Goal: Task Accomplishment & Management: Manage account settings

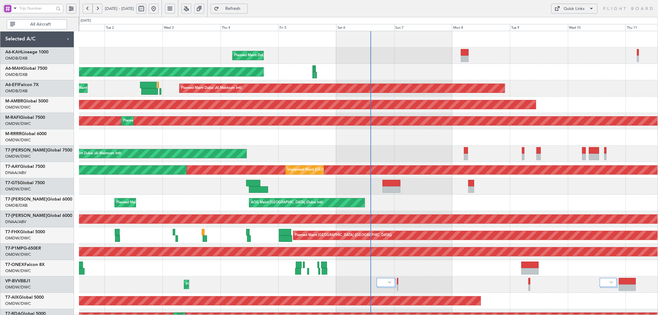
scroll to position [76, 0]
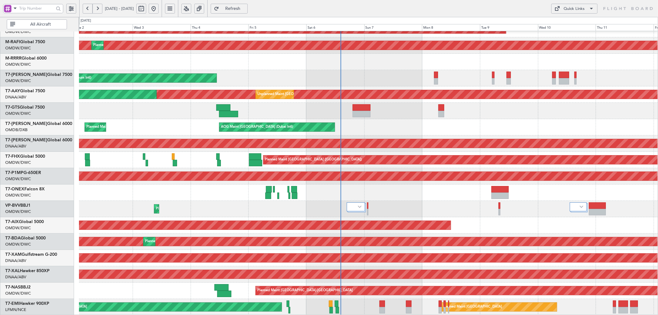
click at [321, 59] on div "AOG Maint Dubai (Al Maktoum Intl) Planned Maint [GEOGRAPHIC_DATA] (Al Maktoum I…" at bounding box center [368, 136] width 578 height 360
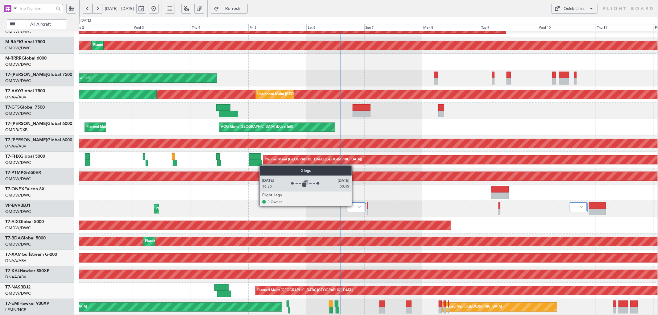
click at [355, 206] on div at bounding box center [356, 206] width 18 height 9
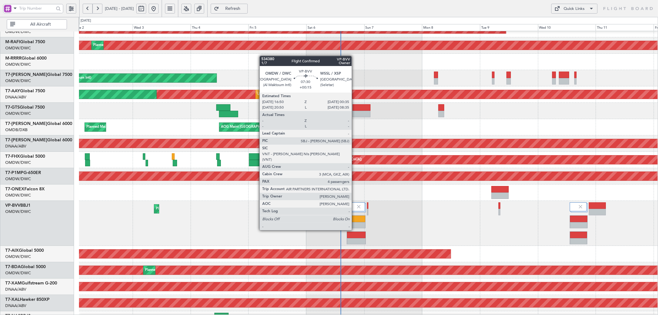
click at [355, 218] on div at bounding box center [356, 219] width 18 height 6
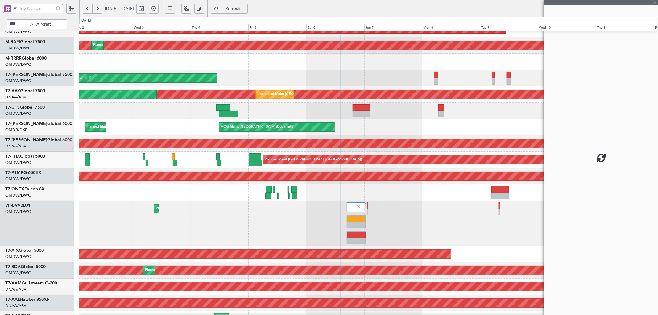
click at [355, 218] on div at bounding box center [356, 219] width 18 height 6
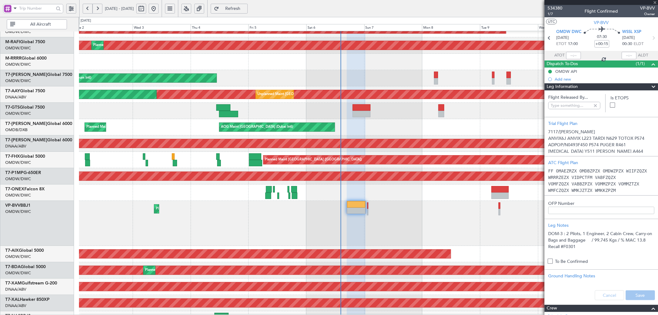
type input "[PERSON_NAME] (SYS)"
type input "7117"
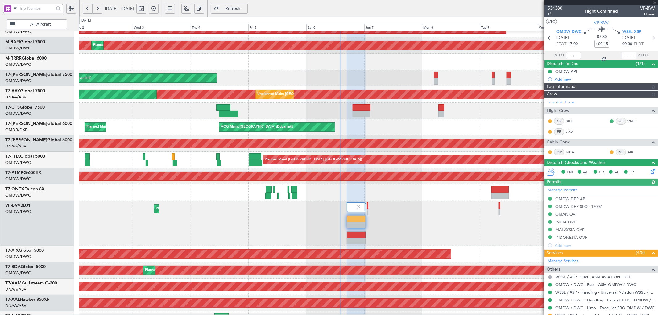
type input "[PERSON_NAME] (SYS)"
type input "7117"
type input "[PERSON_NAME] (SYS)"
type input "7117"
type input "[PERSON_NAME] (SYS)"
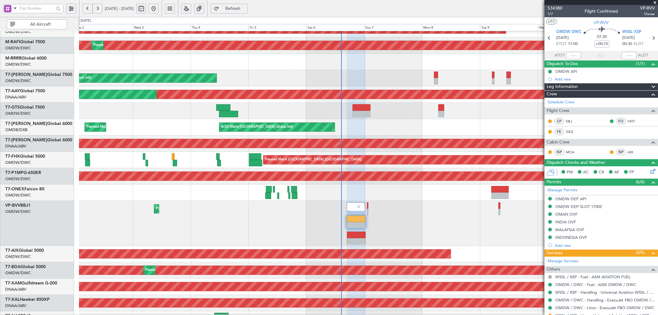
type input "7117"
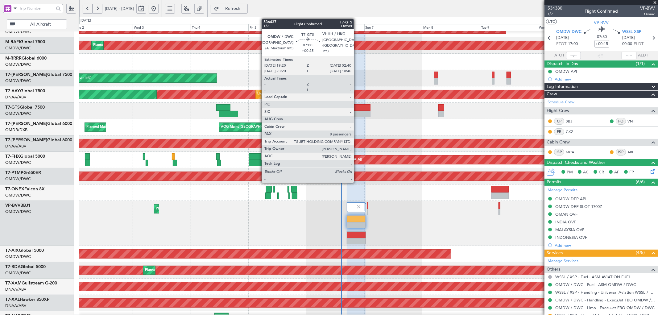
click at [357, 106] on div at bounding box center [361, 107] width 18 height 6
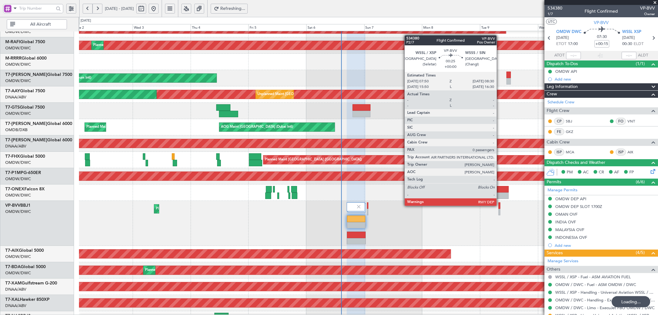
click at [499, 205] on div at bounding box center [499, 205] width 2 height 6
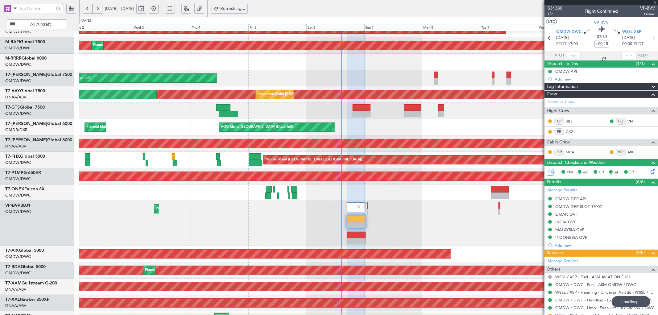
type input "0"
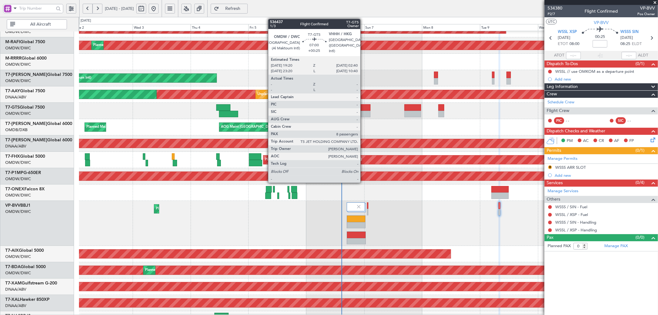
click at [362, 112] on div at bounding box center [361, 114] width 18 height 6
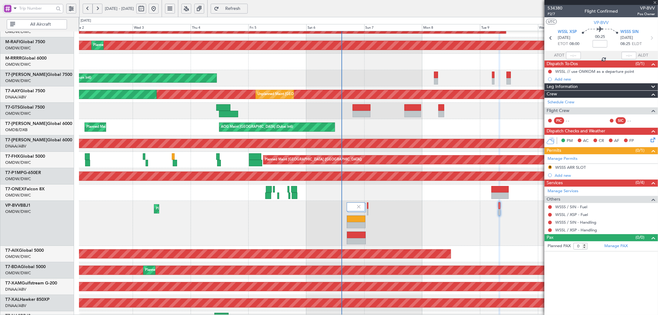
type input "+00:25"
type input "8"
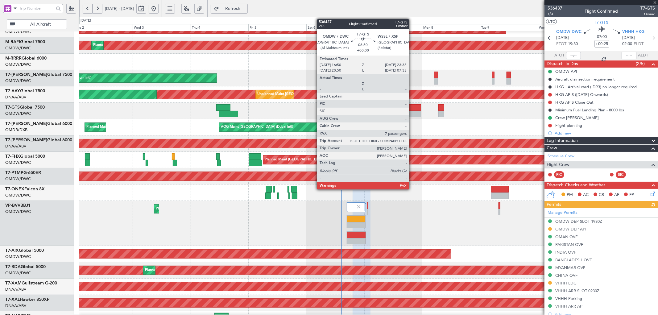
click at [412, 109] on div at bounding box center [412, 107] width 16 height 6
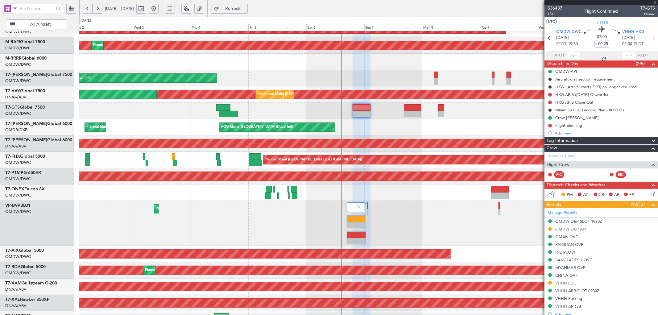
type input "7"
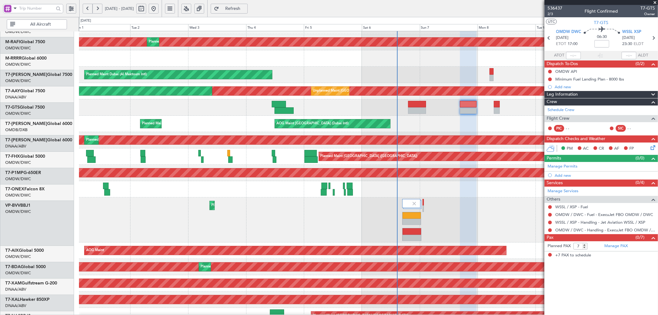
scroll to position [79, 0]
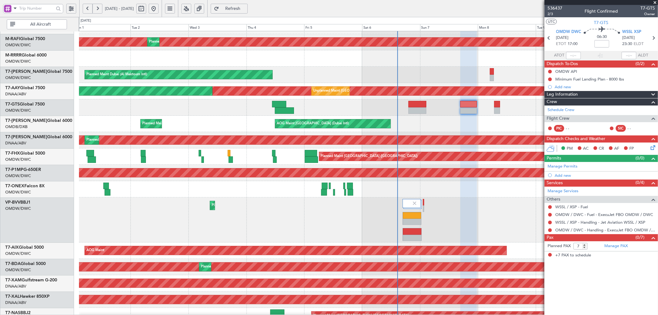
click at [210, 218] on div "Planned Maint Dubai (Al Maktoum Intl) Planned Maint [GEOGRAPHIC_DATA] (Al Makto…" at bounding box center [368, 219] width 578 height 45
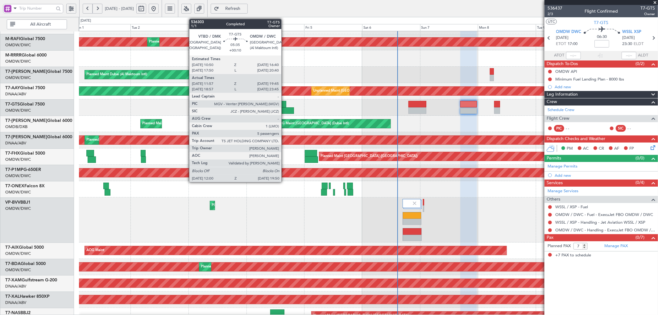
click at [284, 104] on div at bounding box center [279, 104] width 14 height 6
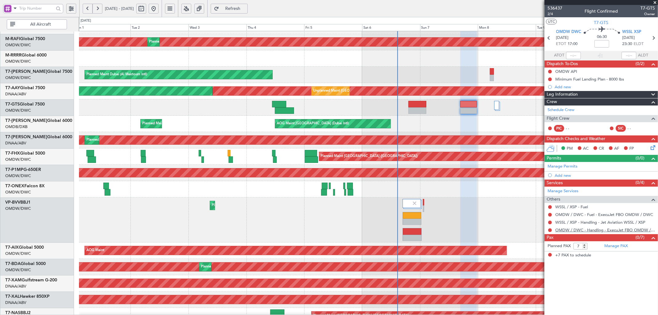
click at [608, 230] on link "OMDW / DWC - Handling - ExecuJet FBO OMDW / DWC" at bounding box center [605, 229] width 100 height 5
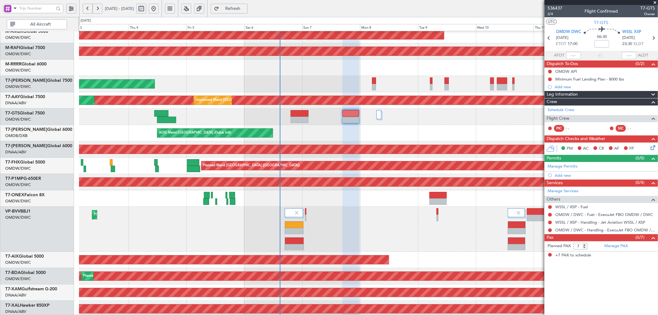
scroll to position [69, 0]
click at [350, 129] on div "AOG Maint [GEOGRAPHIC_DATA] (Dubai Intl) Planned Maint [GEOGRAPHIC_DATA] ([GEOG…" at bounding box center [368, 133] width 578 height 16
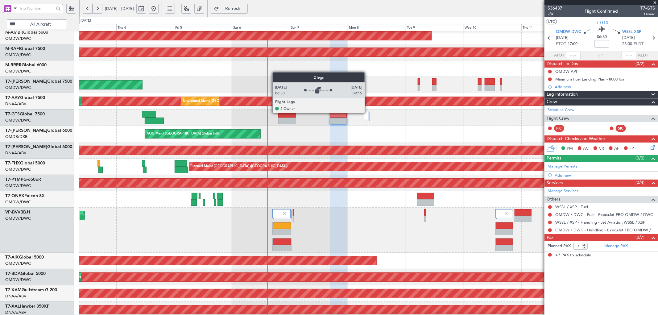
click at [367, 113] on div at bounding box center [366, 115] width 5 height 9
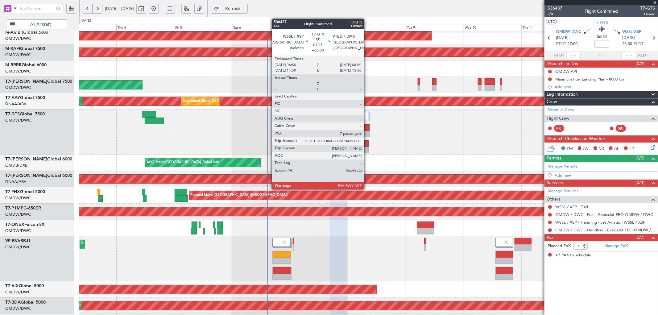
click at [367, 144] on div at bounding box center [366, 143] width 4 height 6
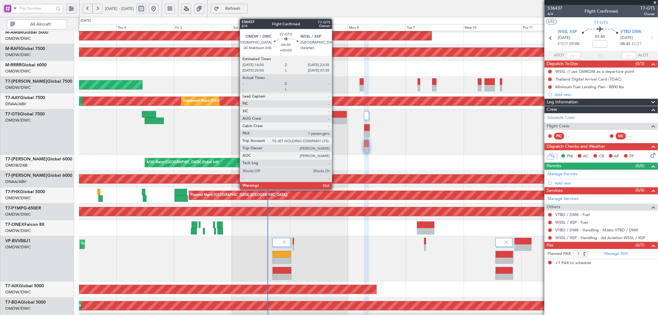
click at [335, 119] on div at bounding box center [338, 120] width 16 height 6
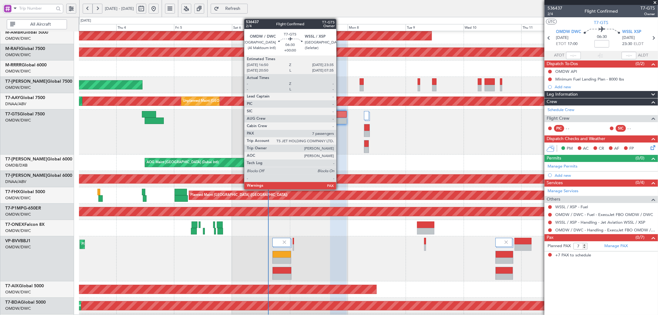
click at [339, 117] on div at bounding box center [338, 114] width 16 height 6
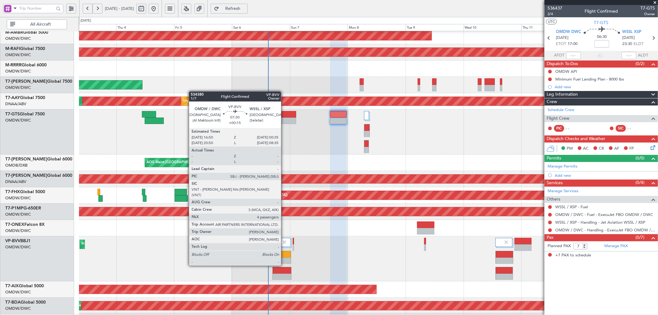
click at [284, 253] on div at bounding box center [282, 254] width 18 height 6
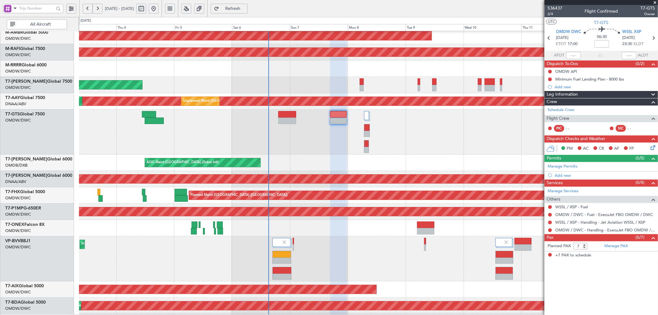
click at [591, 43] on div "06:30" at bounding box center [601, 38] width 41 height 23
click at [596, 43] on input at bounding box center [601, 43] width 15 height 7
click at [566, 167] on link "Manage Permits" at bounding box center [562, 166] width 30 height 6
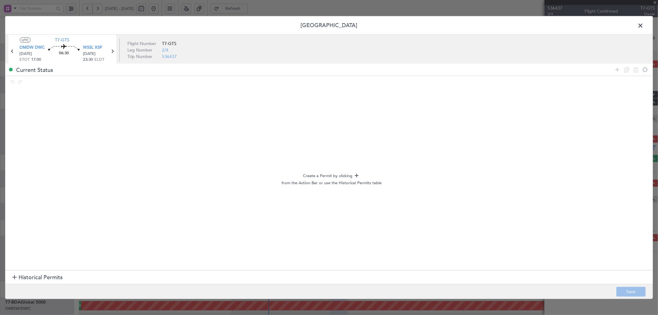
click at [44, 277] on span "Historical Permits" at bounding box center [40, 277] width 44 height 8
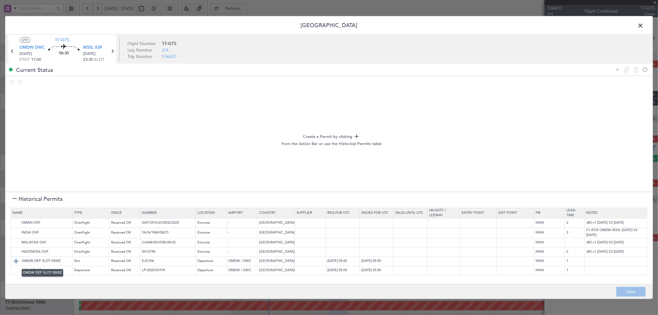
click at [18, 261] on img at bounding box center [15, 260] width 7 height 7
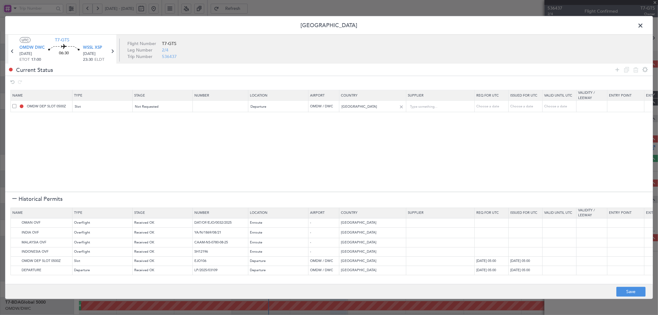
drag, startPoint x: 617, startPoint y: 68, endPoint x: 386, endPoint y: 103, distance: 233.3
click at [617, 68] on icon at bounding box center [616, 69] width 7 height 7
click at [94, 117] on div "Type" at bounding box center [100, 117] width 51 height 9
drag, startPoint x: 82, startPoint y: 149, endPoint x: 160, endPoint y: 130, distance: 79.9
click at [82, 148] on span "API" at bounding box center [102, 149] width 55 height 9
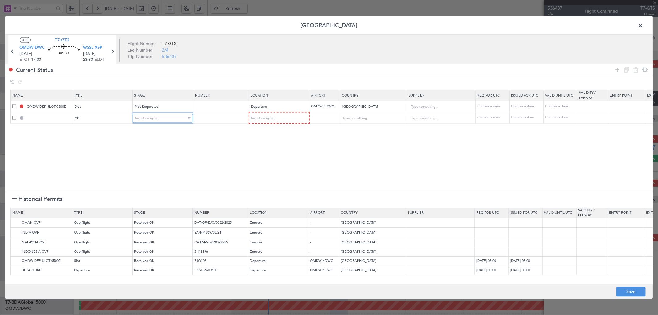
click at [158, 118] on span "Select an option" at bounding box center [147, 118] width 25 height 5
click at [155, 140] on span "Not Requested" at bounding box center [162, 140] width 55 height 9
drag, startPoint x: 284, startPoint y: 115, endPoint x: 280, endPoint y: 121, distance: 6.8
click at [282, 117] on div "Select an option" at bounding box center [276, 117] width 51 height 9
click at [261, 129] on span "Departure" at bounding box center [278, 130] width 55 height 9
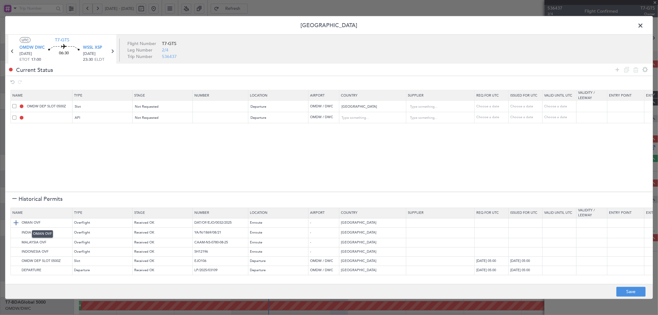
click at [14, 223] on img at bounding box center [15, 222] width 7 height 7
click at [14, 232] on img at bounding box center [15, 232] width 7 height 7
click at [14, 242] on img at bounding box center [15, 242] width 7 height 7
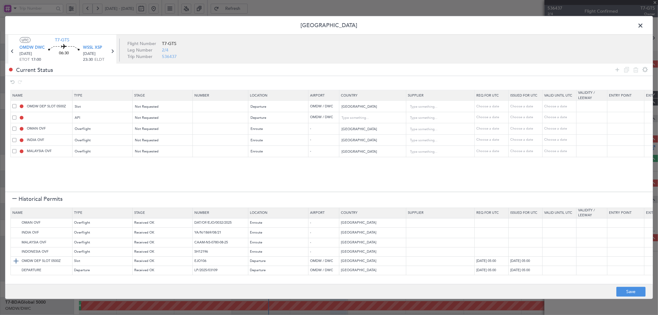
drag, startPoint x: 15, startPoint y: 254, endPoint x: 14, endPoint y: 259, distance: 5.7
click at [0, 0] on img at bounding box center [0, 0] width 0 height 0
click at [13, 201] on div at bounding box center [14, 199] width 4 height 4
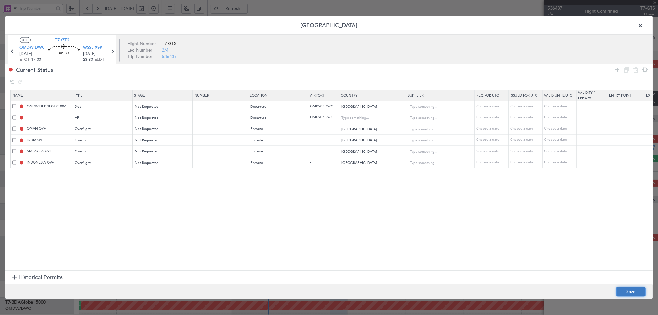
click at [634, 291] on button "Save" at bounding box center [630, 292] width 29 height 10
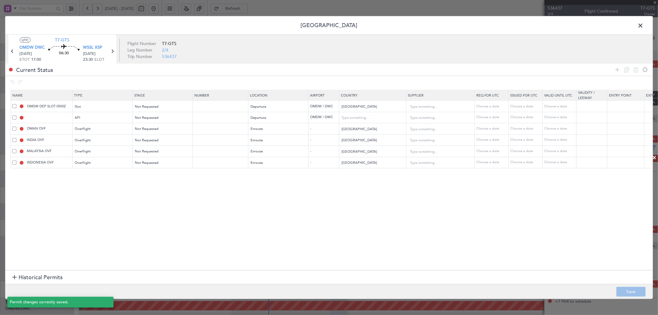
type input "OMDW DEP SLOT"
type input "NNN"
type input "1"
type input "OMDW DEP API"
type input "[GEOGRAPHIC_DATA]"
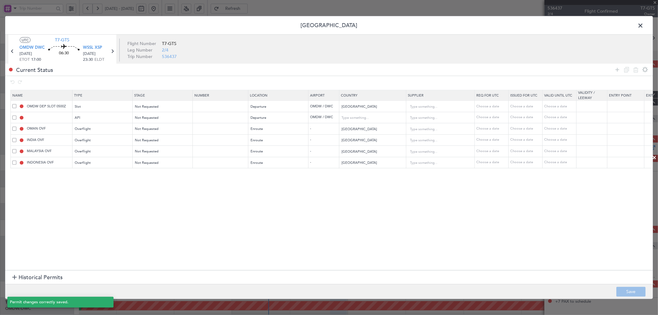
type input "NNN"
type input "1"
type input "NNN"
type input "2"
type input "NNN"
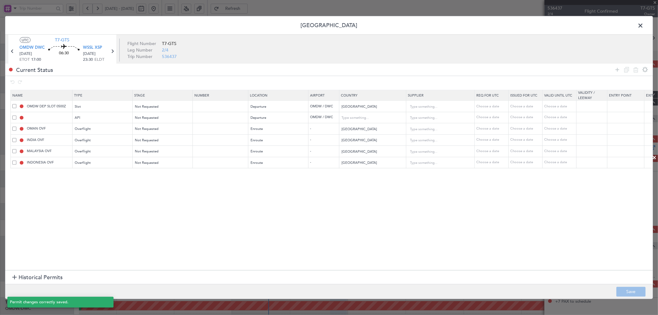
type input "3"
type input "NNN"
type input "2"
click at [110, 53] on icon at bounding box center [112, 51] width 8 height 8
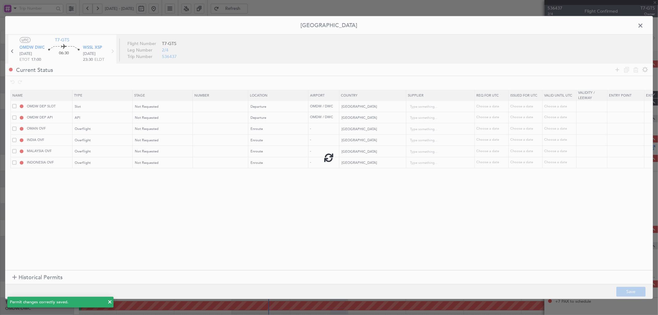
type input "+00:05"
type input "4"
type input "+00:05"
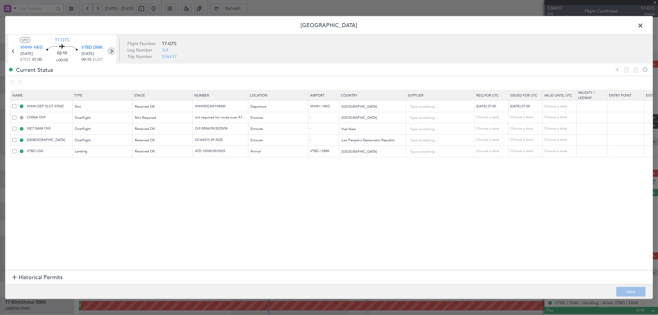
click at [109, 48] on icon at bounding box center [111, 51] width 8 height 8
type input "7"
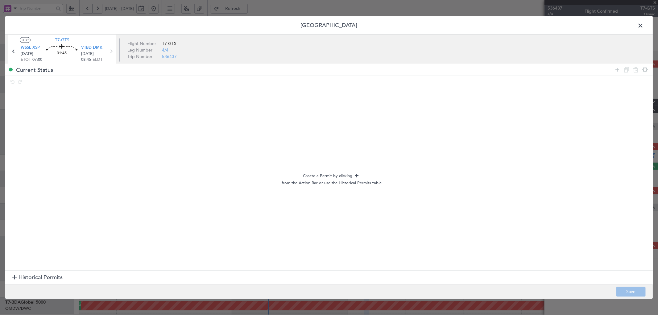
click at [39, 277] on span "Historical Permits" at bounding box center [40, 277] width 44 height 8
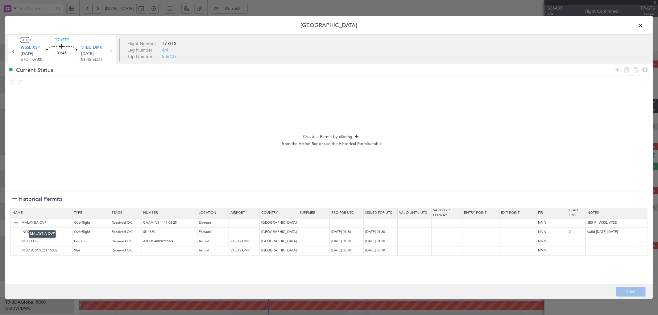
click at [16, 221] on img at bounding box center [15, 222] width 7 height 7
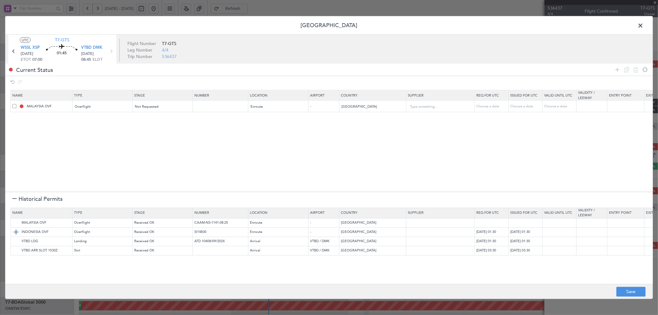
click at [16, 233] on img at bounding box center [15, 231] width 7 height 7
click at [0, 0] on img at bounding box center [0, 0] width 0 height 0
click at [17, 254] on img at bounding box center [15, 250] width 7 height 7
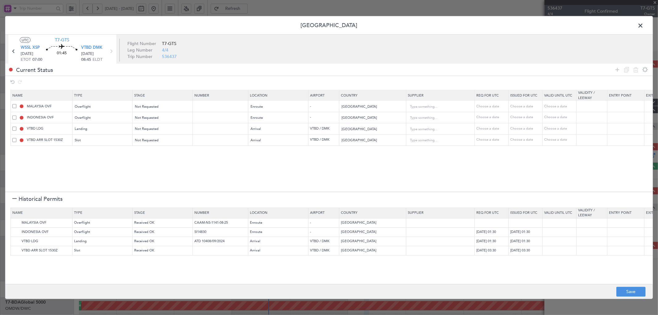
click at [13, 198] on div at bounding box center [14, 199] width 4 height 4
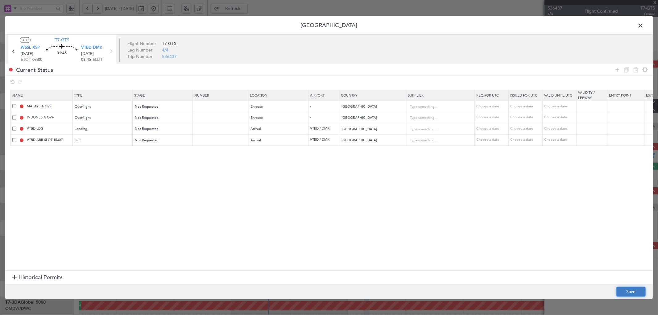
click at [631, 289] on button "Save" at bounding box center [630, 292] width 29 height 10
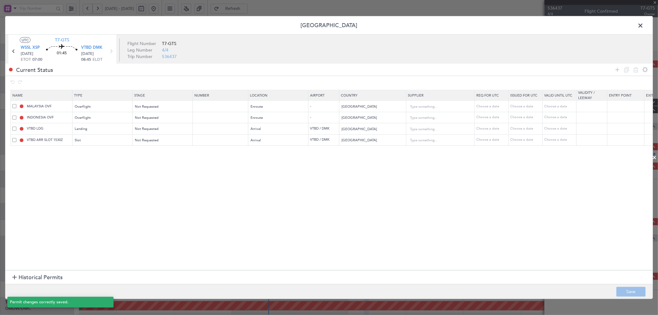
type input "NNN"
type input "2"
type input "NNN"
type input "VTBD ARR SLOT"
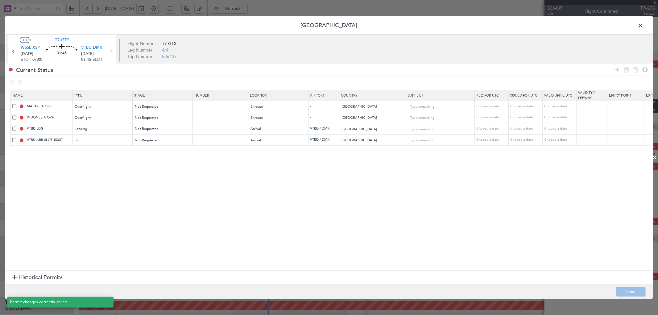
type input "NNN"
click at [643, 25] on span at bounding box center [643, 27] width 0 height 12
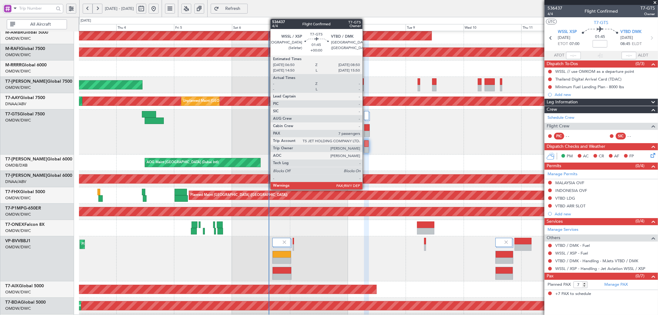
click at [365, 144] on div at bounding box center [366, 143] width 4 height 6
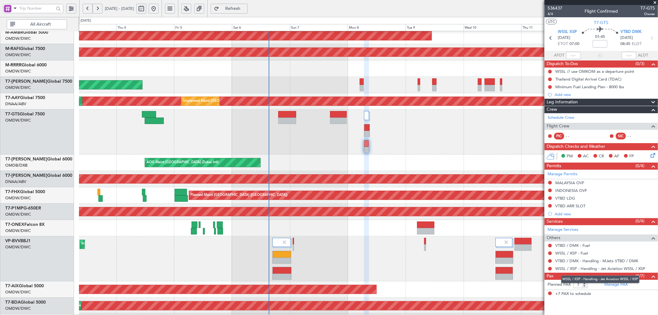
click at [613, 285] on mat-tooltip-component "WSSL / XSP - Handling - Jet Aviation WSSL / XSP" at bounding box center [600, 279] width 87 height 16
click at [616, 286] on link "Manage PAX" at bounding box center [615, 285] width 23 height 6
click at [251, 3] on fb-refresh-button "Refresh" at bounding box center [229, 8] width 43 height 17
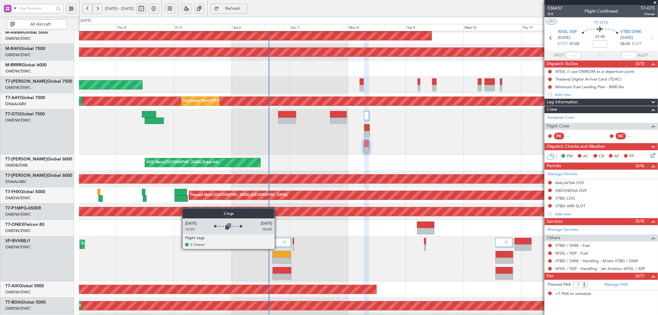
click at [277, 249] on div at bounding box center [281, 244] width 19 height 13
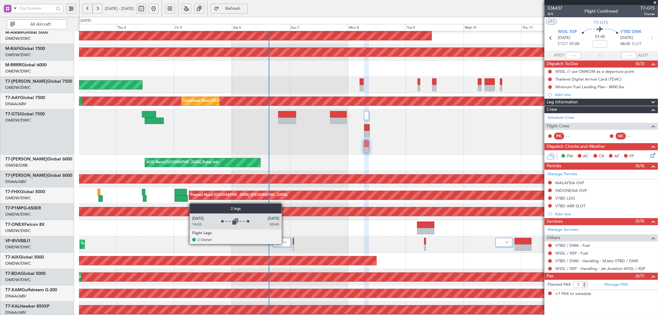
click at [284, 243] on img at bounding box center [285, 242] width 4 height 2
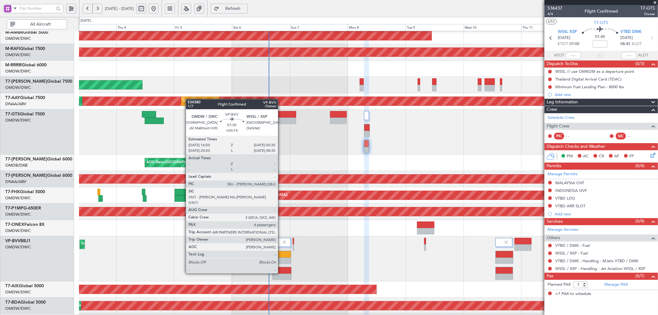
click at [280, 257] on div at bounding box center [282, 254] width 18 height 6
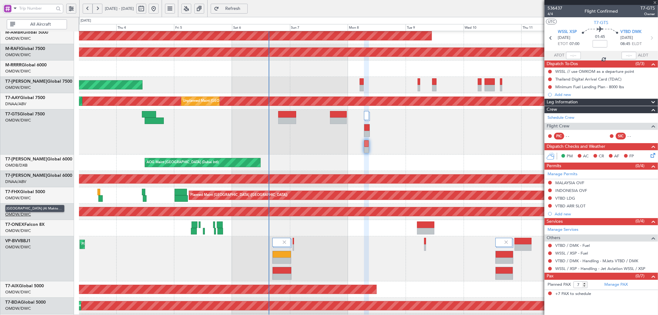
type input "+00:15"
type input "4"
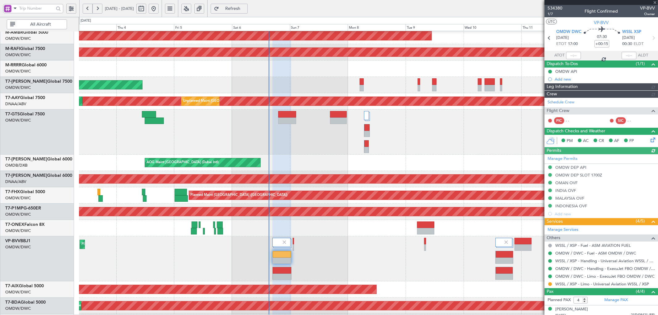
type input "Syed Shakeel (SYS)"
type input "7117"
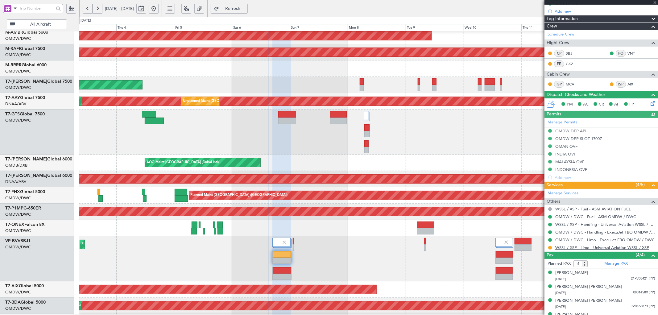
scroll to position [68, 0]
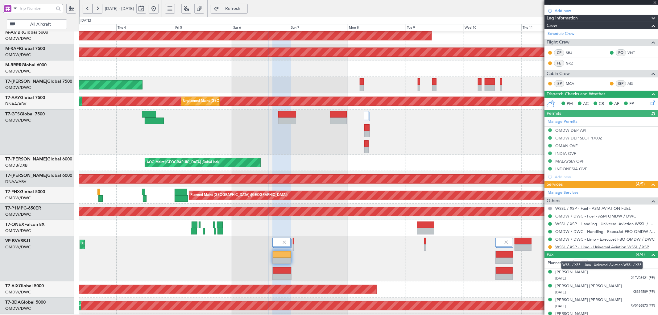
click at [580, 245] on link "WSSL / XSP - Limo - Universal Aviation WSSL / XSP" at bounding box center [602, 246] width 94 height 5
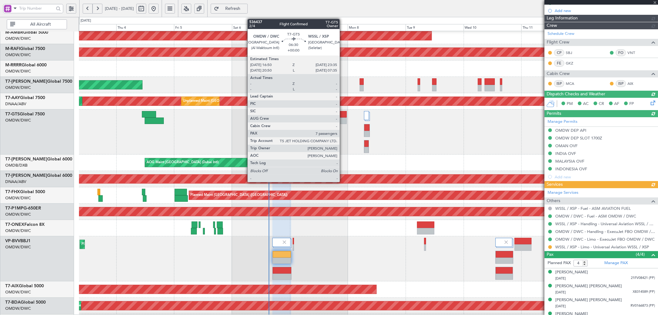
type input "Syed Shakeel (SYS)"
type input "7117"
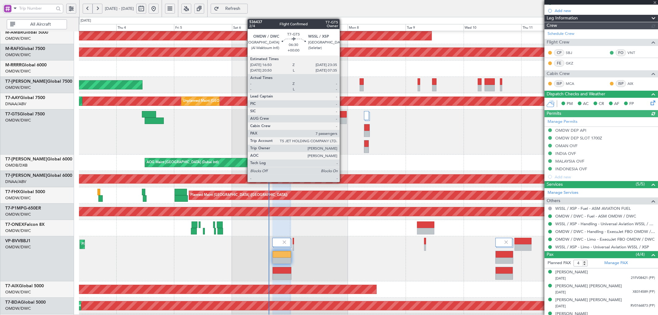
click at [343, 119] on div at bounding box center [338, 120] width 16 height 6
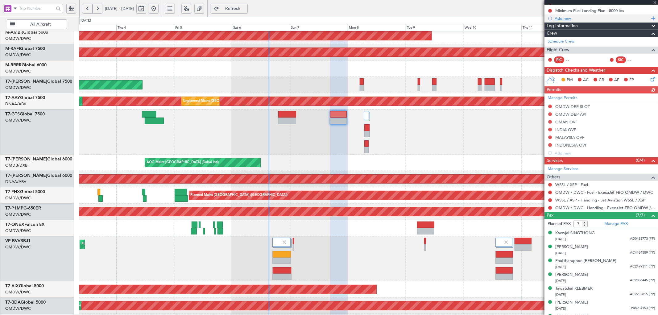
scroll to position [0, 0]
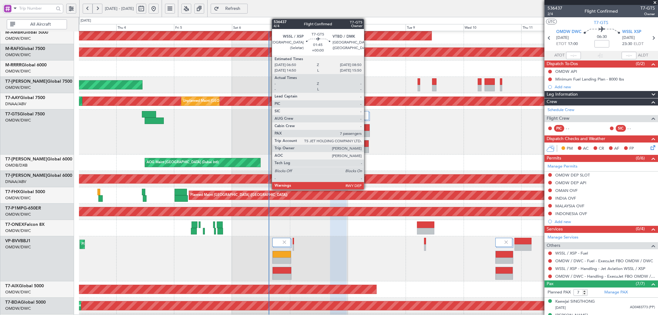
click at [367, 147] on div at bounding box center [366, 150] width 4 height 6
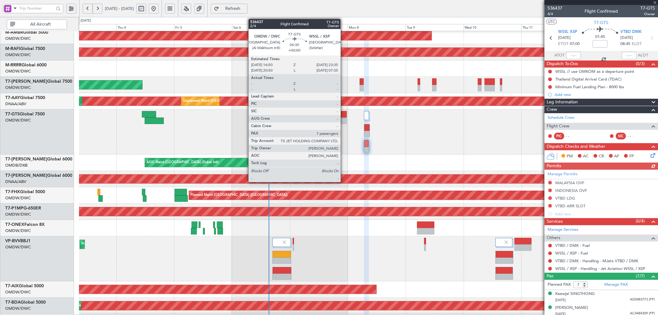
click at [343, 117] on div at bounding box center [338, 120] width 16 height 6
click at [340, 118] on div at bounding box center [338, 120] width 16 height 6
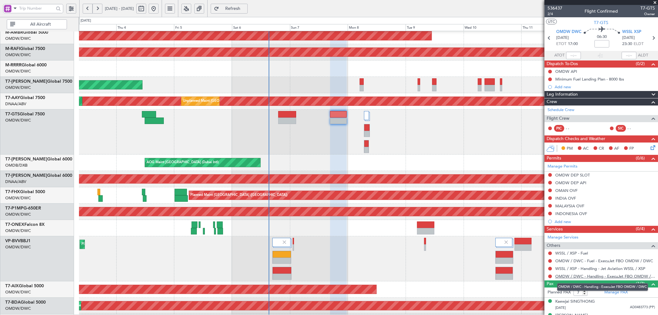
click at [631, 277] on link "OMDW / DWC - Handling - ExecuJet FBO OMDW / DWC" at bounding box center [605, 275] width 100 height 5
click at [559, 110] on link "Schedule Crew" at bounding box center [560, 110] width 27 height 6
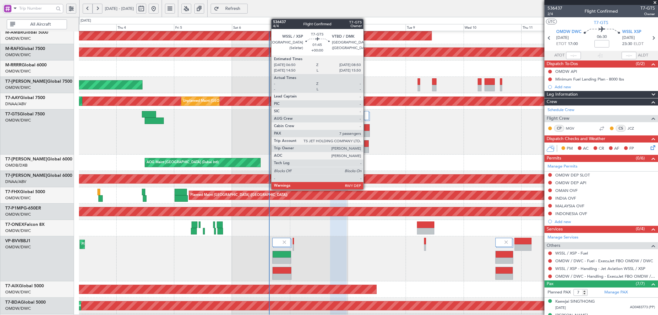
click at [366, 146] on div at bounding box center [366, 143] width 4 height 6
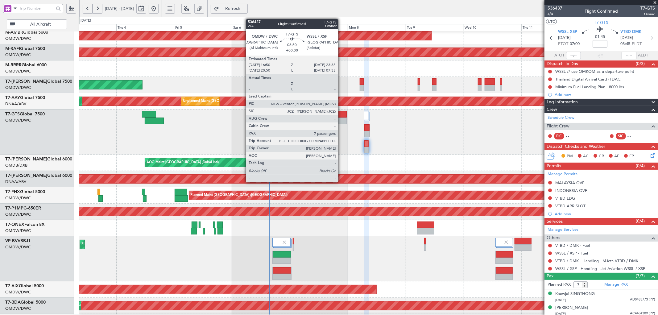
click at [341, 116] on div at bounding box center [338, 114] width 16 height 6
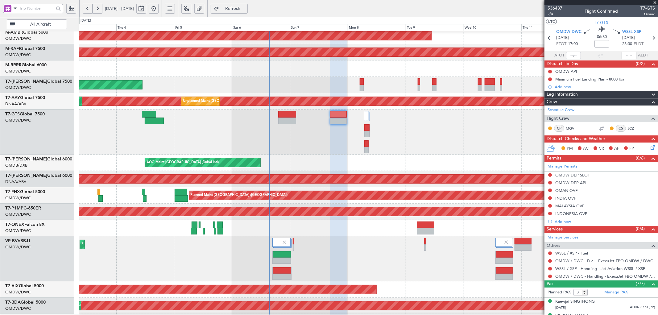
click at [245, 6] on span "Refresh" at bounding box center [232, 8] width 25 height 4
click at [550, 277] on button at bounding box center [550, 276] width 4 height 4
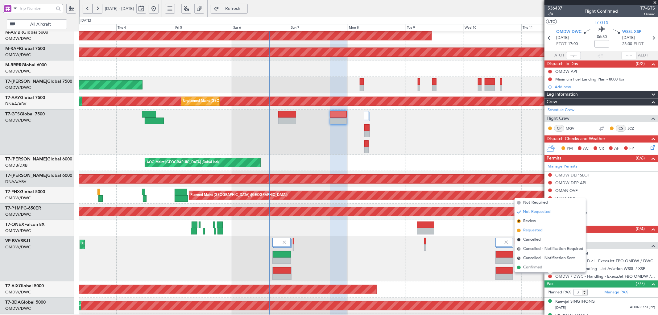
click at [525, 231] on span "Requested" at bounding box center [532, 230] width 19 height 6
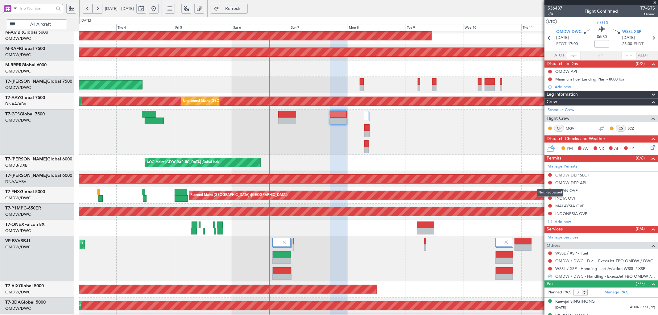
click at [549, 197] on mat-tooltip-component "Not Requested" at bounding box center [549, 192] width 35 height 16
click at [549, 197] on button at bounding box center [550, 198] width 4 height 4
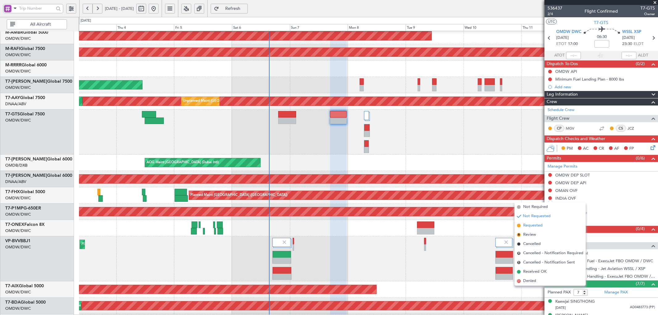
click at [525, 226] on span "Requested" at bounding box center [532, 225] width 19 height 6
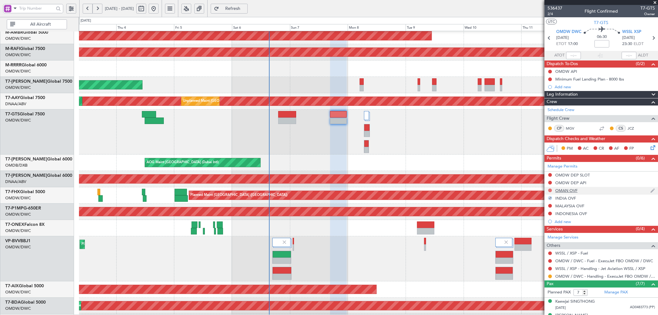
click at [550, 191] on button at bounding box center [550, 190] width 4 height 4
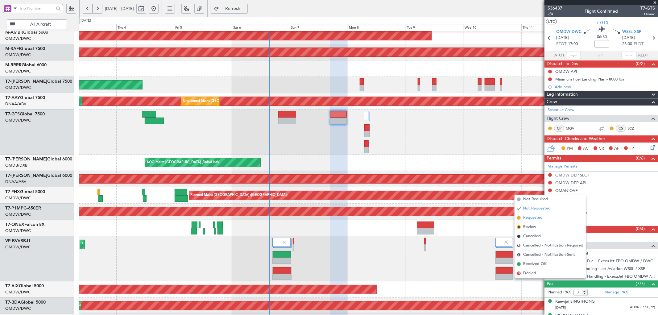
click at [525, 217] on span "Requested" at bounding box center [532, 218] width 19 height 6
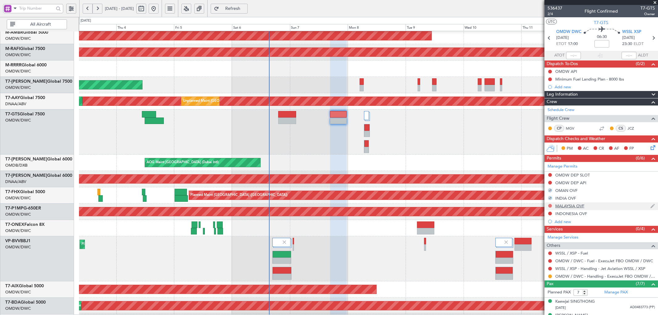
click at [549, 206] on button at bounding box center [550, 206] width 4 height 4
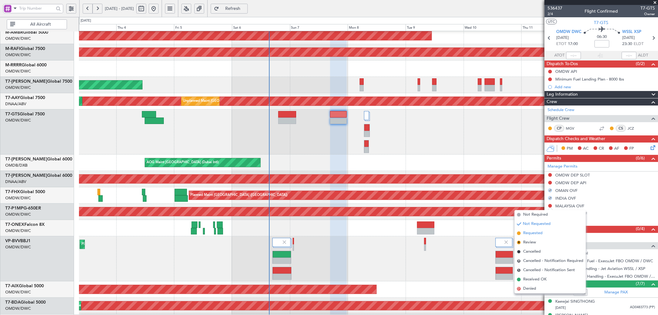
click at [522, 234] on li "Requested" at bounding box center [549, 232] width 71 height 9
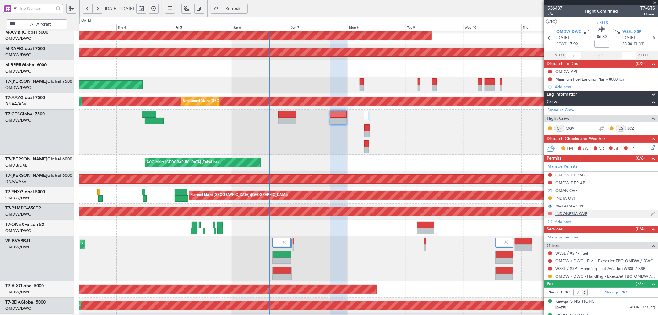
click at [551, 213] on button at bounding box center [550, 214] width 4 height 4
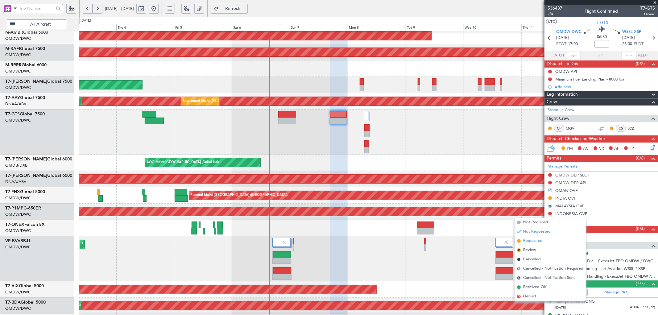
click at [525, 239] on span "Requested" at bounding box center [532, 241] width 19 height 6
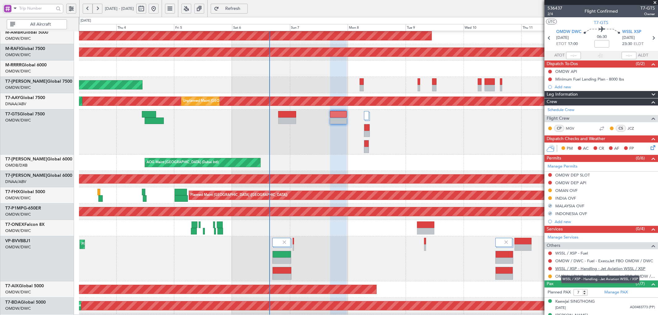
click at [600, 269] on link "WSSL / XSP - Handling - Jet Aviation WSSL / XSP" at bounding box center [600, 268] width 90 height 5
click at [609, 288] on mat-tooltip-component "Complete" at bounding box center [598, 296] width 27 height 16
click at [611, 291] on mat-tooltip-component "Complete" at bounding box center [598, 296] width 27 height 16
click at [418, 272] on div "Planned Maint Dubai (Al Maktoum Intl)" at bounding box center [368, 258] width 578 height 45
click at [607, 295] on link "Manage PAX" at bounding box center [615, 292] width 23 height 6
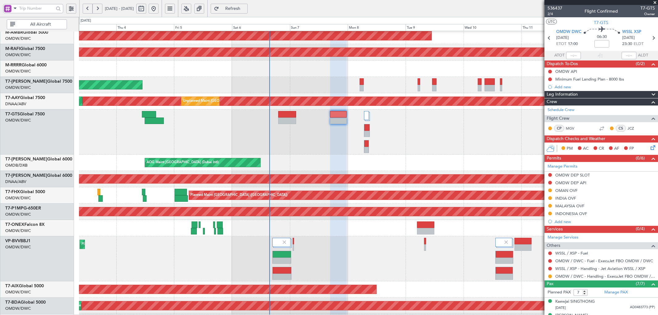
click at [241, 8] on span "Refresh" at bounding box center [232, 8] width 25 height 4
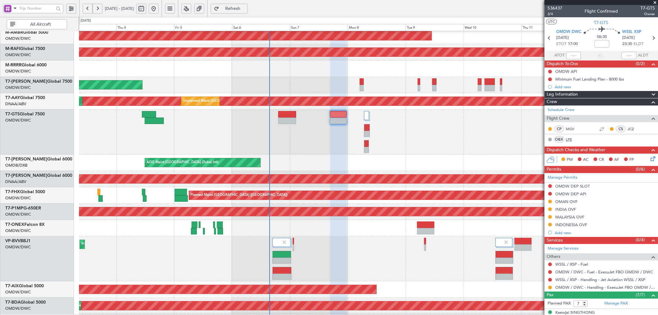
click at [568, 139] on link "LPE" at bounding box center [572, 140] width 14 height 6
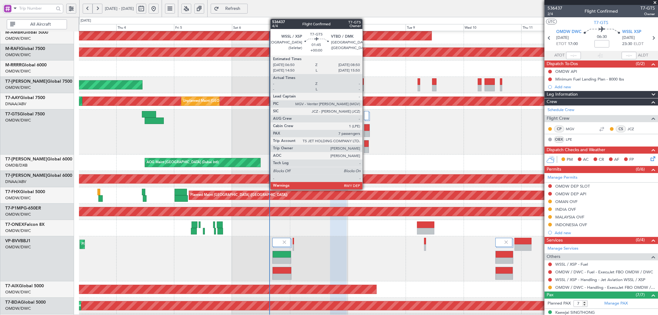
click at [365, 146] on div at bounding box center [366, 143] width 4 height 6
click at [365, 147] on div at bounding box center [366, 150] width 4 height 6
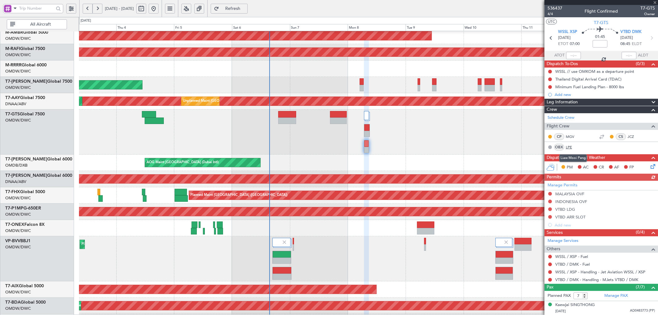
click at [567, 146] on link "LPE" at bounding box center [572, 147] width 14 height 6
click at [563, 279] on link "VTBD / DMK - Handling - MJets VTBD / DMK" at bounding box center [596, 279] width 83 height 5
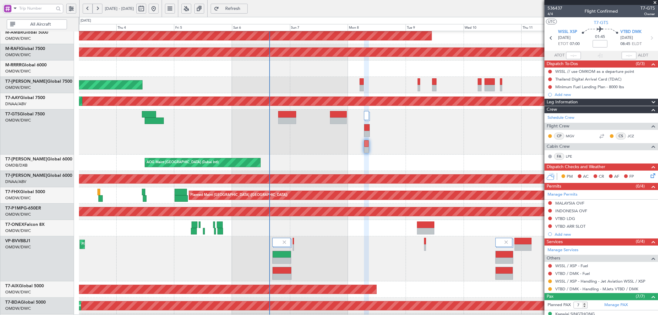
click at [248, 8] on button "Refresh" at bounding box center [229, 9] width 37 height 10
click at [548, 203] on button at bounding box center [550, 203] width 4 height 4
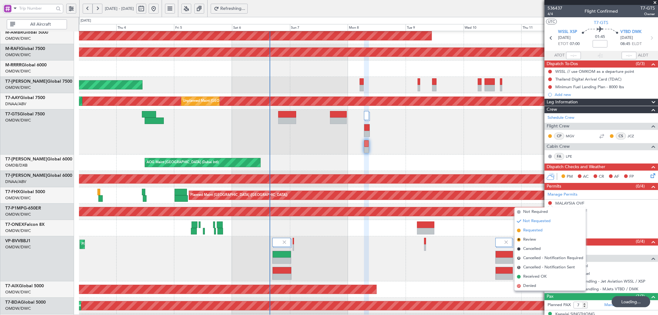
click at [532, 229] on span "Requested" at bounding box center [532, 230] width 19 height 6
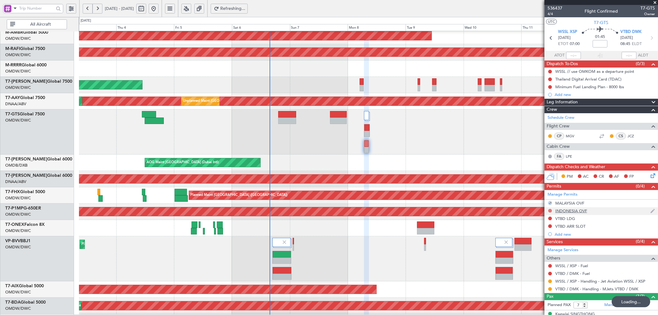
click at [550, 210] on button at bounding box center [550, 211] width 4 height 4
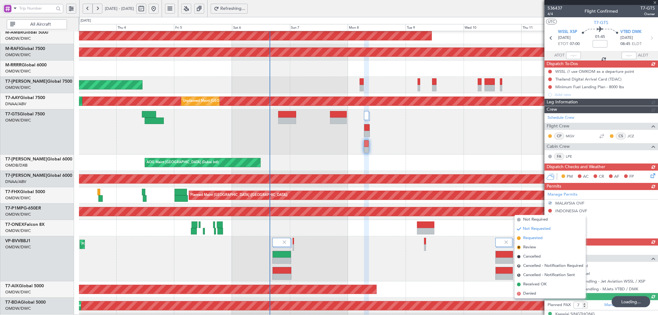
click at [531, 238] on span "Requested" at bounding box center [532, 238] width 19 height 6
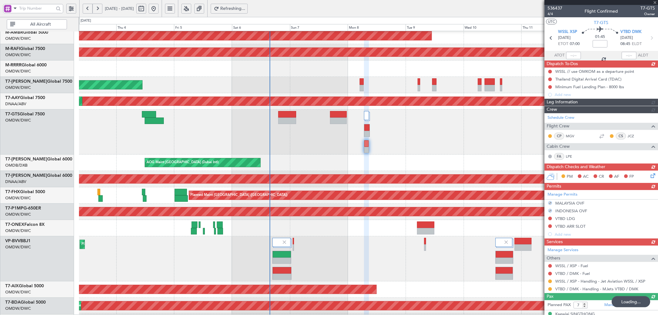
click at [549, 218] on div "Manage Permits MALAYSIA OVF INDONESIA OVF VTBD LDG VTBD ARR SLOT Add new" at bounding box center [600, 214] width 113 height 48
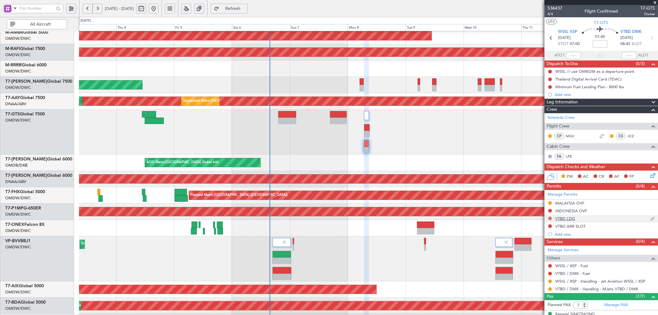
click at [549, 218] on button at bounding box center [550, 218] width 4 height 4
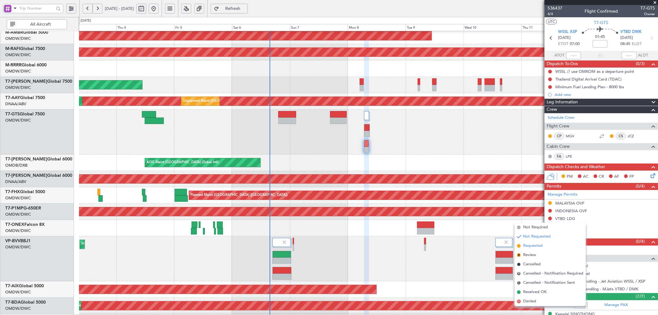
click at [526, 245] on span "Requested" at bounding box center [532, 246] width 19 height 6
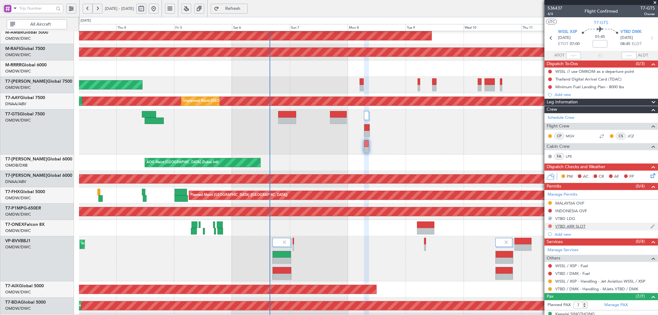
click at [550, 226] on button at bounding box center [550, 226] width 4 height 4
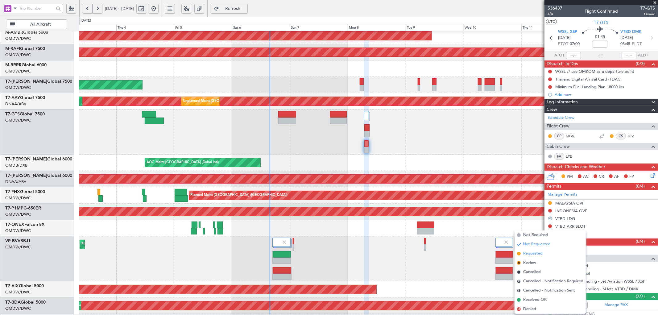
click at [524, 253] on span "Requested" at bounding box center [532, 253] width 19 height 6
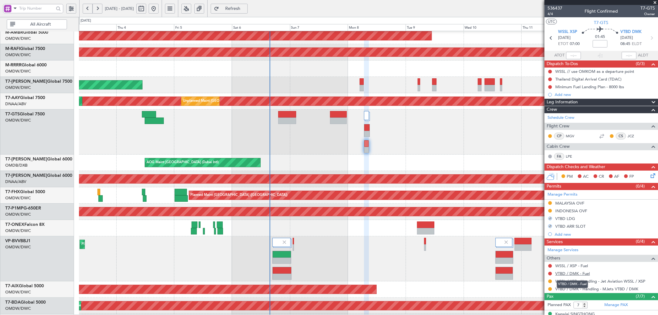
click at [570, 273] on link "VTBD / DMK - Fuel" at bounding box center [572, 273] width 35 height 5
click at [578, 266] on link "WSSL / XSP - Fuel" at bounding box center [571, 265] width 33 height 5
click at [245, 6] on span "Refresh" at bounding box center [232, 8] width 25 height 4
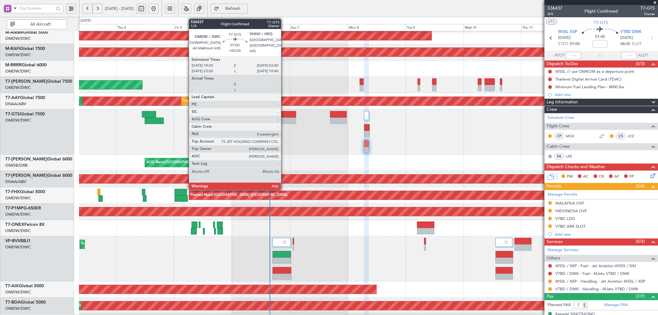
click at [284, 115] on div at bounding box center [287, 114] width 18 height 6
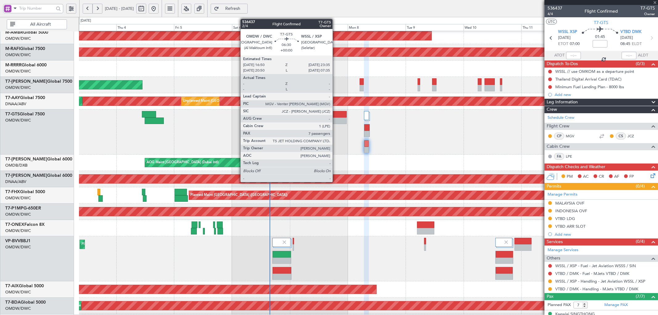
click at [335, 117] on div at bounding box center [338, 120] width 16 height 6
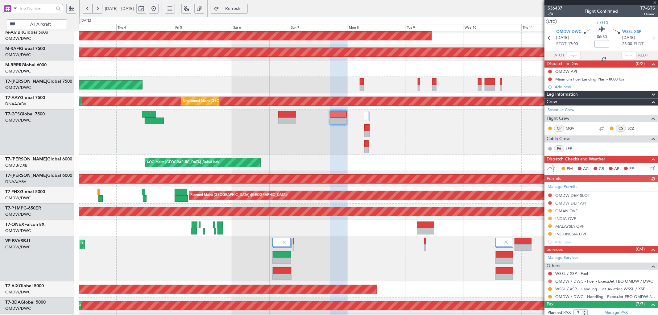
click at [549, 282] on button at bounding box center [550, 281] width 4 height 4
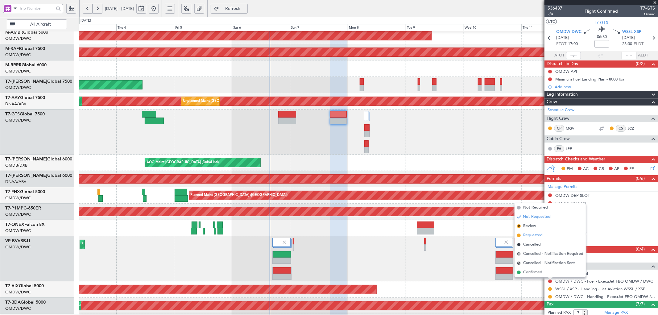
click at [529, 234] on span "Requested" at bounding box center [532, 235] width 19 height 6
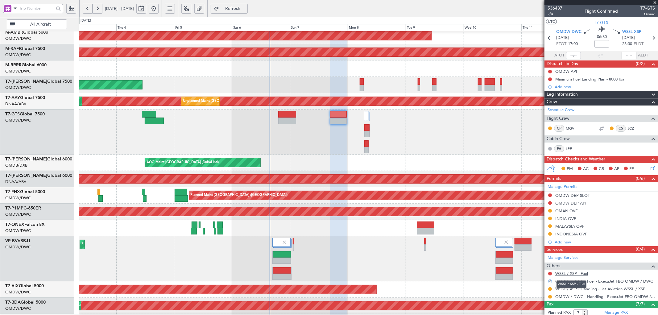
click at [570, 273] on link "WSSL / XSP - Fuel" at bounding box center [571, 273] width 33 height 5
click at [243, 7] on span "Refresh" at bounding box center [232, 8] width 25 height 4
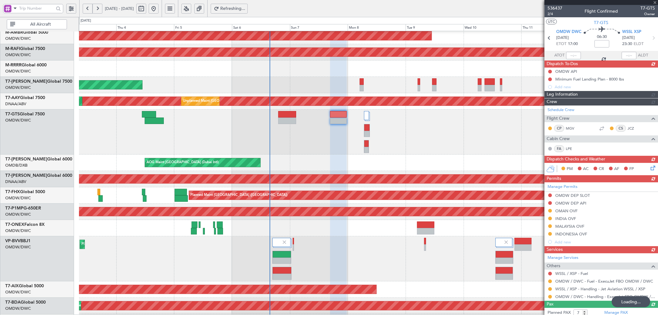
click at [549, 195] on div "Manage Permits OMDW DEP SLOT OMDW DEP API OMAN OVF INDIA OVF MALAYSIA OVF INDON…" at bounding box center [600, 214] width 113 height 64
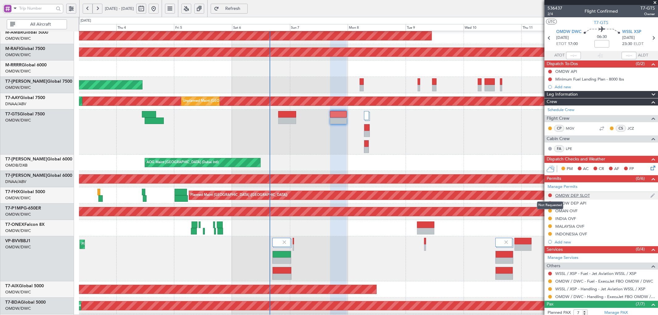
click at [551, 194] on div at bounding box center [549, 195] width 5 height 5
click at [550, 195] on button at bounding box center [550, 195] width 4 height 4
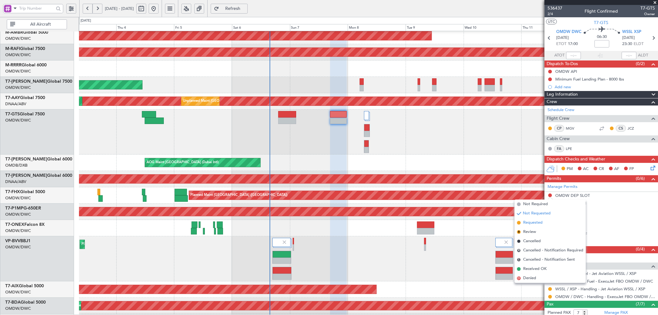
click at [528, 221] on span "Requested" at bounding box center [532, 223] width 19 height 6
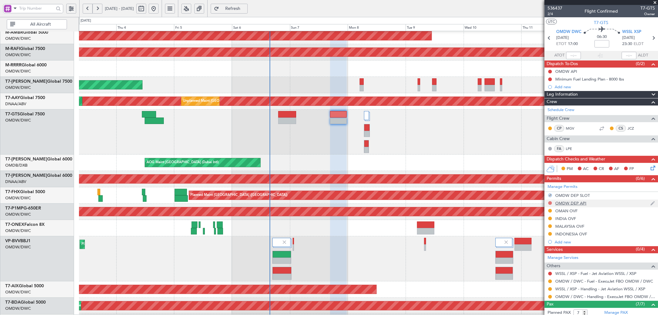
click at [550, 203] on button at bounding box center [550, 203] width 4 height 4
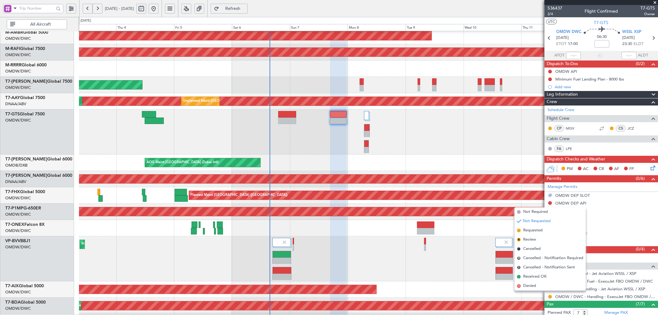
click at [525, 222] on span "Not Requested" at bounding box center [537, 221] width 28 height 6
click at [526, 228] on span "Requested" at bounding box center [532, 230] width 19 height 6
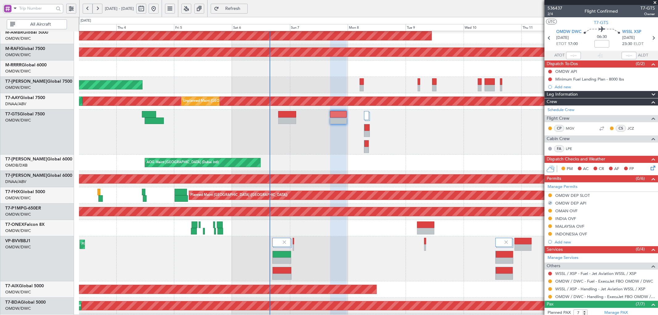
click at [464, 226] on div "Planned Maint Nurnberg" at bounding box center [368, 228] width 578 height 16
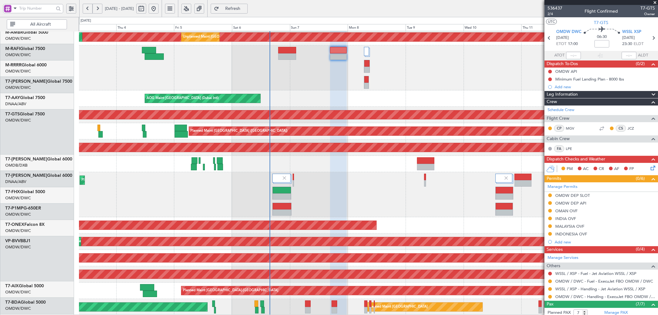
scroll to position [133, 0]
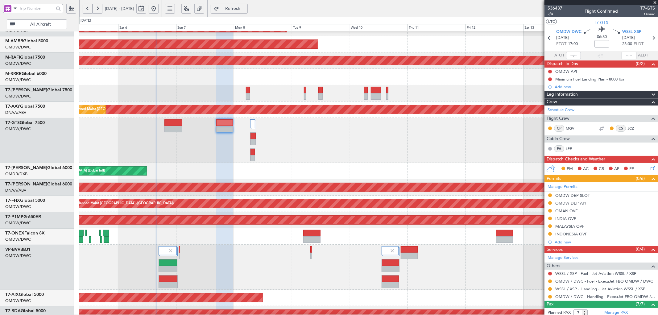
click at [307, 292] on div "AOG Maint" at bounding box center [368, 298] width 578 height 16
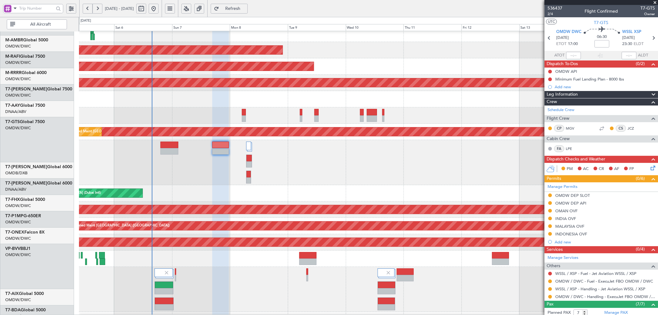
scroll to position [0, 0]
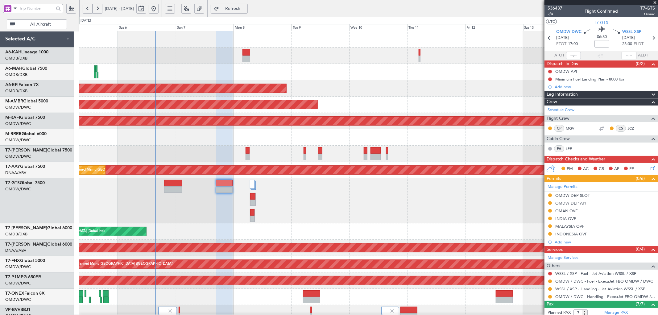
click at [281, 239] on div "AOG Maint [GEOGRAPHIC_DATA] (Dubai Intl)" at bounding box center [368, 231] width 578 height 16
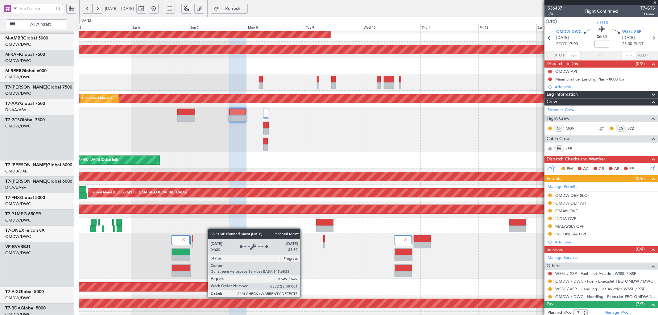
scroll to position [71, 0]
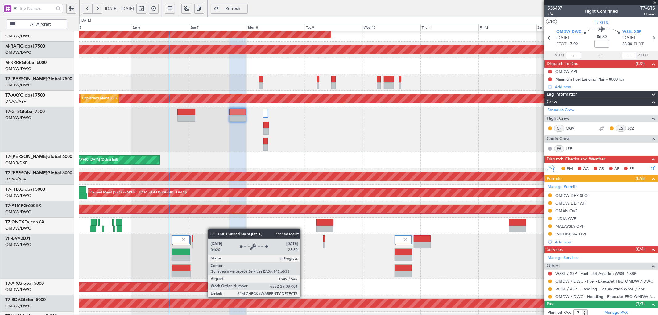
click at [213, 213] on div "Planned Maint Savannah (Savannah/hilton Head Intl)" at bounding box center [368, 208] width 1735 height 9
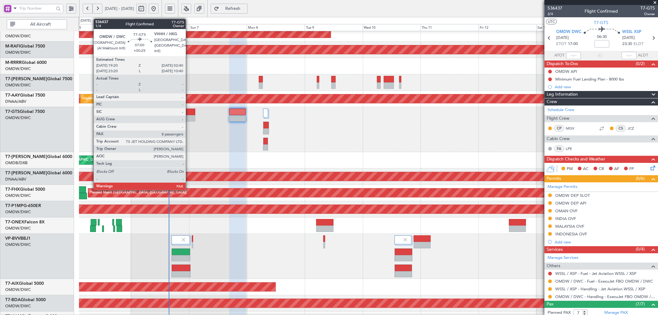
click at [189, 115] on div at bounding box center [186, 118] width 18 height 6
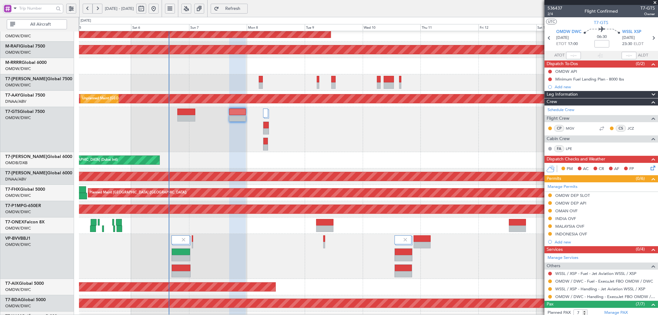
click at [245, 10] on span "Refresh" at bounding box center [232, 8] width 25 height 4
click at [245, 6] on span "Refresh" at bounding box center [232, 8] width 25 height 4
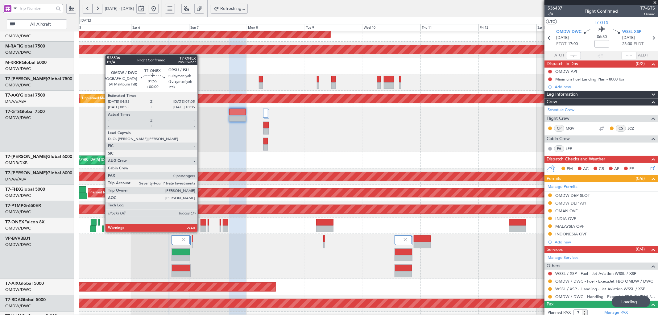
click at [201, 225] on div at bounding box center [202, 228] width 5 height 6
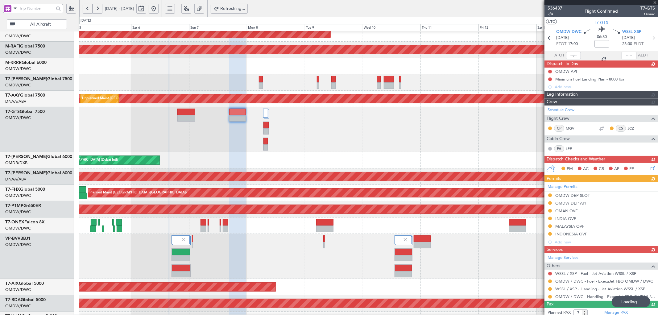
type input "0"
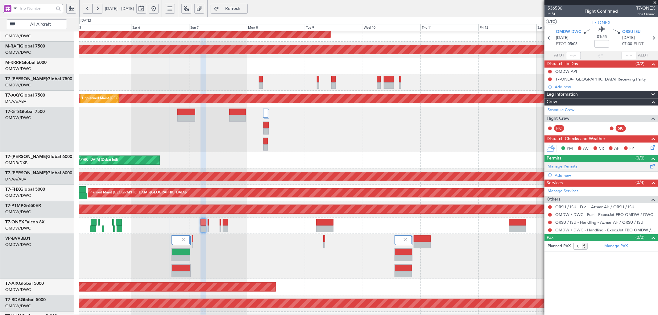
click at [550, 170] on div "Manage Permits" at bounding box center [600, 166] width 113 height 9
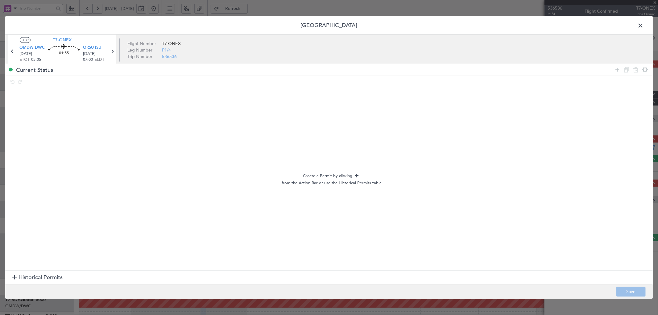
click at [23, 277] on span "Historical Permits" at bounding box center [40, 277] width 44 height 8
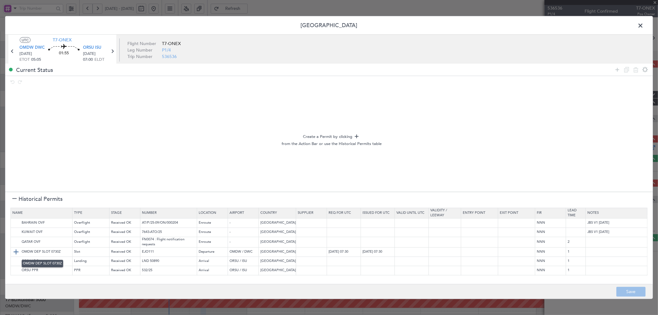
click at [14, 254] on img at bounding box center [15, 251] width 7 height 7
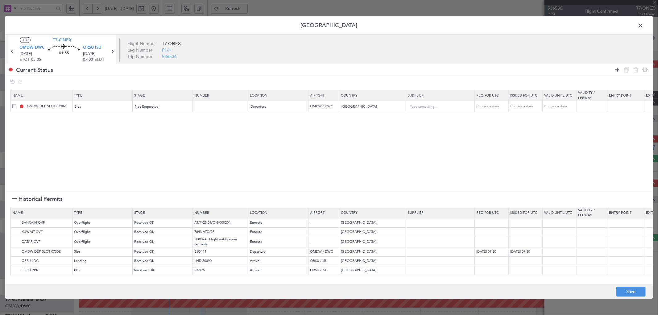
click at [616, 72] on icon at bounding box center [616, 69] width 7 height 7
click at [99, 118] on div "Type" at bounding box center [100, 117] width 51 height 9
drag, startPoint x: 80, startPoint y: 149, endPoint x: 160, endPoint y: 121, distance: 84.7
click at [80, 149] on span "API" at bounding box center [102, 149] width 55 height 9
click at [161, 119] on div "Select an option" at bounding box center [160, 117] width 51 height 9
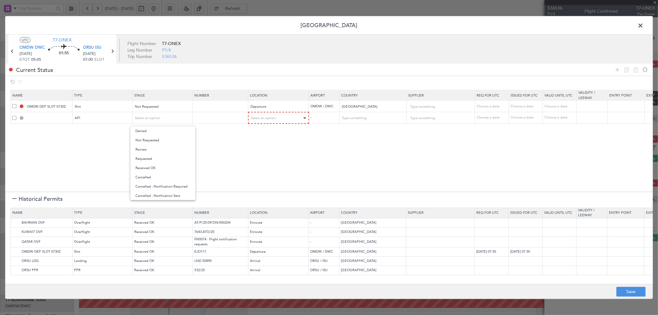
drag, startPoint x: 154, startPoint y: 140, endPoint x: 291, endPoint y: 122, distance: 137.8
click at [154, 140] on span "Not Requested" at bounding box center [162, 140] width 55 height 9
click at [290, 120] on div "Select an option" at bounding box center [276, 117] width 51 height 9
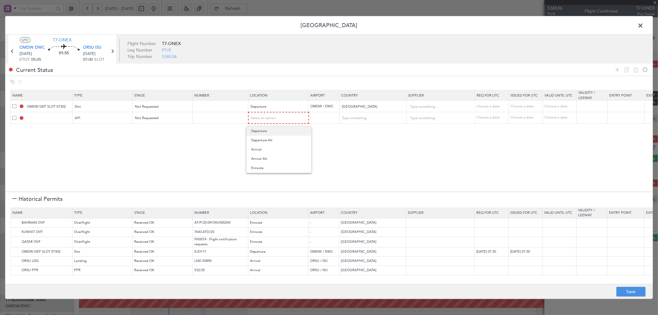
click at [265, 129] on span "Departure" at bounding box center [278, 130] width 55 height 9
click at [14, 222] on img at bounding box center [15, 222] width 7 height 7
click at [14, 229] on img at bounding box center [15, 231] width 7 height 7
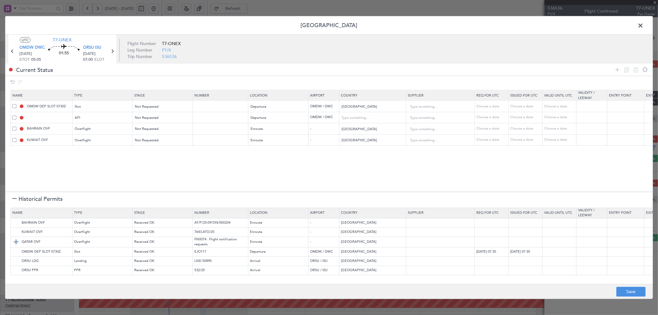
click at [15, 237] on td "QATAR OVF" at bounding box center [42, 242] width 62 height 10
click at [14, 260] on img at bounding box center [15, 260] width 7 height 7
click at [14, 269] on img at bounding box center [15, 270] width 7 height 7
click at [17, 199] on h1 "Historical Permits" at bounding box center [37, 199] width 50 height 8
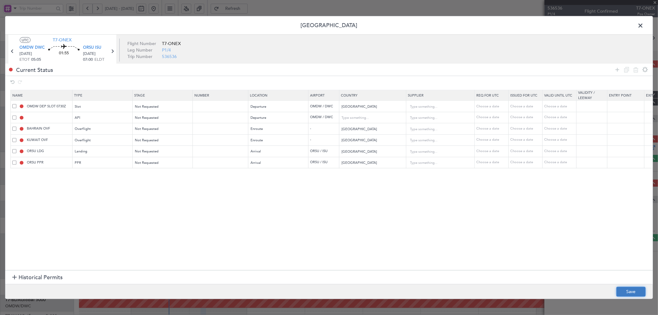
click at [631, 292] on button "Save" at bounding box center [630, 292] width 29 height 10
type input "OMDW DEP SLOT"
type input "NNN"
type input "1"
type input "OMDW DEP API"
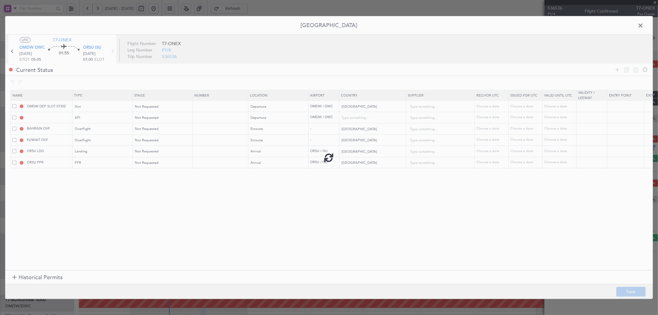
type input "United Arab Emirates"
type input "NNN"
type input "1"
type input "NNN"
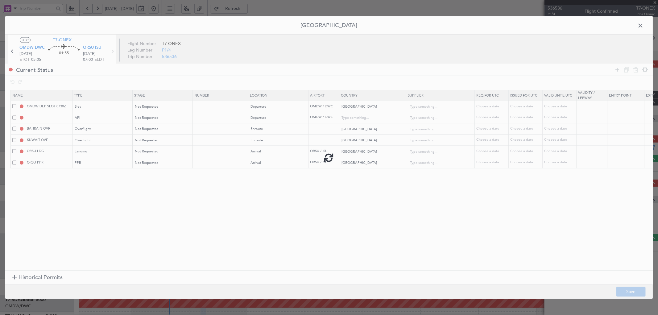
type input "NNN"
type input "1"
type input "NNN"
type input "1"
click at [112, 53] on icon at bounding box center [112, 51] width 8 height 8
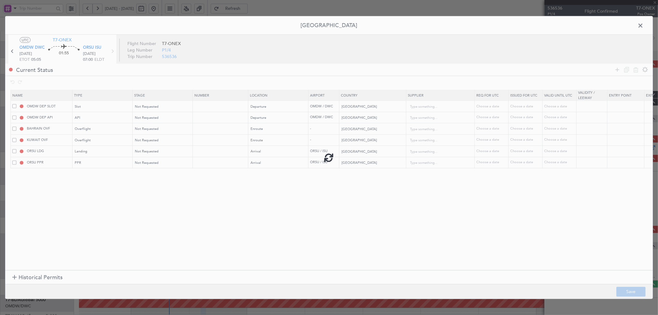
type input "1"
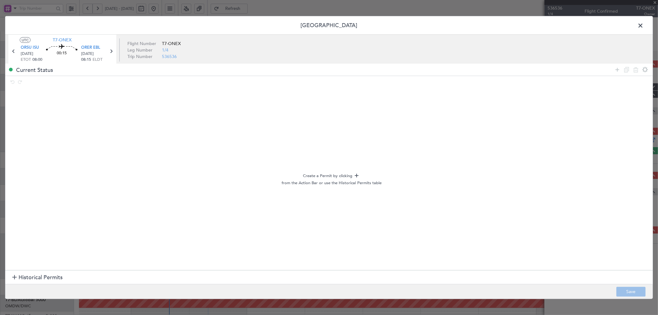
click at [27, 279] on span "Historical Permits" at bounding box center [40, 277] width 44 height 8
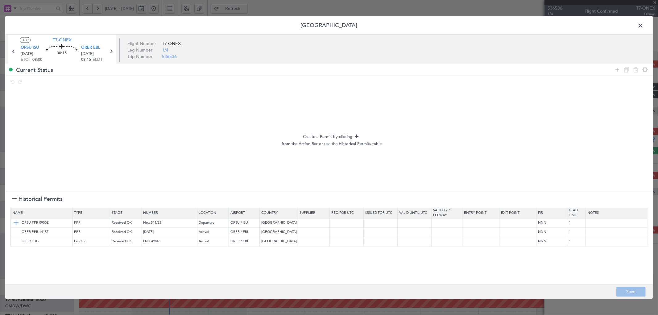
click at [16, 223] on img at bounding box center [15, 222] width 7 height 7
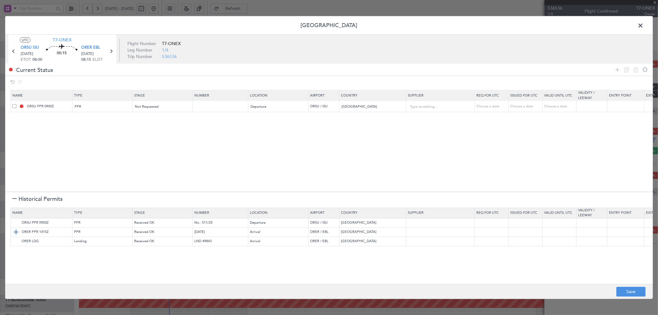
click at [14, 231] on img at bounding box center [15, 231] width 7 height 7
click at [18, 241] on img at bounding box center [15, 241] width 7 height 7
click at [16, 201] on div at bounding box center [14, 199] width 4 height 4
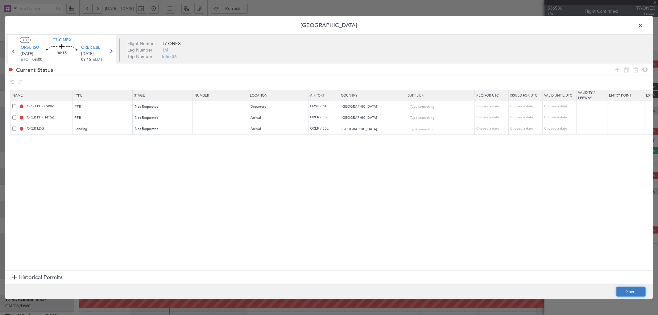
click at [630, 290] on button "Save" at bounding box center [630, 292] width 29 height 10
type input "ORSU PPR"
type input "NNN"
type input "1"
type input "ORER PPR"
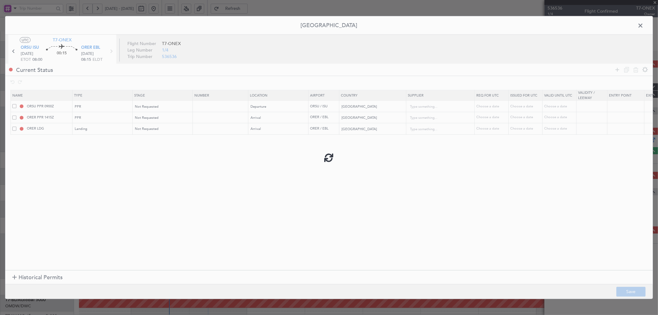
type input "NNN"
type input "1"
type input "NNN"
type input "1"
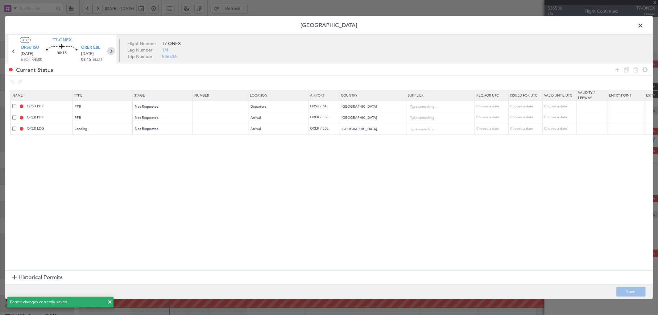
click at [112, 50] on icon at bounding box center [111, 51] width 8 height 8
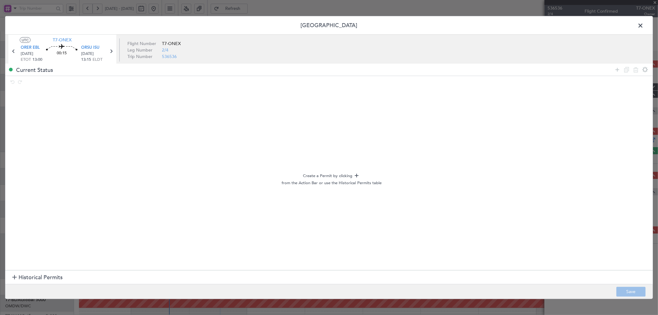
click at [15, 276] on div at bounding box center [14, 277] width 4 height 4
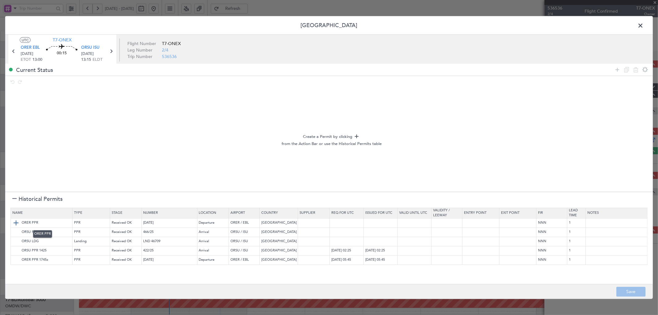
click at [14, 224] on img at bounding box center [15, 222] width 7 height 7
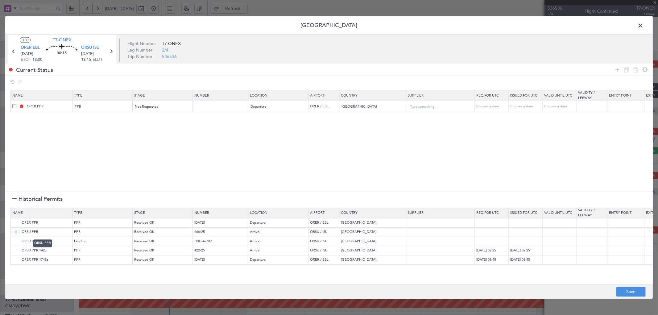
click at [14, 235] on img at bounding box center [15, 231] width 7 height 7
click at [14, 241] on img at bounding box center [15, 241] width 7 height 7
click at [11, 199] on section "Historical Permits" at bounding box center [328, 198] width 647 height 15
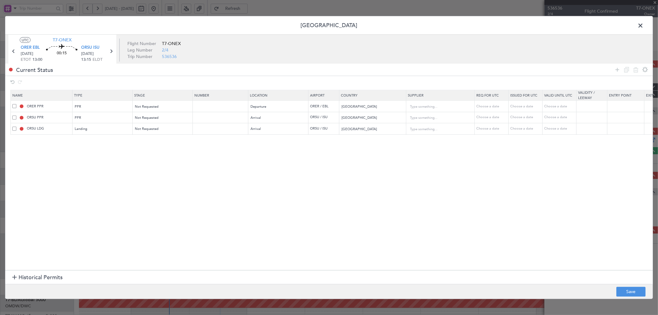
click at [12, 276] on section "Historical Permits" at bounding box center [328, 277] width 647 height 15
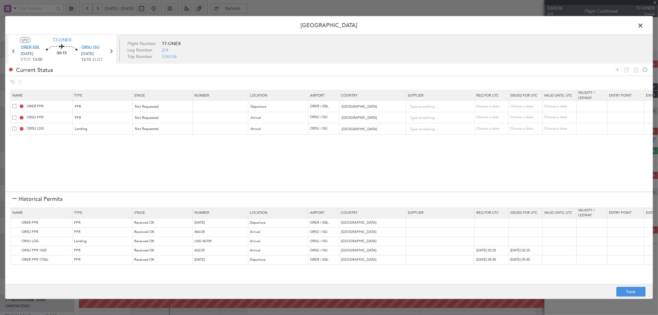
click at [13, 198] on div at bounding box center [14, 199] width 4 height 4
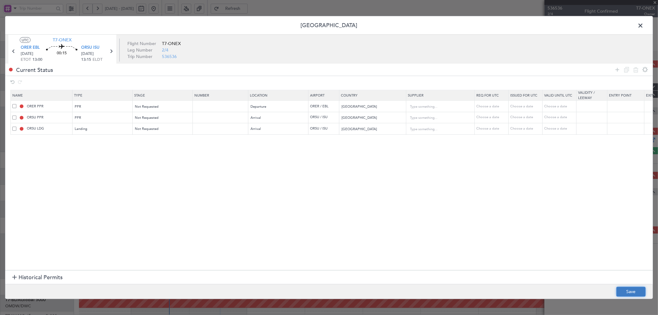
click at [623, 289] on button "Save" at bounding box center [630, 292] width 29 height 10
type input "NNN"
type input "1"
type input "NNN"
type input "1"
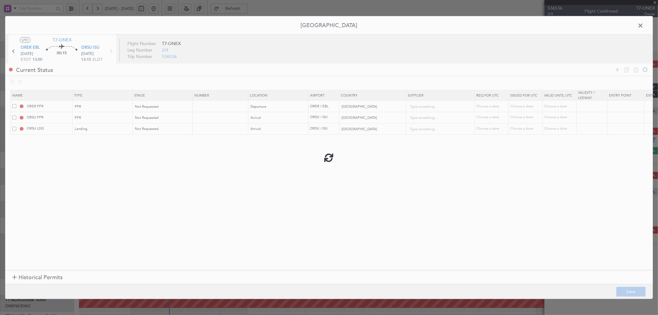
type input "NNN"
type input "1"
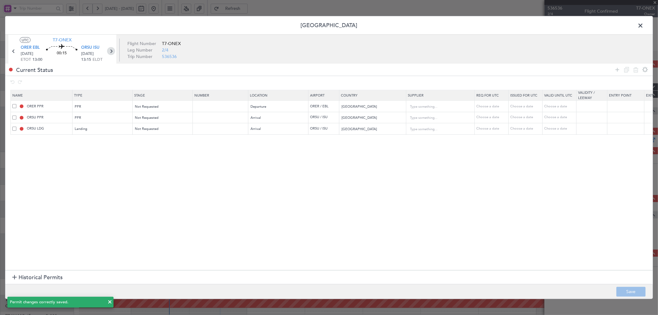
click at [113, 50] on icon at bounding box center [111, 51] width 8 height 8
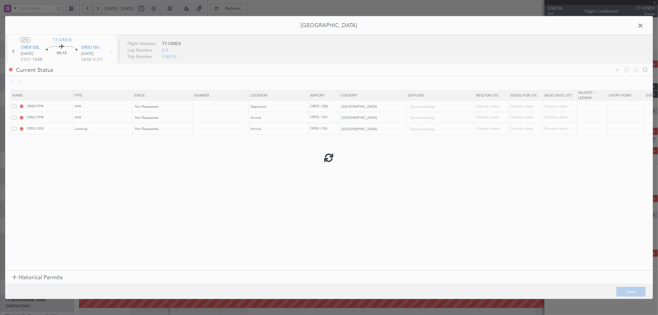
type input "0"
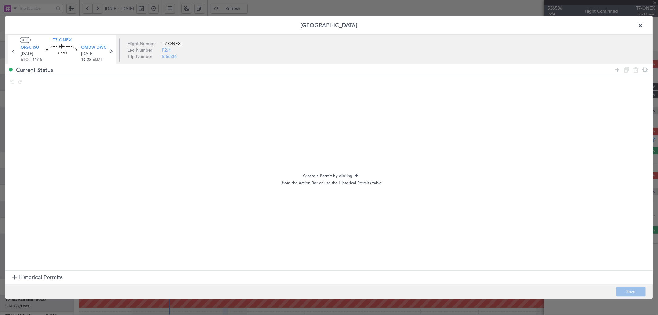
click at [14, 278] on div at bounding box center [14, 277] width 4 height 4
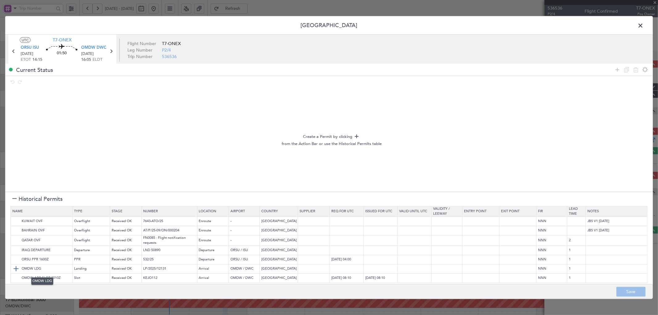
scroll to position [0, 0]
click at [14, 250] on img at bounding box center [15, 251] width 7 height 7
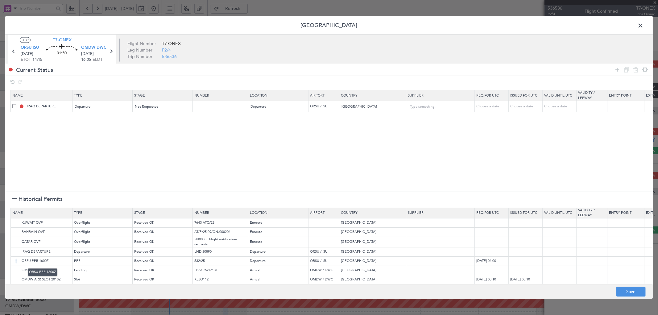
click at [16, 261] on img at bounding box center [15, 260] width 7 height 7
click at [17, 221] on img at bounding box center [15, 222] width 7 height 7
click at [16, 231] on img at bounding box center [15, 231] width 7 height 7
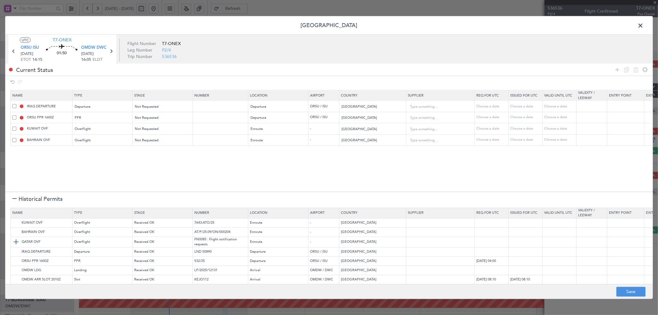
click at [15, 242] on img at bounding box center [15, 241] width 7 height 7
click at [15, 265] on img at bounding box center [15, 268] width 7 height 7
click at [13, 274] on img at bounding box center [15, 277] width 7 height 7
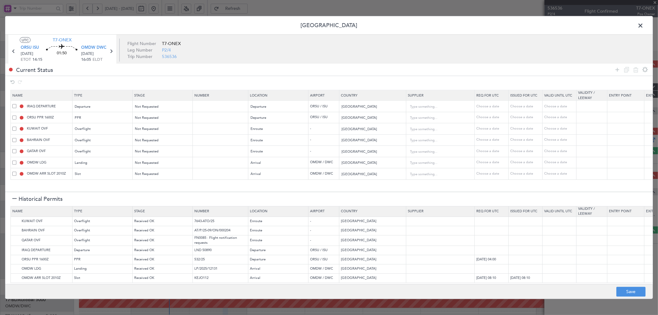
click at [13, 199] on div at bounding box center [14, 199] width 4 height 4
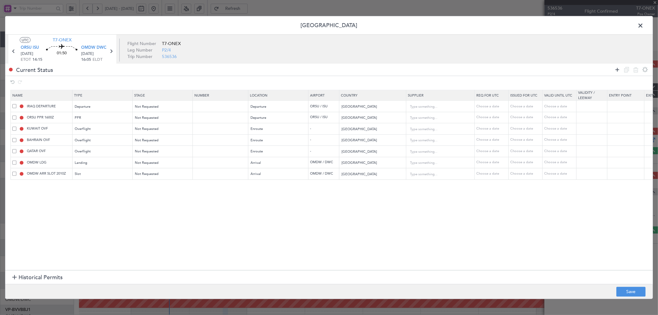
scroll to position [6, 0]
drag, startPoint x: 617, startPoint y: 68, endPoint x: 199, endPoint y: 175, distance: 431.3
click at [614, 67] on icon at bounding box center [616, 69] width 7 height 7
click at [84, 189] on div "Type" at bounding box center [100, 185] width 51 height 9
click at [82, 215] on span "API" at bounding box center [102, 217] width 55 height 9
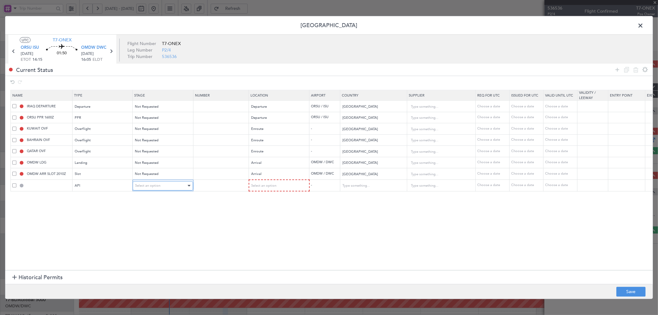
click at [153, 186] on span "Select an option" at bounding box center [147, 185] width 25 height 5
click at [151, 208] on span "Not Requested" at bounding box center [162, 207] width 55 height 9
click at [296, 184] on div "Select an option" at bounding box center [276, 185] width 51 height 9
click at [264, 218] on span "Arrival" at bounding box center [278, 217] width 55 height 9
click at [634, 288] on button "Save" at bounding box center [630, 292] width 29 height 10
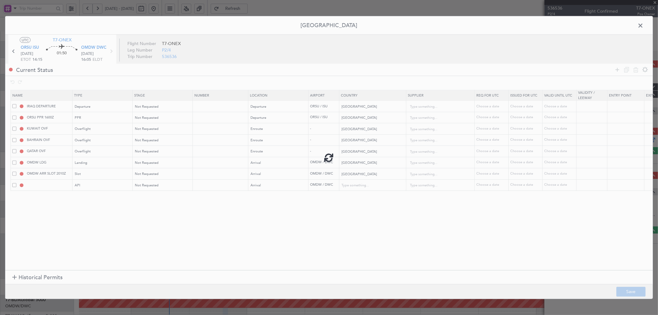
type input "NNN"
type input "1"
type input "ORSU PPR"
type input "NNN"
type input "1"
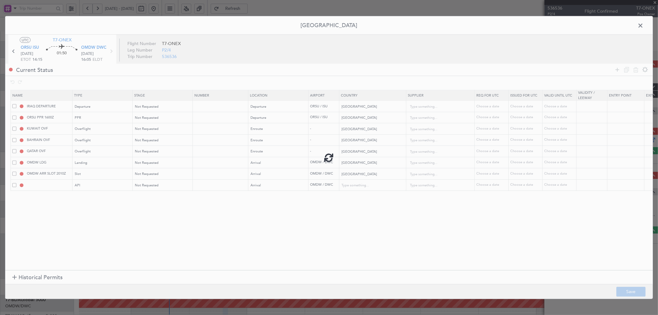
type input "NNN"
type input "2"
type input "NNN"
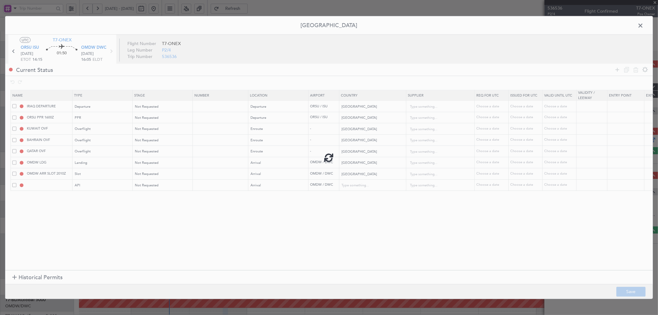
type input "1"
type input "OMDW ARR SLOT"
type input "NNN"
type input "1"
type input "OMDW ARR API"
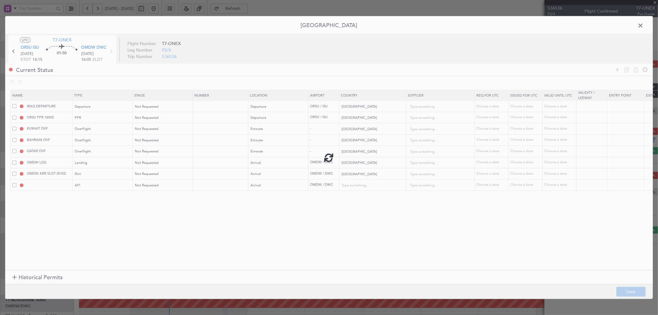
type input "[GEOGRAPHIC_DATA]"
type input "NNN"
type input "1"
drag, startPoint x: 639, startPoint y: 25, endPoint x: 621, endPoint y: 18, distance: 19.9
click at [643, 25] on span at bounding box center [643, 27] width 0 height 12
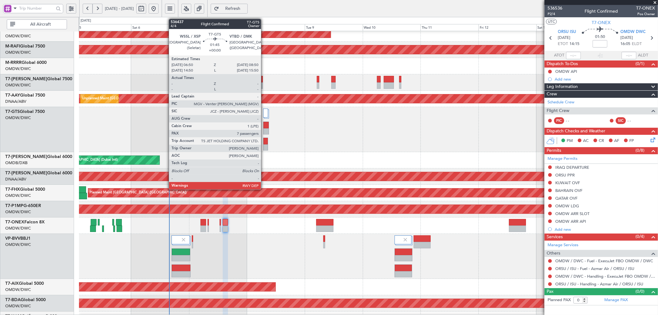
click at [264, 140] on div at bounding box center [265, 141] width 4 height 6
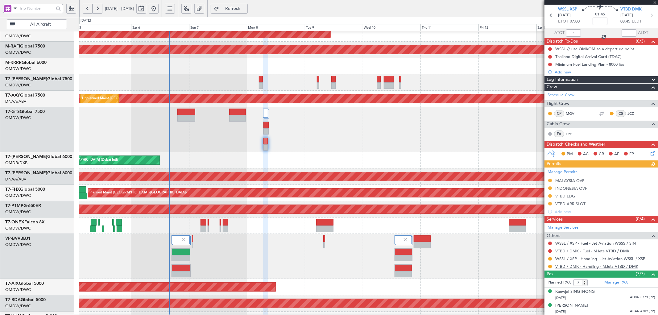
scroll to position [23, 0]
click at [611, 282] on mat-tooltip-component "VTBD / DMK - Handling - MJets VTBD / DMK" at bounding box center [596, 277] width 80 height 16
click at [614, 283] on link "Manage PAX" at bounding box center [615, 282] width 23 height 6
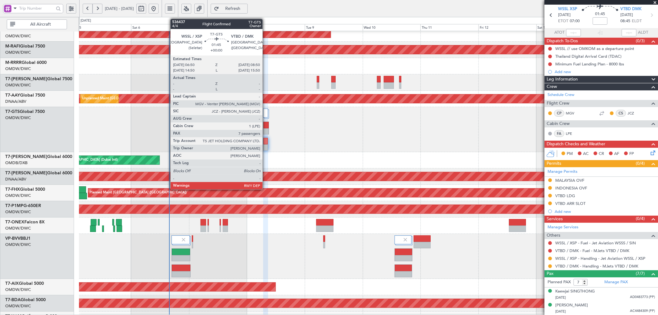
click at [265, 145] on div at bounding box center [265, 147] width 4 height 6
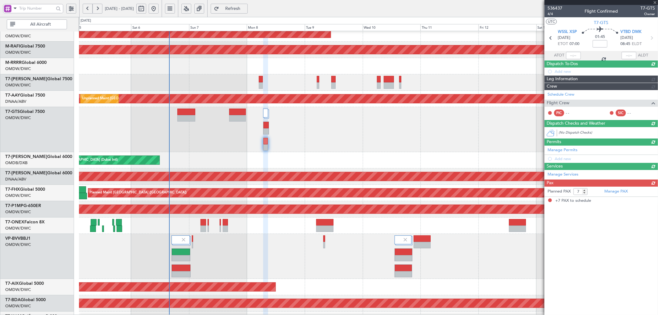
scroll to position [0, 0]
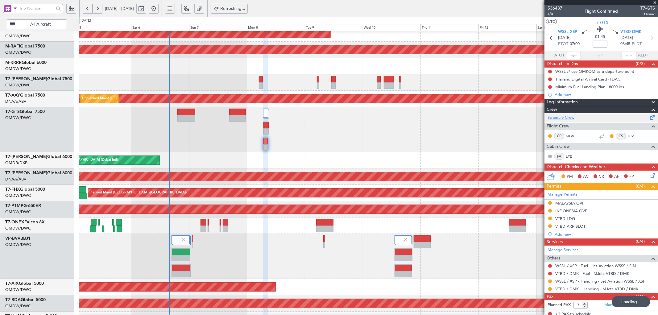
click at [567, 118] on link "Schedule Crew" at bounding box center [560, 118] width 27 height 6
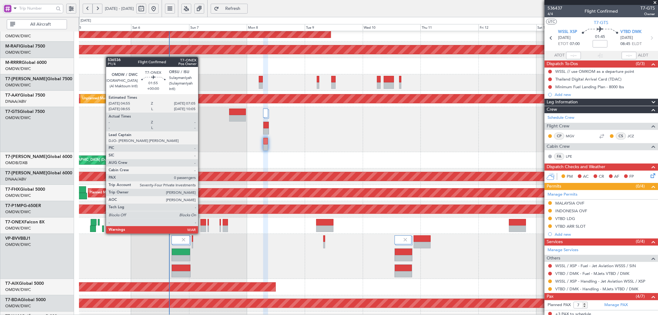
click at [201, 227] on div at bounding box center [202, 228] width 5 height 6
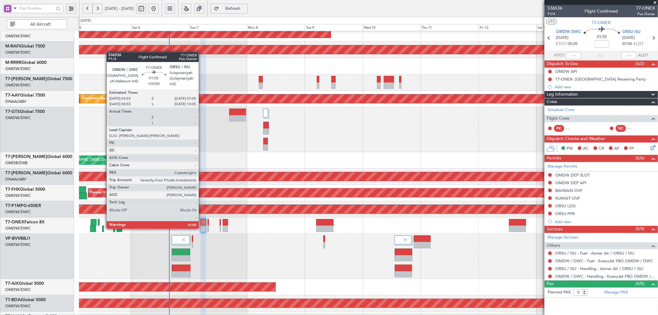
click at [202, 222] on div at bounding box center [202, 222] width 5 height 6
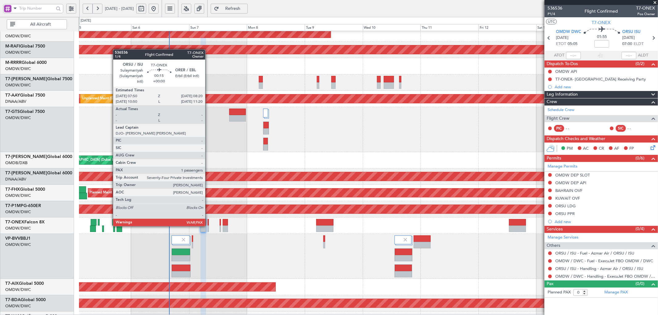
click at [208, 220] on div at bounding box center [208, 222] width 1 height 6
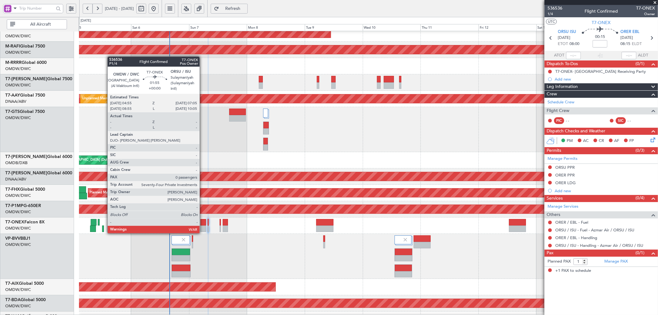
click at [203, 227] on div at bounding box center [202, 228] width 5 height 6
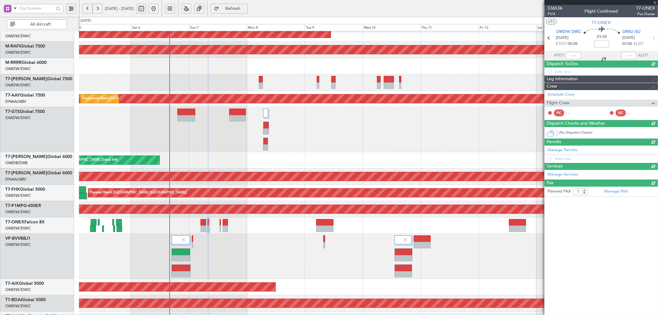
type input "0"
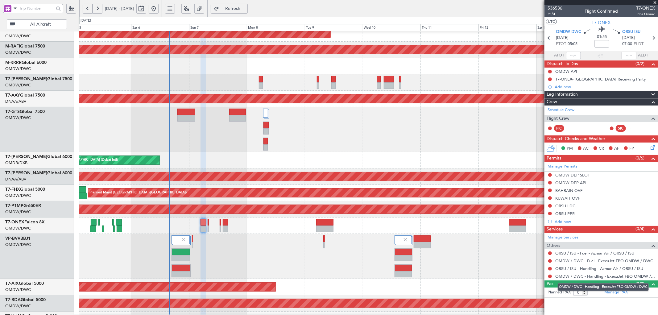
click at [571, 278] on link "OMDW / DWC - Handling - ExecuJet FBO OMDW / DWC" at bounding box center [605, 275] width 100 height 5
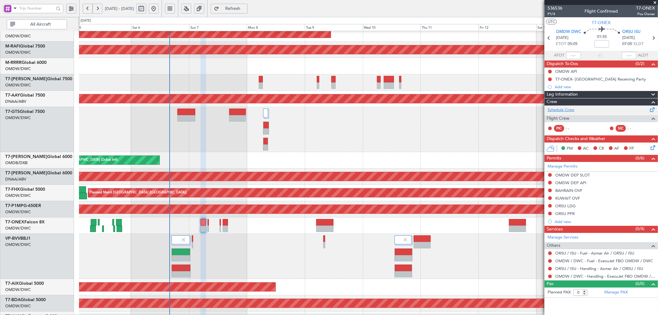
click at [572, 108] on link "Schedule Crew" at bounding box center [560, 110] width 27 height 6
click at [603, 47] on input at bounding box center [601, 43] width 15 height 7
type input "+00:20"
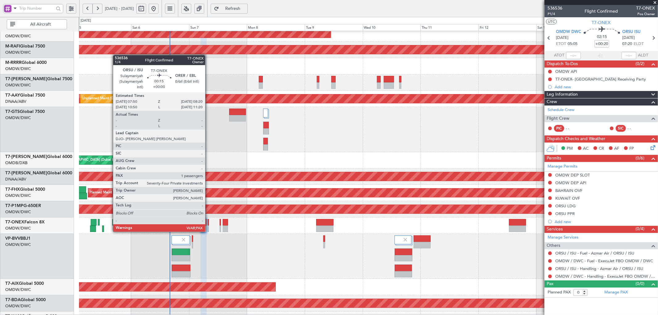
click at [208, 225] on div at bounding box center [208, 228] width 1 height 6
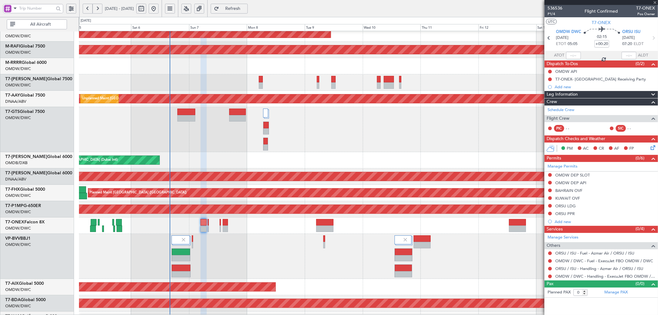
type input "1"
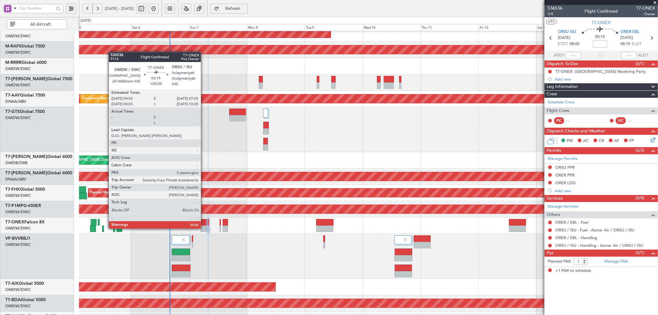
click at [204, 222] on div at bounding box center [203, 222] width 6 height 6
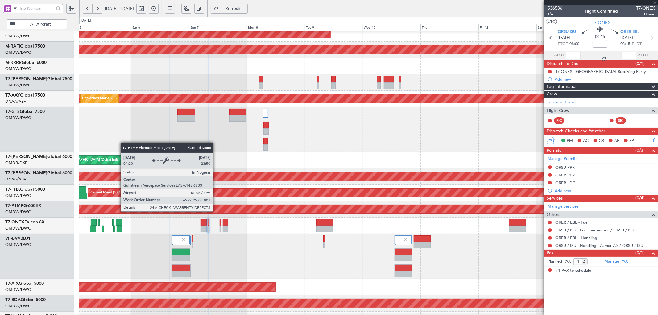
type input "+00:20"
type input "0"
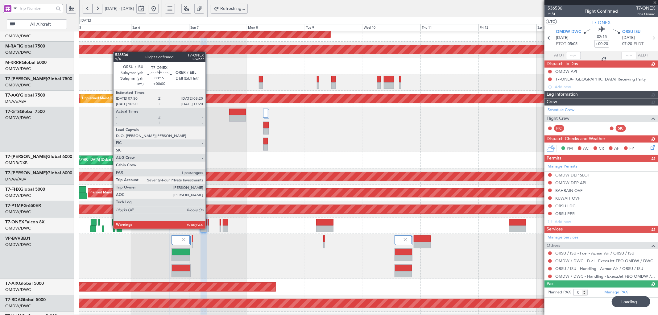
click at [208, 222] on div at bounding box center [208, 222] width 1 height 6
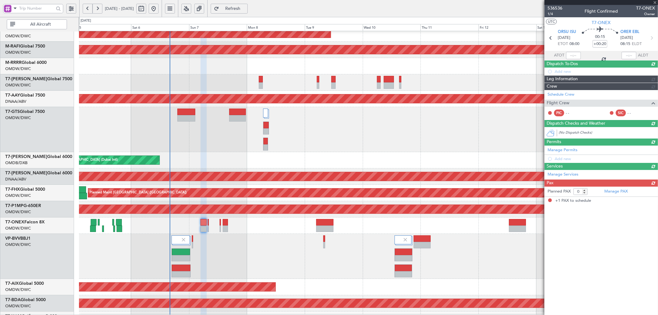
type input "1"
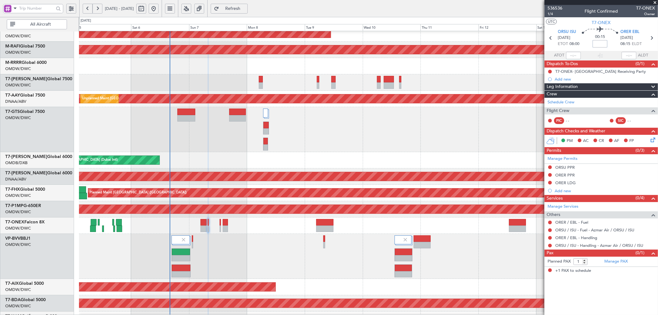
click at [603, 41] on input at bounding box center [599, 43] width 15 height 7
type input "+00:05"
click at [611, 262] on link "Manage PAX" at bounding box center [615, 261] width 23 height 6
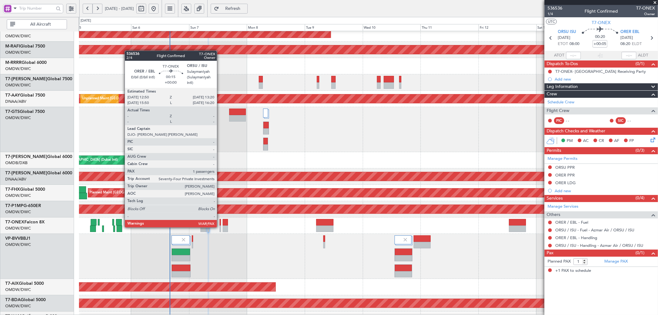
click at [220, 221] on div at bounding box center [220, 222] width 1 height 6
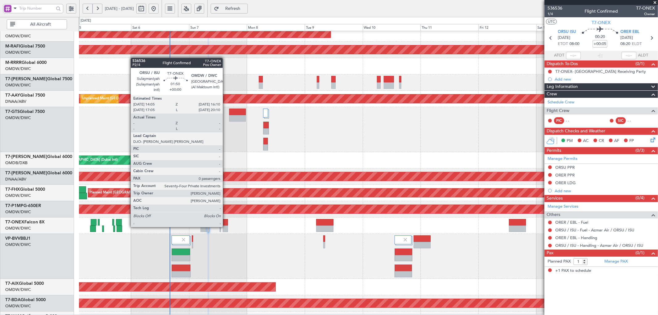
click at [226, 221] on div at bounding box center [225, 222] width 5 height 6
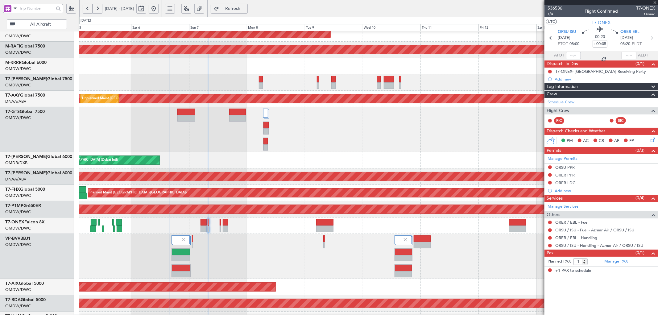
type input "0"
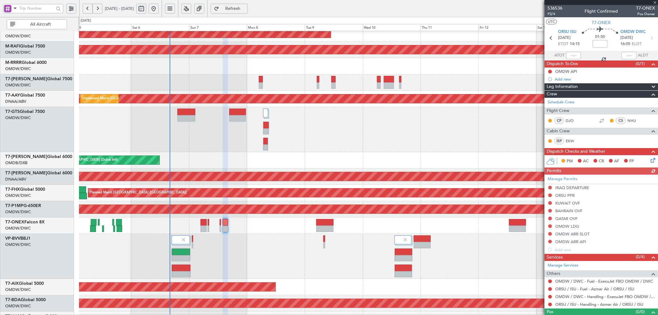
click at [600, 44] on input at bounding box center [599, 43] width 15 height 7
type input "+00:20"
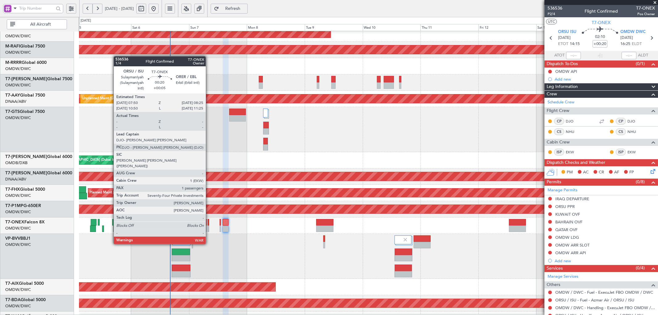
click at [209, 227] on div at bounding box center [209, 228] width 2 height 6
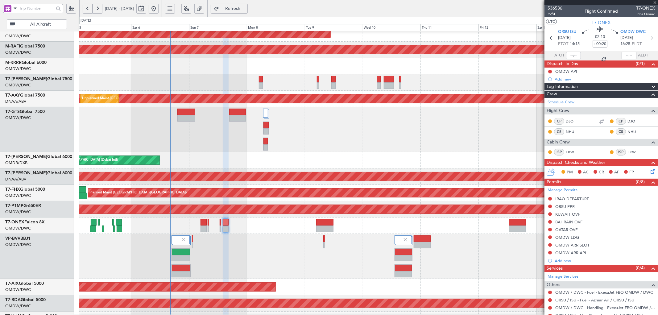
type input "+00:05"
type input "1"
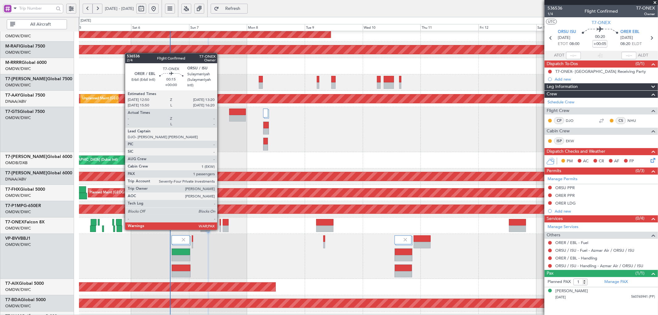
click at [220, 224] on div at bounding box center [220, 222] width 1 height 6
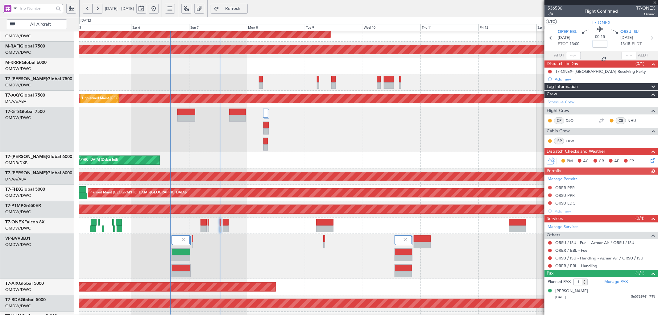
click at [600, 43] on input at bounding box center [599, 43] width 15 height 7
click at [371, 166] on div "AOG Maint [GEOGRAPHIC_DATA] (Dubai Intl)" at bounding box center [368, 160] width 578 height 16
type input "+00:05"
click at [582, 258] on link "ORSU / ISU - Handling - Azmar Air / ORSU / ISU" at bounding box center [599, 257] width 88 height 5
click at [471, 287] on div "AOG Maint" at bounding box center [368, 287] width 578 height 16
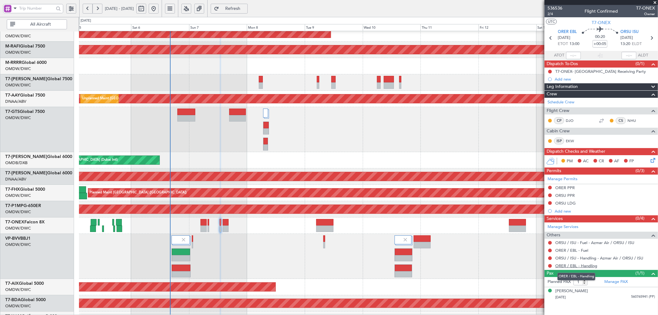
click at [579, 266] on link "ORER / EBL - Handling" at bounding box center [576, 265] width 42 height 5
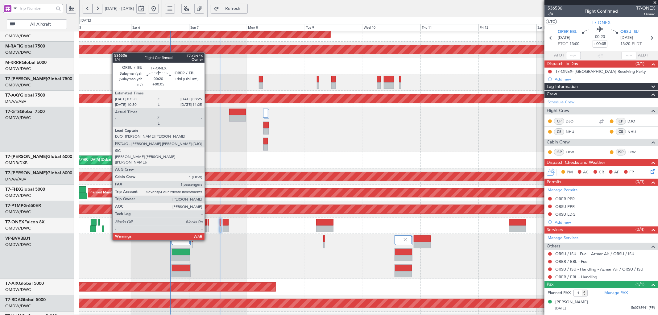
click at [208, 223] on div at bounding box center [209, 222] width 2 height 6
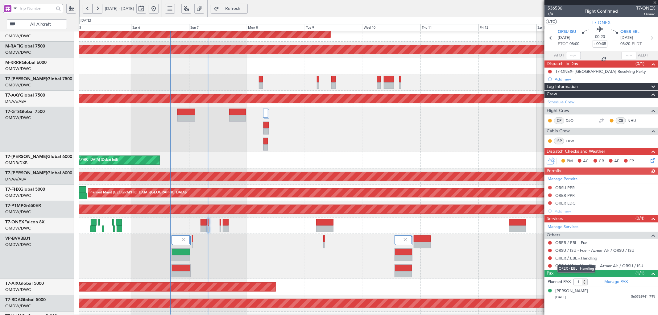
click at [588, 259] on link "ORER / EBL - Handling" at bounding box center [576, 257] width 42 height 5
click at [244, 6] on span "Refresh" at bounding box center [232, 8] width 25 height 4
click at [613, 265] on link "ORSU / ISU - Handling - Azmar Air / ORSU / ISU" at bounding box center [599, 265] width 88 height 5
click at [573, 259] on link "ORER / EBL - Handling - Macair Support - ORER" at bounding box center [599, 257] width 88 height 5
click at [245, 9] on span "Refresh" at bounding box center [232, 8] width 25 height 4
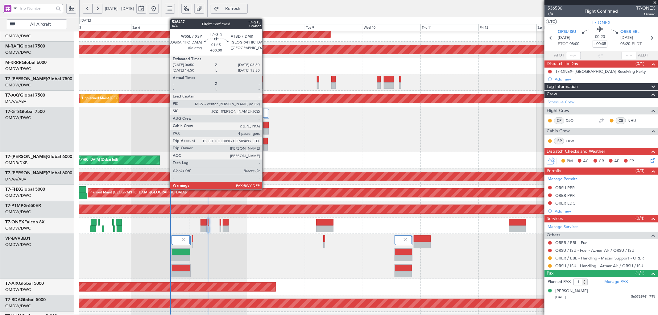
click at [265, 142] on div at bounding box center [265, 141] width 4 height 6
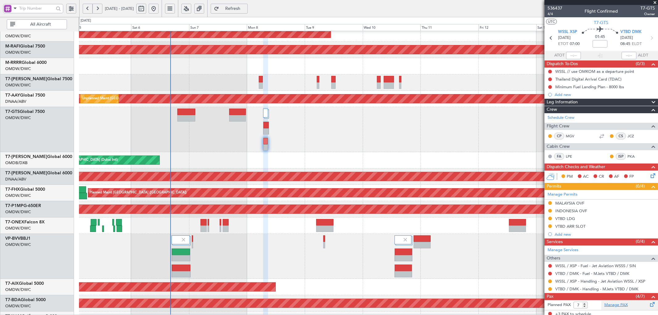
click at [617, 306] on link "Manage PAX" at bounding box center [615, 305] width 23 height 6
click at [265, 142] on div at bounding box center [265, 141] width 4 height 6
click at [266, 140] on div at bounding box center [265, 141] width 4 height 6
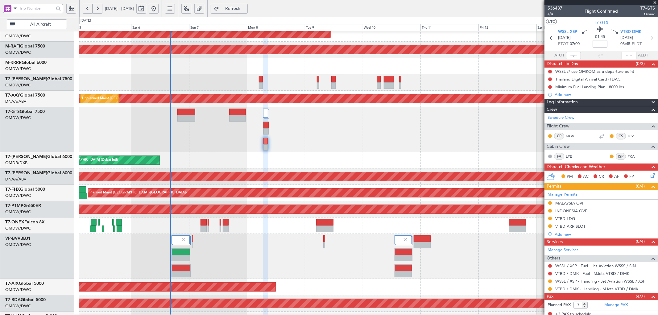
click at [314, 149] on div at bounding box center [368, 129] width 578 height 45
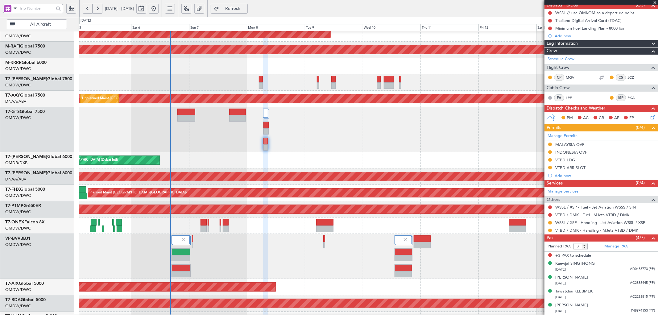
scroll to position [59, 0]
click at [251, 14] on fb-refresh-button "Refresh" at bounding box center [229, 8] width 43 height 17
click at [245, 6] on span "Refresh" at bounding box center [232, 8] width 25 height 4
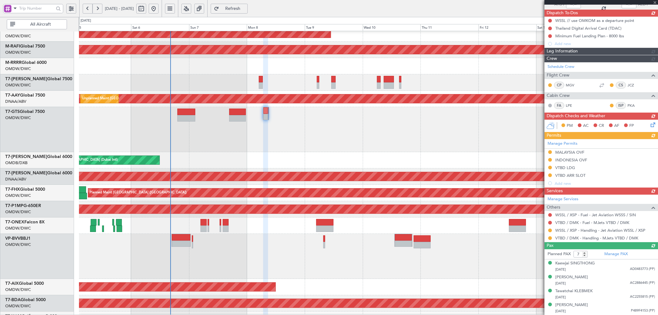
type input "4"
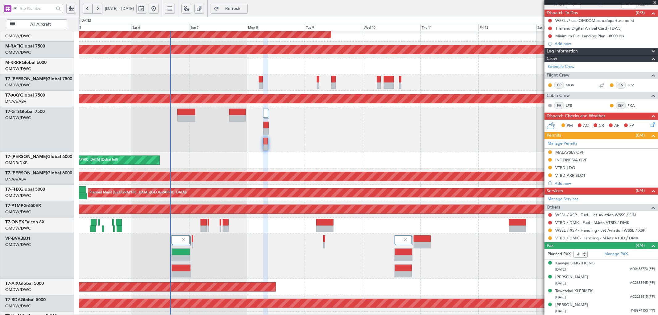
scroll to position [51, 0]
click at [245, 10] on span "Refresh" at bounding box center [232, 8] width 25 height 4
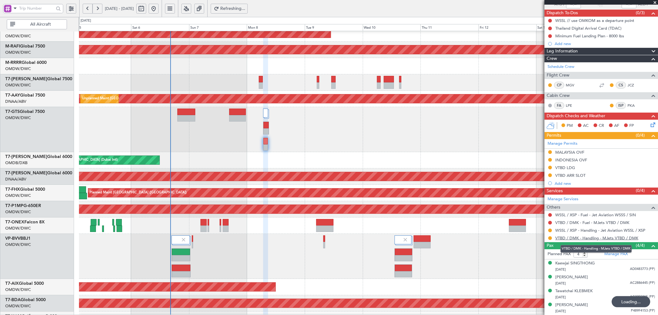
click at [603, 237] on link "VTBD / DMK - Handling - MJets VTBD / DMK" at bounding box center [596, 237] width 83 height 5
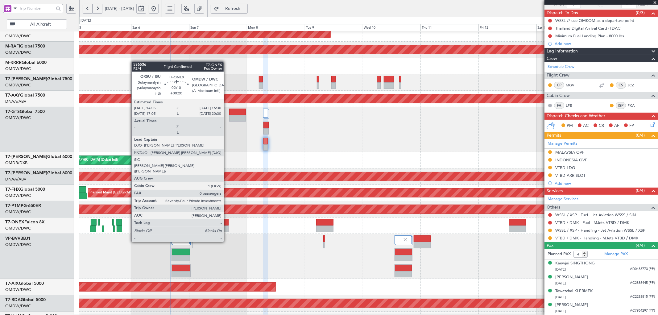
click at [227, 224] on div at bounding box center [226, 222] width 6 height 6
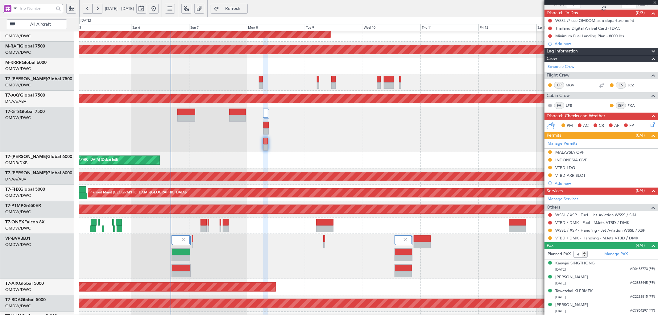
type input "+00:20"
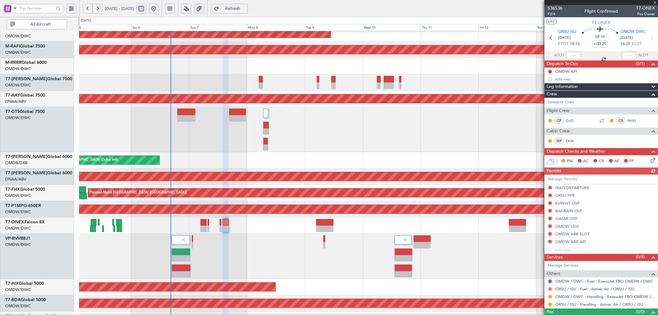
click at [549, 290] on button at bounding box center [550, 289] width 4 height 4
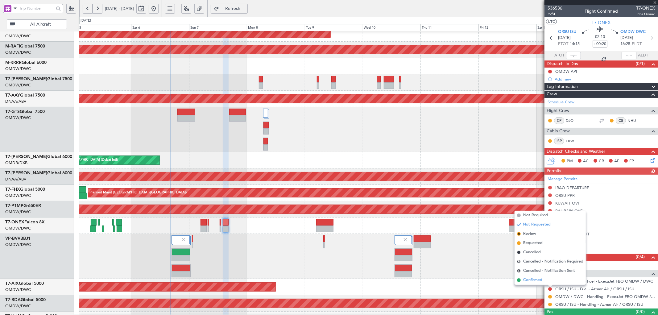
click at [530, 280] on span "Confirmed" at bounding box center [532, 280] width 19 height 6
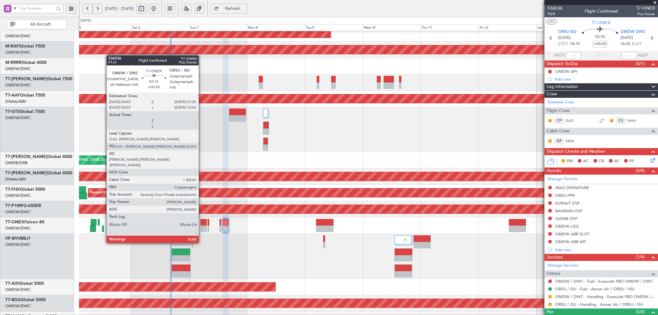
click at [202, 226] on div at bounding box center [203, 228] width 6 height 6
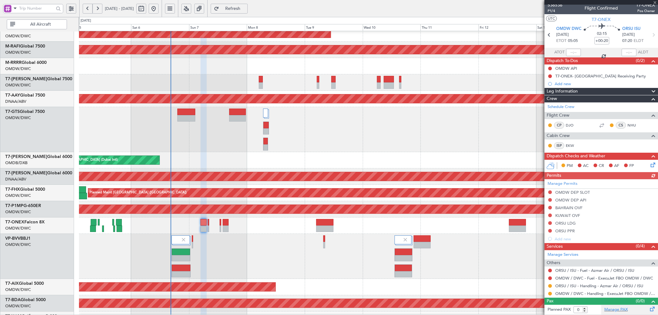
scroll to position [3, 0]
click at [614, 309] on link "Manage PAX" at bounding box center [615, 309] width 23 height 6
click at [551, 9] on span "P1/4" at bounding box center [554, 10] width 15 height 5
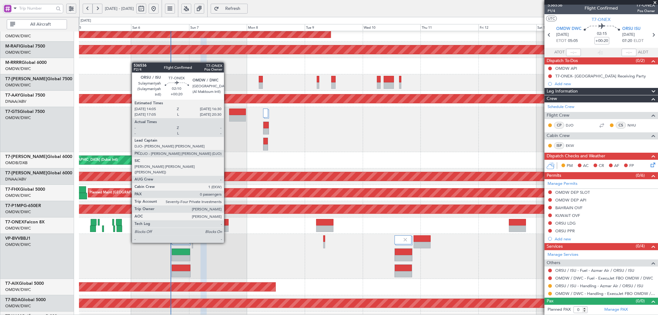
click at [227, 225] on div at bounding box center [226, 228] width 6 height 6
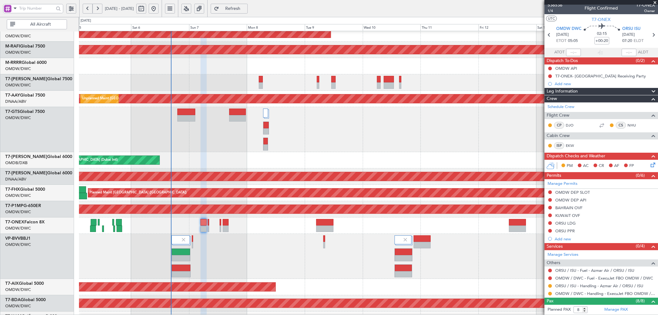
click at [248, 4] on button "Refresh" at bounding box center [229, 9] width 37 height 10
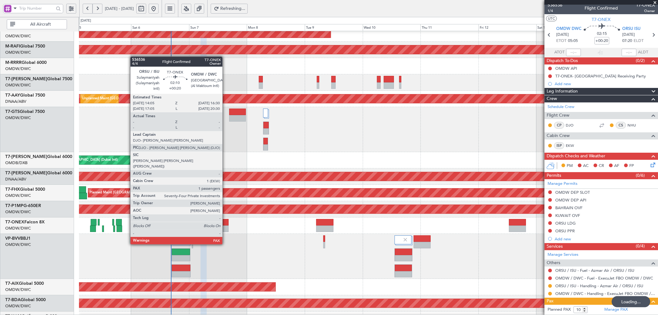
click at [225, 227] on div at bounding box center [226, 228] width 6 height 6
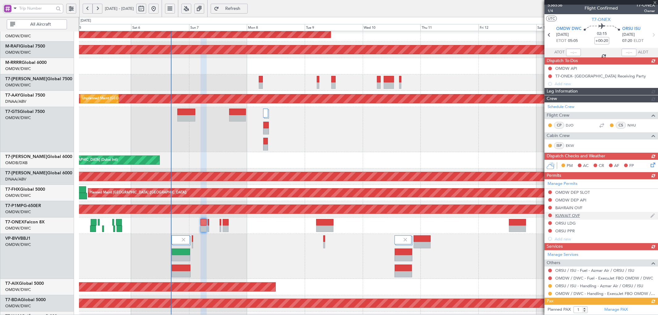
scroll to position [0, 0]
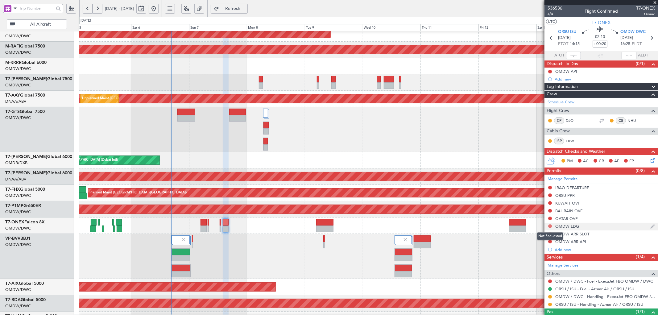
click at [551, 227] on button at bounding box center [550, 226] width 4 height 4
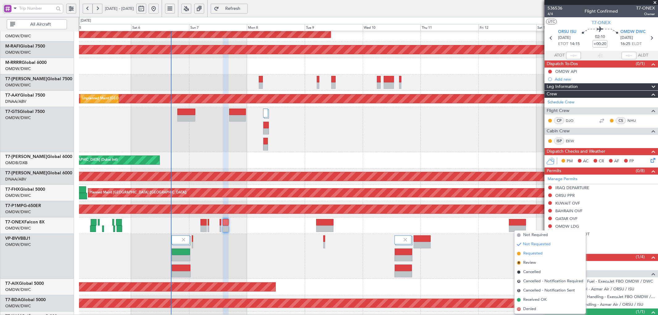
click at [530, 254] on span "Requested" at bounding box center [532, 253] width 19 height 6
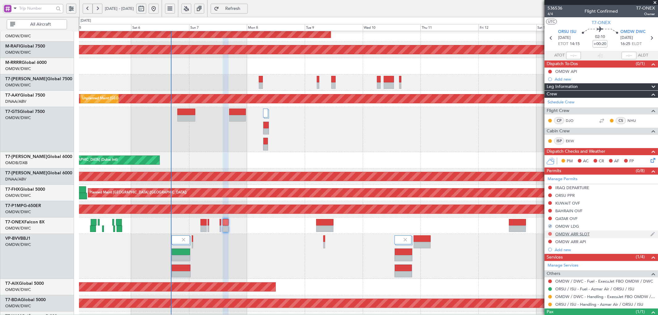
click at [550, 234] on button at bounding box center [550, 234] width 4 height 4
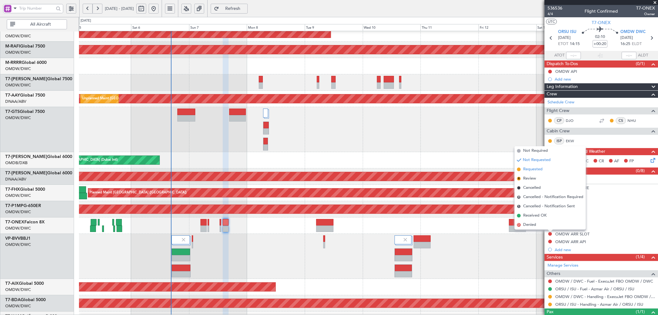
click at [531, 169] on span "Requested" at bounding box center [532, 169] width 19 height 6
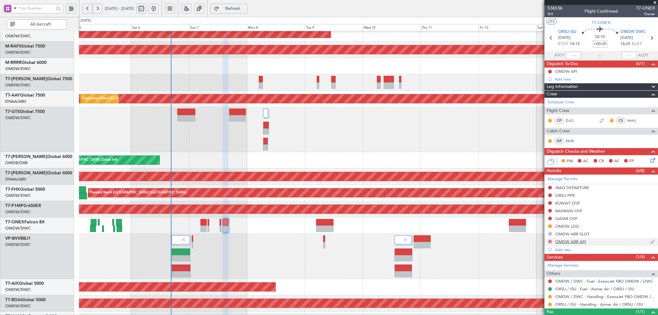
click at [549, 240] on button at bounding box center [550, 242] width 4 height 4
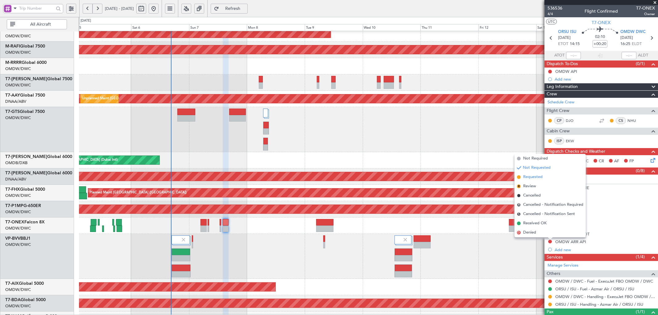
click at [532, 177] on span "Requested" at bounding box center [532, 177] width 19 height 6
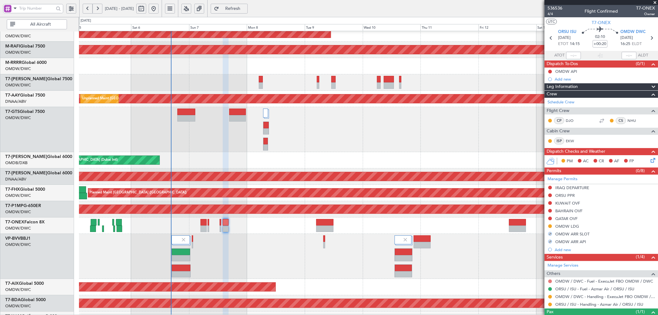
click at [549, 282] on button at bounding box center [550, 281] width 4 height 4
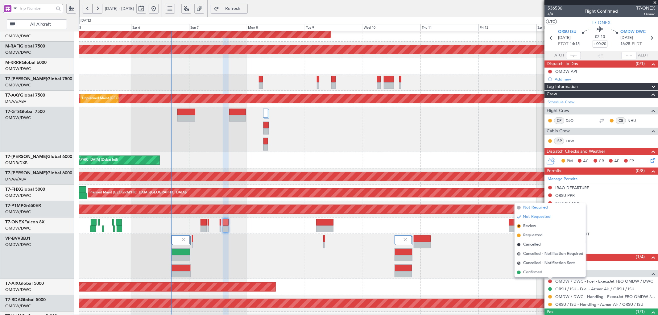
click at [538, 209] on span "Not Required" at bounding box center [535, 207] width 25 height 6
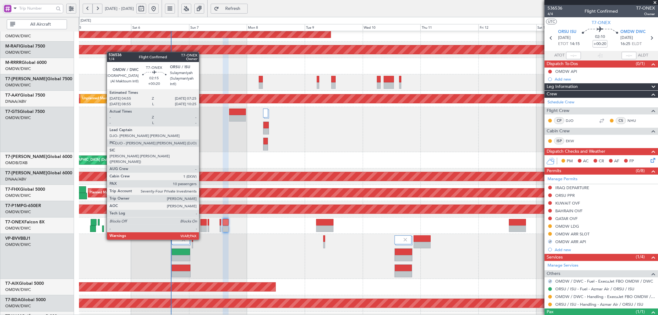
click at [202, 221] on div at bounding box center [203, 222] width 6 height 6
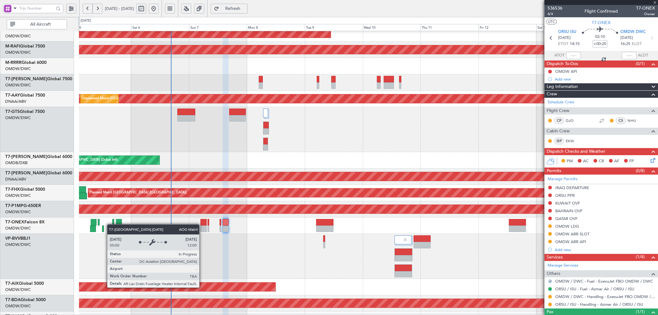
type input "10"
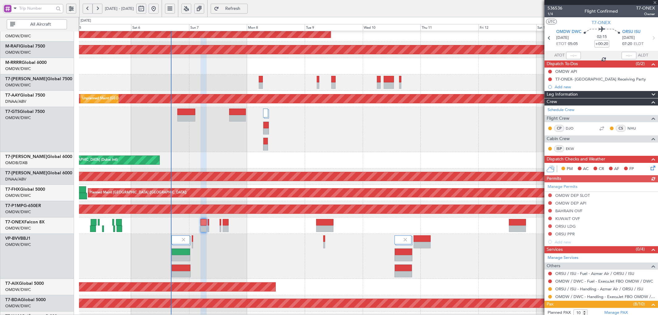
click at [550, 210] on div "Manage Permits OMDW DEP SLOT OMDW DEP API BAHRAIN OVF KUWAIT OVF ORSU LDG ORSU …" at bounding box center [600, 214] width 113 height 64
click at [550, 211] on button at bounding box center [550, 211] width 4 height 4
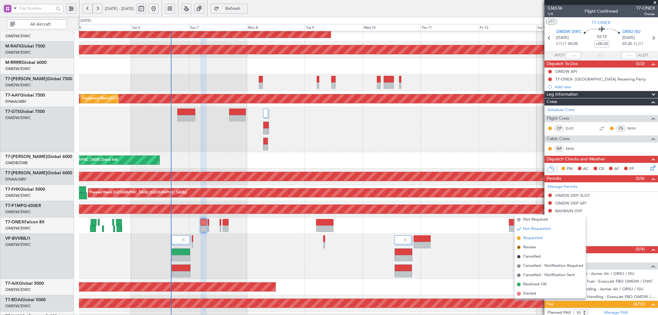
click at [524, 238] on span "Requested" at bounding box center [532, 238] width 19 height 6
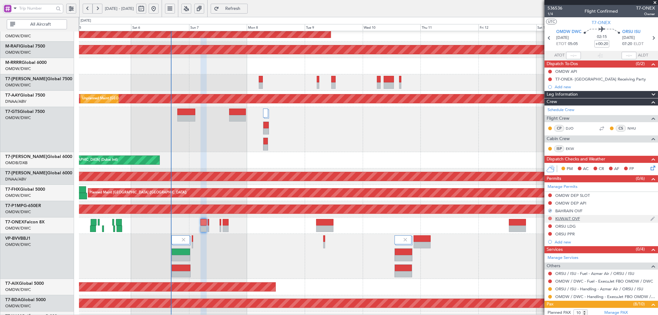
click at [549, 217] on button at bounding box center [550, 218] width 4 height 4
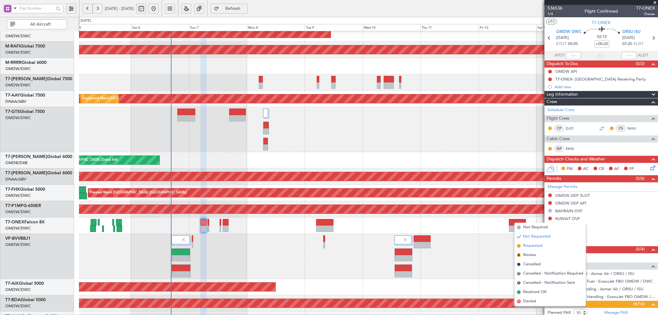
click at [528, 246] on span "Requested" at bounding box center [532, 246] width 19 height 6
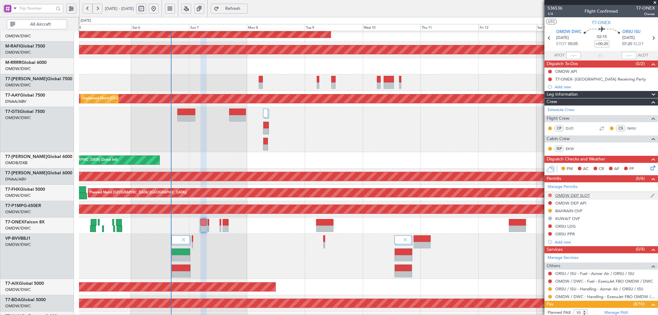
click at [549, 194] on button at bounding box center [550, 195] width 4 height 4
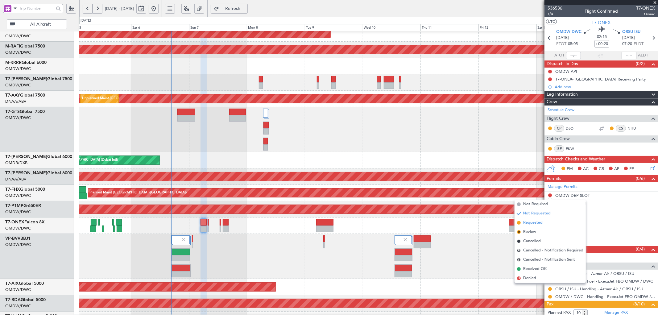
click at [522, 223] on li "Requested" at bounding box center [549, 222] width 71 height 9
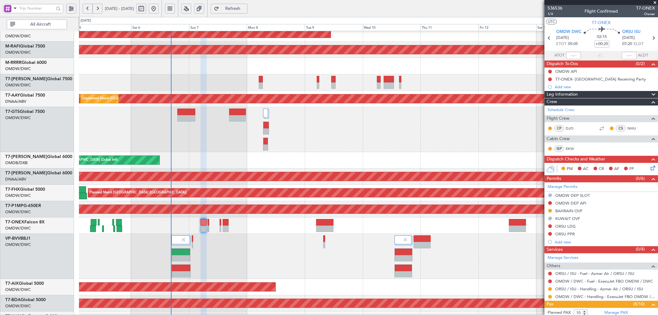
drag, startPoint x: 549, startPoint y: 202, endPoint x: 544, endPoint y: 207, distance: 7.5
click at [549, 202] on button at bounding box center [550, 203] width 4 height 4
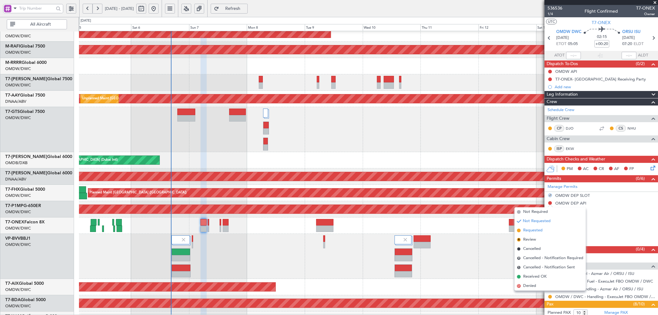
click at [529, 230] on span "Requested" at bounding box center [532, 230] width 19 height 6
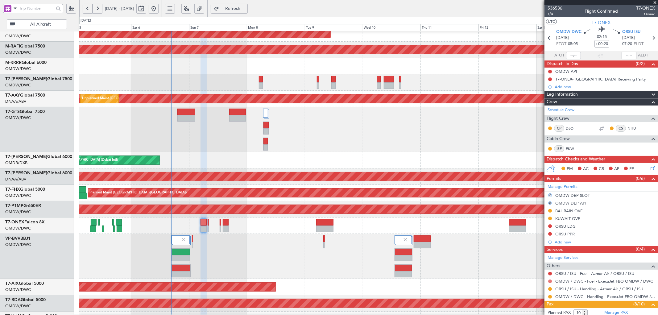
click at [549, 282] on button at bounding box center [550, 281] width 4 height 4
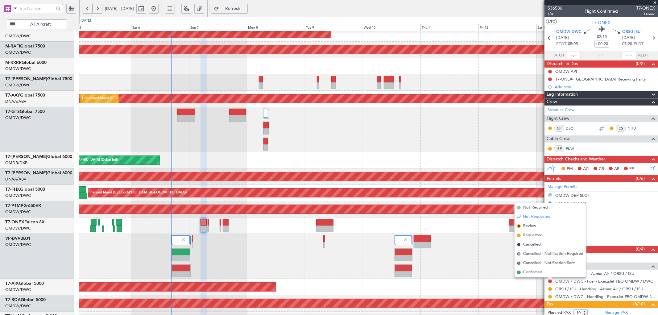
click at [530, 235] on span "Requested" at bounding box center [532, 235] width 19 height 6
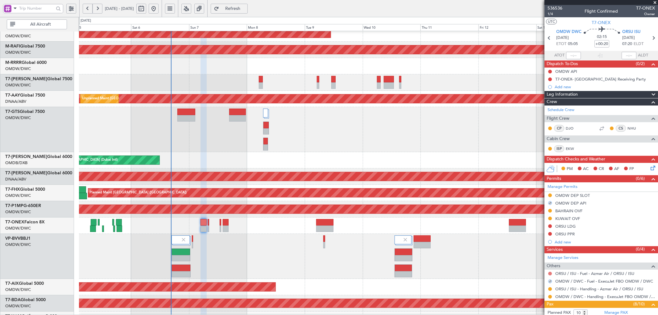
click at [551, 273] on button at bounding box center [550, 274] width 4 height 4
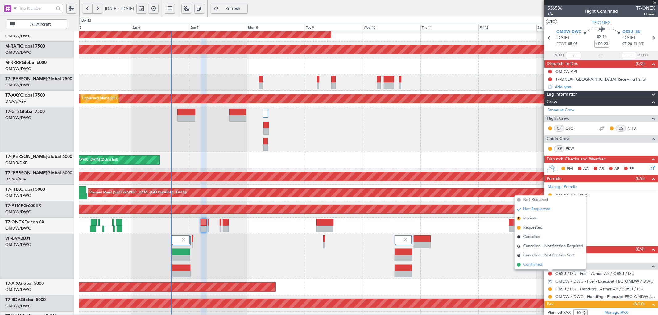
click at [519, 266] on span at bounding box center [519, 265] width 4 height 4
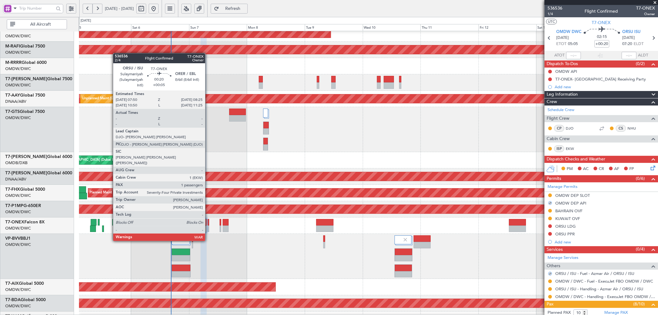
click at [208, 223] on div at bounding box center [209, 222] width 2 height 6
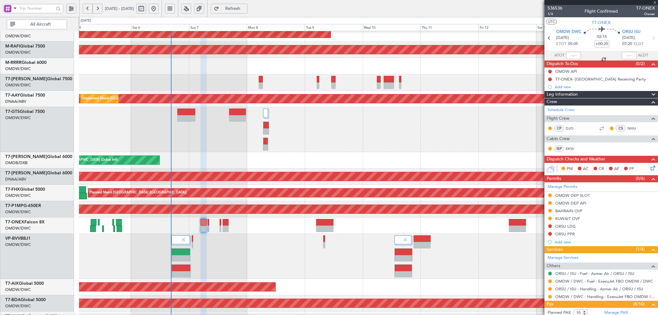
type input "+00:05"
type input "1"
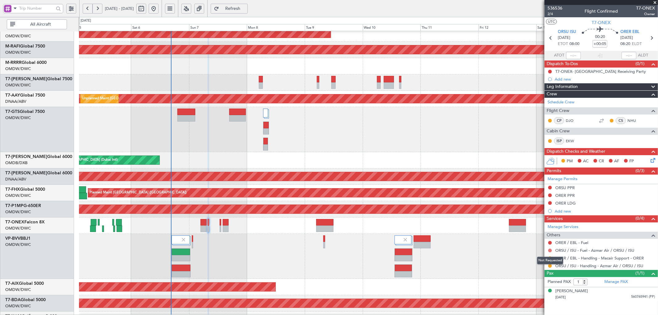
click at [550, 251] on button at bounding box center [550, 251] width 4 height 4
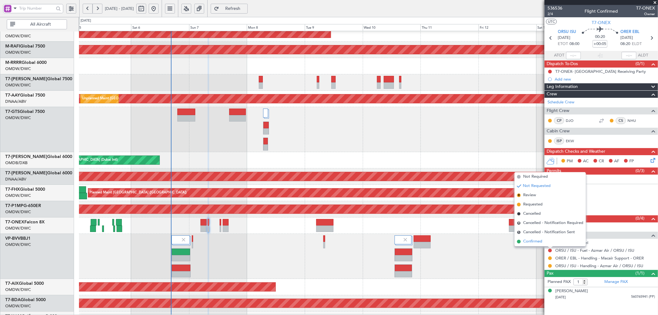
click at [535, 242] on span "Confirmed" at bounding box center [532, 241] width 19 height 6
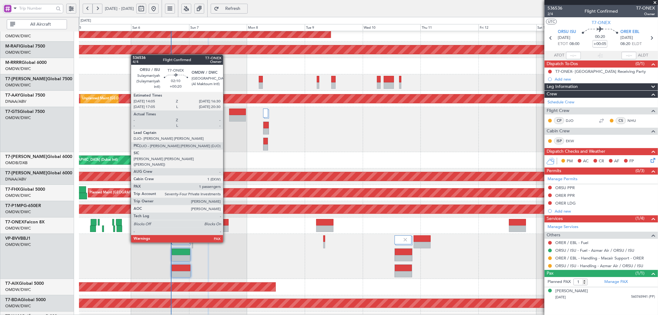
click at [226, 225] on div at bounding box center [226, 228] width 6 height 6
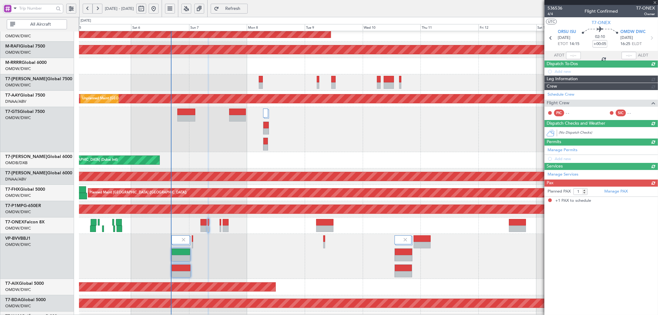
type input "+00:20"
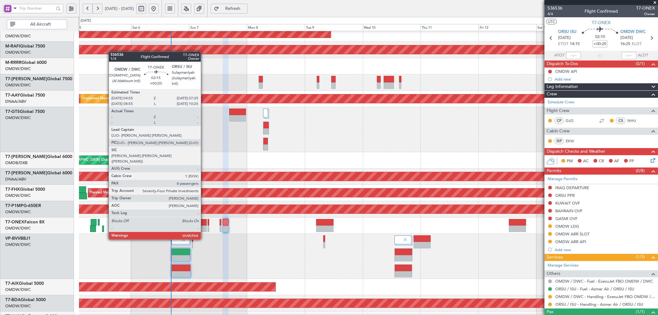
click at [204, 222] on div at bounding box center [203, 222] width 6 height 6
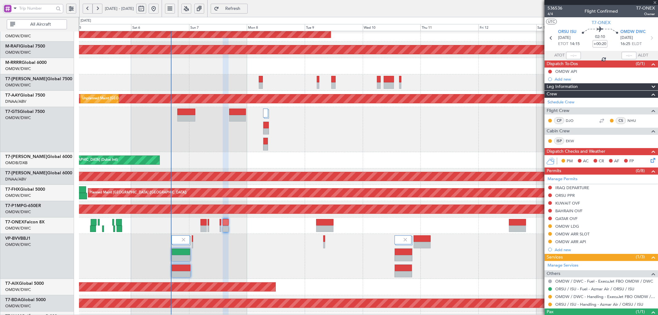
type input "10"
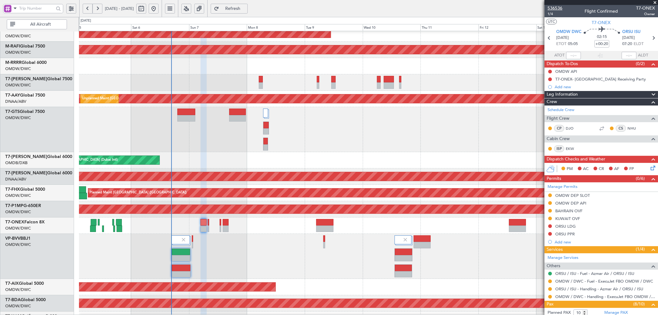
click at [557, 6] on span "536536" at bounding box center [554, 8] width 15 height 6
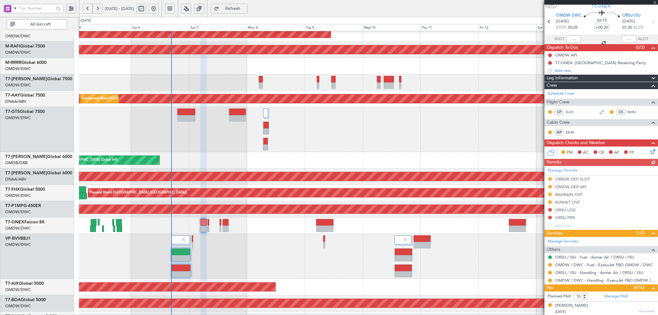
scroll to position [23, 0]
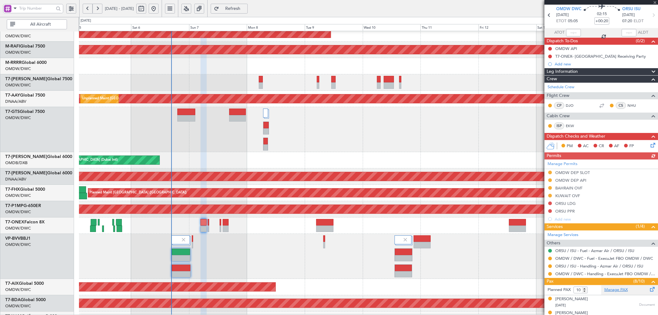
click at [610, 288] on link "Manage PAX" at bounding box center [615, 290] width 23 height 6
click at [245, 7] on span "Refresh" at bounding box center [232, 8] width 25 height 4
click at [550, 266] on button at bounding box center [550, 266] width 4 height 4
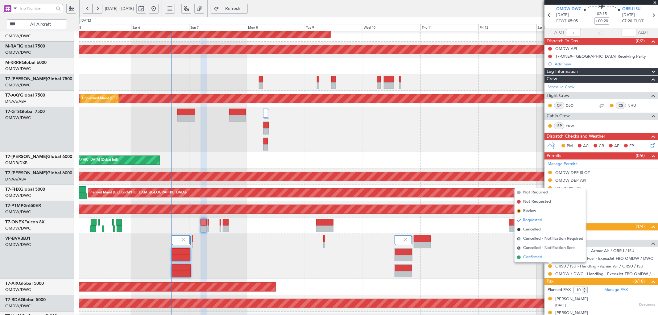
click at [532, 258] on span "Confirmed" at bounding box center [532, 257] width 19 height 6
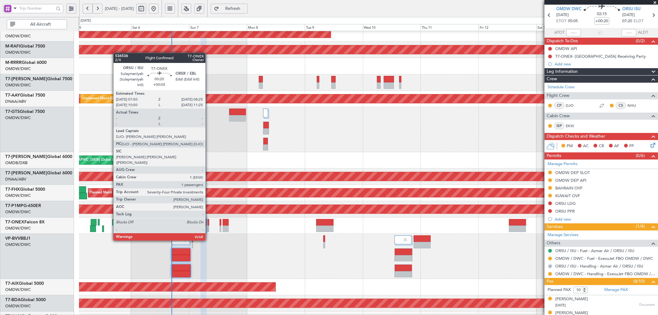
click at [208, 223] on div at bounding box center [209, 222] width 2 height 6
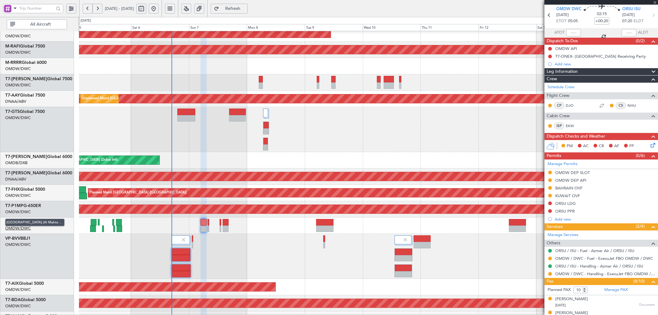
type input "+00:05"
type input "1"
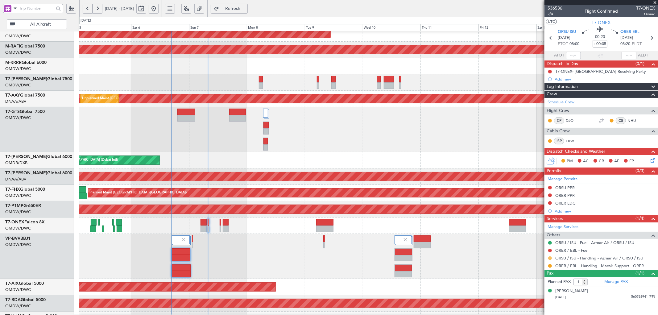
click at [549, 258] on button at bounding box center [550, 258] width 4 height 4
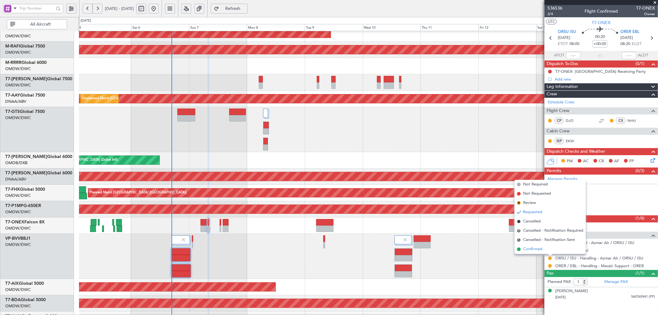
click at [518, 248] on span at bounding box center [519, 249] width 4 height 4
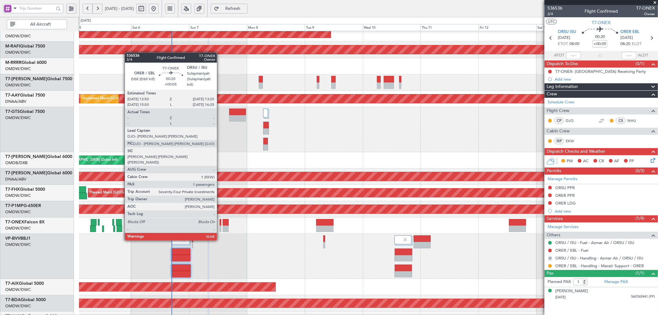
click at [220, 223] on div at bounding box center [221, 222] width 2 height 6
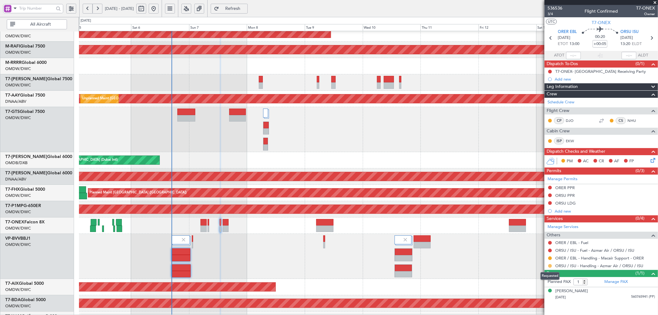
click at [549, 265] on button at bounding box center [550, 266] width 4 height 4
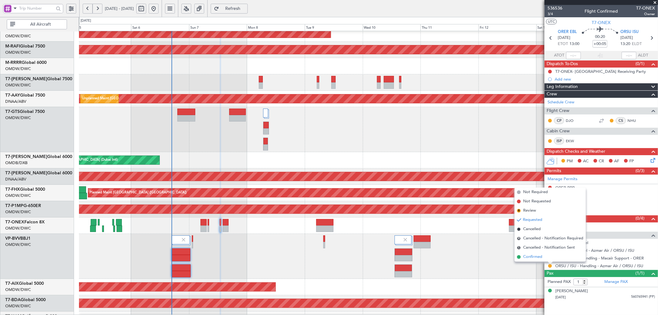
click at [532, 258] on span "Confirmed" at bounding box center [532, 257] width 19 height 6
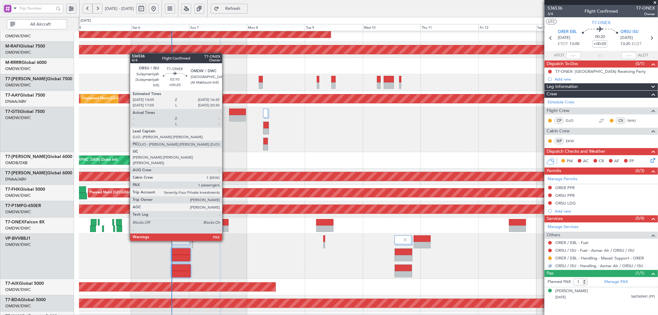
click at [225, 224] on div at bounding box center [226, 222] width 6 height 6
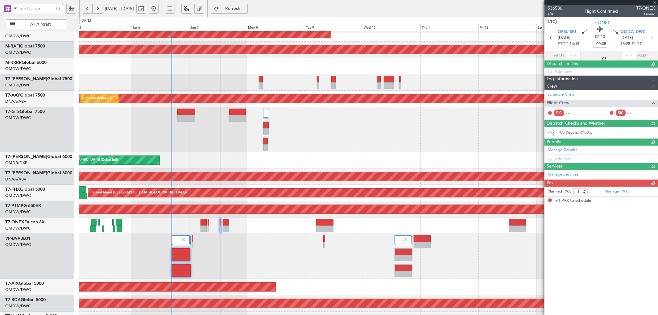
type input "+00:20"
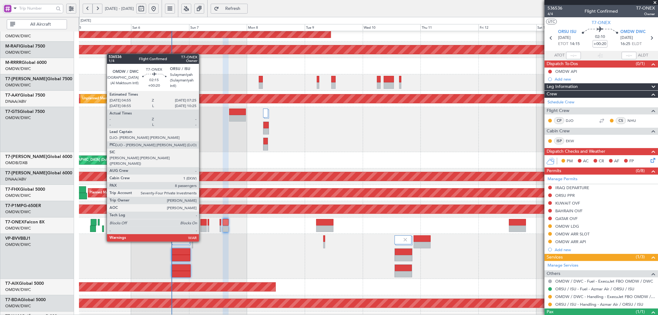
click at [202, 224] on div at bounding box center [203, 222] width 6 height 6
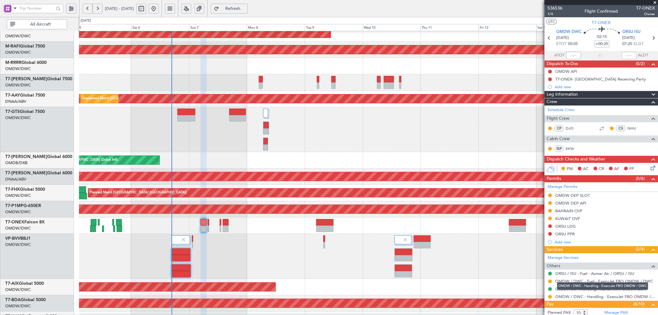
click at [578, 294] on mat-tooltip-component "OMDW / DWC - Handling - ExecuJet FBO OMDW / DWC" at bounding box center [603, 286] width 100 height 16
click at [578, 298] on link "OMDW / DWC - Handling - ExecuJet FBO OMDW / DWC" at bounding box center [605, 296] width 100 height 5
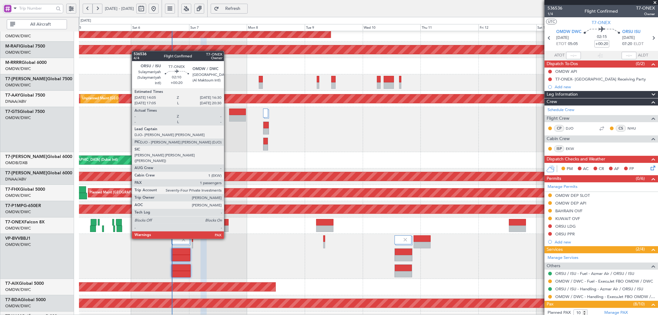
click at [227, 221] on div at bounding box center [226, 222] width 6 height 6
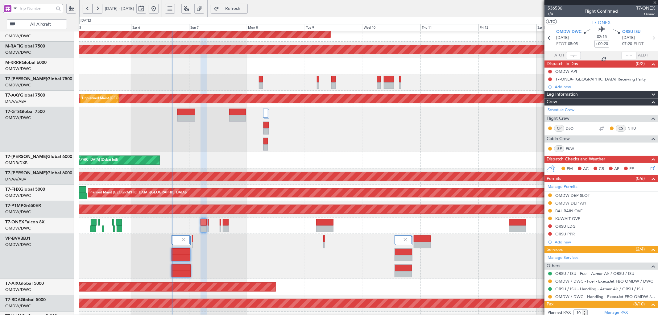
type input "1"
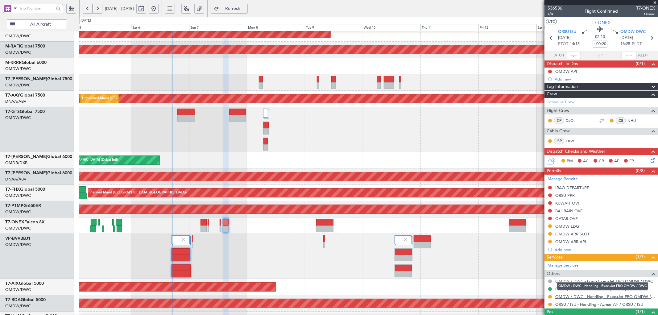
click at [572, 296] on link "OMDW / DWC - Handling - ExecuJet FBO OMDW / DWC" at bounding box center [605, 296] width 100 height 5
click at [245, 9] on span "Refresh" at bounding box center [232, 8] width 25 height 4
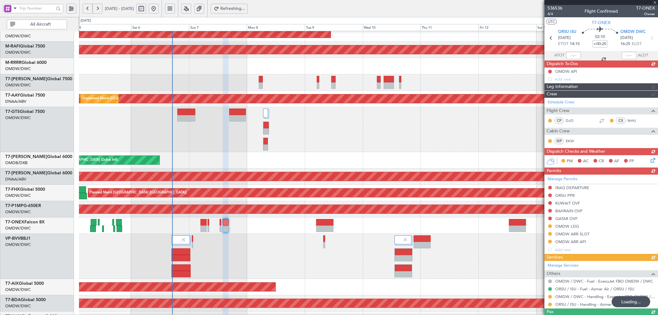
click at [550, 202] on div "Manage Permits IRAQ DEPARTURE ORSU PPR KUWAIT OVF BAHRAIN OVF QATAR OVF OMDW LD…" at bounding box center [600, 214] width 113 height 79
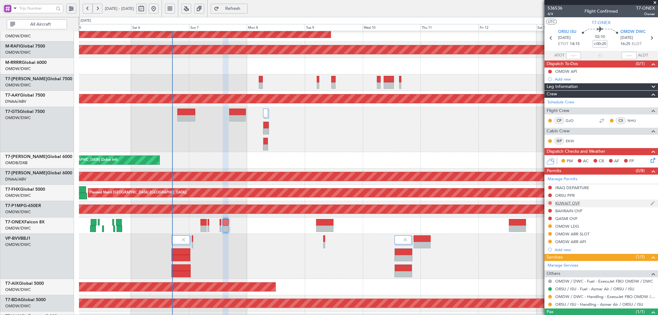
click at [550, 204] on button at bounding box center [550, 203] width 4 height 4
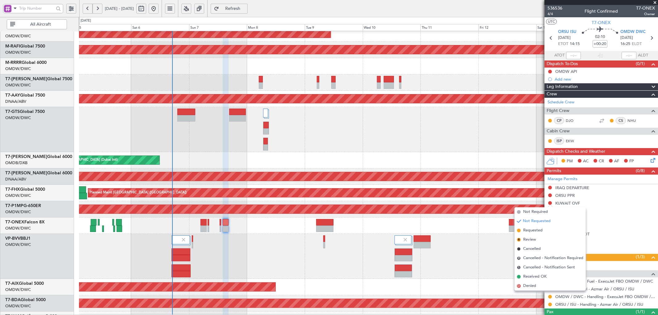
drag, startPoint x: 530, startPoint y: 230, endPoint x: 532, endPoint y: 228, distance: 3.3
click at [531, 230] on span "Requested" at bounding box center [532, 230] width 19 height 6
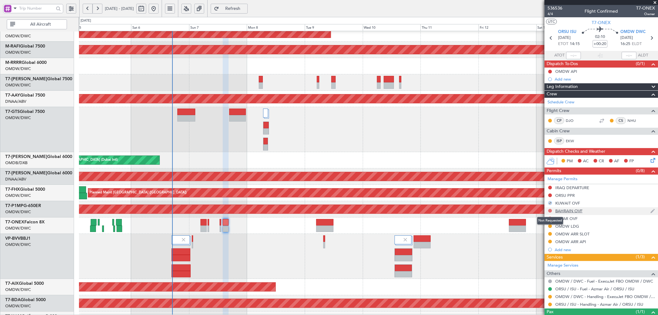
click at [549, 211] on button at bounding box center [550, 211] width 4 height 4
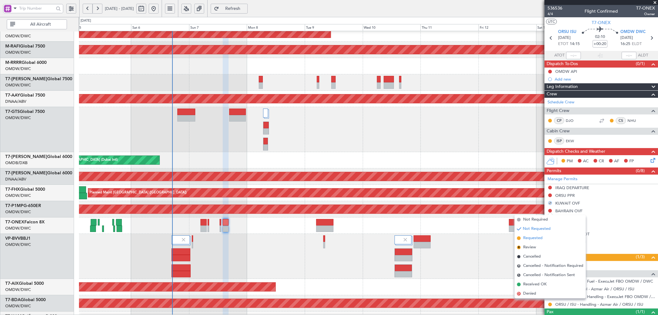
click at [531, 236] on span "Requested" at bounding box center [532, 238] width 19 height 6
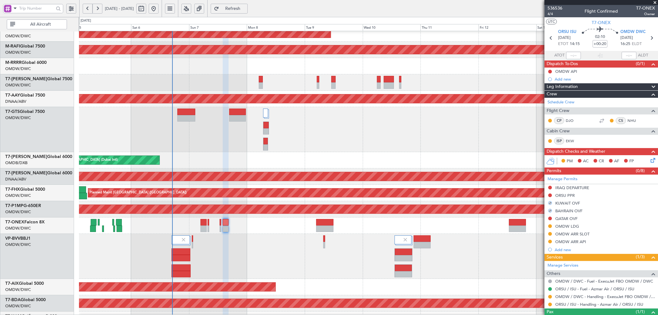
click at [482, 265] on div "Planned Maint Dubai (Al Maktoum Intl)" at bounding box center [368, 256] width 578 height 45
click at [549, 196] on button at bounding box center [550, 195] width 4 height 4
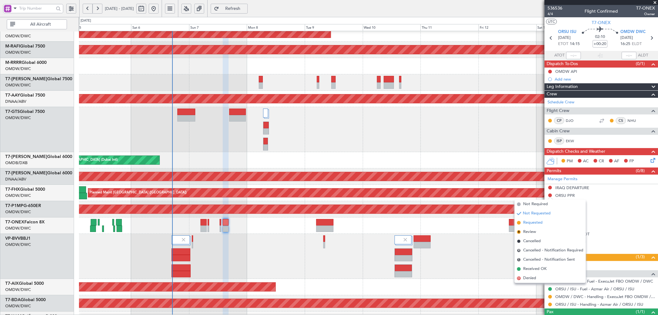
click at [534, 222] on span "Requested" at bounding box center [532, 223] width 19 height 6
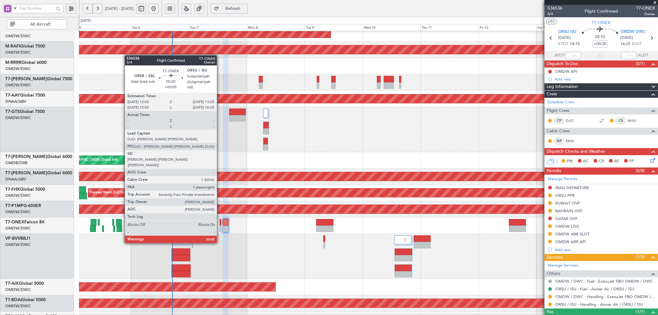
click at [220, 226] on div at bounding box center [221, 228] width 2 height 6
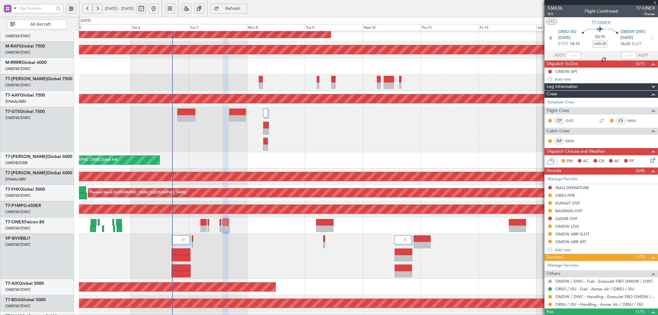
type input "+00:05"
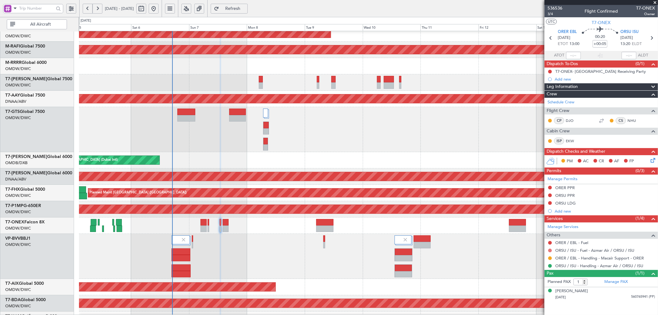
click at [549, 252] on mat-tooltip-component "Not Requested" at bounding box center [549, 260] width 35 height 16
click at [562, 241] on link "ORER / EBL - Fuel" at bounding box center [571, 242] width 33 height 5
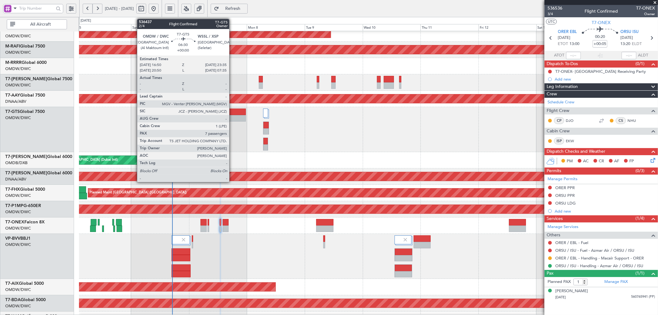
click at [232, 113] on div at bounding box center [237, 112] width 16 height 6
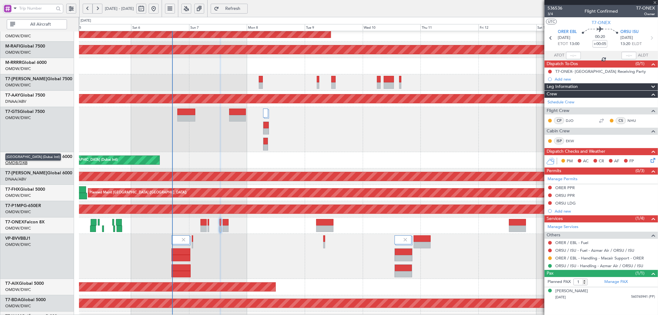
type input "7"
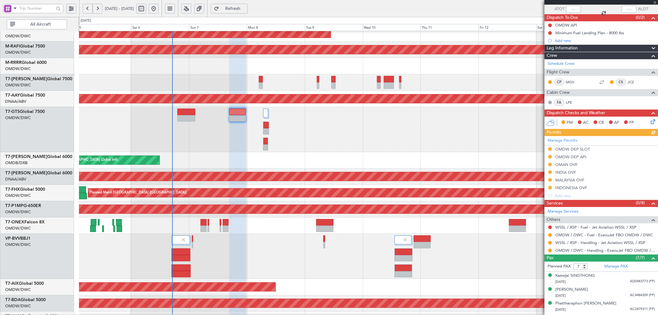
scroll to position [100, 0]
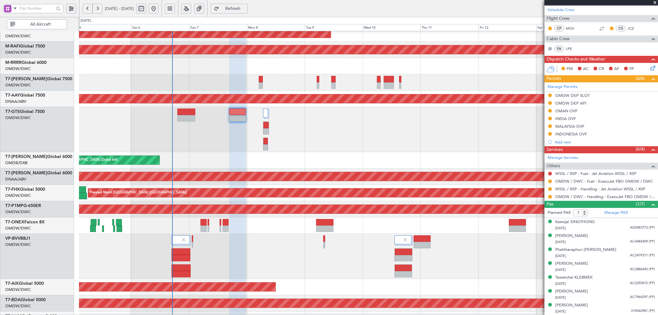
click at [567, 112] on div "OMAN OVF" at bounding box center [566, 110] width 22 height 5
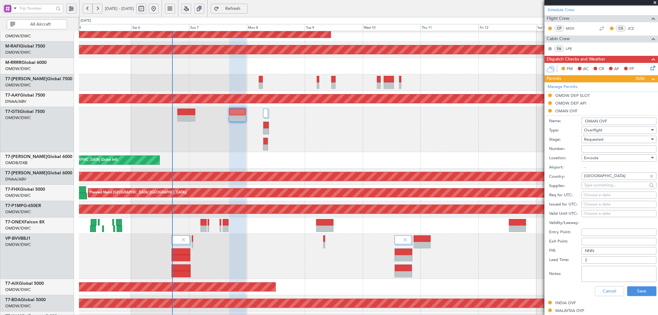
click at [596, 150] on input "Number:" at bounding box center [618, 148] width 75 height 7
paste input "DAT/OF/EXBO/0021/2025"
type input "DAT/OF/EXBO/0021/2025"
click at [600, 138] on span "Requested" at bounding box center [593, 140] width 19 height 6
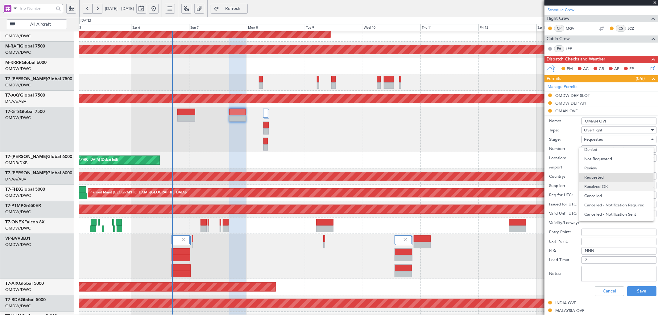
click at [605, 187] on span "Received OK" at bounding box center [616, 186] width 64 height 9
click at [630, 288] on button "Save" at bounding box center [641, 291] width 29 height 10
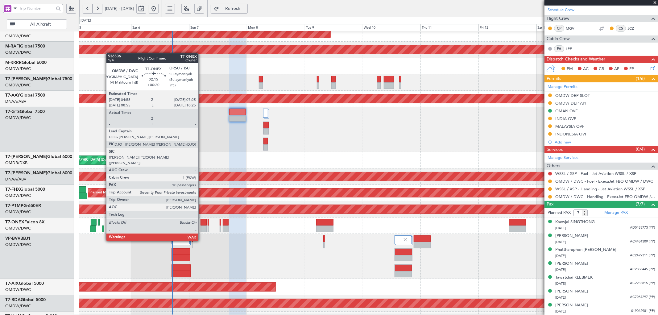
click at [201, 224] on div at bounding box center [203, 222] width 6 height 6
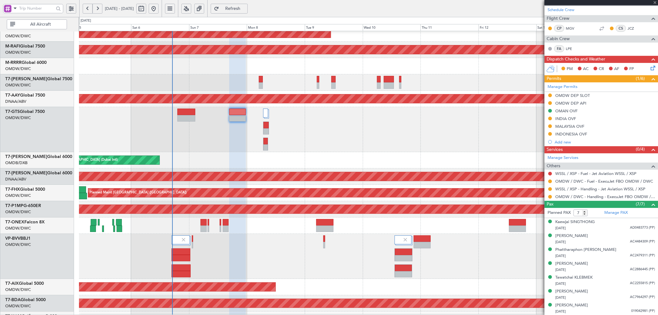
type input "+00:20"
type input "10"
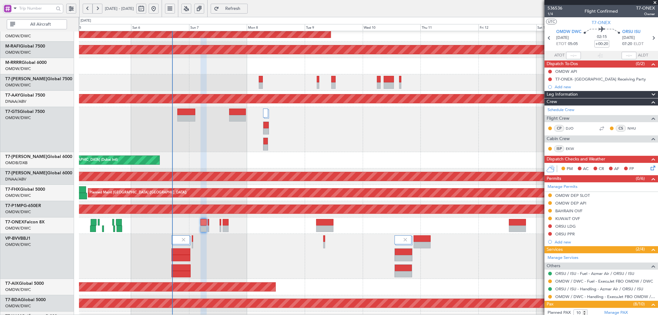
drag, startPoint x: 569, startPoint y: 218, endPoint x: 581, endPoint y: 228, distance: 15.7
click at [569, 218] on div "KUWAIT OVF" at bounding box center [567, 218] width 25 height 5
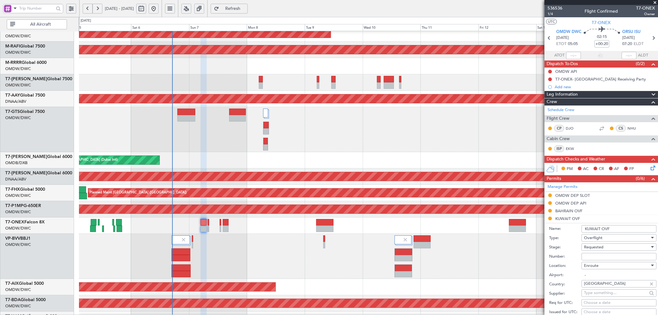
drag, startPoint x: 589, startPoint y: 259, endPoint x: 594, endPoint y: 254, distance: 6.8
click at [589, 259] on input "Number:" at bounding box center [618, 256] width 75 height 7
paste input "7723-ATO/25"
type input "7723-ATO/25"
click at [595, 248] on span "Requested" at bounding box center [593, 247] width 19 height 6
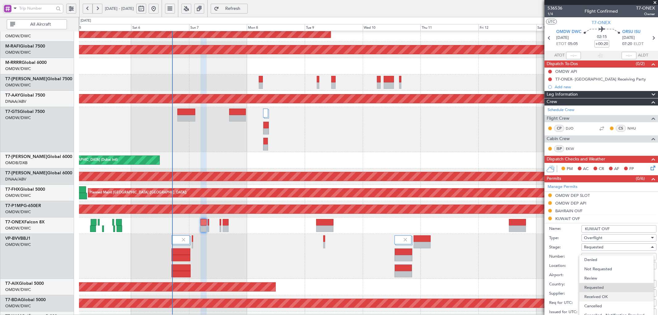
click at [594, 294] on span "Received OK" at bounding box center [616, 296] width 64 height 9
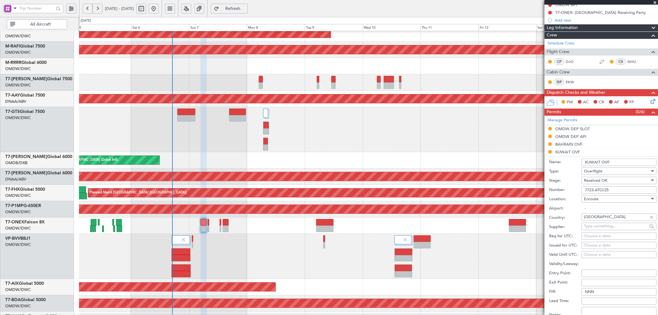
scroll to position [137, 0]
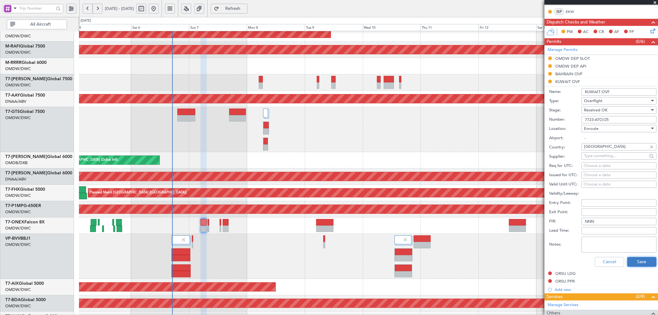
click at [630, 260] on button "Save" at bounding box center [641, 262] width 29 height 10
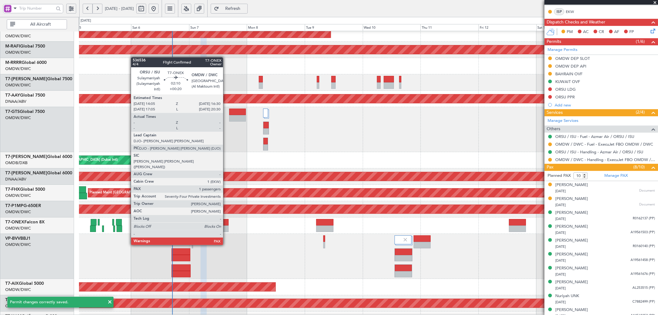
click at [226, 227] on div at bounding box center [226, 228] width 6 height 6
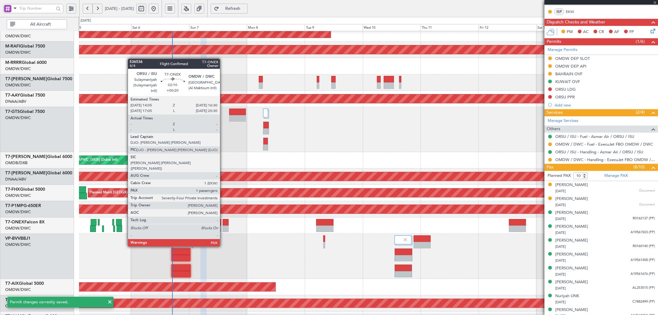
type input "1"
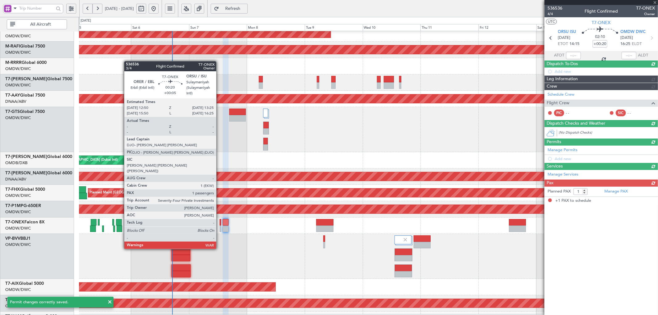
scroll to position [0, 0]
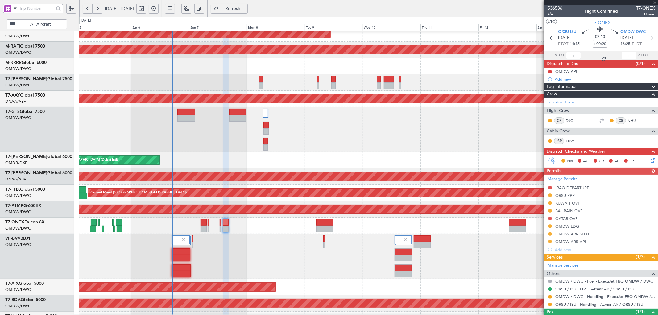
click at [568, 203] on div "Manage Permits IRAQ DEPARTURE ORSU PPR KUWAIT OVF BAHRAIN OVF QATAR OVF OMDW LD…" at bounding box center [600, 214] width 113 height 79
click at [572, 202] on div "KUWAIT OVF" at bounding box center [567, 202] width 25 height 5
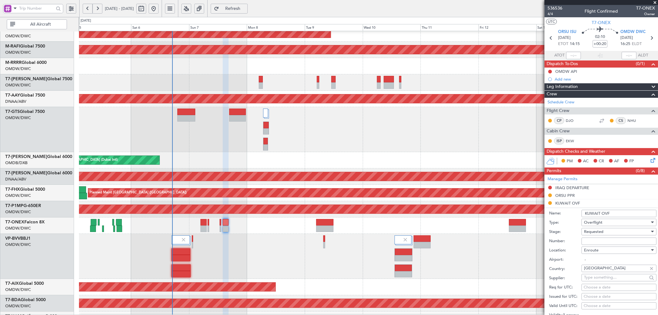
click at [595, 240] on input "Number:" at bounding box center [618, 240] width 75 height 7
paste input "7723-ATO/25"
type input "7723-ATO/25"
click at [597, 232] on span "Requested" at bounding box center [593, 232] width 19 height 6
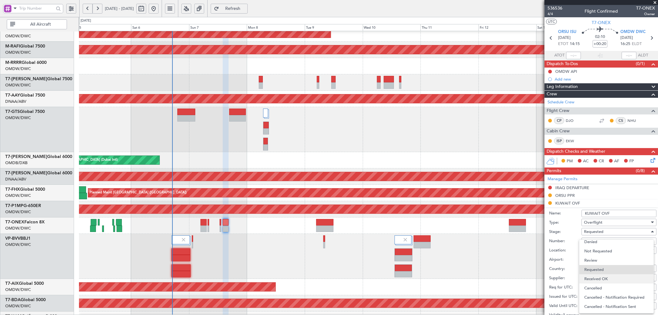
click at [595, 279] on span "Received OK" at bounding box center [616, 278] width 64 height 9
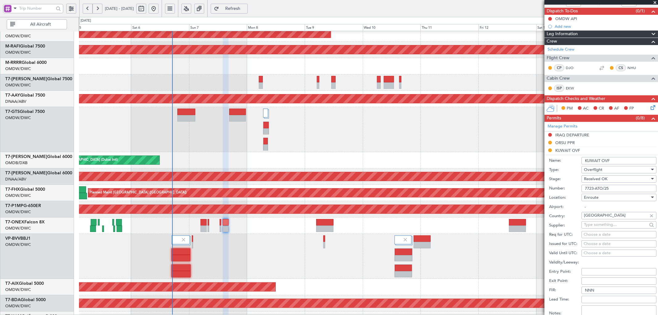
scroll to position [137, 0]
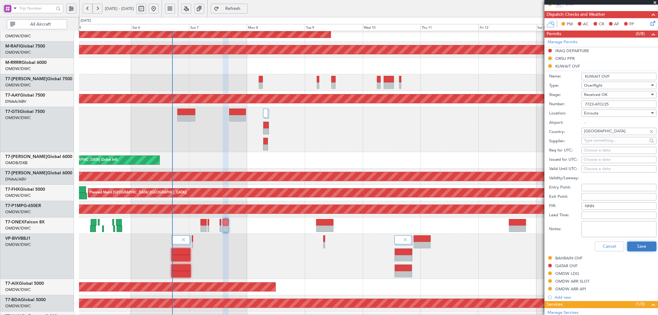
click at [628, 244] on button "Save" at bounding box center [641, 246] width 29 height 10
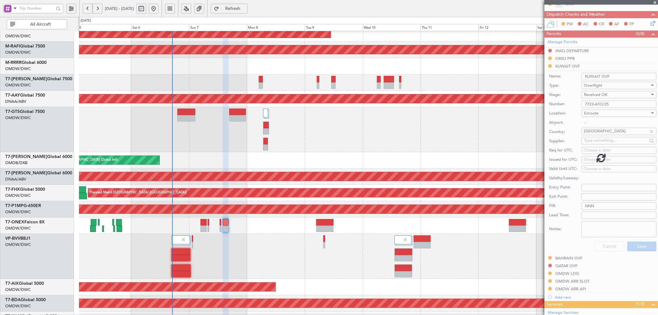
scroll to position [25, 0]
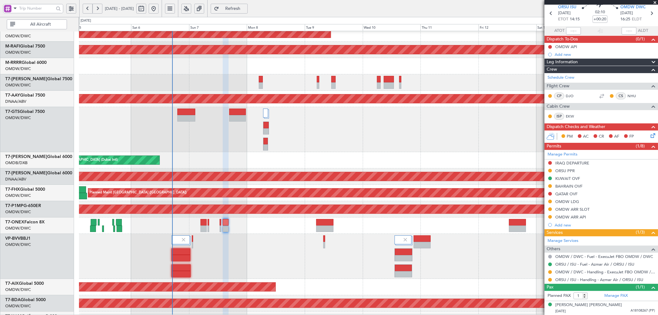
click at [245, 6] on span "Refresh" at bounding box center [232, 8] width 25 height 4
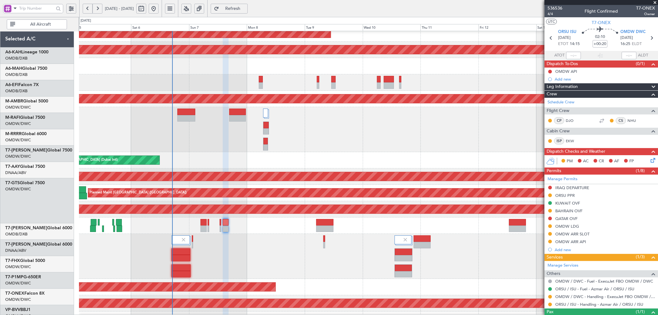
scroll to position [25, 0]
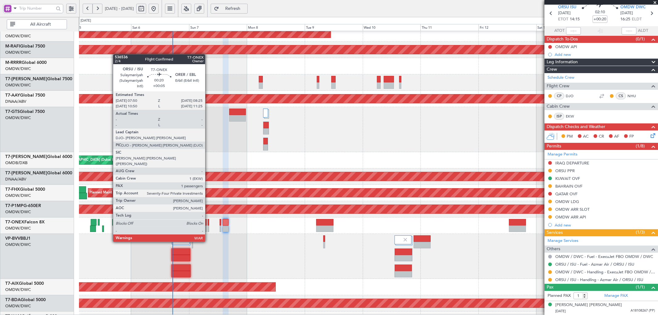
click at [208, 224] on div at bounding box center [209, 222] width 2 height 6
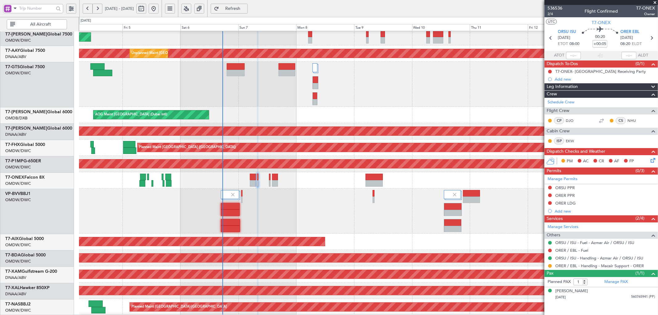
scroll to position [133, 0]
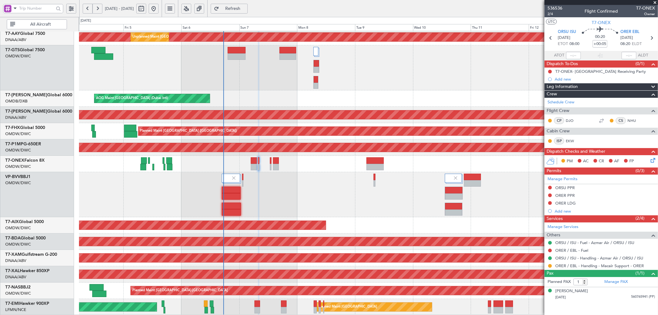
click at [237, 153] on div "Unplanned Maint Dubai (Al Maktoum Intl) Unplanned Maint Dubai (Al Maktoum Intl)…" at bounding box center [368, 106] width 578 height 417
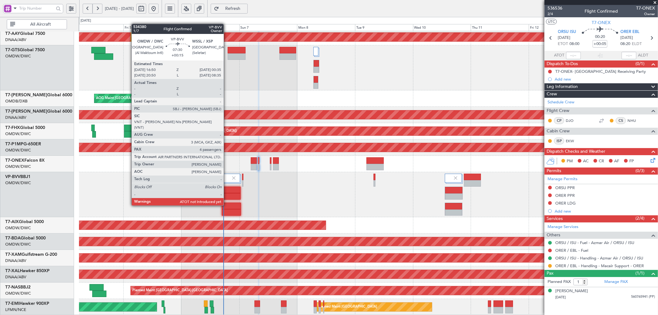
click at [227, 194] on div at bounding box center [231, 196] width 19 height 6
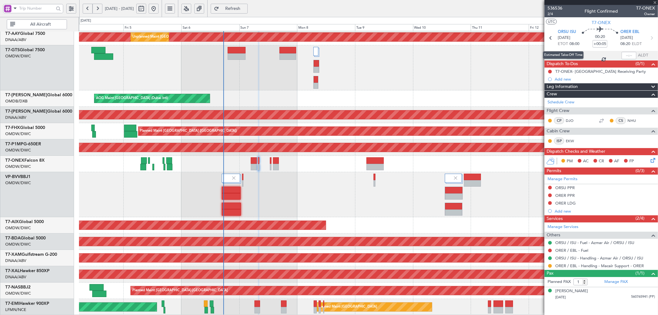
type input "+00:15"
type input "4"
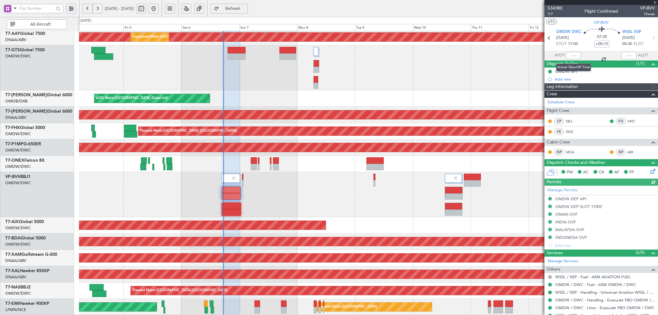
type input "[PERSON_NAME] (SYS)"
type input "7117"
click at [573, 55] on input "text" at bounding box center [573, 55] width 15 height 7
type input "17:16"
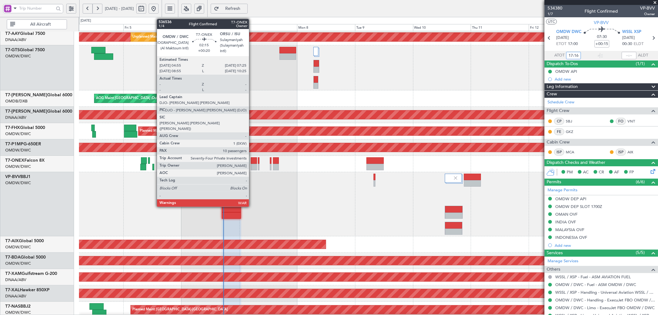
click at [252, 162] on div at bounding box center [254, 160] width 6 height 6
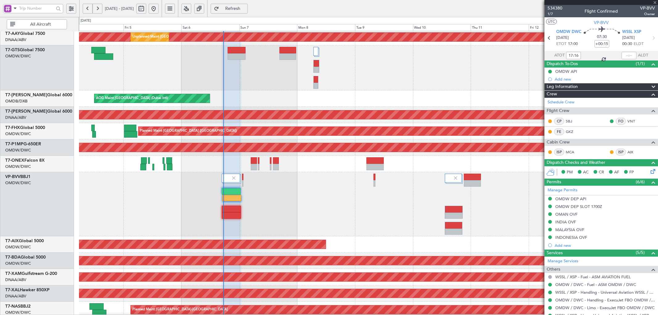
type input "+00:20"
type input "10"
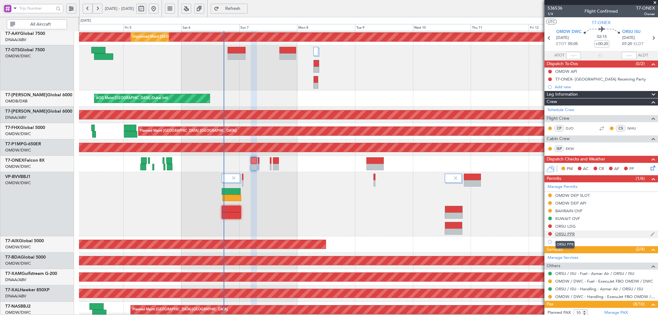
click at [572, 235] on div "ORSU PPR" at bounding box center [564, 233] width 19 height 5
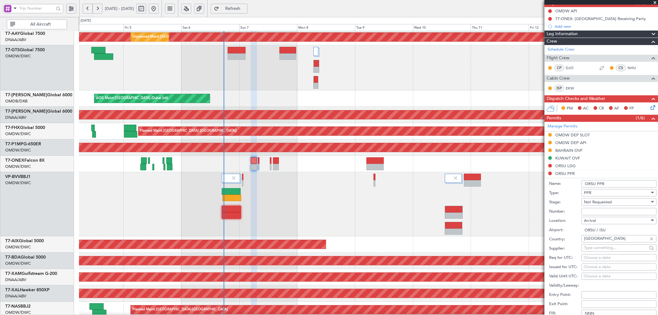
scroll to position [68, 0]
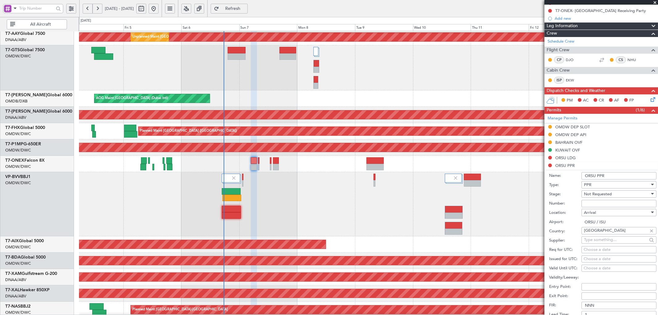
click at [590, 202] on input "Number:" at bounding box center [618, 203] width 75 height 7
paste input "540/25"
type input "540/25"
click at [598, 194] on span "Not Requested" at bounding box center [598, 194] width 28 height 6
click at [596, 240] on span "Received OK" at bounding box center [616, 243] width 64 height 9
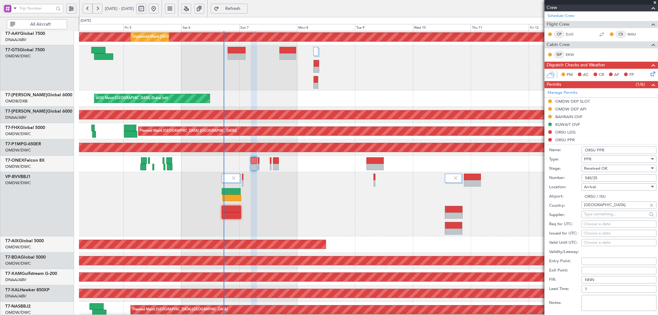
scroll to position [137, 0]
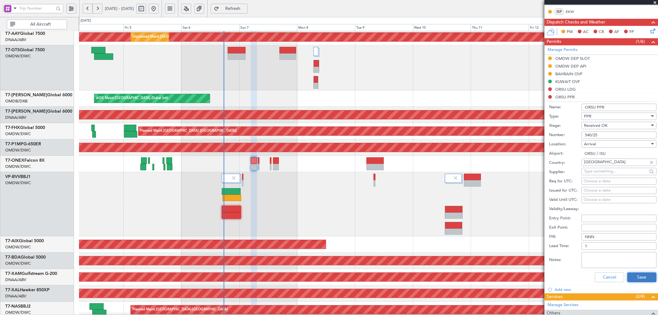
click at [633, 281] on button "Save" at bounding box center [641, 277] width 29 height 10
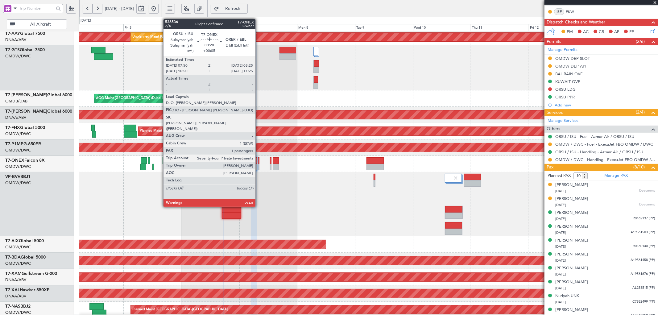
click at [258, 161] on div at bounding box center [259, 160] width 2 height 6
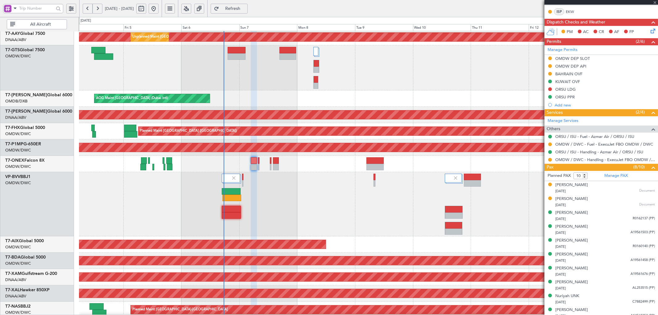
type input "+00:05"
type input "1"
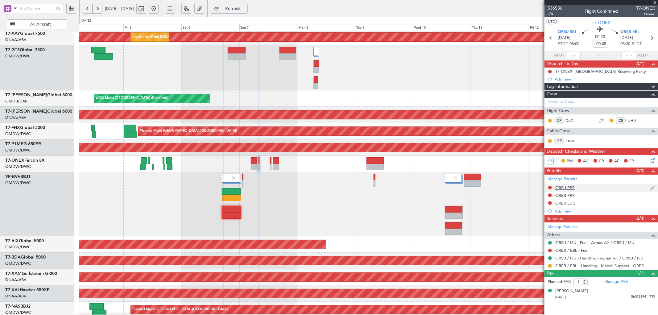
click at [572, 188] on div "ORSU PPR" at bounding box center [564, 187] width 19 height 5
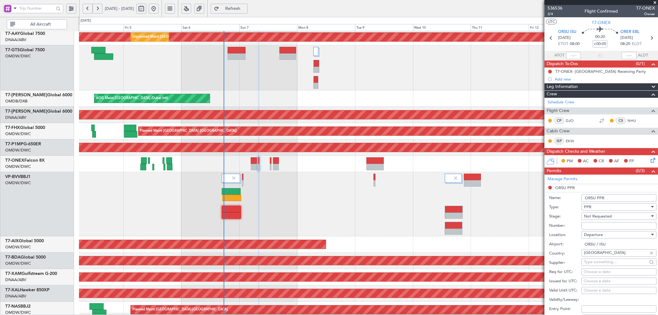
click at [593, 223] on input "Number:" at bounding box center [618, 225] width 75 height 7
paste input "540/25"
type input "540/25"
click at [599, 217] on span "Not Requested" at bounding box center [598, 216] width 28 height 6
click at [587, 259] on span "Requested" at bounding box center [616, 256] width 64 height 9
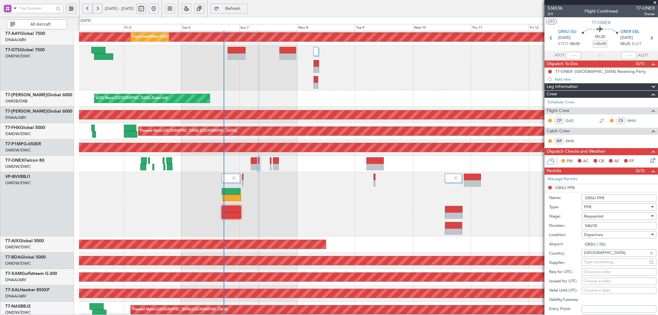
click at [593, 216] on span "Requested" at bounding box center [593, 216] width 19 height 6
click at [608, 263] on span "Received OK" at bounding box center [616, 263] width 64 height 9
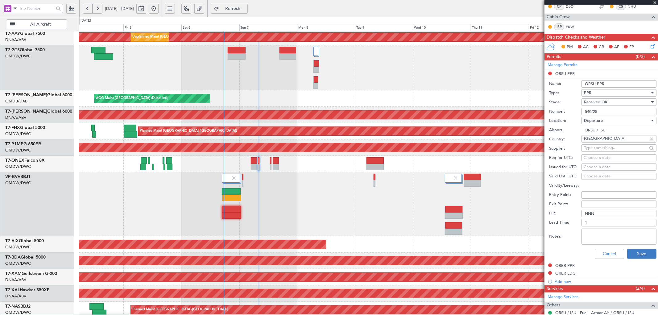
click at [629, 249] on div "Cancel Save" at bounding box center [602, 254] width 107 height 16
click at [639, 252] on button "Save" at bounding box center [641, 254] width 29 height 10
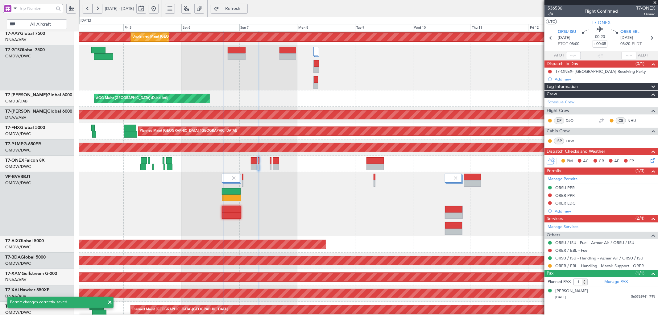
scroll to position [0, 0]
click at [551, 266] on button at bounding box center [550, 266] width 4 height 4
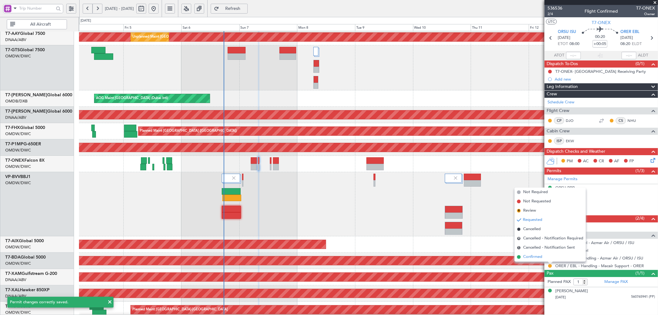
click at [535, 260] on li "Confirmed" at bounding box center [549, 256] width 71 height 9
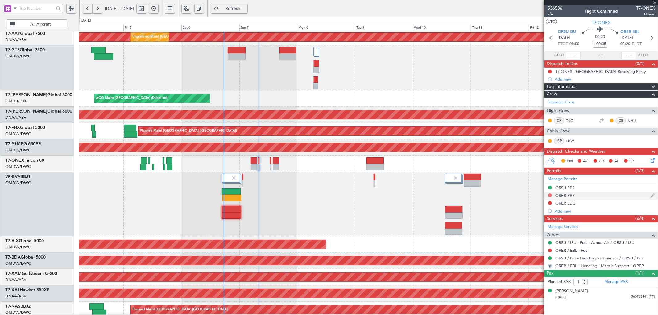
click at [548, 194] on button at bounding box center [550, 195] width 4 height 4
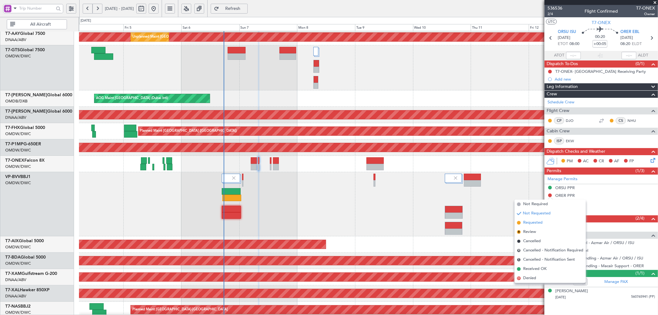
click at [532, 222] on span "Requested" at bounding box center [532, 223] width 19 height 6
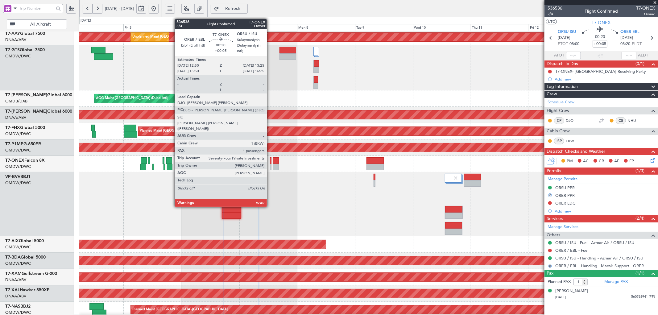
click at [270, 162] on div at bounding box center [271, 160] width 2 height 6
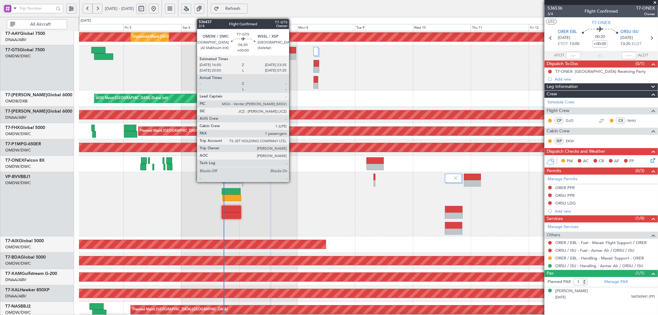
click at [292, 51] on div at bounding box center [287, 50] width 16 height 6
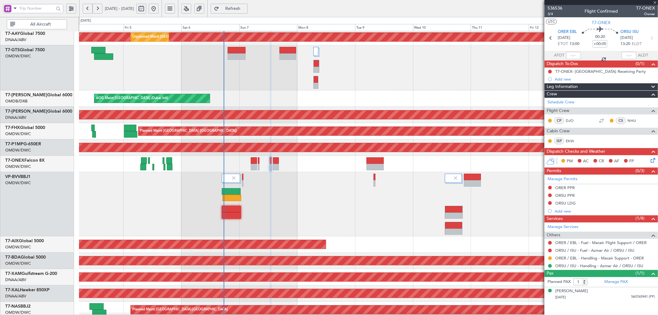
type input "7"
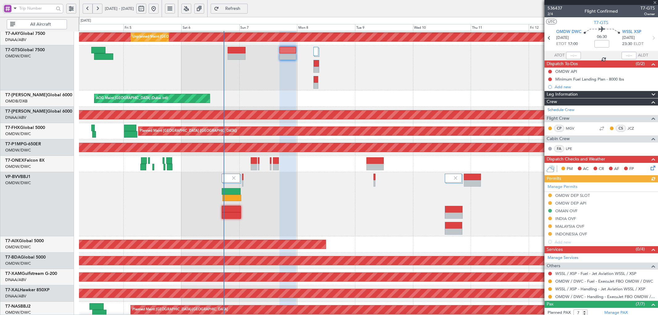
click at [557, 218] on div "Manage Permits OMDW DEP SLOT OMDW DEP API OMAN OVF INDIA OVF MALAYSIA OVF INDON…" at bounding box center [600, 214] width 113 height 64
click at [568, 220] on div "INDIA OVF" at bounding box center [565, 218] width 21 height 5
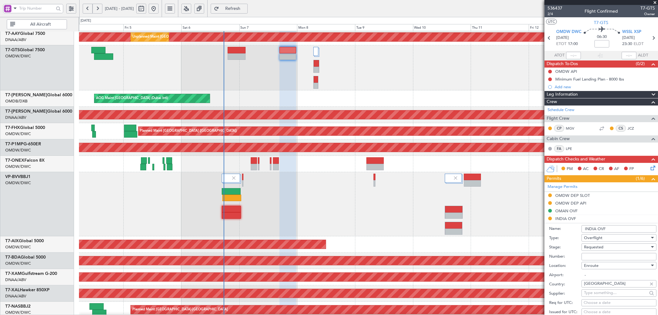
click at [590, 257] on input "Number:" at bounding box center [618, 256] width 75 height 7
paste input "YA/N/0617/09/06"
type input "YA/N/0617/09/06"
click at [611, 248] on div "Requested" at bounding box center [617, 246] width 66 height 9
click at [603, 297] on span "Received OK" at bounding box center [616, 296] width 64 height 9
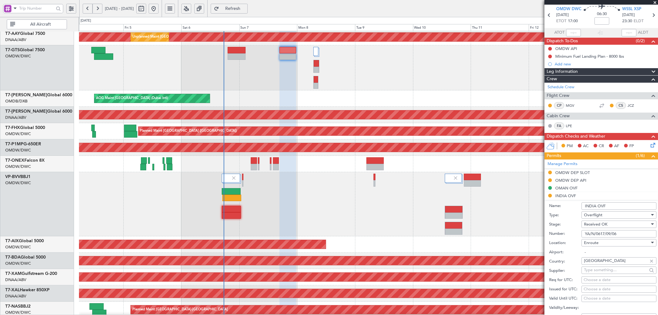
scroll to position [137, 0]
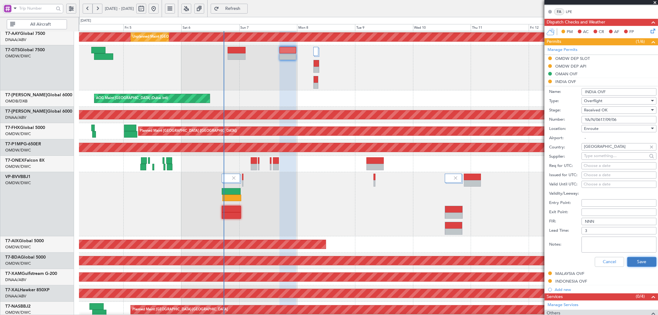
click at [630, 260] on button "Save" at bounding box center [641, 262] width 29 height 10
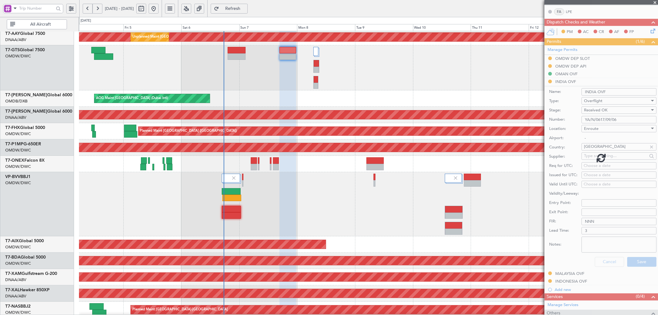
scroll to position [100, 0]
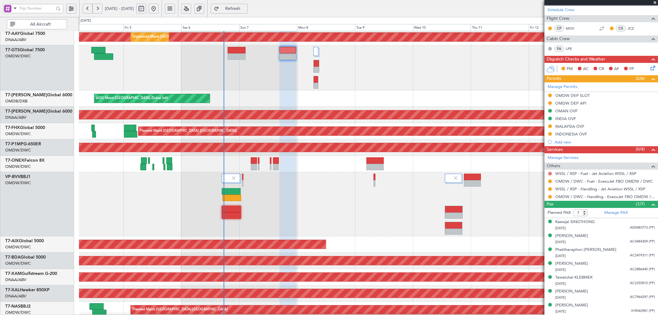
click at [549, 173] on button at bounding box center [550, 174] width 4 height 4
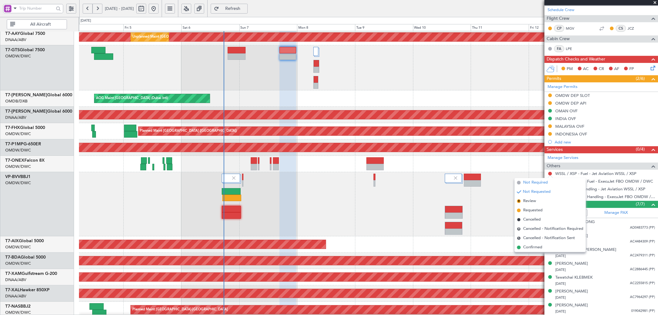
click at [525, 181] on span "Not Required" at bounding box center [535, 182] width 25 height 6
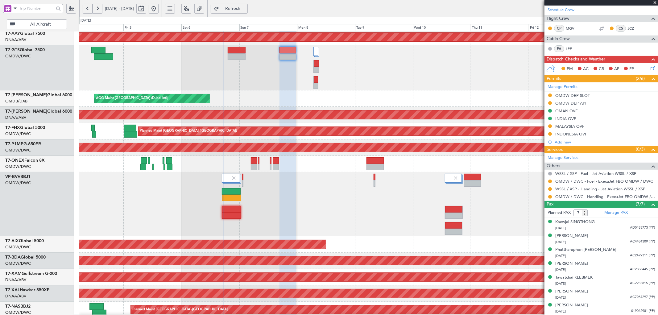
click at [248, 6] on button "Refresh" at bounding box center [229, 9] width 37 height 10
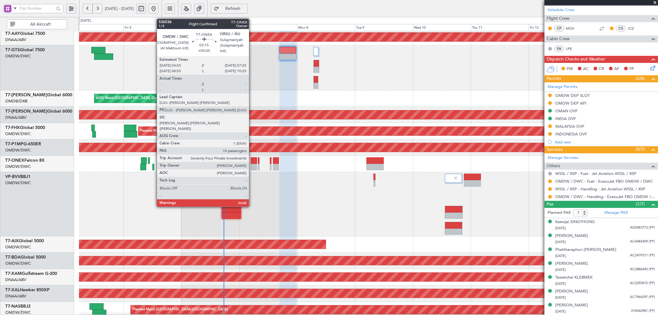
click at [252, 164] on div at bounding box center [254, 167] width 6 height 6
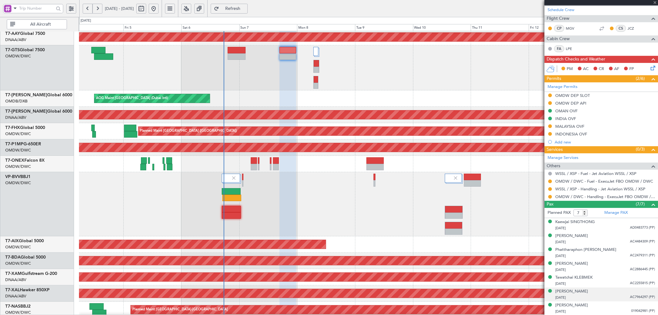
type input "+00:20"
type input "10"
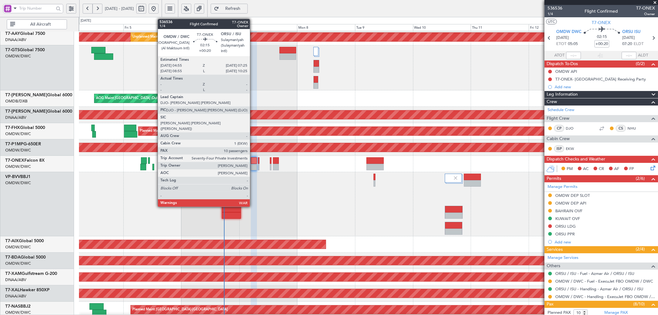
click at [253, 160] on div at bounding box center [254, 160] width 6 height 6
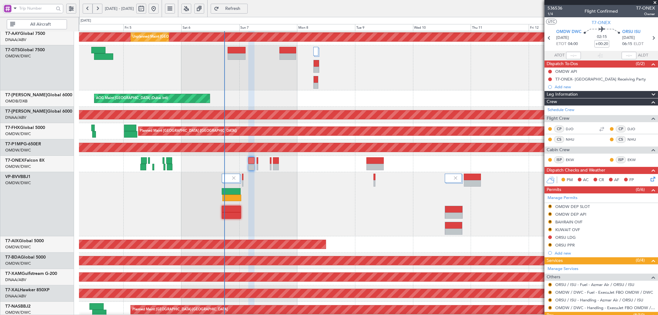
click at [245, 6] on span "Refresh" at bounding box center [232, 8] width 25 height 4
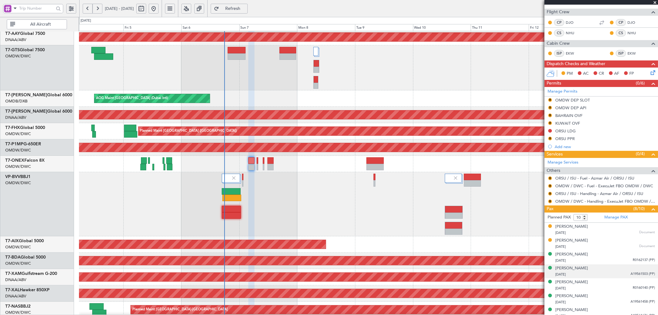
scroll to position [114, 0]
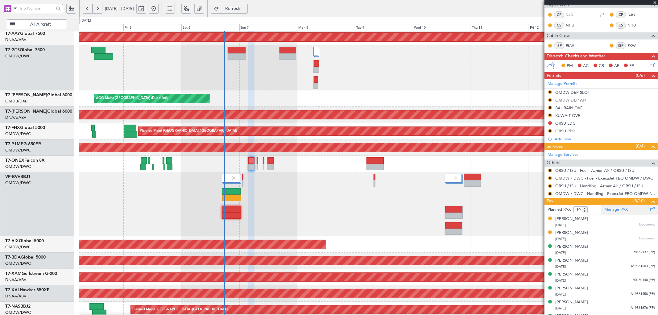
click at [604, 212] on link "Manage PAX" at bounding box center [615, 210] width 23 height 6
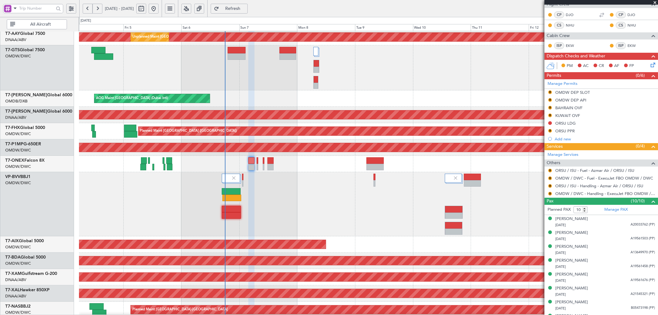
click at [240, 7] on span "Refresh" at bounding box center [232, 8] width 25 height 4
click at [245, 8] on span "Refresh" at bounding box center [232, 8] width 25 height 4
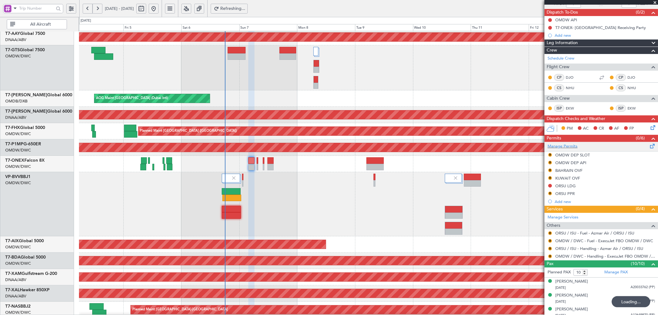
scroll to position [0, 0]
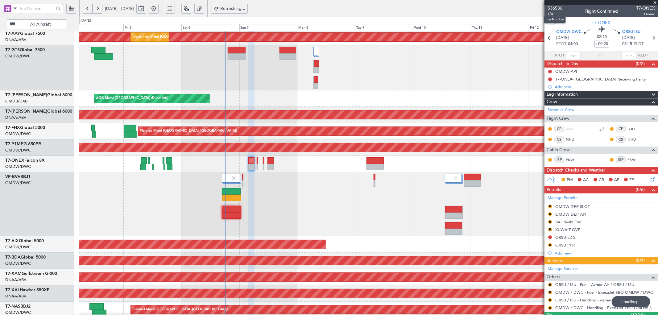
click at [553, 8] on span "536536" at bounding box center [554, 8] width 15 height 6
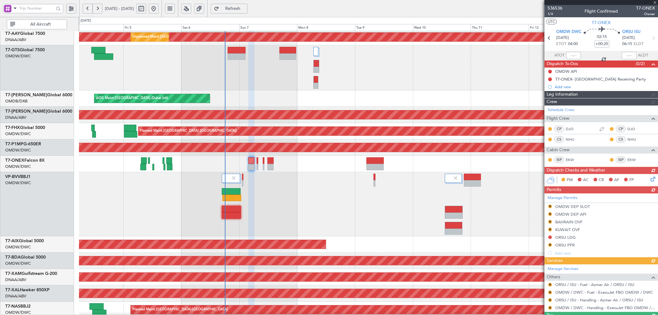
scroll to position [114, 0]
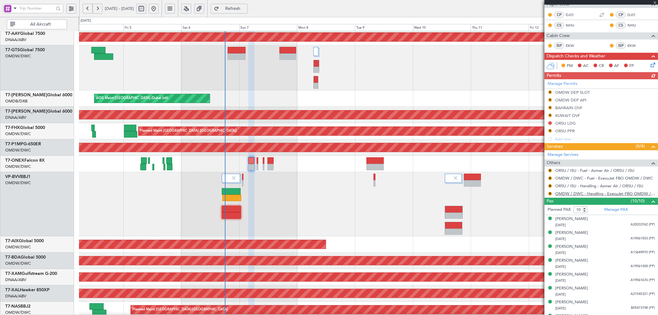
click at [569, 195] on link "OMDW / DWC - Handling - ExecuJet FBO OMDW / DWC" at bounding box center [605, 193] width 100 height 5
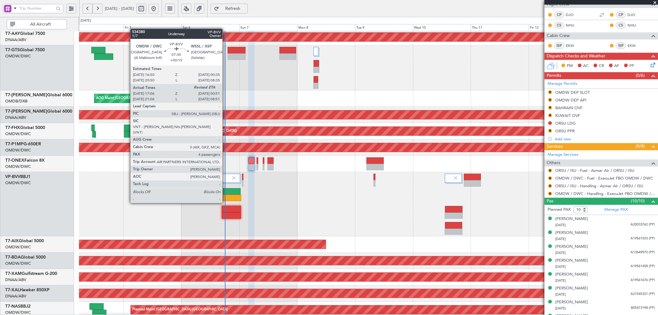
click at [226, 191] on div at bounding box center [231, 191] width 19 height 6
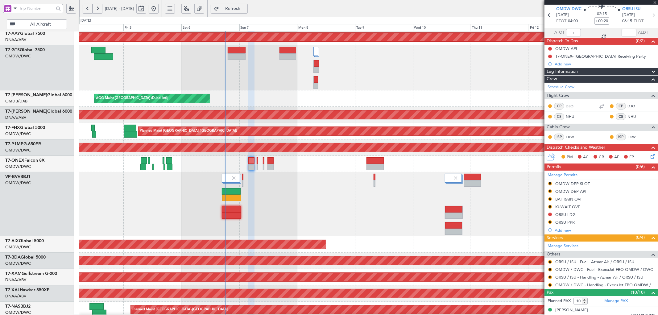
scroll to position [0, 0]
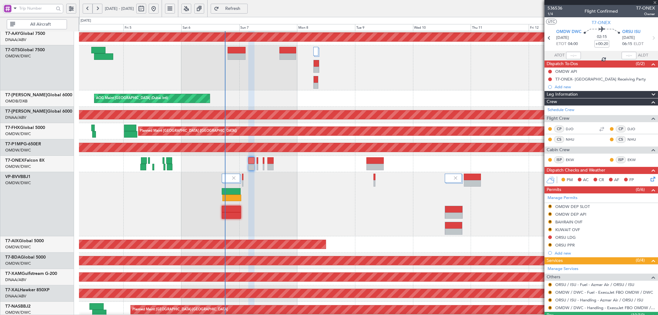
type input "+00:15"
type input "17:16"
type input "4"
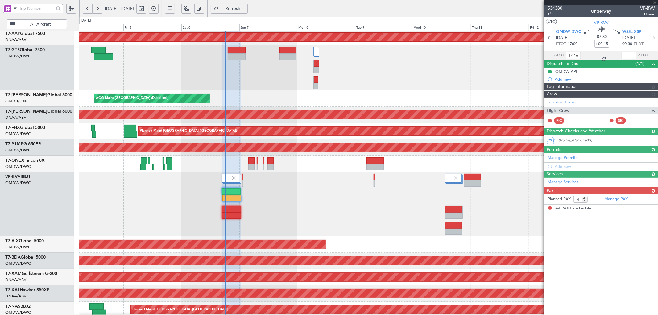
type input "[PERSON_NAME] (SYS)"
type input "7117"
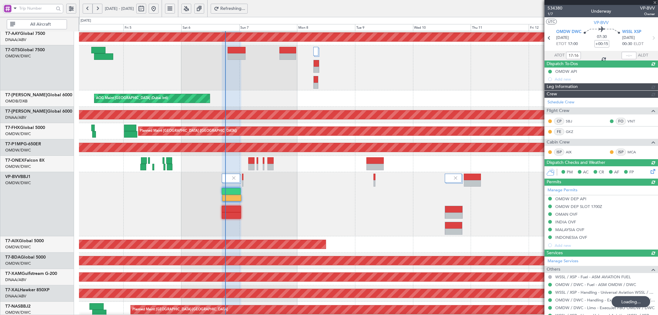
type input "[PERSON_NAME] (SYS)"
type input "7117"
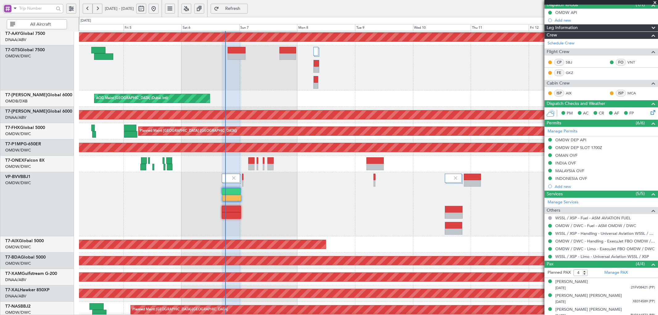
scroll to position [54, 0]
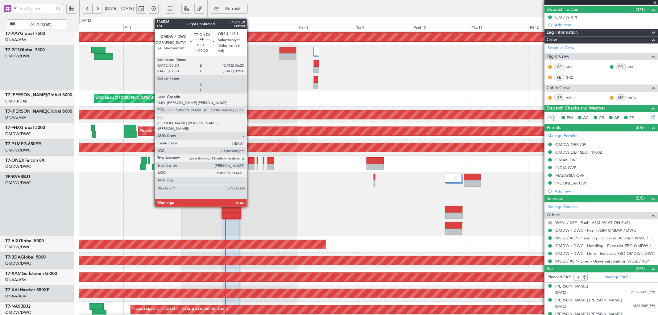
click at [250, 161] on div at bounding box center [251, 160] width 6 height 6
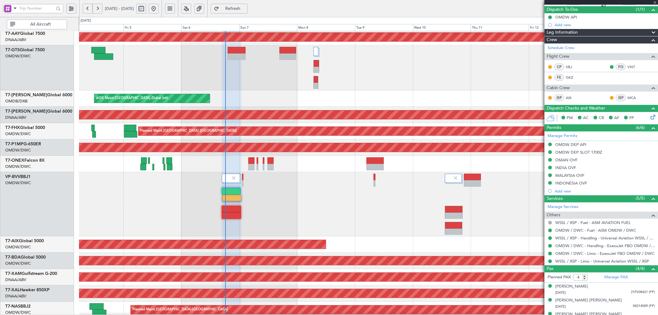
type input "+00:20"
type input "10"
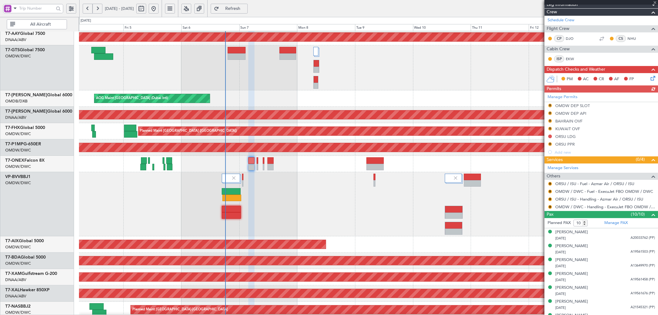
scroll to position [142, 0]
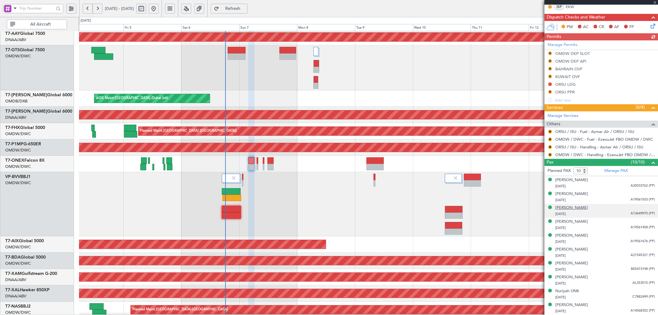
click at [571, 206] on div "Darya Hussein Faeq" at bounding box center [571, 208] width 33 height 6
click at [611, 171] on link "Manage PAX" at bounding box center [615, 171] width 23 height 6
click at [549, 84] on button at bounding box center [550, 84] width 4 height 4
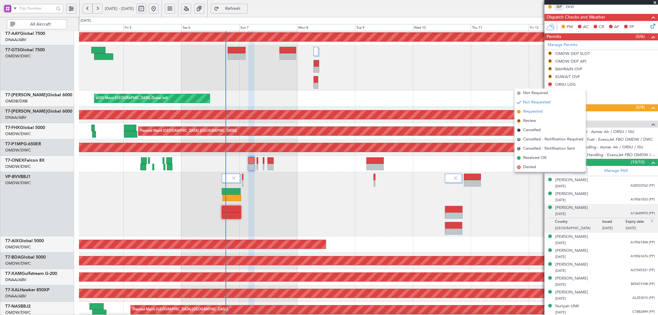
click at [532, 111] on span "Requested" at bounding box center [532, 112] width 19 height 6
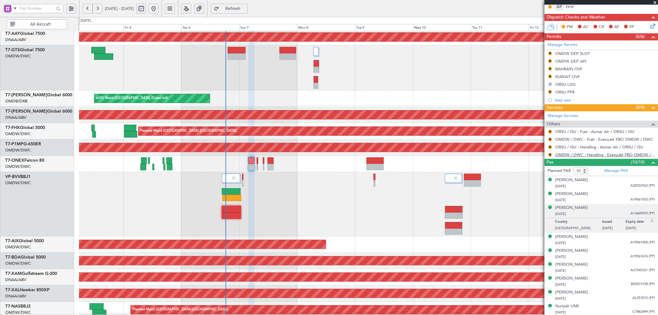
click at [577, 154] on link "OMDW / DWC - Handling - ExecuJet FBO OMDW / DWC" at bounding box center [605, 154] width 100 height 5
click at [550, 154] on button "R" at bounding box center [550, 155] width 4 height 4
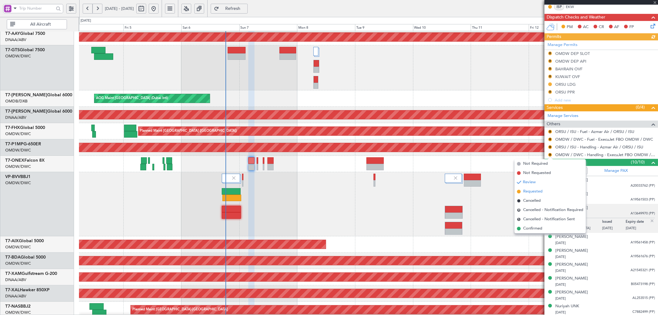
click at [531, 191] on span "Requested" at bounding box center [532, 191] width 19 height 6
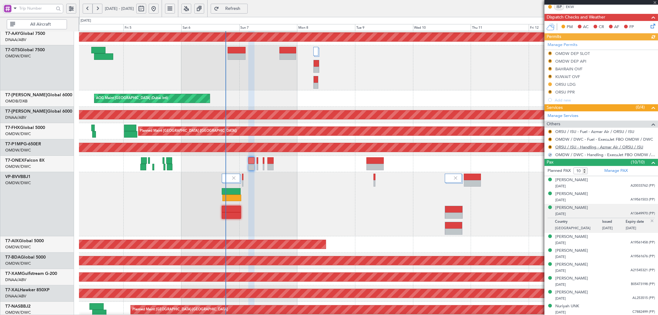
click at [579, 147] on link "ORSU / ISU - Handling - Azmar Air / ORSU / ISU" at bounding box center [599, 146] width 88 height 5
click at [549, 139] on button "R" at bounding box center [550, 140] width 4 height 4
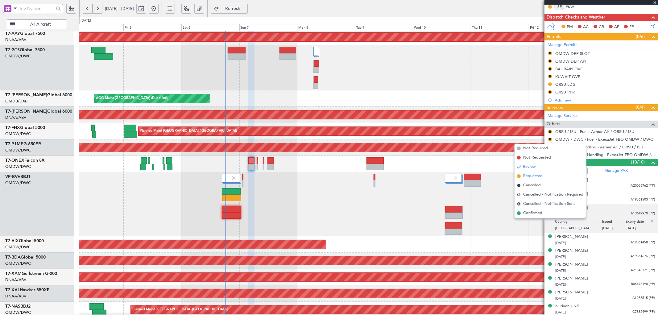
click at [528, 174] on span "Requested" at bounding box center [532, 176] width 19 height 6
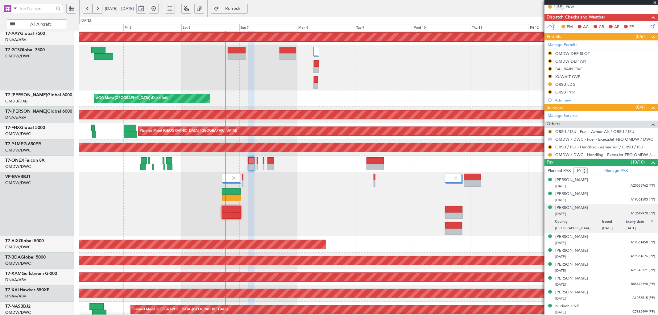
click at [548, 131] on button "R" at bounding box center [550, 132] width 4 height 4
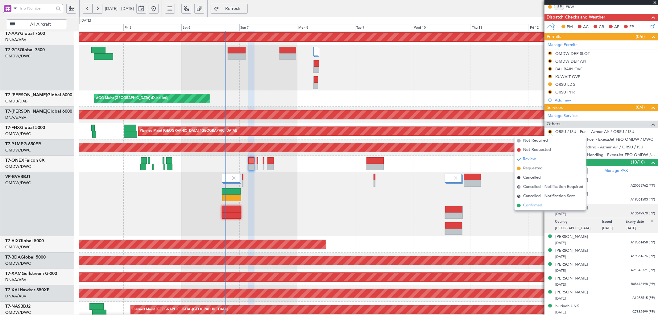
click at [526, 205] on span "Confirmed" at bounding box center [532, 205] width 19 height 6
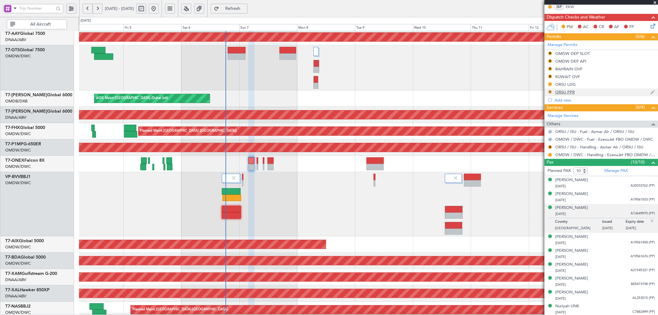
click at [549, 92] on button "R" at bounding box center [550, 92] width 4 height 4
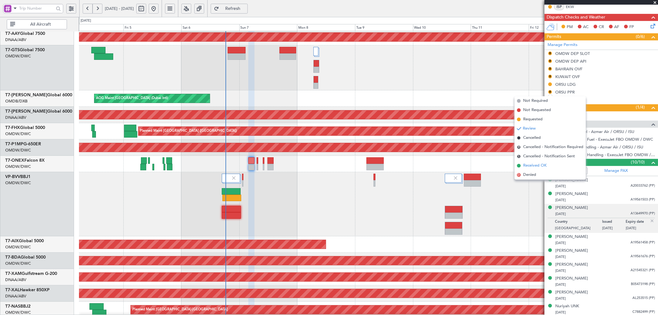
click at [533, 166] on span "Received OK" at bounding box center [534, 165] width 23 height 6
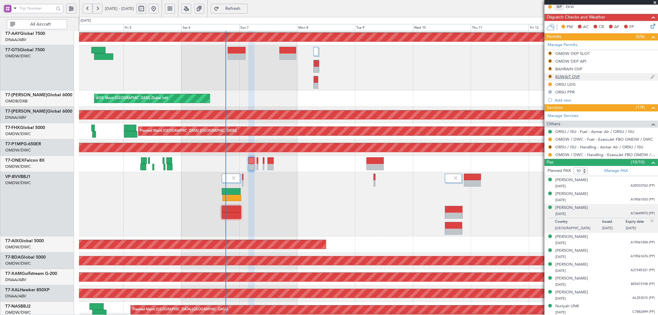
click at [567, 75] on div "KUWAIT OVF" at bounding box center [567, 76] width 25 height 5
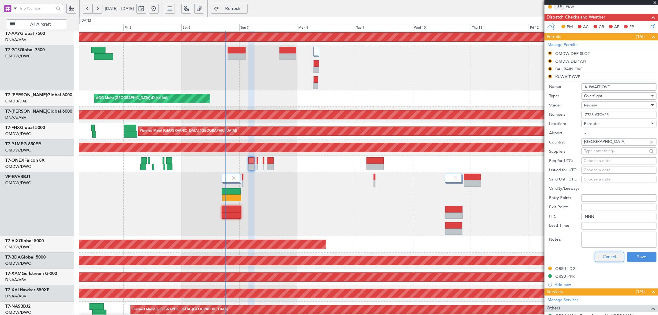
click at [601, 256] on button "Cancel" at bounding box center [608, 257] width 29 height 10
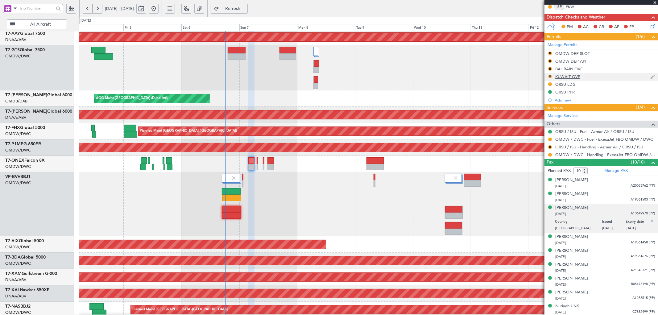
click at [549, 76] on button "R" at bounding box center [550, 77] width 4 height 4
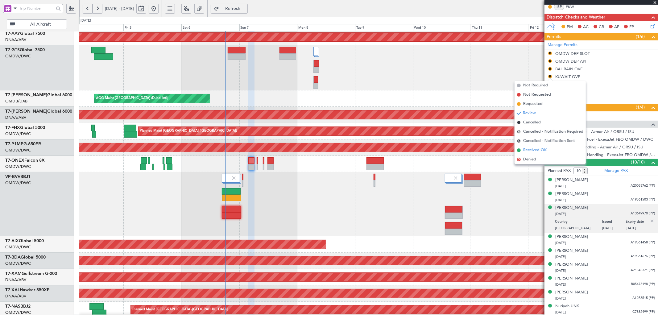
click at [527, 150] on span "Received OK" at bounding box center [534, 150] width 23 height 6
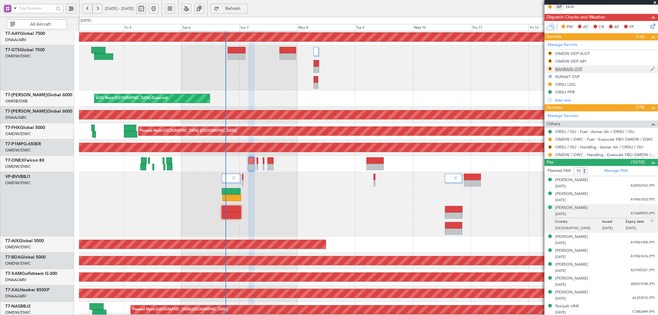
click at [566, 67] on div "BAHRAIN OVF" at bounding box center [568, 68] width 27 height 5
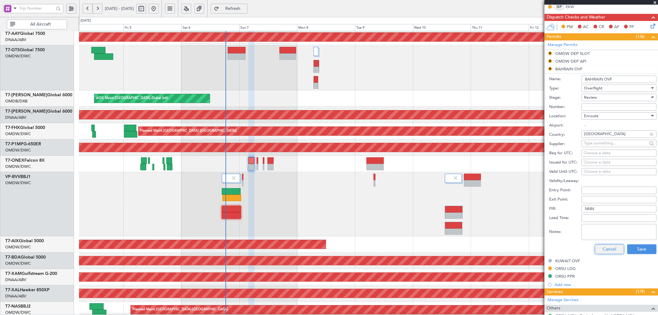
click at [600, 251] on button "Cancel" at bounding box center [608, 249] width 29 height 10
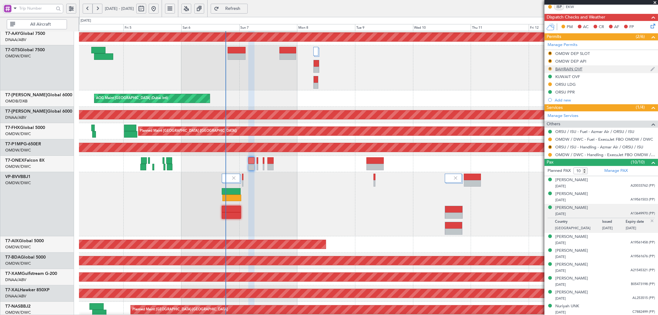
click at [549, 69] on button "R" at bounding box center [550, 69] width 4 height 4
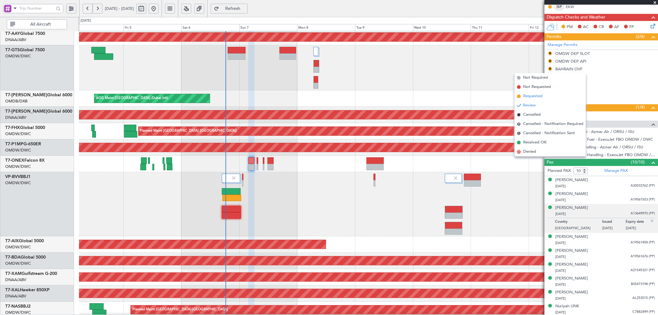
click at [536, 96] on span "Requested" at bounding box center [532, 96] width 19 height 6
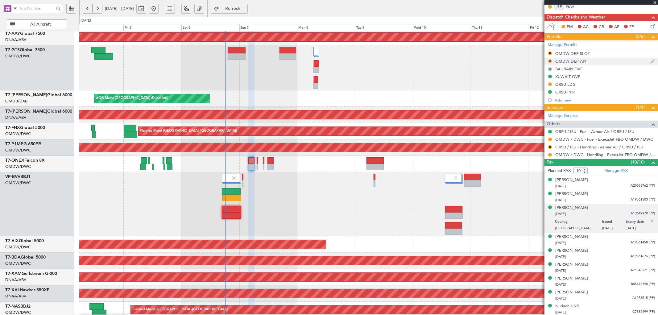
click at [550, 62] on button "R" at bounding box center [550, 61] width 4 height 4
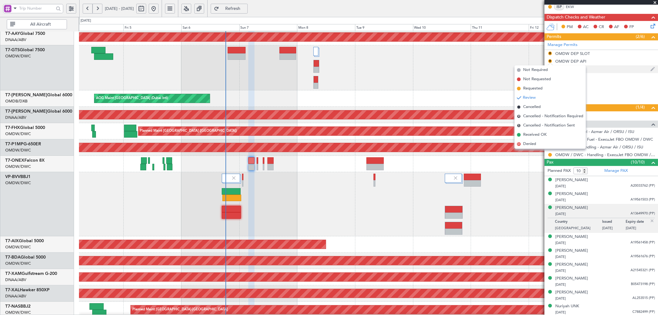
drag, startPoint x: 537, startPoint y: 88, endPoint x: 549, endPoint y: 67, distance: 24.4
click at [537, 88] on span "Requested" at bounding box center [532, 88] width 19 height 6
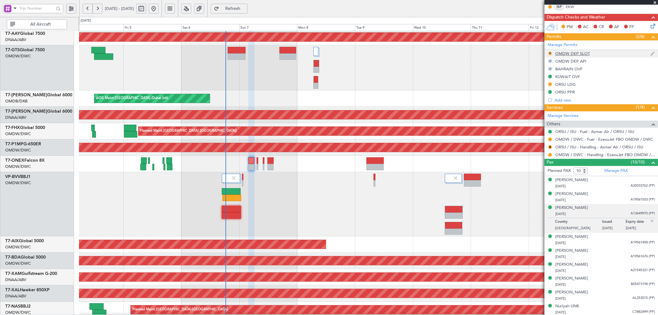
click at [551, 51] on button "R" at bounding box center [550, 53] width 4 height 4
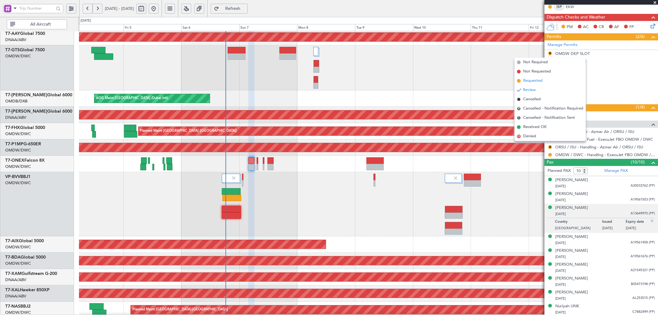
click at [542, 80] on span "Requested" at bounding box center [532, 81] width 19 height 6
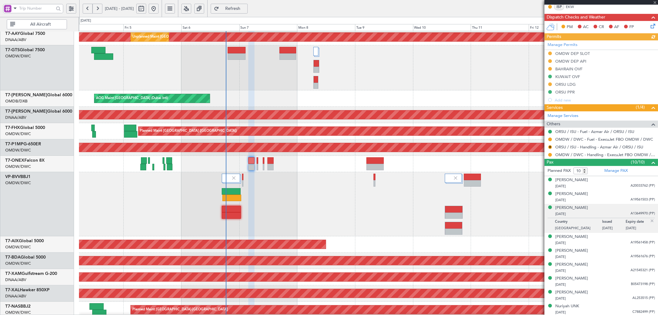
click at [243, 9] on span "Refresh" at bounding box center [232, 8] width 25 height 4
click at [550, 147] on button "R" at bounding box center [550, 147] width 4 height 4
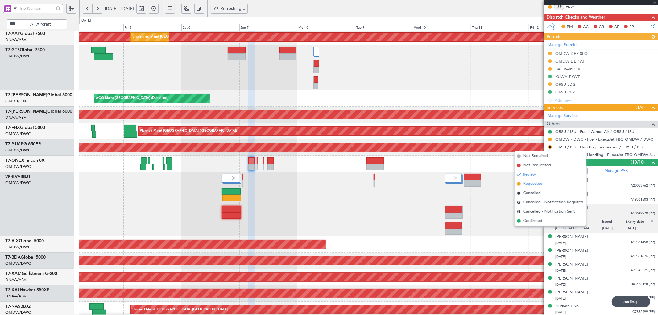
click at [531, 183] on span "Requested" at bounding box center [532, 184] width 19 height 6
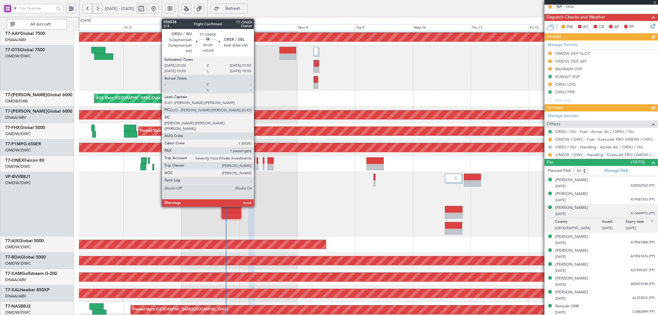
click at [257, 159] on div at bounding box center [258, 160] width 2 height 6
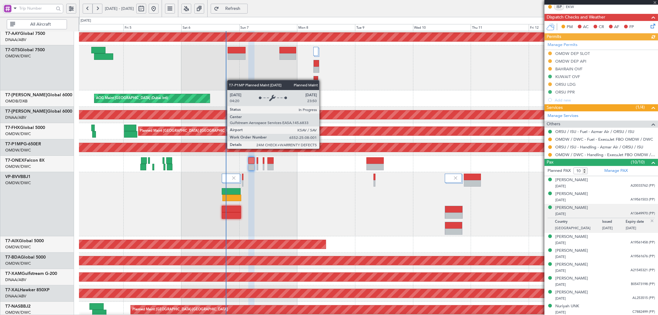
type input "+00:05"
type input "1"
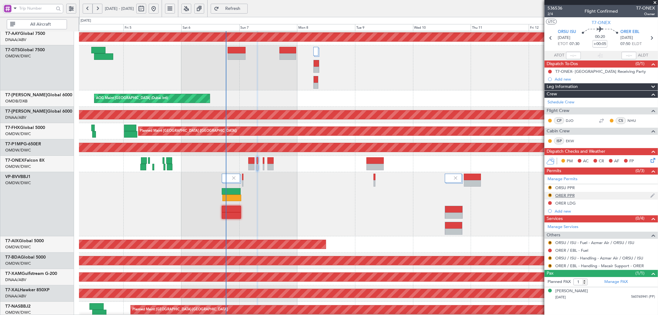
click at [561, 195] on div "ORER PPR" at bounding box center [564, 195] width 19 height 5
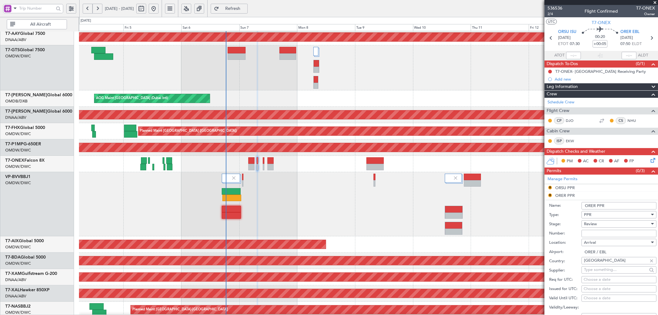
click at [589, 233] on input "Number:" at bounding box center [618, 233] width 75 height 7
paste input "3659/09/07"
type input "3659/09/07"
drag, startPoint x: 593, startPoint y: 224, endPoint x: 593, endPoint y: 229, distance: 4.6
click at [593, 226] on span "Review" at bounding box center [590, 224] width 13 height 6
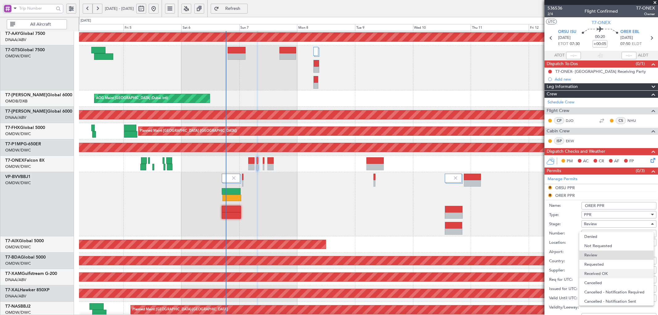
click at [598, 273] on span "Received OK" at bounding box center [616, 273] width 64 height 9
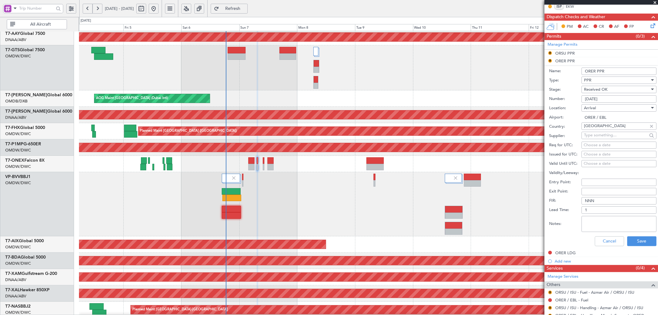
scroll to position [137, 0]
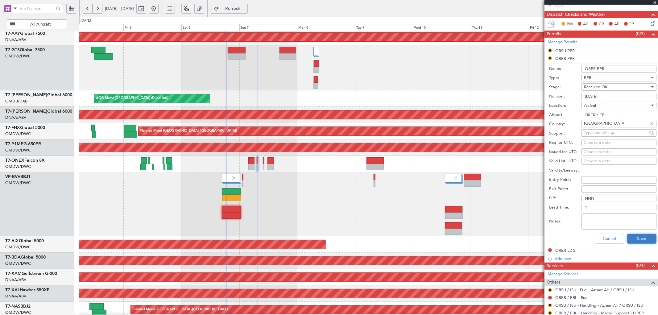
click at [642, 239] on button "Save" at bounding box center [641, 239] width 29 height 10
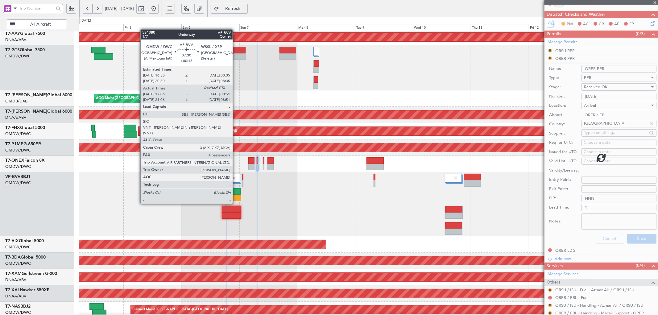
scroll to position [0, 0]
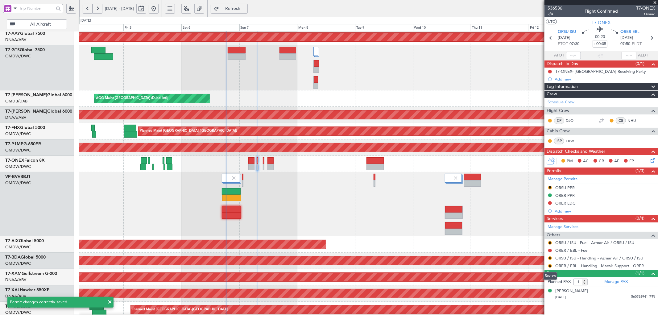
drag, startPoint x: 549, startPoint y: 266, endPoint x: 543, endPoint y: 264, distance: 6.2
click at [549, 265] on button "R" at bounding box center [550, 266] width 4 height 4
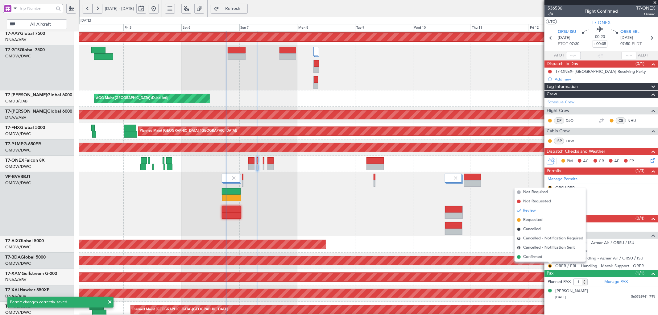
click at [528, 221] on span "Requested" at bounding box center [532, 220] width 19 height 6
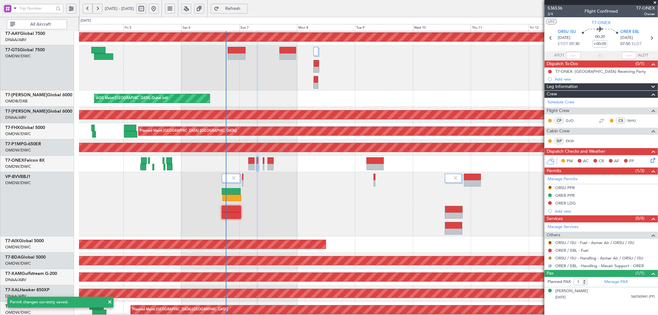
click at [550, 257] on button "R" at bounding box center [550, 258] width 4 height 4
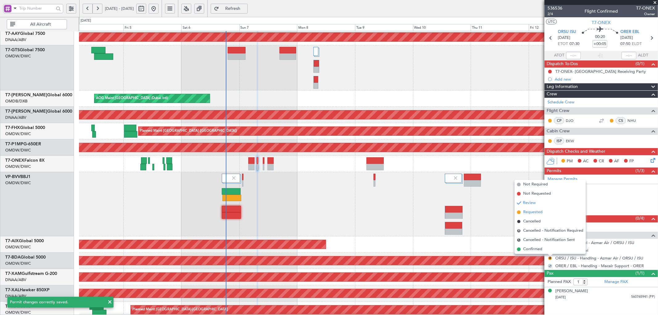
click at [525, 212] on span "Requested" at bounding box center [532, 212] width 19 height 6
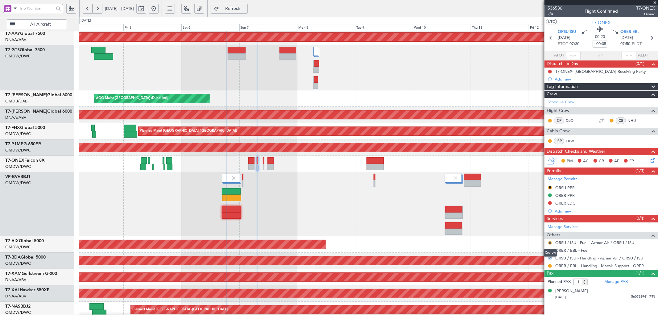
click at [549, 244] on button "R" at bounding box center [550, 243] width 4 height 4
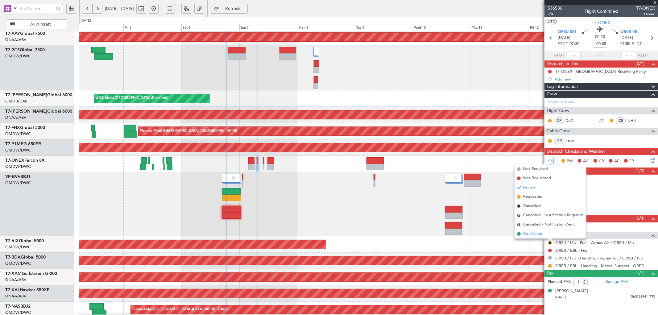
click at [532, 232] on span "Confirmed" at bounding box center [532, 234] width 19 height 6
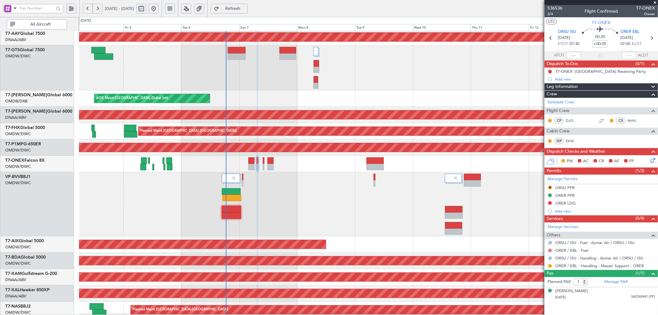
click at [549, 250] on button at bounding box center [550, 251] width 4 height 4
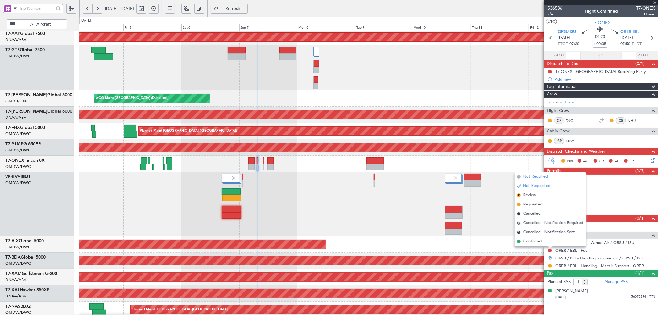
click at [529, 176] on span "Not Required" at bounding box center [535, 177] width 25 height 6
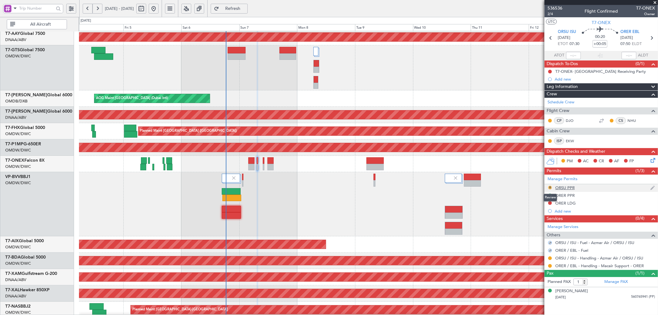
click at [548, 186] on button "R" at bounding box center [550, 188] width 4 height 4
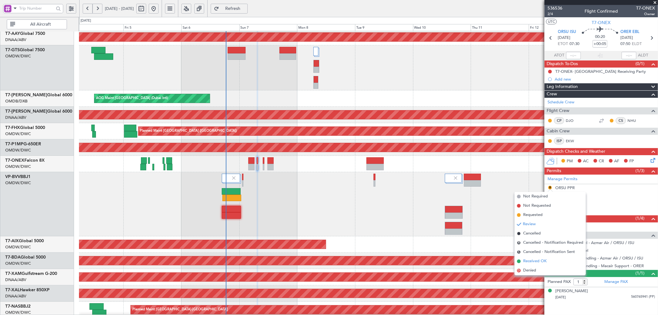
click at [531, 262] on span "Received OK" at bounding box center [534, 261] width 23 height 6
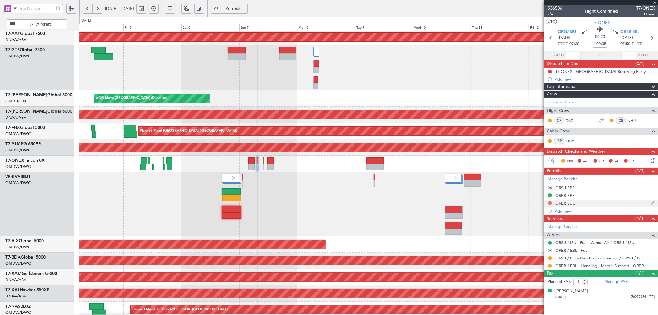
click at [549, 202] on button at bounding box center [550, 203] width 4 height 4
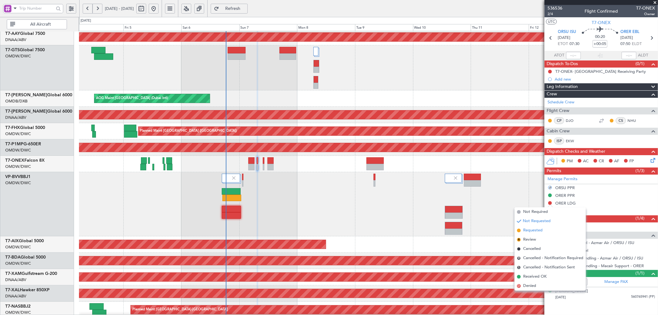
click at [535, 228] on span "Requested" at bounding box center [532, 230] width 19 height 6
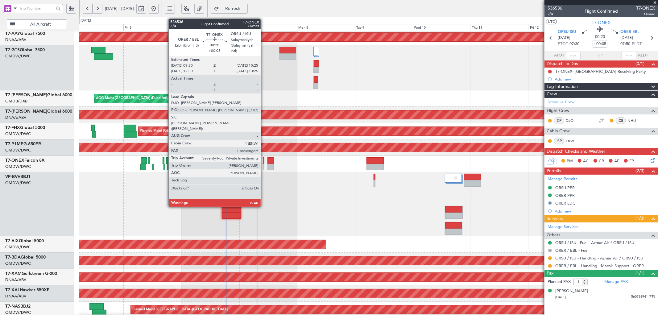
click at [264, 164] on div at bounding box center [264, 167] width 2 height 6
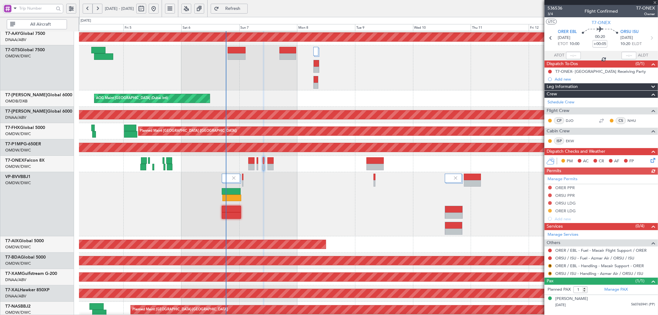
click at [557, 188] on div "Manage Permits ORER PPR ORSU PPR ORSU LDG ORER LDG Add new" at bounding box center [600, 199] width 113 height 48
click at [567, 188] on div "ORER PPR" at bounding box center [564, 187] width 19 height 5
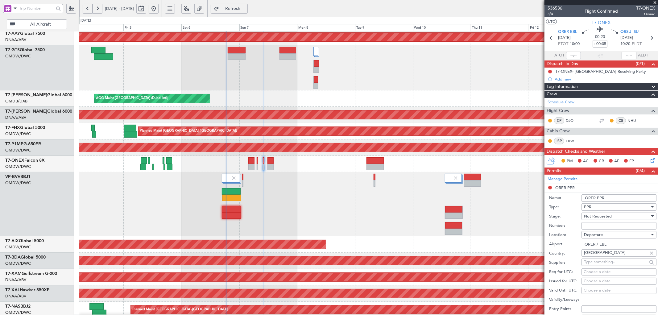
click at [603, 226] on input "Number:" at bounding box center [618, 225] width 75 height 7
paste input "3659/09/07"
type input "3659/09/07"
click at [602, 217] on span "Not Requested" at bounding box center [598, 216] width 28 height 6
click at [599, 265] on span "Received OK" at bounding box center [616, 265] width 64 height 9
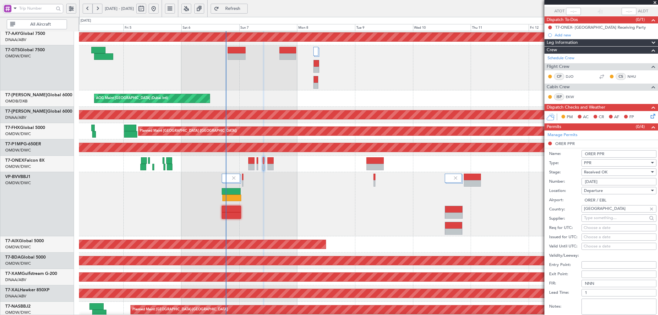
scroll to position [68, 0]
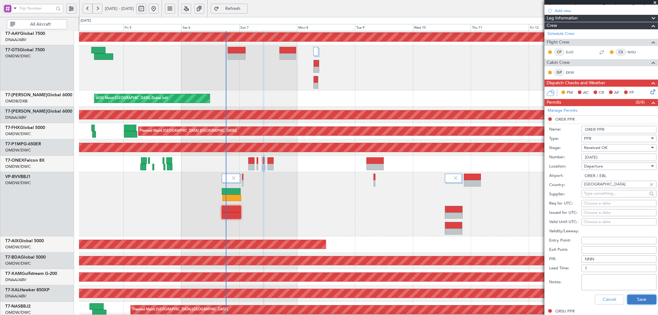
click at [627, 298] on button "Save" at bounding box center [641, 299] width 29 height 10
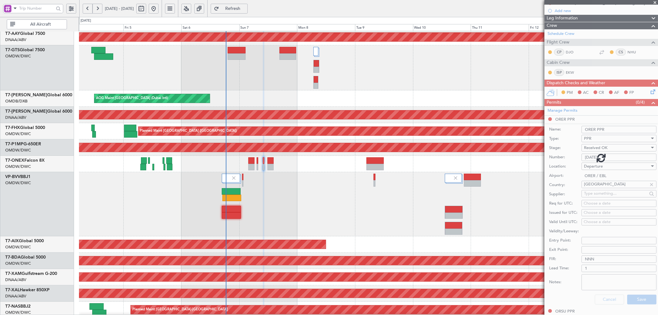
scroll to position [0, 0]
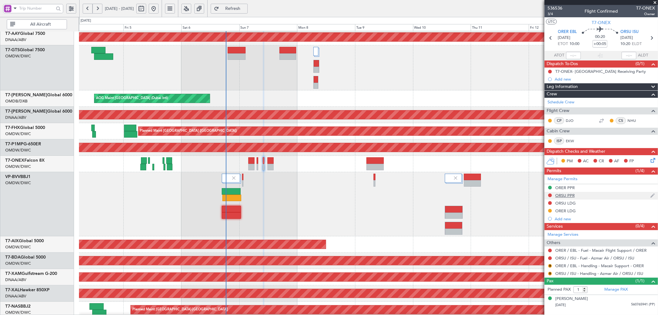
click at [558, 195] on div "ORSU PPR" at bounding box center [564, 195] width 19 height 5
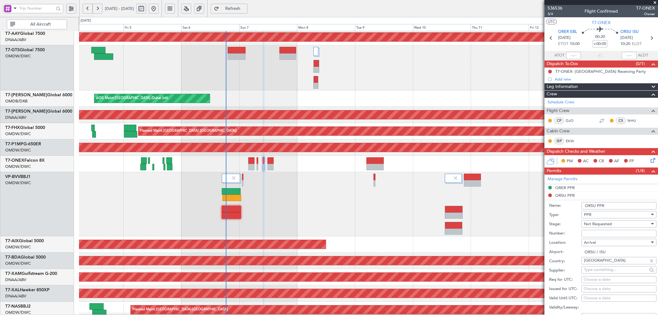
click at [599, 230] on input "Number:" at bounding box center [618, 233] width 75 height 7
paste input "540/25"
type input "540/25"
click at [598, 224] on span "Not Requested" at bounding box center [598, 224] width 28 height 6
click at [600, 271] on span "Received OK" at bounding box center [616, 273] width 64 height 9
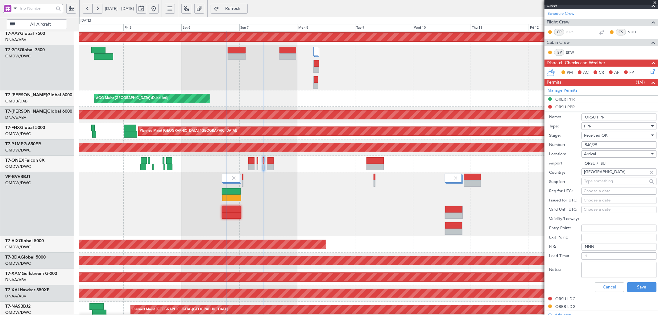
scroll to position [91, 0]
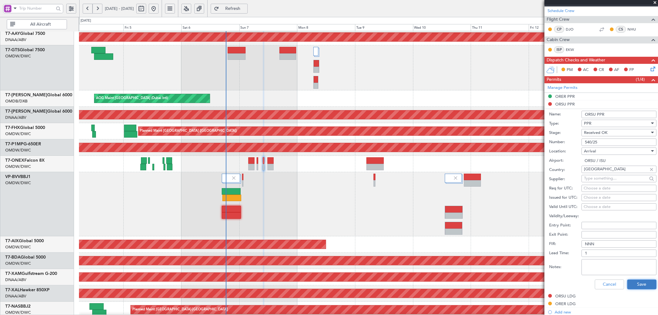
click at [638, 282] on button "Save" at bounding box center [641, 284] width 29 height 10
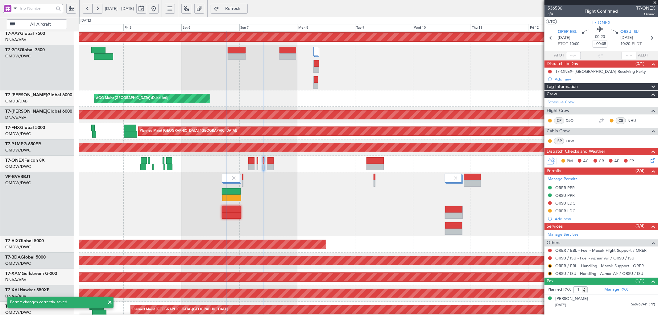
scroll to position [0, 0]
click at [550, 203] on button at bounding box center [550, 203] width 4 height 4
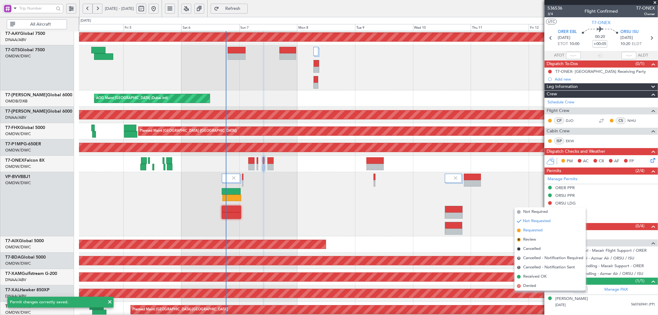
click at [524, 233] on li "Requested" at bounding box center [549, 230] width 71 height 9
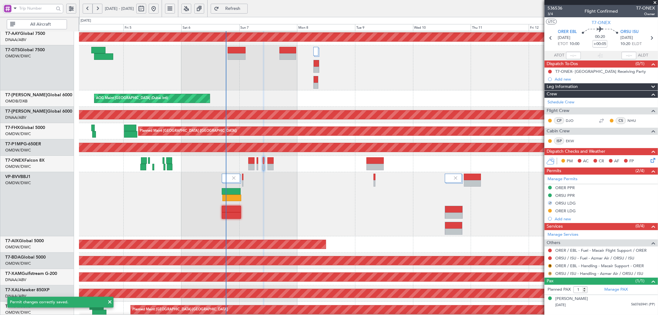
click at [548, 273] on button "R" at bounding box center [550, 274] width 4 height 4
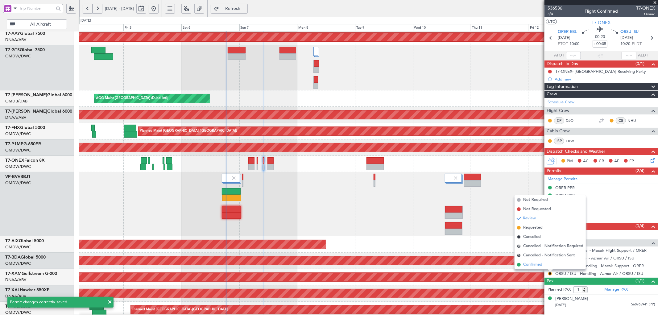
click at [538, 267] on span "Confirmed" at bounding box center [532, 264] width 19 height 6
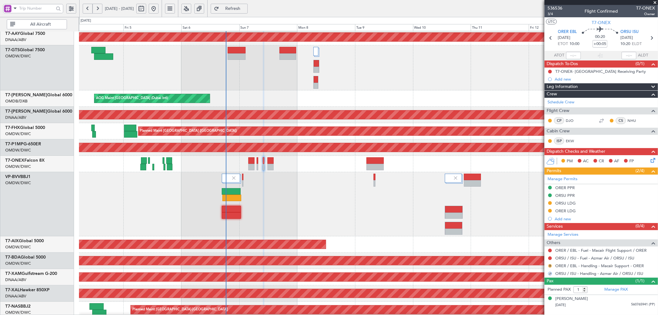
click at [550, 265] on button "R" at bounding box center [550, 266] width 4 height 4
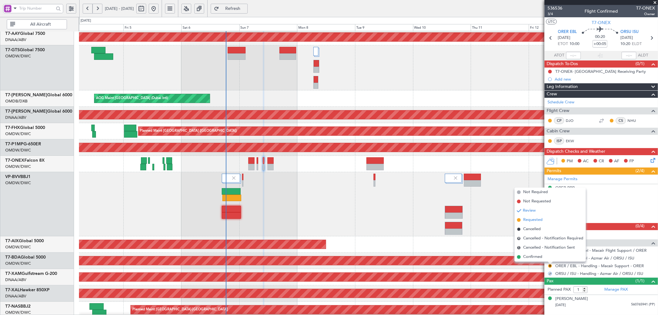
click at [525, 221] on span "Requested" at bounding box center [532, 220] width 19 height 6
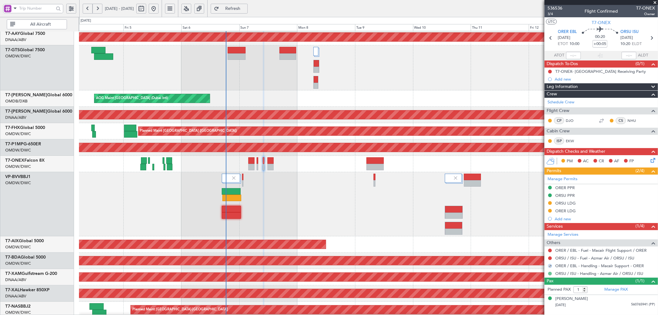
click at [549, 273] on button at bounding box center [550, 274] width 4 height 4
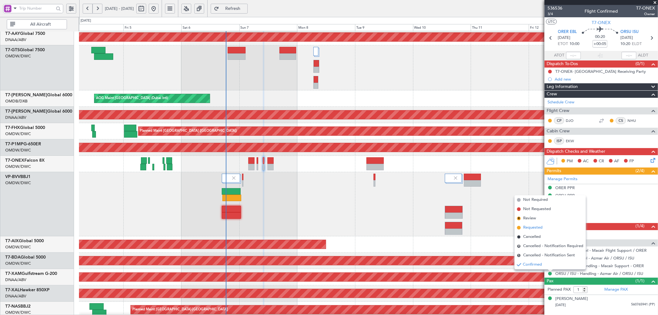
click at [532, 230] on li "Requested" at bounding box center [549, 227] width 71 height 9
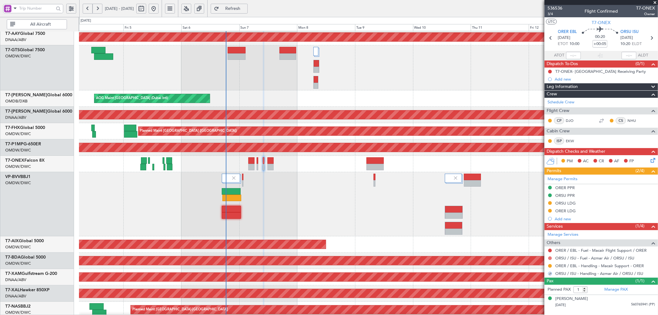
click at [549, 257] on button at bounding box center [550, 258] width 4 height 4
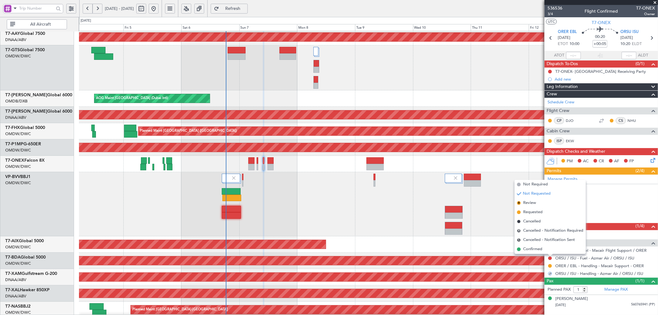
click at [534, 210] on span "Requested" at bounding box center [532, 212] width 19 height 6
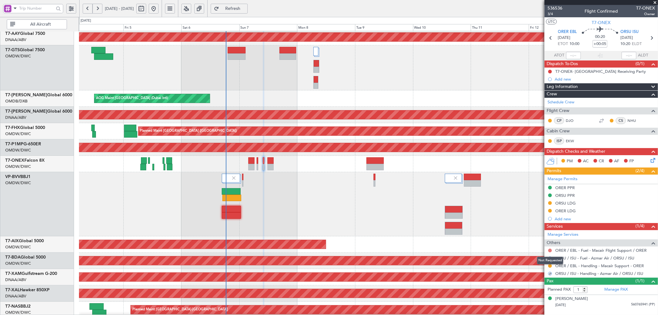
click at [550, 250] on button at bounding box center [550, 251] width 4 height 4
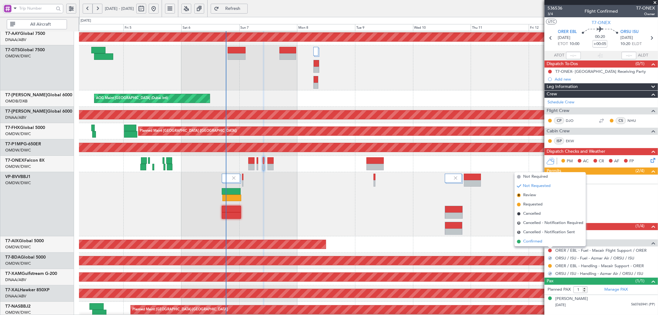
click at [542, 241] on span "Confirmed" at bounding box center [532, 241] width 19 height 6
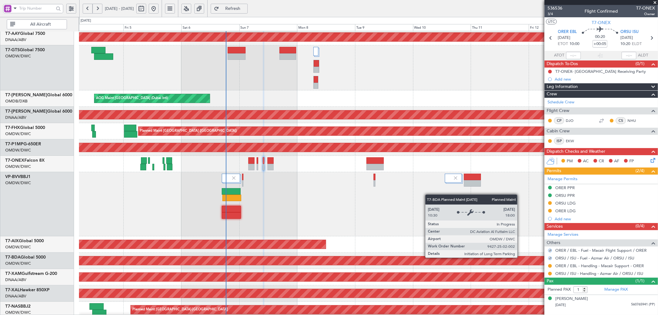
click at [520, 257] on div "Planned Maint Dubai (Al Maktoum Intl)" at bounding box center [368, 260] width 1734 height 9
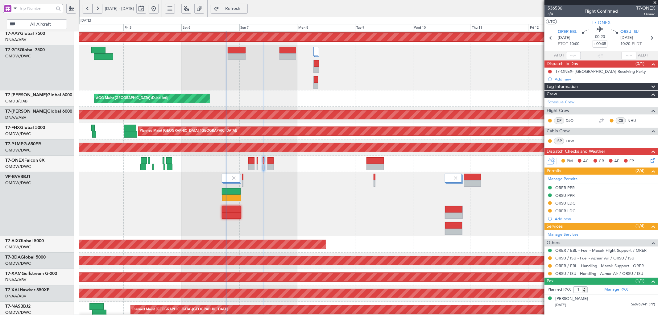
click at [489, 206] on div "Planned Maint Dubai (Al Maktoum Intl)" at bounding box center [368, 204] width 578 height 64
click at [244, 8] on span "Refresh" at bounding box center [232, 8] width 25 height 4
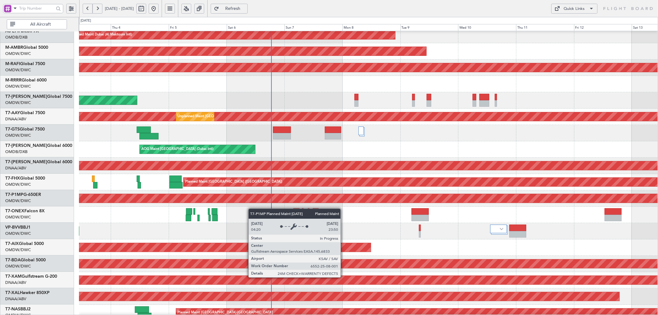
scroll to position [76, 0]
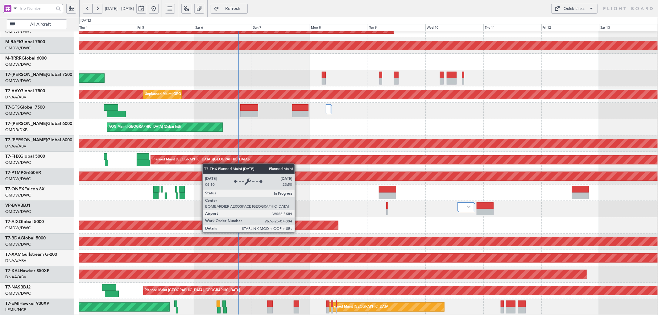
click at [199, 150] on div "AOG Maint Dubai (Al Maktoum Intl) Planned Maint [GEOGRAPHIC_DATA] (Al Maktoum I…" at bounding box center [368, 136] width 578 height 360
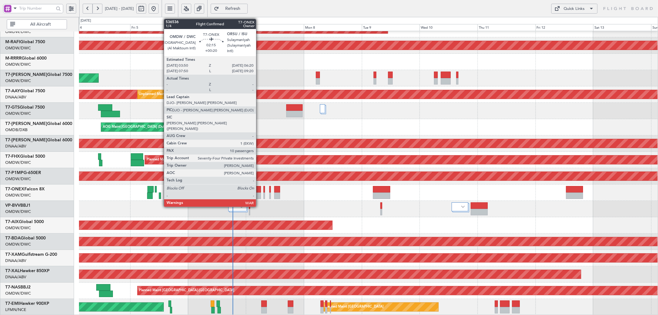
click at [259, 187] on div at bounding box center [258, 189] width 6 height 6
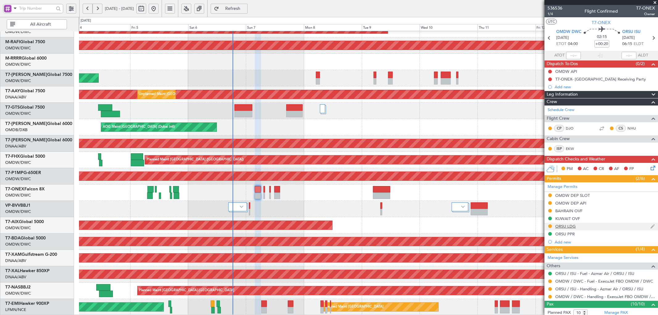
click at [571, 226] on div "ORSU LDG" at bounding box center [565, 226] width 20 height 5
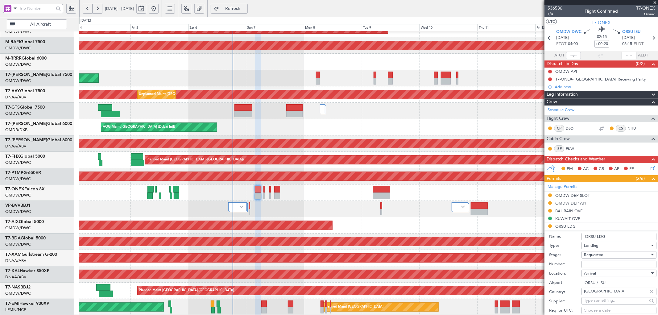
click at [601, 263] on input "Number:" at bounding box center [618, 264] width 75 height 7
paste input "LND 51042 VIP"
type input "LND 51042 VIP"
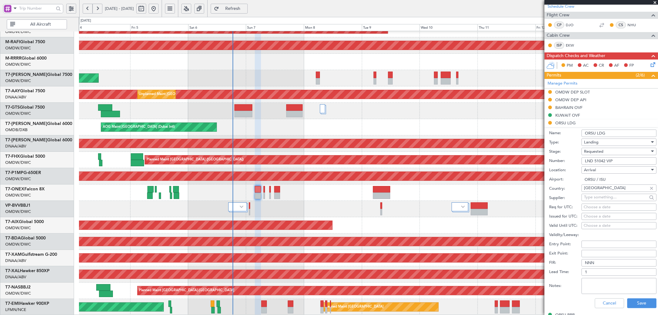
scroll to position [160, 0]
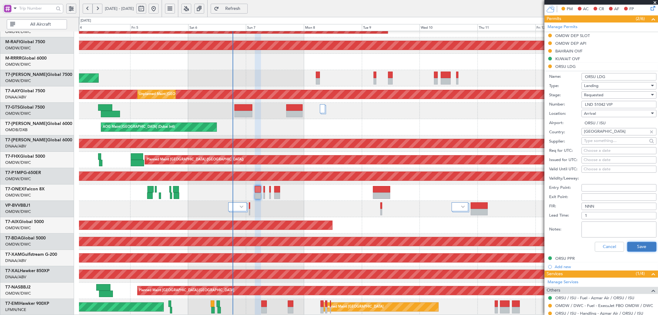
click at [633, 242] on button "Save" at bounding box center [641, 247] width 29 height 10
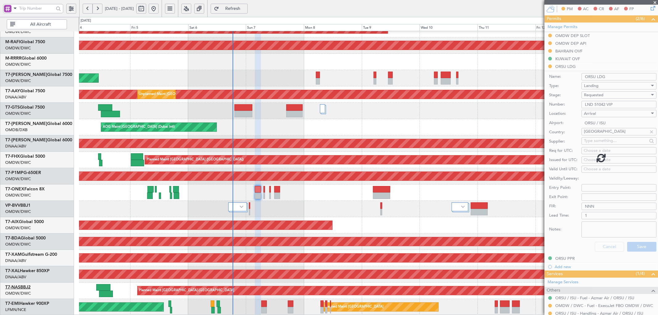
scroll to position [142, 0]
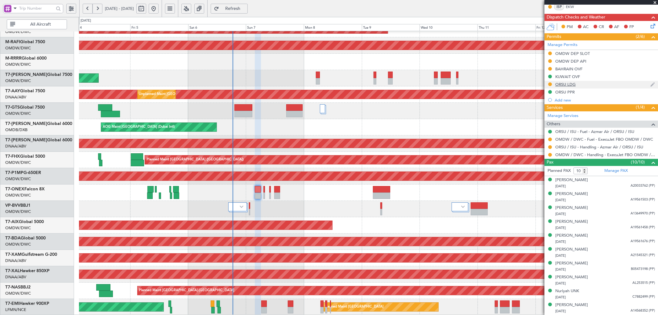
click at [566, 85] on div "ORSU LDG" at bounding box center [565, 84] width 20 height 5
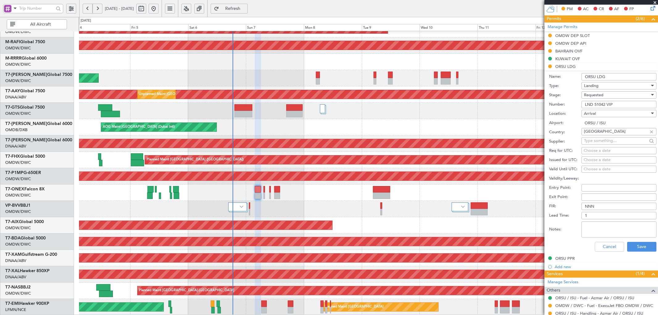
click at [605, 94] on div "Requested" at bounding box center [617, 94] width 66 height 9
click at [606, 137] on span "Received OK" at bounding box center [616, 141] width 64 height 9
click at [646, 252] on div "Cancel Save" at bounding box center [602, 247] width 107 height 16
click at [641, 247] on button "Save" at bounding box center [641, 247] width 29 height 10
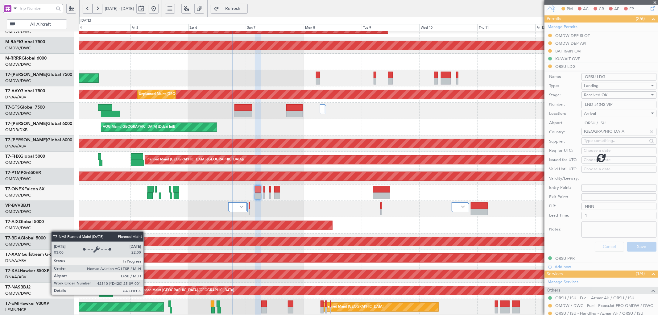
scroll to position [142, 0]
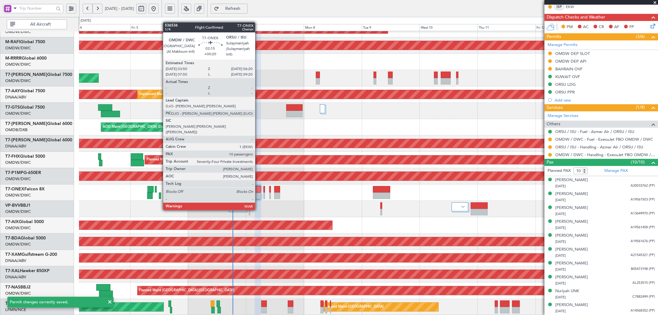
click at [258, 192] on div at bounding box center [258, 195] width 6 height 6
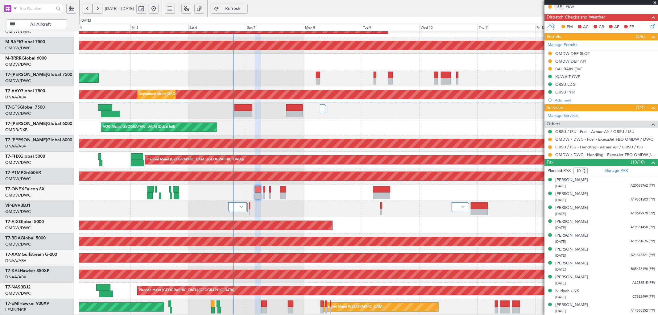
click at [245, 7] on span "Refresh" at bounding box center [232, 8] width 25 height 4
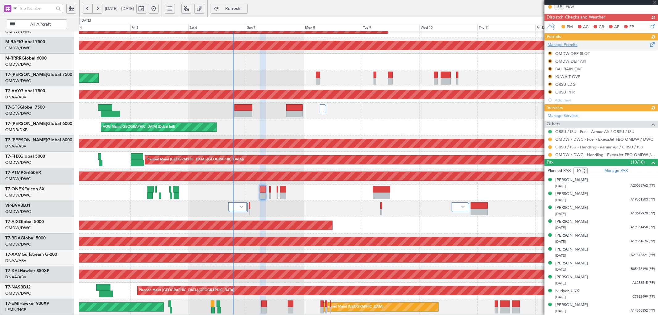
click at [569, 45] on div "Manage Permits R OMDW DEP SLOT R OMDW DEP API R BAHRAIN OVF R KUWAIT OVF R ORSU…" at bounding box center [600, 72] width 113 height 64
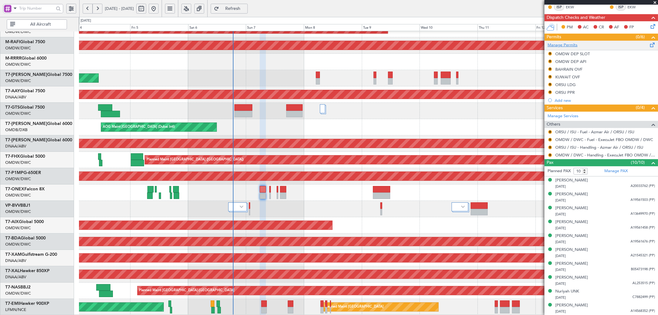
click at [565, 44] on link "Manage Permits" at bounding box center [562, 45] width 30 height 6
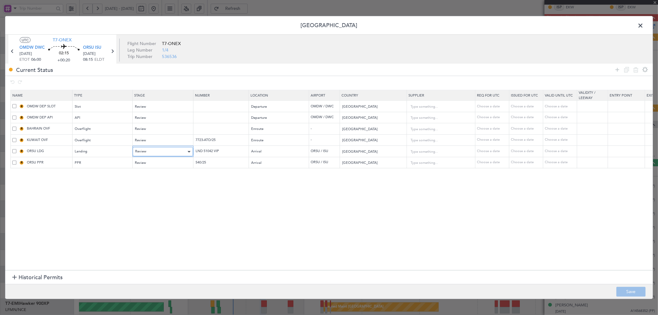
click at [145, 152] on span "Review" at bounding box center [140, 151] width 11 height 5
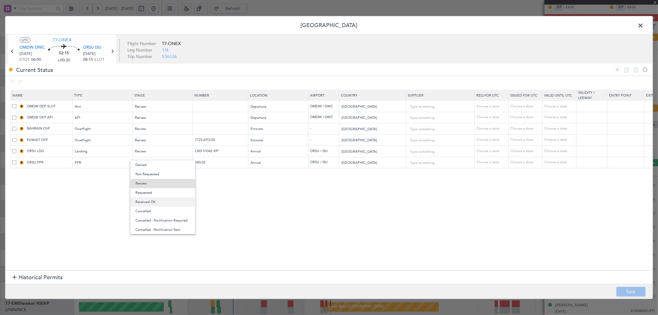
click at [147, 201] on span "Received OK" at bounding box center [162, 201] width 55 height 9
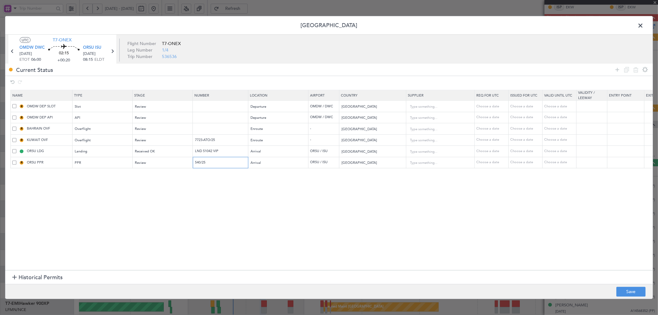
click at [224, 163] on input "540/25" at bounding box center [221, 162] width 54 height 5
click at [162, 165] on div "Review" at bounding box center [160, 162] width 51 height 9
click at [147, 214] on span "Received OK" at bounding box center [162, 212] width 55 height 9
click at [159, 138] on div "Review" at bounding box center [160, 140] width 51 height 9
click at [149, 193] on span "Received OK" at bounding box center [162, 190] width 55 height 9
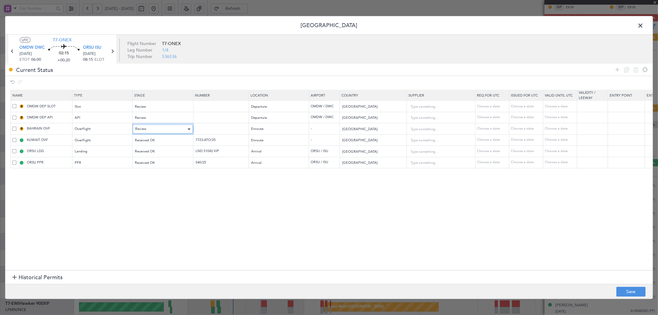
click at [169, 128] on div "Review" at bounding box center [160, 129] width 51 height 9
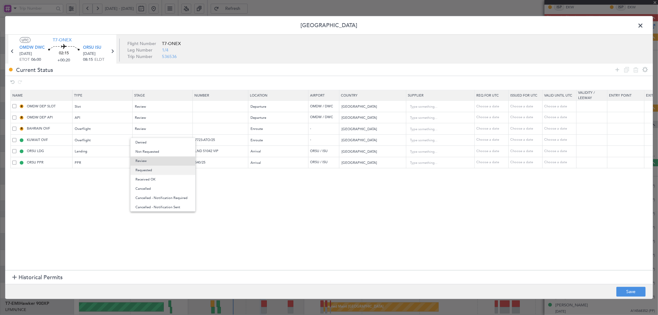
click at [147, 171] on span "Requested" at bounding box center [162, 170] width 55 height 9
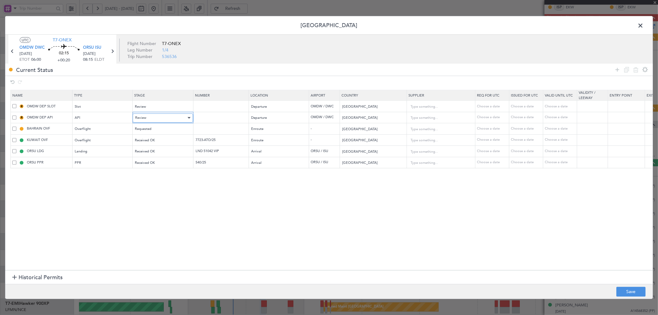
click at [158, 118] on div "Review" at bounding box center [160, 117] width 51 height 9
drag, startPoint x: 150, startPoint y: 161, endPoint x: 144, endPoint y: 106, distance: 54.9
click at [150, 159] on span "Requested" at bounding box center [162, 158] width 55 height 9
click at [144, 106] on span "Review" at bounding box center [140, 106] width 11 height 5
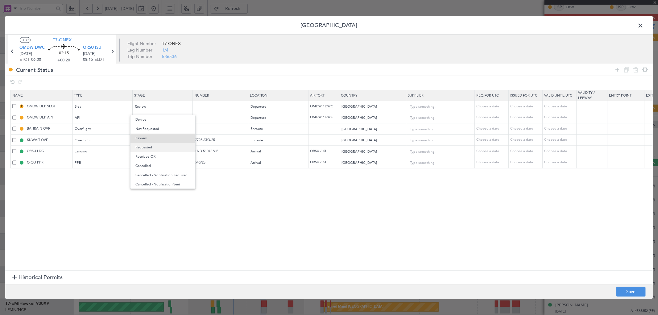
click at [150, 147] on span "Requested" at bounding box center [162, 147] width 55 height 9
click at [154, 216] on section "Name Type Stage Number Location Airport Country Supplier Req For Utc Issued For…" at bounding box center [328, 179] width 647 height 182
click at [628, 288] on button "Save" at bounding box center [630, 292] width 29 height 10
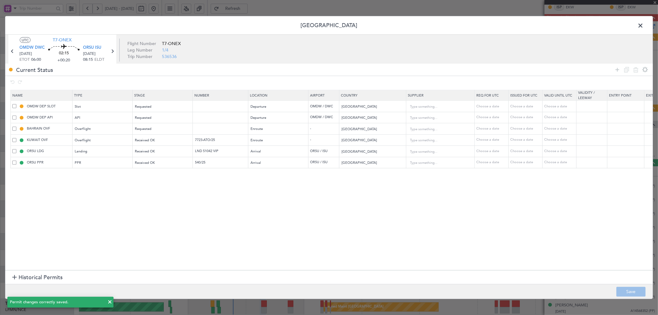
click at [112, 48] on icon at bounding box center [112, 51] width 8 height 8
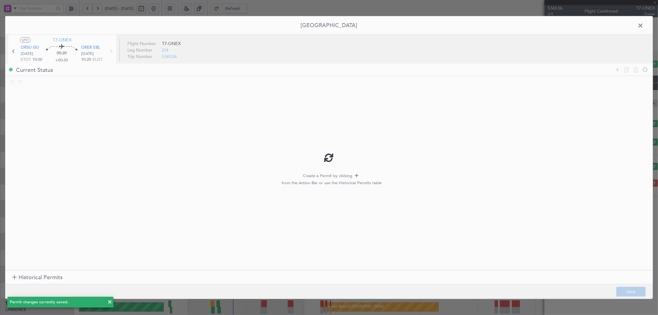
type input "+00:05"
type input "1"
type input "+00:05"
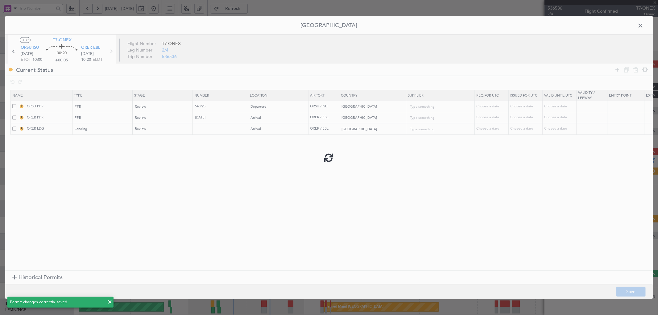
click at [172, 107] on div at bounding box center [328, 157] width 647 height 283
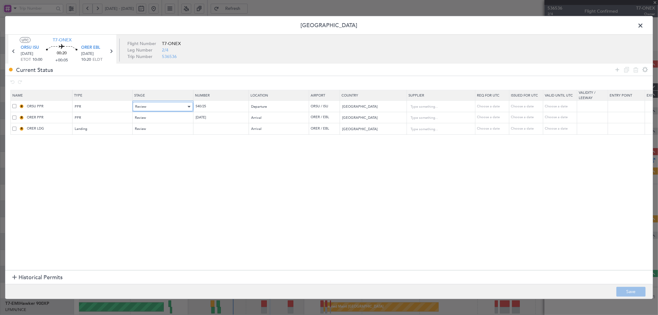
click at [146, 108] on div "Review" at bounding box center [160, 106] width 51 height 9
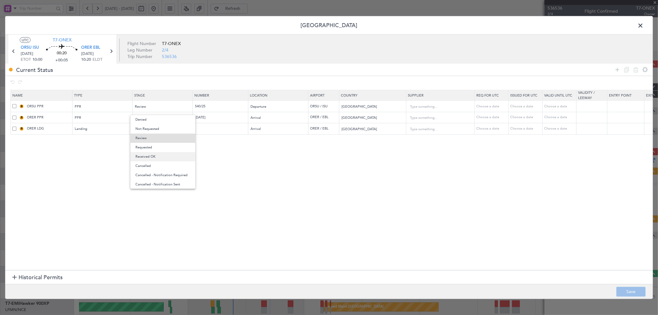
click at [140, 158] on span "Received OK" at bounding box center [162, 156] width 55 height 9
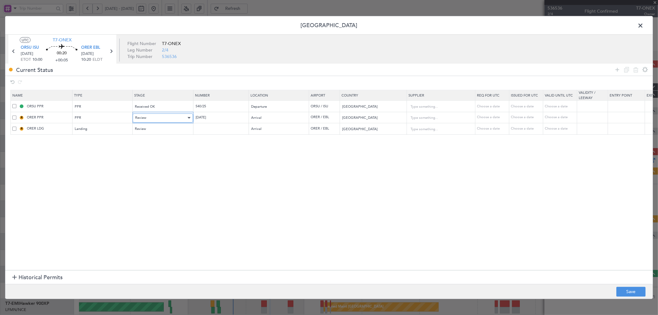
click at [162, 120] on div "Review" at bounding box center [160, 117] width 51 height 9
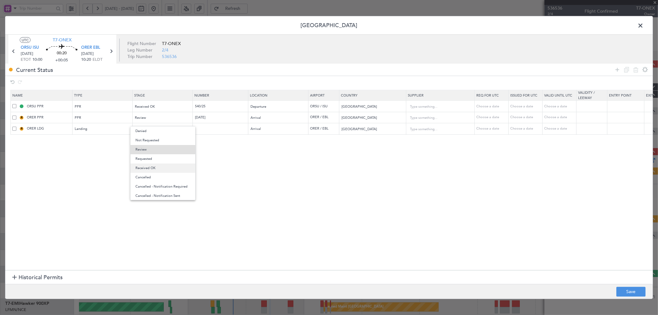
click at [150, 167] on span "Received OK" at bounding box center [162, 167] width 55 height 9
click at [209, 182] on section "Name Type Stage Number Location Airport Country Supplier Req For Utc Issued For…" at bounding box center [328, 179] width 647 height 182
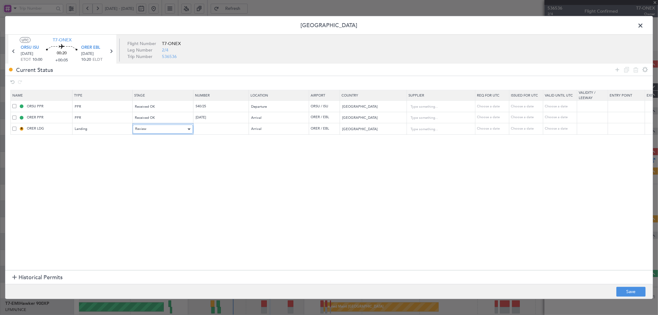
click at [158, 130] on div "Review" at bounding box center [160, 129] width 51 height 9
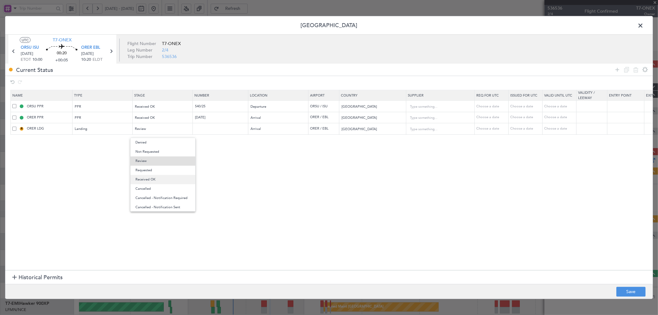
click at [146, 179] on span "Received OK" at bounding box center [162, 179] width 55 height 9
click at [212, 132] on td at bounding box center [220, 128] width 55 height 11
click at [212, 127] on input "text" at bounding box center [221, 128] width 54 height 5
paste input "LND 51042 VIP"
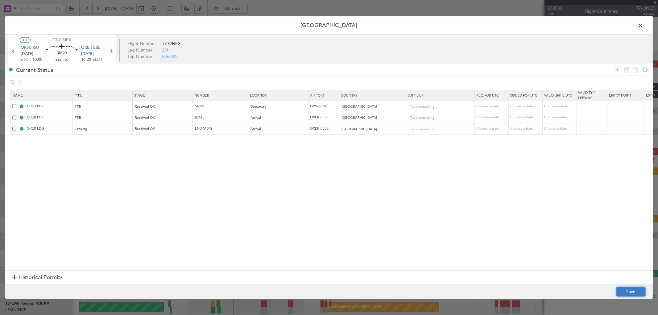
click at [629, 291] on button "Save" at bounding box center [630, 292] width 29 height 10
type input "LND 51042"
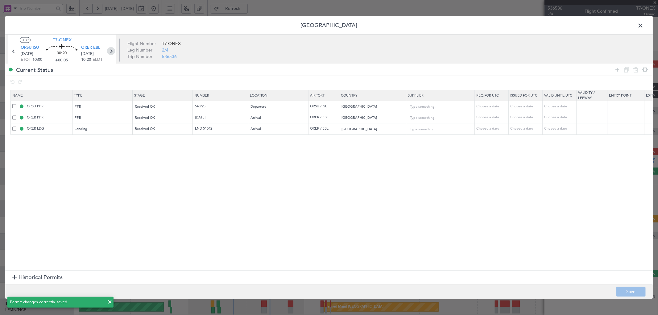
click at [110, 53] on icon at bounding box center [111, 51] width 8 height 8
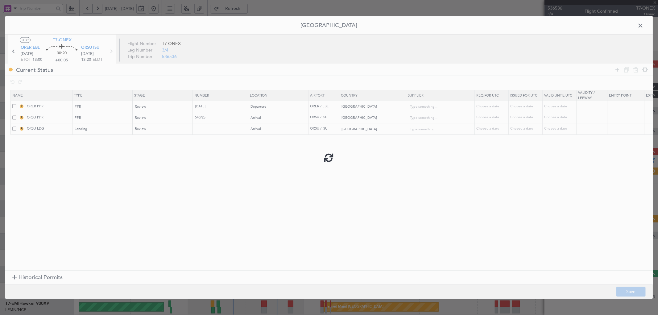
click at [212, 133] on div at bounding box center [328, 157] width 647 height 283
click at [210, 129] on input "text" at bounding box center [221, 128] width 54 height 5
paste input "LND 51042 VIP"
click at [142, 106] on span "Review" at bounding box center [140, 106] width 11 height 5
click at [140, 158] on span "Received OK" at bounding box center [162, 156] width 55 height 9
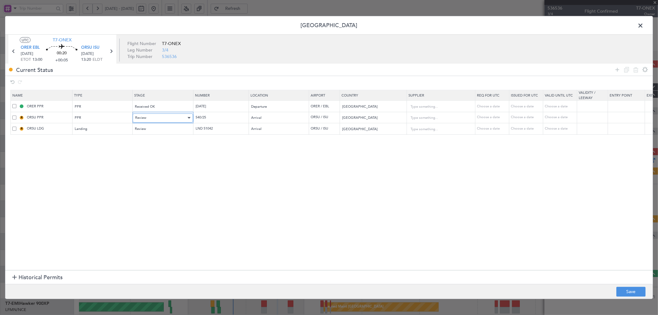
click at [146, 118] on span "Review" at bounding box center [140, 117] width 11 height 5
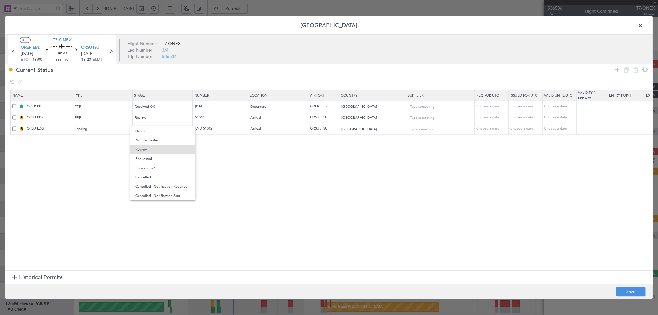
drag, startPoint x: 144, startPoint y: 170, endPoint x: 154, endPoint y: 141, distance: 30.6
click at [144, 169] on span "Received OK" at bounding box center [162, 167] width 55 height 9
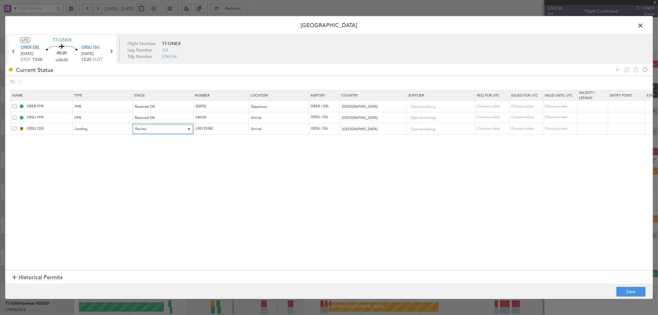
click at [154, 129] on div "Review" at bounding box center [160, 129] width 51 height 9
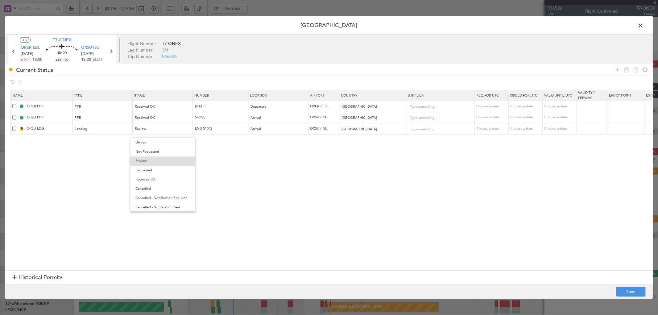
drag, startPoint x: 147, startPoint y: 178, endPoint x: 288, endPoint y: 191, distance: 141.8
click at [146, 178] on span "Received OK" at bounding box center [162, 179] width 55 height 9
click at [288, 191] on section "Name Type Stage Number Location Airport Country Supplier Req For Utc Issued For…" at bounding box center [328, 179] width 647 height 182
click at [628, 290] on button "Save" at bounding box center [630, 292] width 29 height 10
type input "LND 51042"
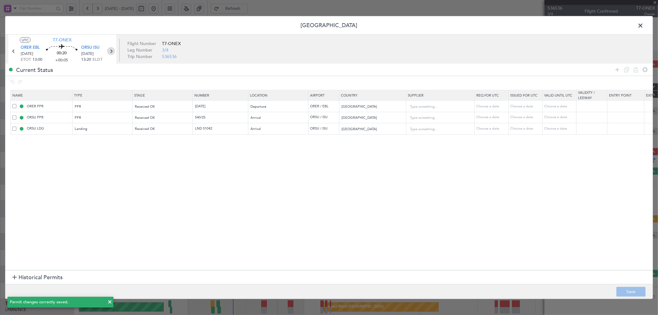
click at [111, 50] on icon at bounding box center [111, 51] width 8 height 8
type input "+00:20"
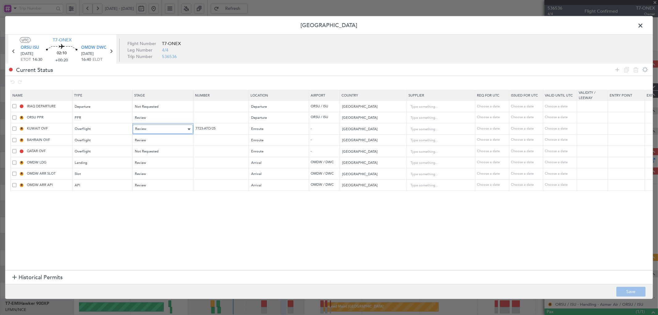
click at [142, 130] on span "Review" at bounding box center [140, 129] width 11 height 5
click at [145, 180] on span "Received OK" at bounding box center [162, 179] width 55 height 9
click at [205, 107] on input "text" at bounding box center [221, 106] width 54 height 5
paste input "LND 51042 VIP"
type input "LND 51042 VIP"
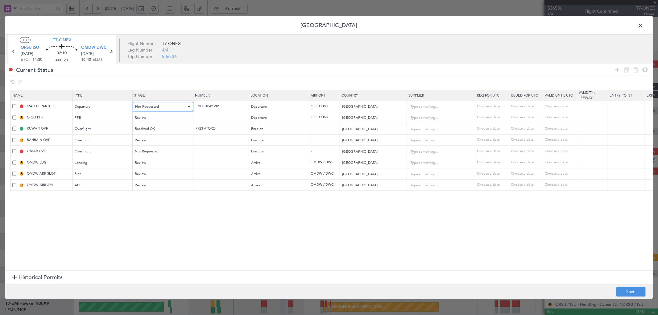
click at [147, 104] on span "Not Requested" at bounding box center [147, 106] width 24 height 5
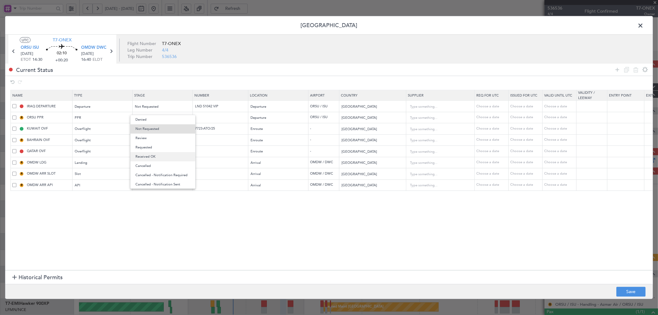
click at [153, 158] on span "Received OK" at bounding box center [162, 156] width 55 height 9
click at [199, 117] on input "text" at bounding box center [221, 117] width 54 height 5
paste input "540/25"
type input "540/25"
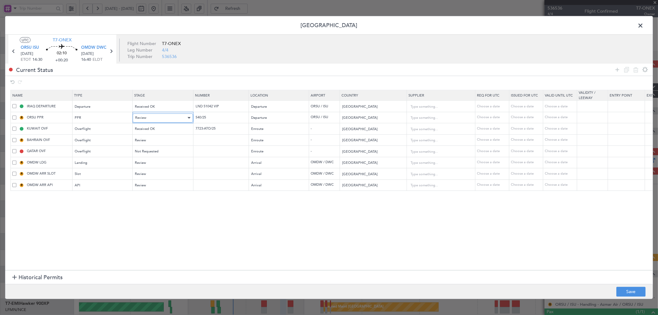
click at [173, 119] on div "Review" at bounding box center [160, 117] width 51 height 9
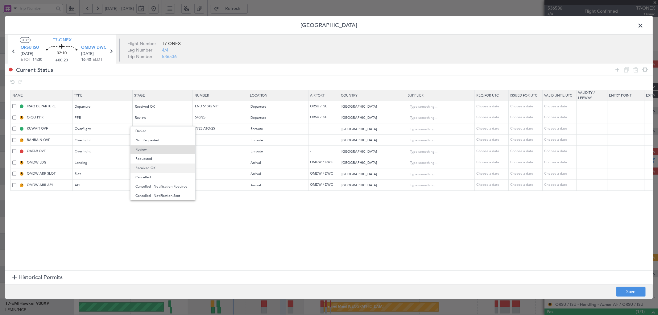
click at [144, 169] on span "Received OK" at bounding box center [162, 167] width 55 height 9
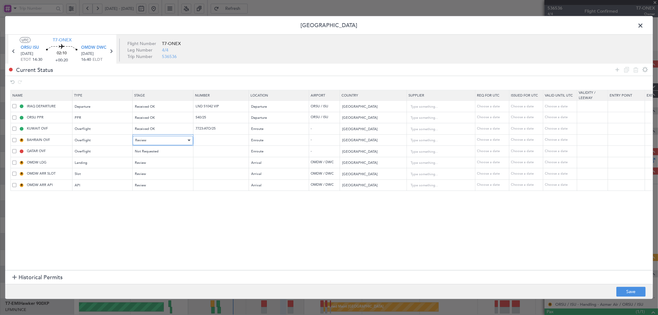
click at [159, 140] on div "Review" at bounding box center [160, 140] width 51 height 9
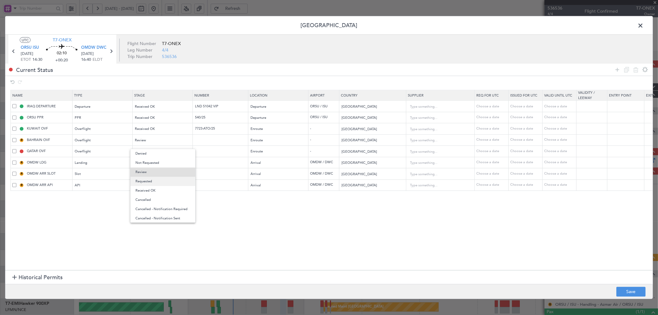
click at [147, 181] on span "Requested" at bounding box center [162, 181] width 55 height 9
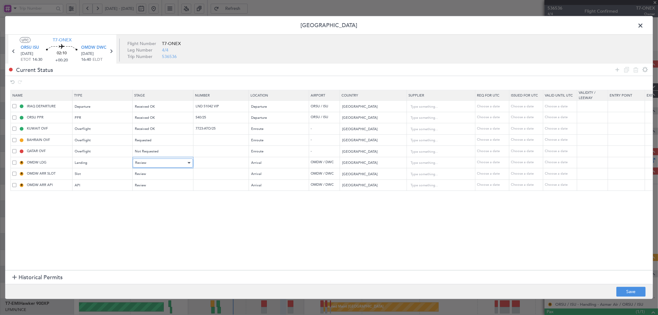
click at [153, 161] on div "Review" at bounding box center [160, 162] width 51 height 9
click at [146, 204] on span "Requested" at bounding box center [162, 203] width 55 height 9
click at [155, 171] on div "Review" at bounding box center [160, 174] width 51 height 9
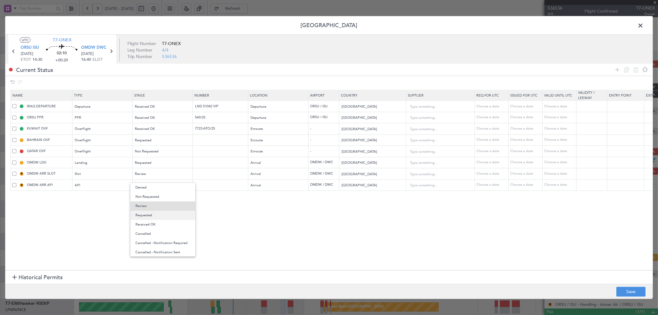
click at [147, 217] on span "Requested" at bounding box center [162, 215] width 55 height 9
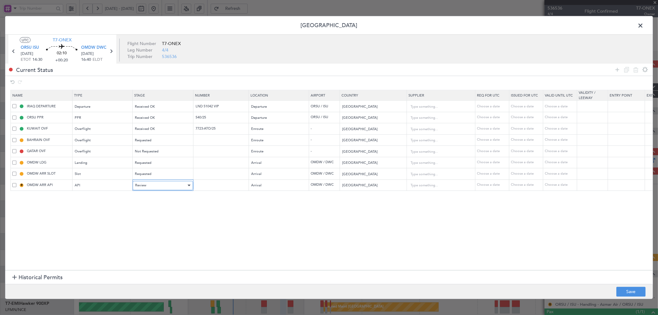
click at [153, 186] on div "Review" at bounding box center [160, 185] width 51 height 9
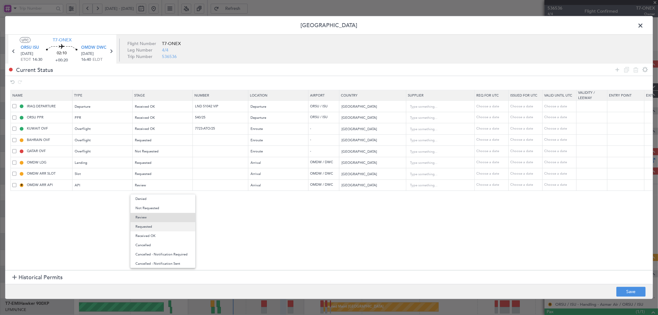
click at [148, 228] on span "Requested" at bounding box center [162, 226] width 55 height 9
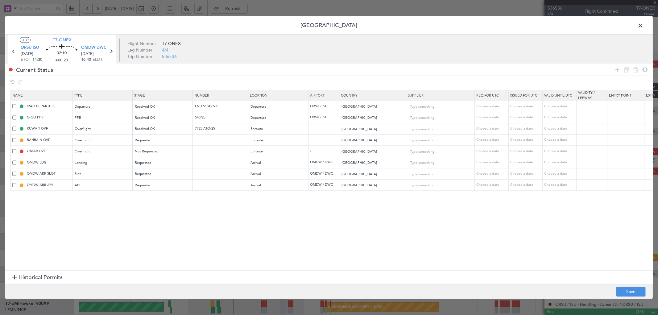
click at [170, 234] on section "Name Type Stage Number Location Airport Country Supplier Req For Utc Issued For…" at bounding box center [328, 179] width 647 height 182
click at [624, 290] on button "Save" at bounding box center [630, 292] width 29 height 10
type input "LND 51042 VIP"
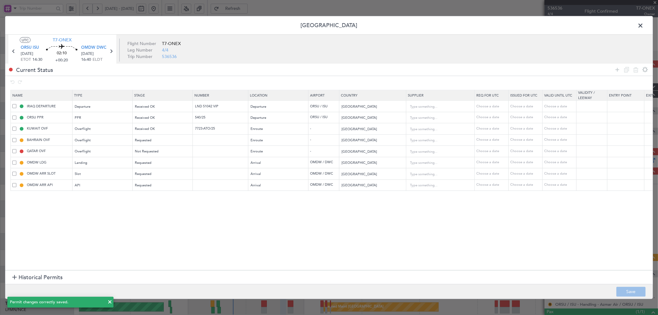
click at [643, 25] on span at bounding box center [643, 27] width 0 height 12
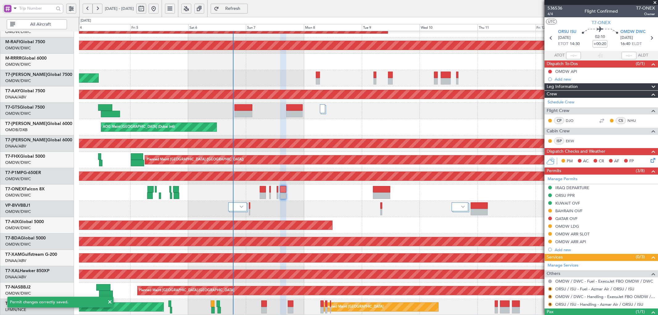
click at [248, 5] on button "Refresh" at bounding box center [229, 9] width 37 height 10
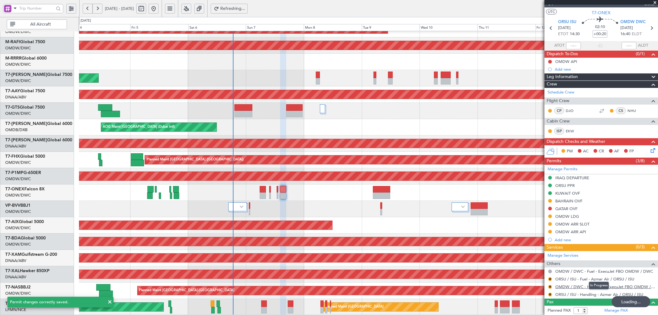
scroll to position [25, 0]
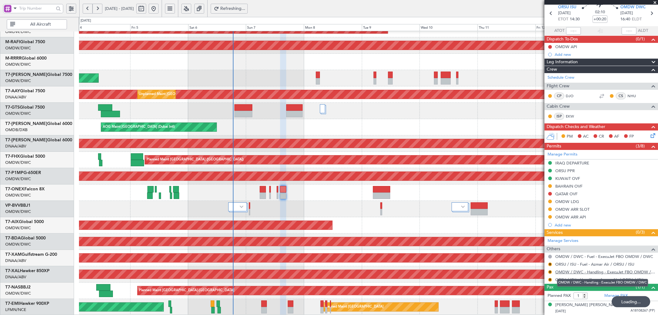
click at [575, 273] on link "OMDW / DWC - Handling - ExecuJet FBO OMDW / DWC" at bounding box center [605, 271] width 100 height 5
click at [591, 272] on link "OMDW / DWC - Handling - ExecuJet FBO OMDW / DWC" at bounding box center [605, 271] width 100 height 5
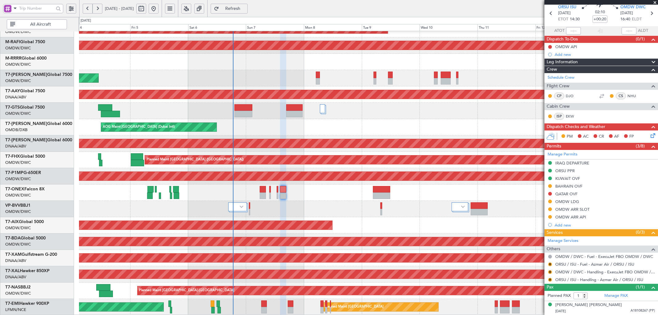
click at [479, 282] on div "Planned Maint [GEOGRAPHIC_DATA]-[GEOGRAPHIC_DATA]" at bounding box center [368, 290] width 578 height 16
click at [568, 277] on link "ORSU / ISU - Handling - Azmar Air / ORSU / ISU" at bounding box center [599, 279] width 88 height 5
click at [550, 279] on button "R" at bounding box center [550, 280] width 4 height 4
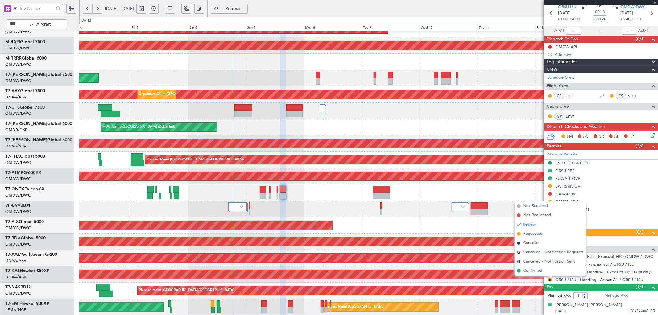
drag, startPoint x: 528, startPoint y: 233, endPoint x: 546, endPoint y: 271, distance: 42.1
click at [528, 233] on span "Requested" at bounding box center [532, 234] width 19 height 6
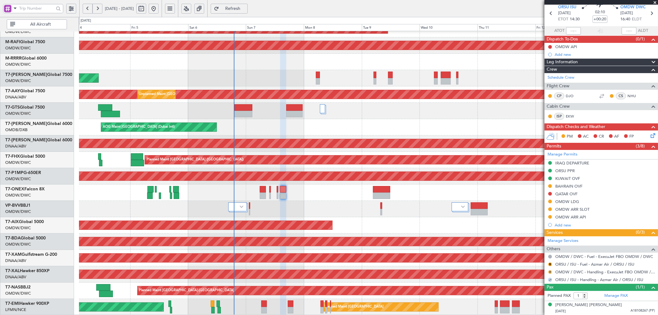
click at [550, 270] on button "R" at bounding box center [550, 272] width 4 height 4
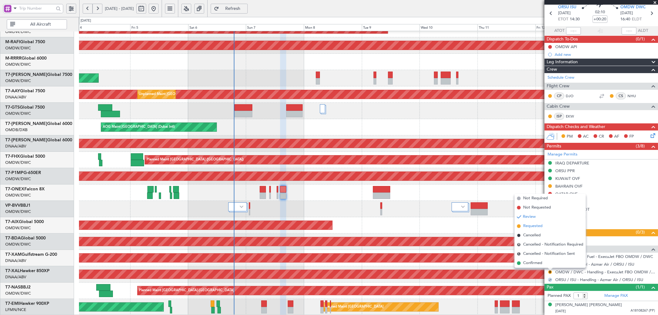
click at [531, 223] on span "Requested" at bounding box center [532, 226] width 19 height 6
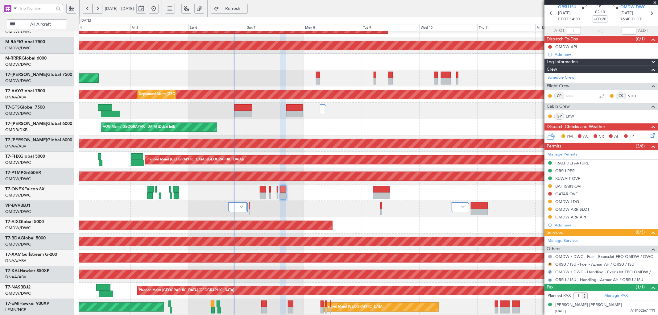
click at [549, 264] on button "R" at bounding box center [550, 264] width 4 height 4
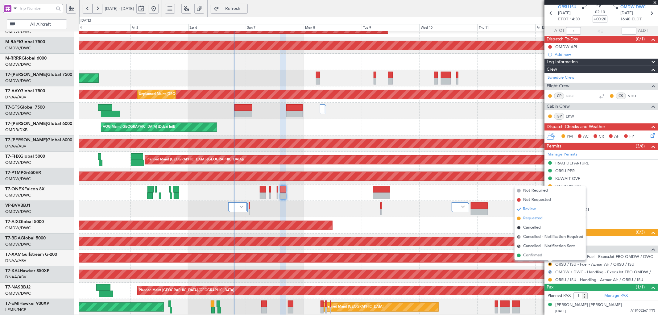
click at [527, 218] on span "Requested" at bounding box center [532, 218] width 19 height 6
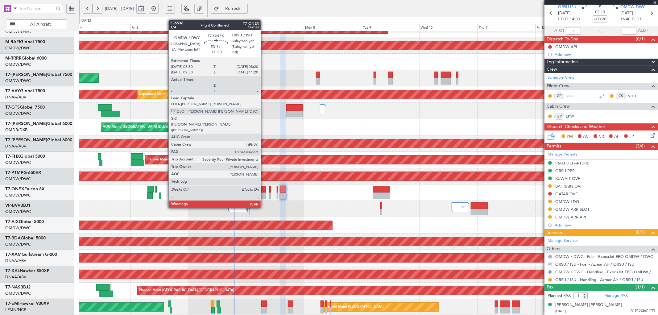
click at [264, 191] on div at bounding box center [263, 189] width 6 height 6
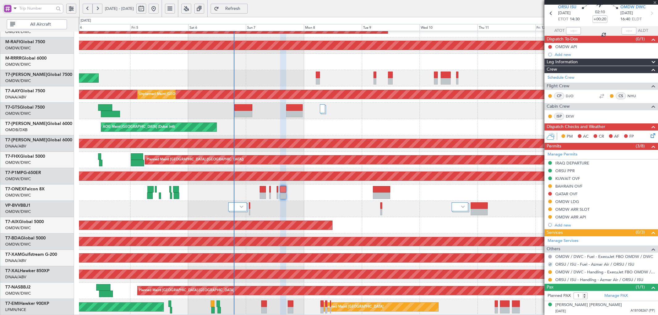
type input "10"
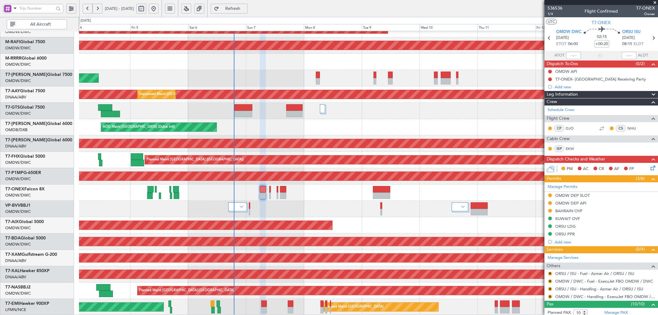
drag, startPoint x: 550, startPoint y: 272, endPoint x: 545, endPoint y: 272, distance: 5.2
click at [550, 272] on button "R" at bounding box center [550, 274] width 4 height 4
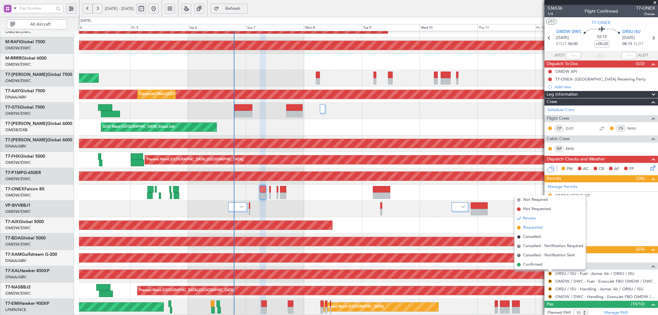
click at [527, 226] on span "Requested" at bounding box center [532, 227] width 19 height 6
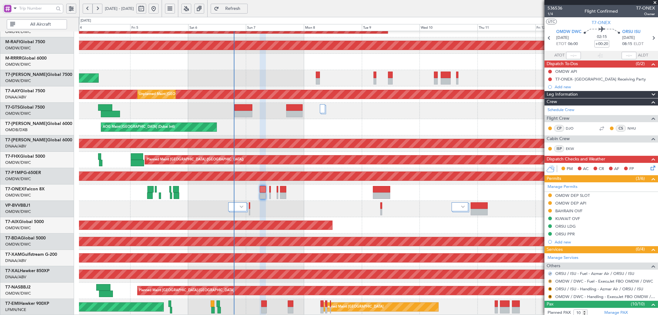
click at [550, 281] on button "R" at bounding box center [550, 281] width 4 height 4
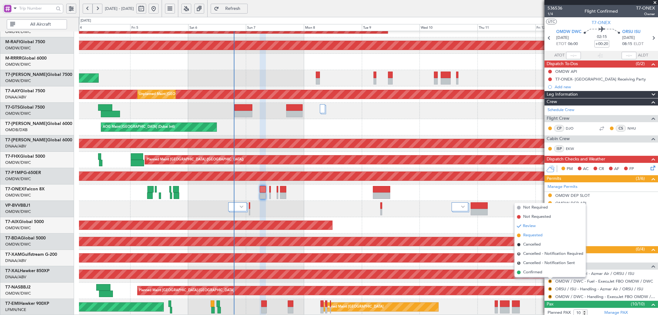
click at [528, 235] on span "Requested" at bounding box center [532, 235] width 19 height 6
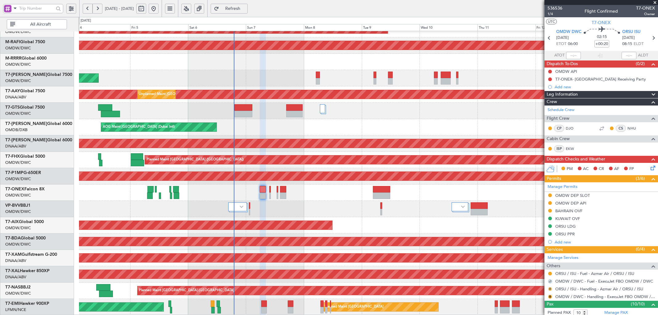
click at [550, 288] on button "R" at bounding box center [550, 289] width 4 height 4
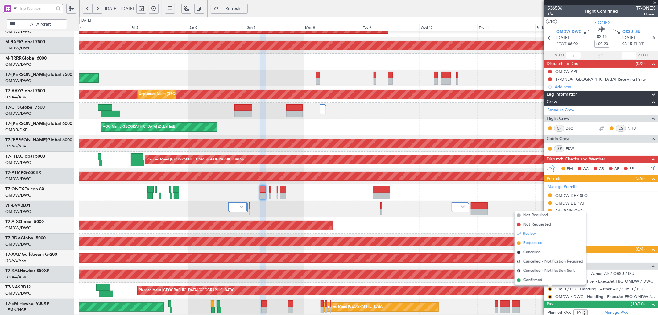
click at [523, 241] on span "Requested" at bounding box center [532, 243] width 19 height 6
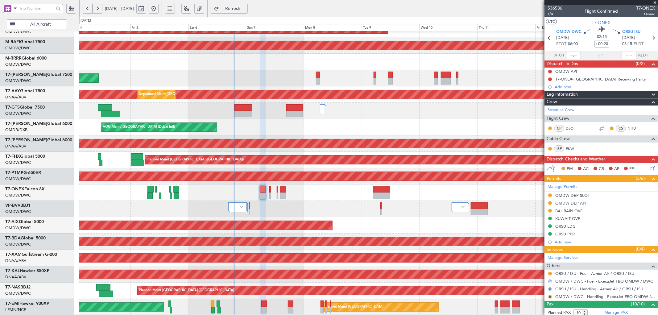
click at [549, 296] on button "R" at bounding box center [550, 297] width 4 height 4
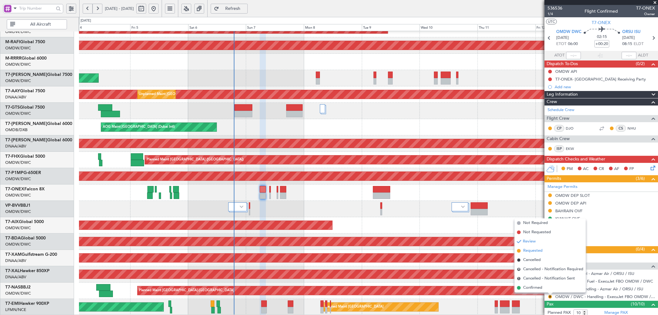
click at [522, 252] on li "Requested" at bounding box center [549, 250] width 71 height 9
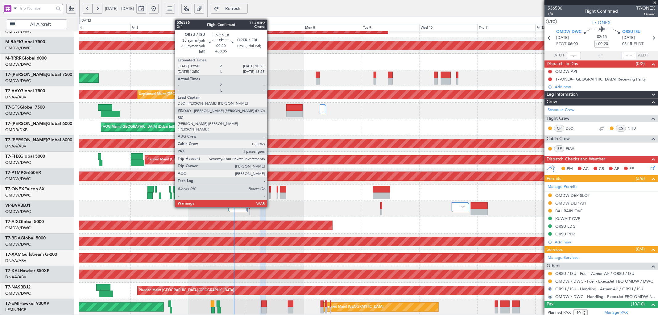
click at [270, 190] on div at bounding box center [270, 189] width 2 height 6
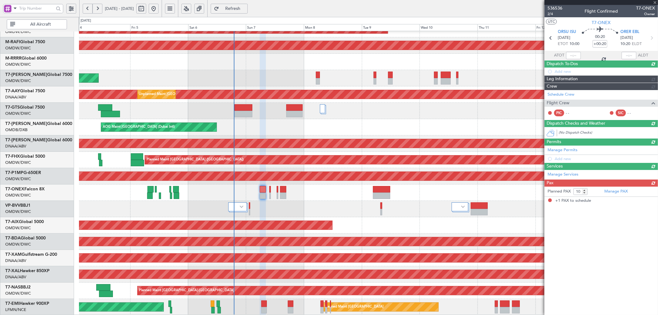
type input "+00:05"
type input "1"
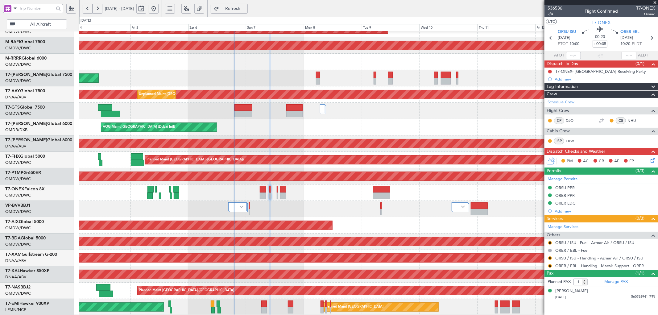
click at [245, 7] on span "Refresh" at bounding box center [232, 8] width 25 height 4
click at [548, 257] on button "R" at bounding box center [550, 258] width 4 height 4
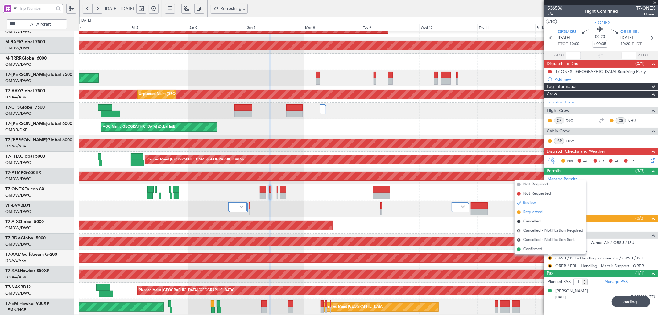
click at [525, 213] on span "Requested" at bounding box center [532, 212] width 19 height 6
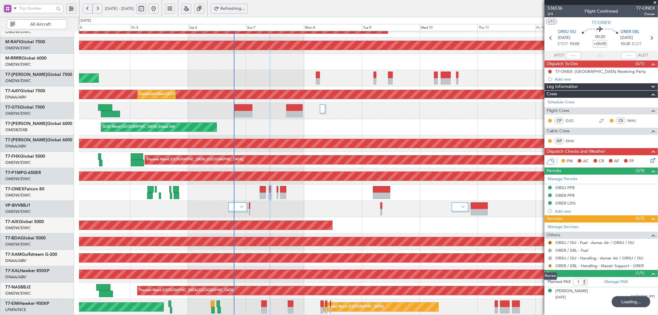
click at [549, 265] on button "R" at bounding box center [550, 266] width 4 height 4
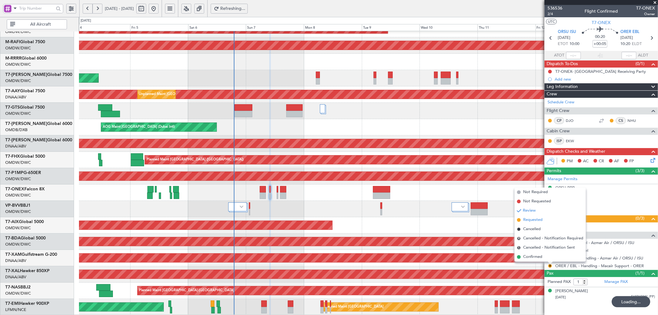
click at [537, 221] on span "Requested" at bounding box center [532, 220] width 19 height 6
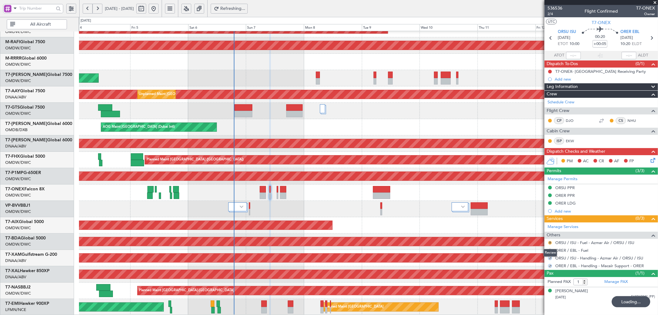
click at [549, 242] on button "R" at bounding box center [550, 243] width 4 height 4
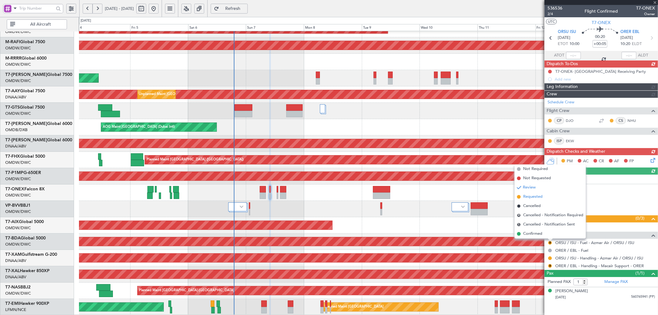
click at [524, 199] on span "Requested" at bounding box center [532, 197] width 19 height 6
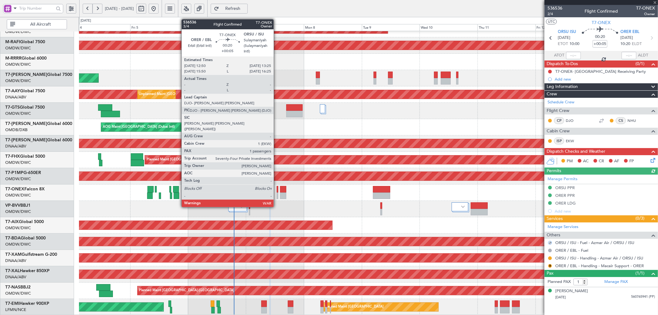
click at [277, 190] on div at bounding box center [278, 189] width 2 height 6
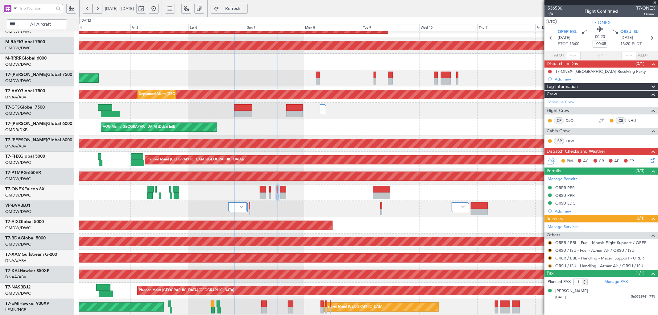
click at [549, 265] on button "R" at bounding box center [550, 266] width 4 height 4
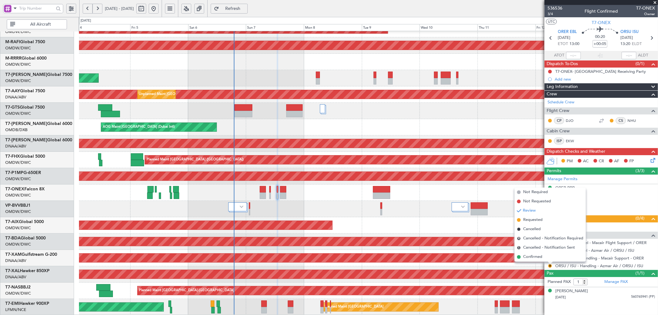
click at [532, 219] on span "Requested" at bounding box center [532, 220] width 19 height 6
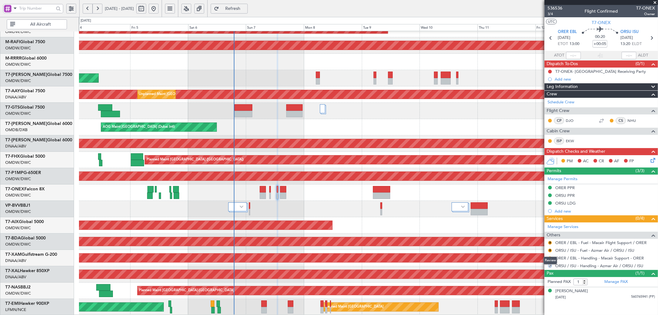
click at [549, 257] on div "Review" at bounding box center [550, 261] width 14 height 8
click at [550, 257] on button "R" at bounding box center [550, 258] width 4 height 4
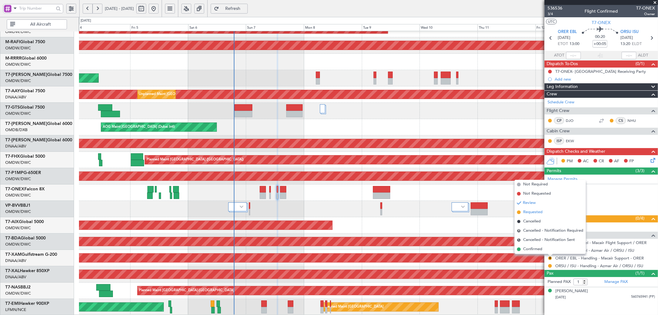
click at [531, 212] on span "Requested" at bounding box center [532, 212] width 19 height 6
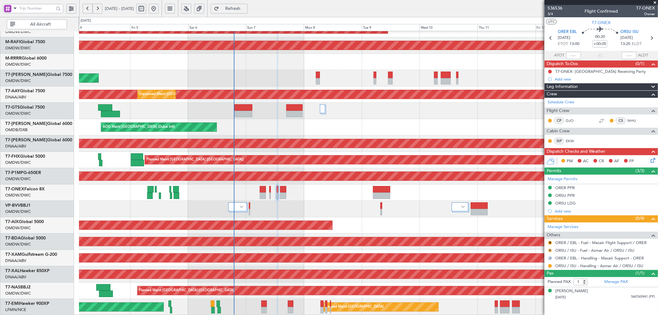
click at [550, 249] on button "R" at bounding box center [550, 251] width 4 height 4
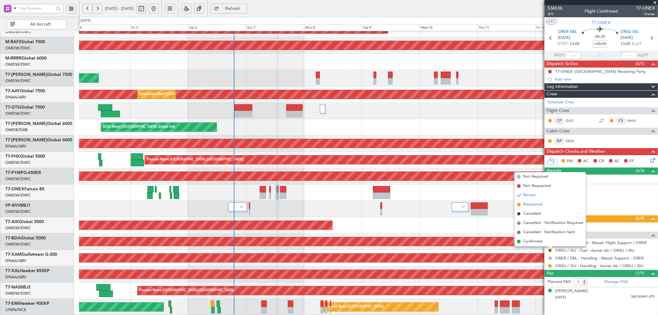
click at [539, 204] on span "Requested" at bounding box center [532, 204] width 19 height 6
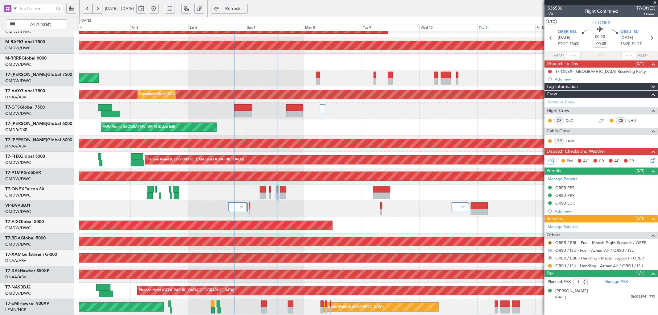
click at [549, 241] on button "R" at bounding box center [550, 243] width 4 height 4
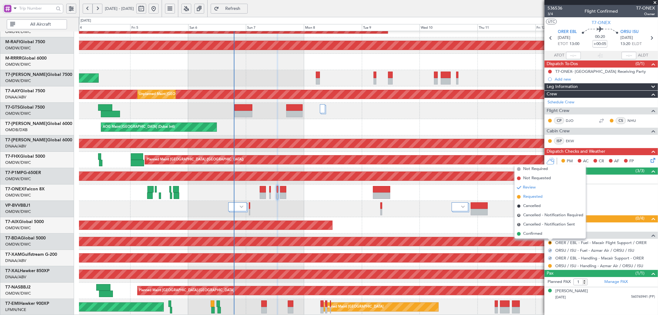
click at [539, 198] on span "Requested" at bounding box center [532, 197] width 19 height 6
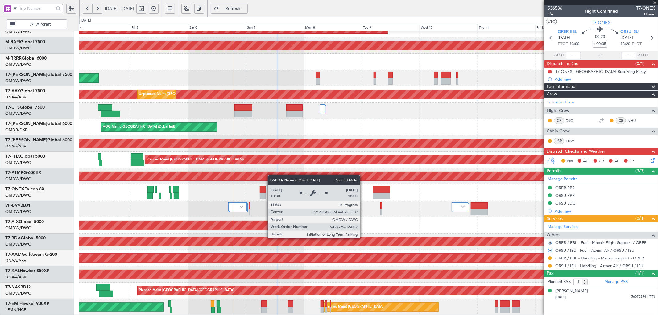
click at [363, 238] on div "Planned Maint Dubai (Al Maktoum Intl)" at bounding box center [368, 241] width 1734 height 9
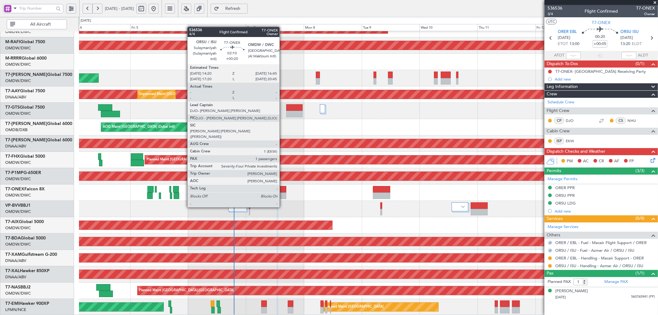
click at [282, 190] on div at bounding box center [283, 189] width 6 height 6
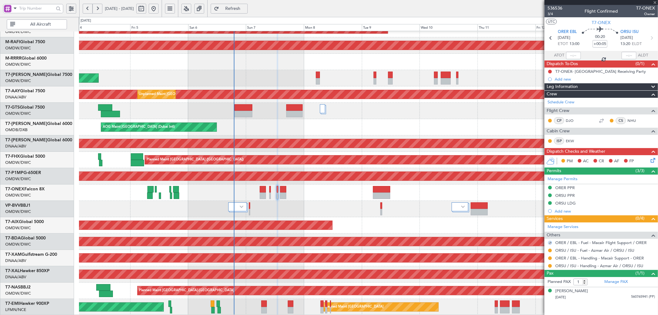
type input "+00:20"
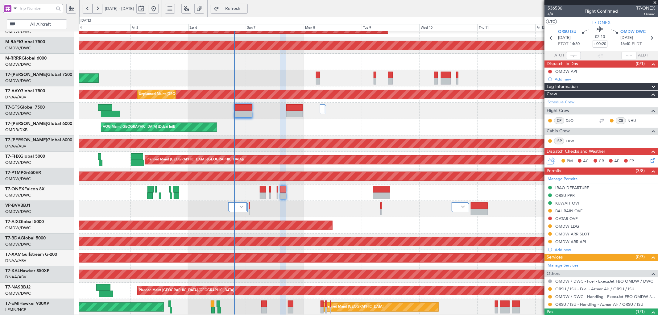
click at [266, 191] on div "Planned Maint Nurnberg" at bounding box center [368, 192] width 578 height 16
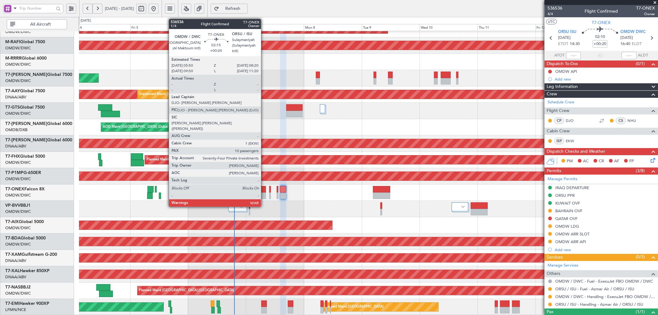
click at [264, 187] on div at bounding box center [263, 189] width 6 height 6
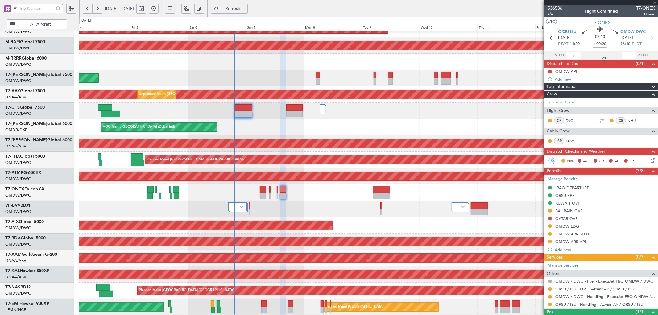
type input "10"
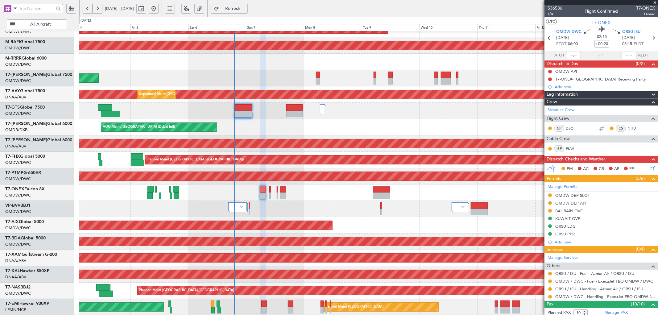
scroll to position [45, 0]
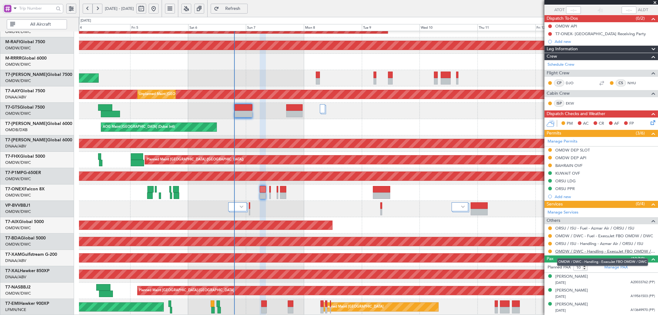
click at [576, 251] on link "OMDW / DWC - Handling - ExecuJet FBO OMDW / DWC" at bounding box center [605, 251] width 100 height 5
click at [569, 143] on link "Manage Permits" at bounding box center [562, 141] width 30 height 6
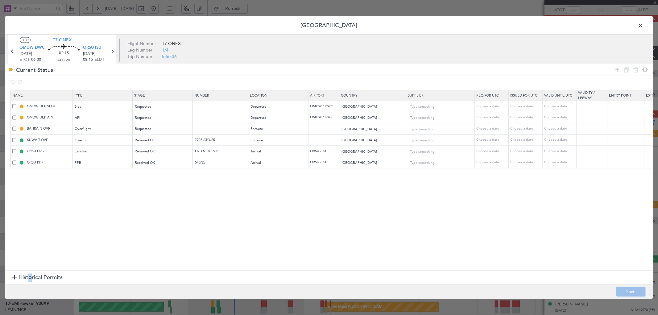
drag, startPoint x: 30, startPoint y: 276, endPoint x: 35, endPoint y: 276, distance: 5.9
click at [30, 276] on span "Historical Permits" at bounding box center [40, 277] width 44 height 8
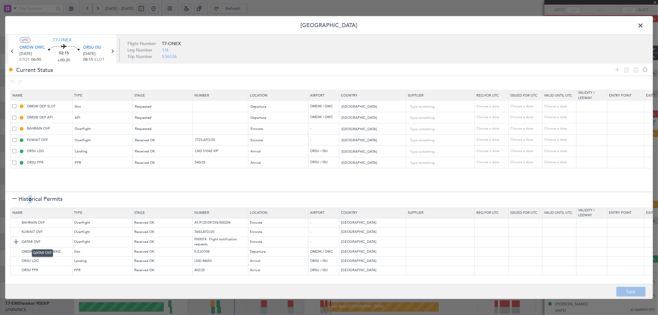
click at [16, 240] on img at bounding box center [15, 241] width 7 height 7
click at [208, 173] on input "text" at bounding box center [221, 173] width 54 height 5
paste input "FN0266"
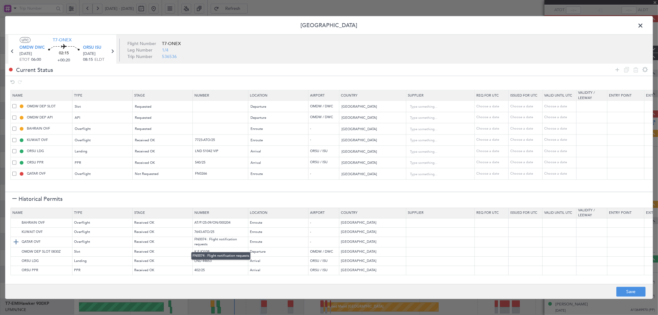
drag, startPoint x: 207, startPoint y: 239, endPoint x: 211, endPoint y: 244, distance: 6.6
click at [211, 244] on td "FN0074 : Flight notification requests" at bounding box center [220, 242] width 55 height 10
copy td ": Flight notification requests"
click at [217, 178] on td "FN0266" at bounding box center [220, 173] width 55 height 11
click at [216, 174] on input "FN0266" at bounding box center [221, 173] width 54 height 5
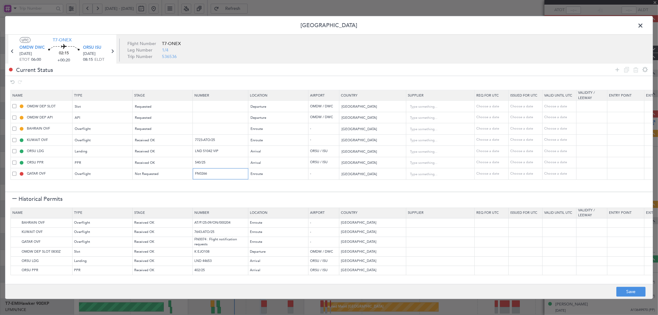
paste input ": Flight notification requests"
type input "FN0266 : Flight notification requests"
click at [154, 173] on span "Not Requested" at bounding box center [147, 174] width 24 height 5
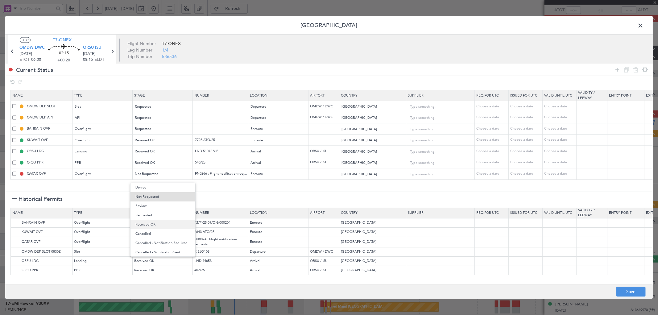
click at [158, 223] on span "Received OK" at bounding box center [162, 224] width 55 height 9
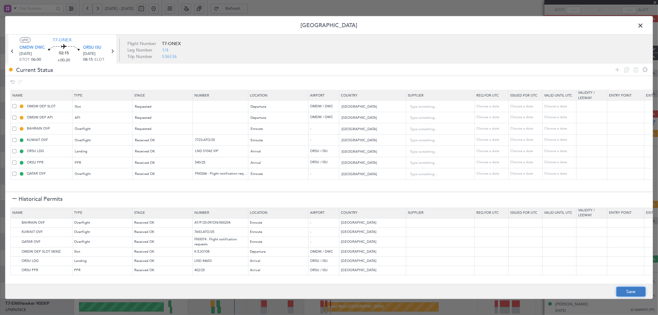
click at [620, 290] on button "Save" at bounding box center [630, 292] width 29 height 10
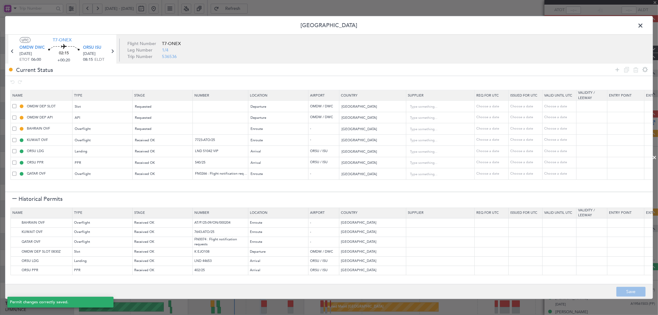
type input "NNN"
type input "2"
click at [111, 50] on icon at bounding box center [112, 51] width 8 height 8
type input "+00:05"
type input "1"
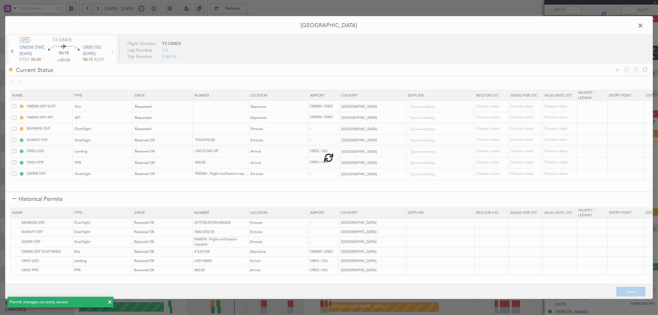
type input "+00:05"
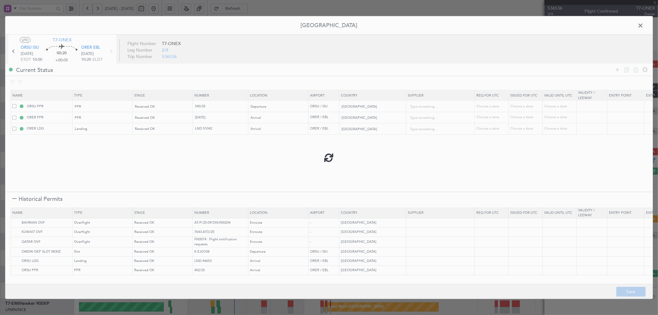
click at [113, 51] on div at bounding box center [328, 157] width 647 height 283
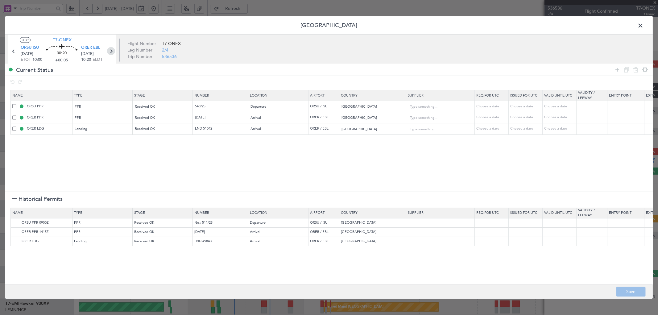
click at [109, 51] on icon at bounding box center [111, 51] width 8 height 8
click at [110, 48] on div at bounding box center [328, 157] width 647 height 283
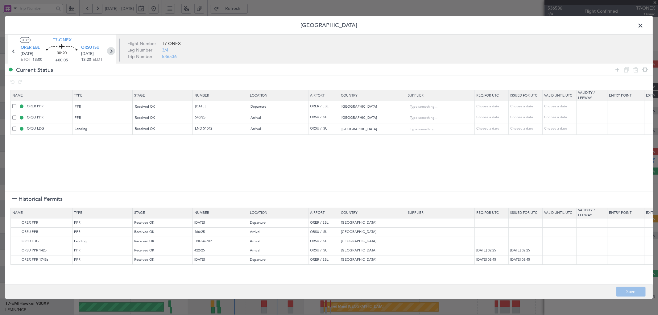
click at [110, 49] on icon at bounding box center [111, 51] width 8 height 8
type input "+00:20"
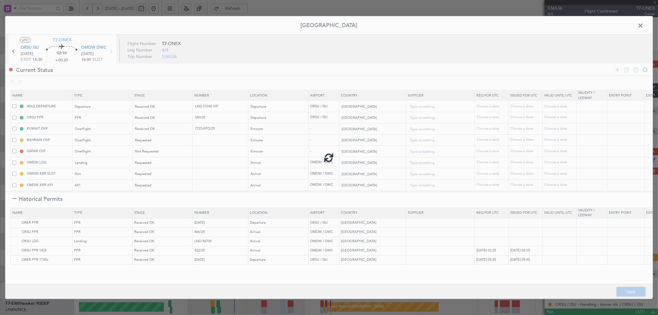
click at [204, 153] on div at bounding box center [328, 157] width 647 height 283
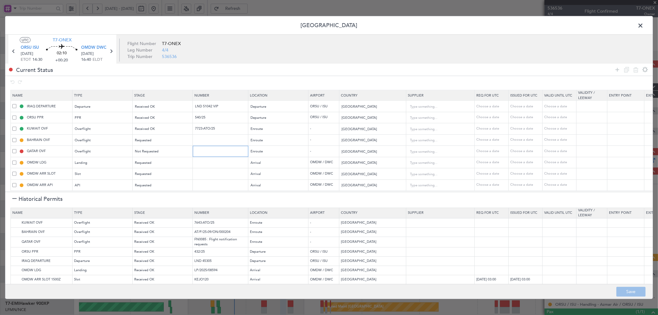
click at [201, 153] on input "text" at bounding box center [221, 151] width 54 height 5
paste input "FN0267"
click at [156, 153] on span "Not Requested" at bounding box center [147, 151] width 24 height 5
click at [150, 192] on span "Requested" at bounding box center [162, 192] width 55 height 9
drag, startPoint x: 207, startPoint y: 239, endPoint x: 211, endPoint y: 245, distance: 7.8
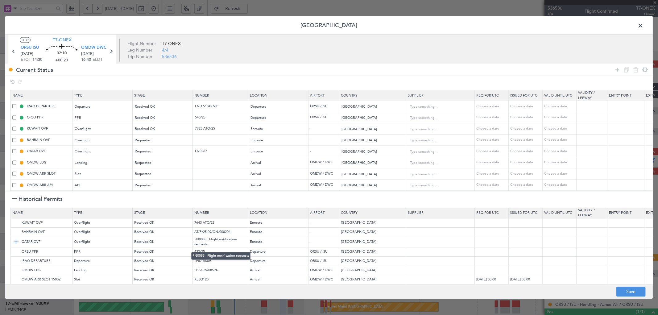
click at [211, 245] on td "FN0085 : Flight notification requests" at bounding box center [220, 242] width 55 height 10
copy td ": Flight notification requests"
click at [214, 151] on input "FN0267" at bounding box center [221, 151] width 54 height 5
paste input ": Flight notification requests"
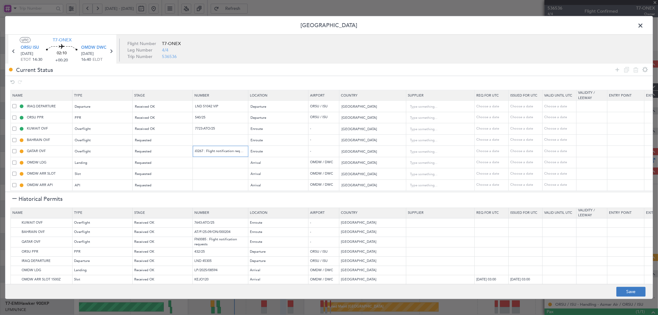
type input "FN0267 : Flight notification requests"
click at [636, 289] on button "Save" at bounding box center [630, 292] width 29 height 10
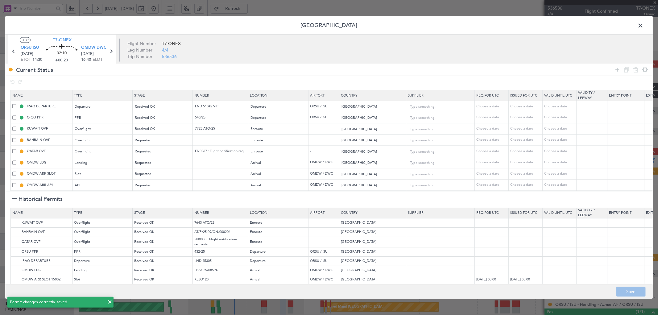
click at [17, 199] on h1 "Historical Permits" at bounding box center [37, 199] width 50 height 8
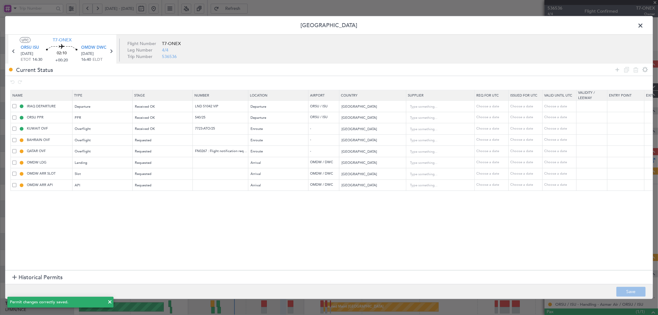
click at [643, 26] on span at bounding box center [643, 27] width 0 height 12
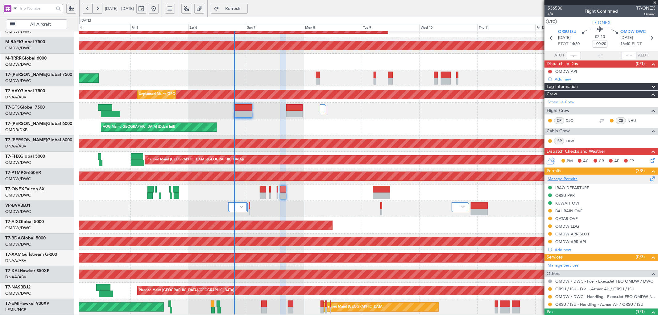
click at [567, 177] on link "Manage Permits" at bounding box center [562, 179] width 30 height 6
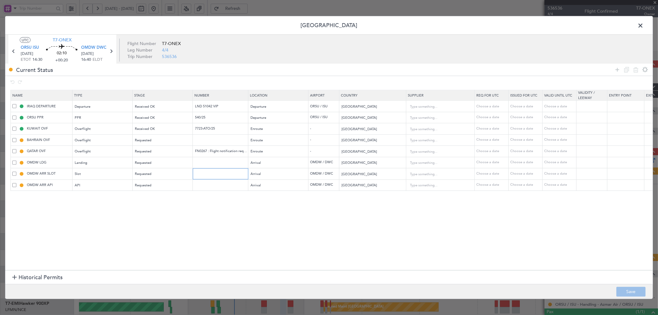
click at [198, 174] on input "text" at bounding box center [221, 173] width 54 height 5
paste input "KEJO110"
type input "KEJO110"
click at [146, 176] on span "Requested" at bounding box center [143, 174] width 17 height 5
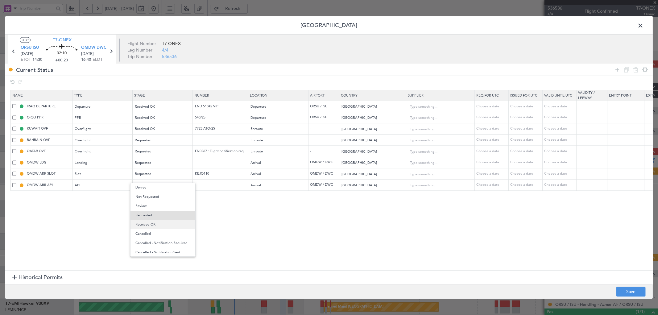
click at [152, 226] on span "Received OK" at bounding box center [162, 224] width 55 height 9
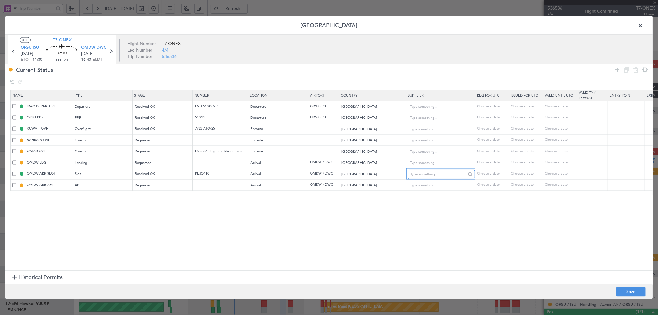
click at [451, 173] on input "text" at bounding box center [437, 174] width 55 height 9
click at [500, 172] on div "Choose a date" at bounding box center [492, 173] width 32 height 5
select select "9"
select select "2025"
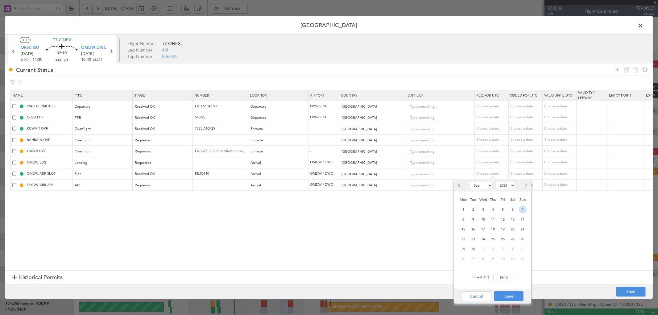
click at [526, 208] on span "7" at bounding box center [523, 210] width 8 height 8
click at [504, 280] on input "00:00" at bounding box center [503, 277] width 20 height 7
type input "16:40"
click at [507, 298] on button "Save" at bounding box center [508, 296] width 29 height 10
click at [532, 175] on div "Choose a date" at bounding box center [526, 173] width 32 height 5
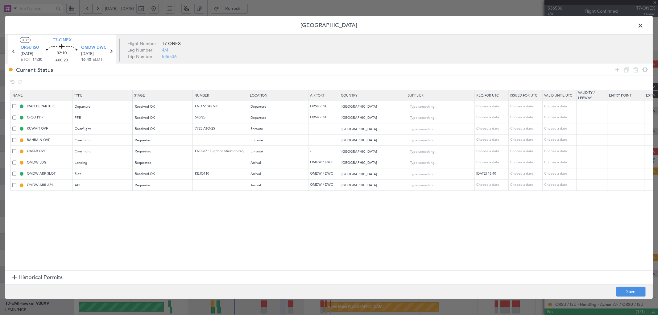
select select "9"
select select "2025"
drag, startPoint x: 556, startPoint y: 210, endPoint x: 556, endPoint y: 232, distance: 21.9
click at [555, 211] on span "7" at bounding box center [557, 210] width 8 height 8
click at [541, 277] on input "00:00" at bounding box center [537, 277] width 20 height 7
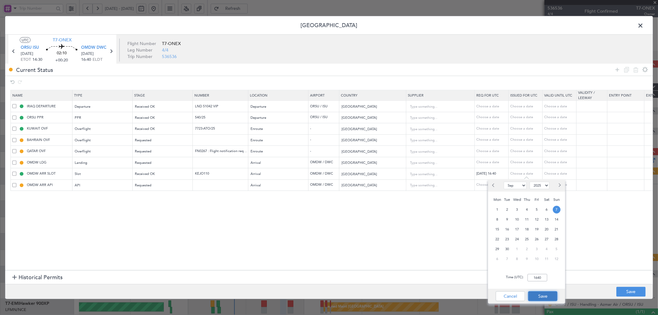
type input "16:40"
click at [552, 294] on button "Save" at bounding box center [542, 296] width 29 height 10
click at [401, 223] on section "Name Type Stage Number Location Airport Country Supplier Req For Utc Issued For…" at bounding box center [328, 179] width 647 height 182
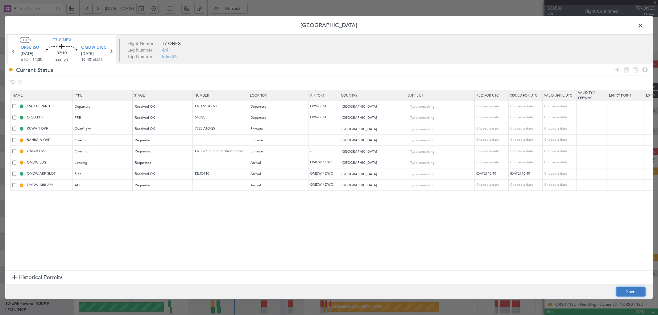
click at [636, 291] on button "Save" at bounding box center [630, 292] width 29 height 10
type input "OMDW ARR SLOT 1640Z"
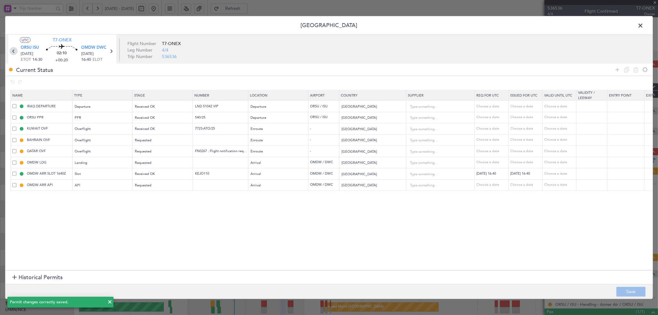
click at [15, 50] on icon at bounding box center [14, 51] width 8 height 8
click at [15, 50] on div at bounding box center [328, 157] width 647 height 283
type input "+00:05"
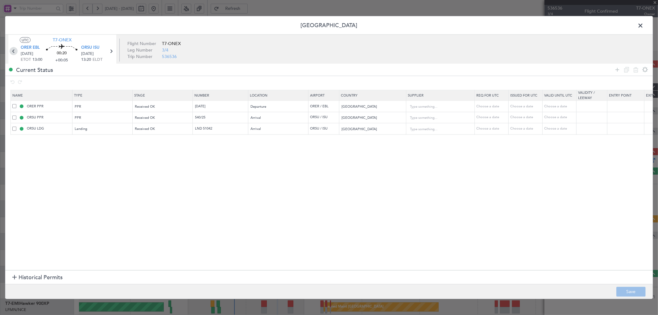
click at [16, 48] on icon at bounding box center [14, 51] width 8 height 8
click at [113, 50] on icon at bounding box center [111, 51] width 8 height 8
click at [110, 51] on icon at bounding box center [111, 51] width 8 height 8
type input "+00:20"
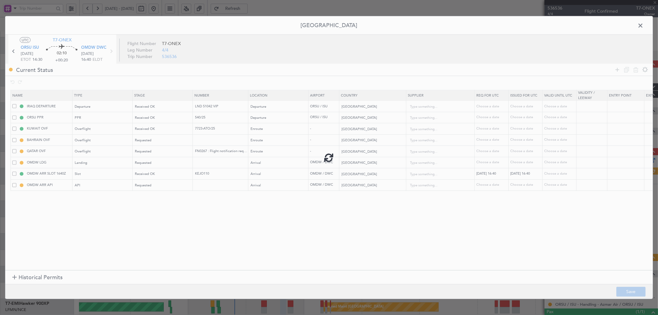
click at [150, 153] on div at bounding box center [328, 157] width 647 height 283
click at [148, 155] on div "Requested" at bounding box center [160, 151] width 51 height 9
click at [158, 199] on span "Received OK" at bounding box center [162, 201] width 55 height 9
click at [13, 49] on icon at bounding box center [14, 51] width 8 height 8
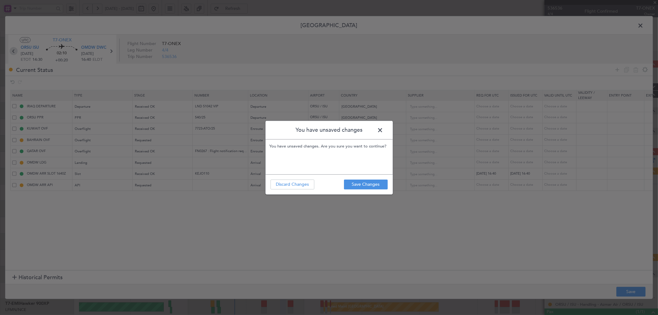
click at [13, 49] on div "You have unsaved changes You have unsaved changes. Are you sure you want to con…" at bounding box center [329, 157] width 658 height 315
click at [367, 185] on button "Save Changes" at bounding box center [366, 184] width 44 height 10
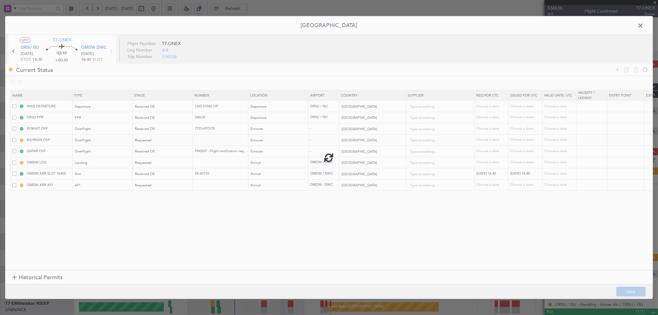
click at [341, 232] on div at bounding box center [328, 157] width 647 height 283
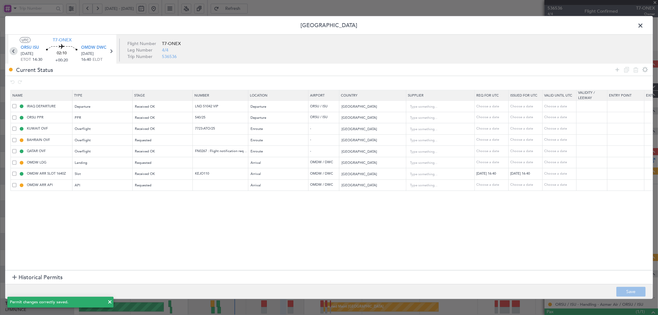
click at [14, 52] on icon at bounding box center [14, 51] width 8 height 8
click at [14, 52] on div at bounding box center [328, 157] width 647 height 283
type input "+00:05"
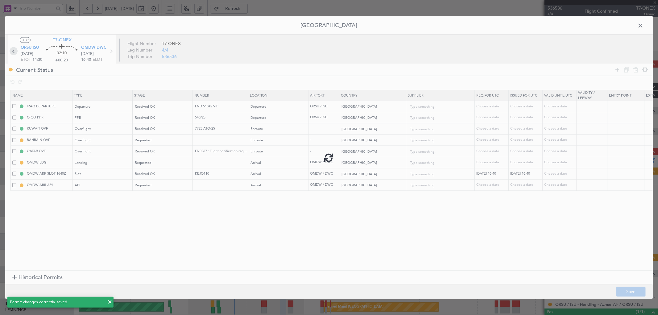
type input "+00:05"
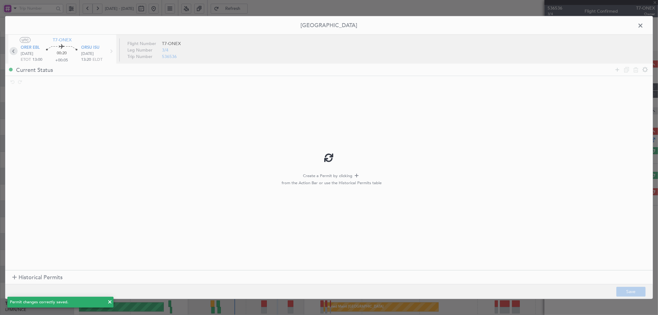
click at [14, 52] on div at bounding box center [328, 157] width 647 height 283
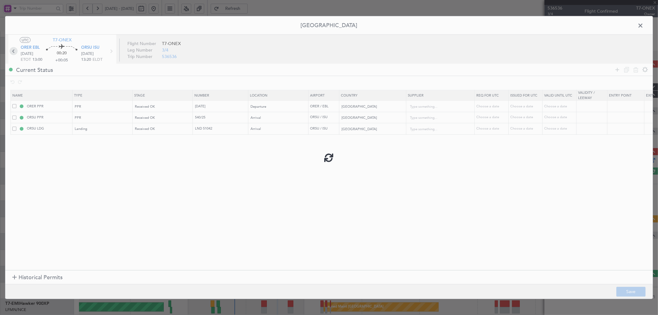
click at [14, 52] on div at bounding box center [328, 157] width 647 height 283
click at [13, 50] on icon at bounding box center [14, 51] width 8 height 8
click at [13, 50] on div at bounding box center [328, 157] width 647 height 283
click at [14, 51] on icon at bounding box center [14, 51] width 8 height 8
type input "+00:20"
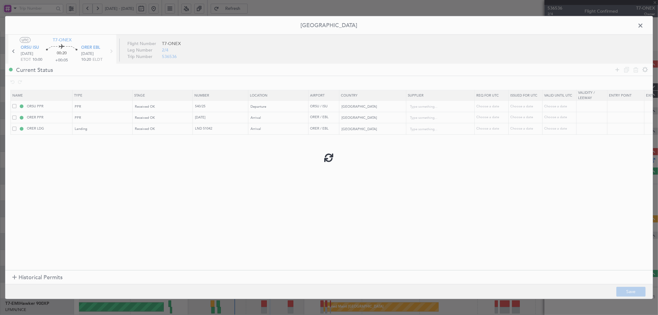
type input "10"
type input "+00:20"
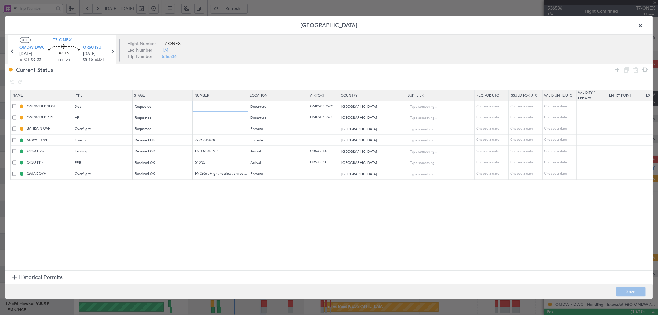
click at [201, 106] on input "text" at bounding box center [221, 106] width 54 height 5
paste input "EJO109"
type input "EJO109"
click at [152, 106] on div "Requested" at bounding box center [160, 106] width 51 height 9
click at [151, 156] on span "Received OK" at bounding box center [162, 156] width 55 height 9
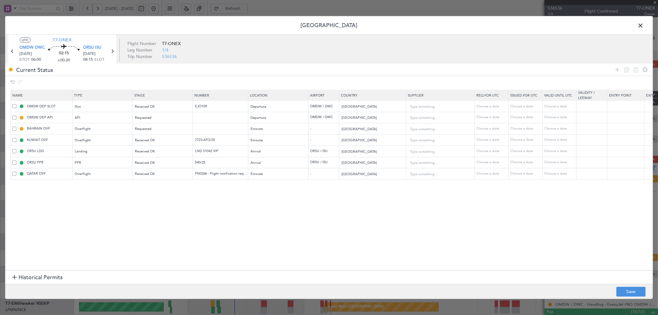
click at [485, 107] on div "Choose a date" at bounding box center [492, 106] width 32 height 5
select select "9"
select select "2025"
click at [516, 142] on div "6" at bounding box center [513, 142] width 10 height 10
click at [524, 141] on span "7" at bounding box center [523, 142] width 8 height 8
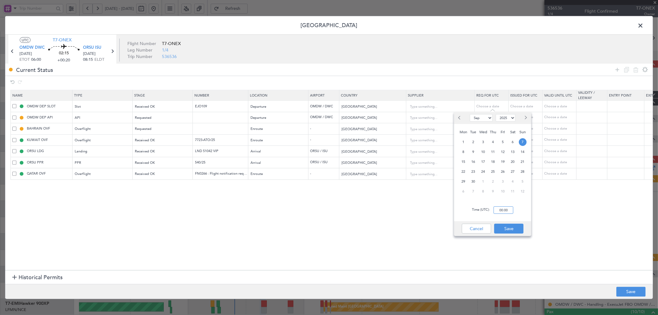
click at [506, 211] on input "00:00" at bounding box center [503, 209] width 20 height 7
type input "06:00"
click at [516, 232] on button "Save" at bounding box center [508, 229] width 29 height 10
click at [528, 105] on div "Choose a date" at bounding box center [526, 106] width 32 height 5
select select "9"
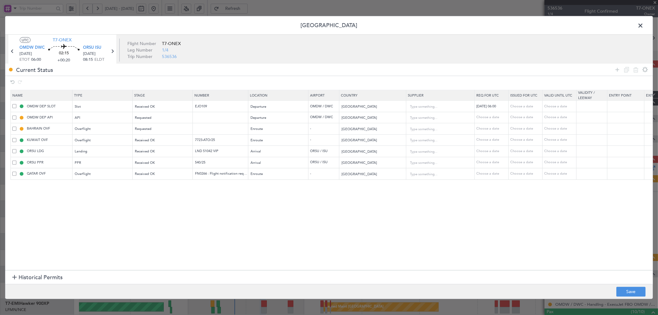
select select "2025"
drag, startPoint x: 553, startPoint y: 140, endPoint x: 554, endPoint y: 170, distance: 29.6
click at [553, 140] on span "7" at bounding box center [557, 142] width 8 height 8
click at [544, 207] on input "00:00" at bounding box center [537, 209] width 20 height 7
type input "06:00"
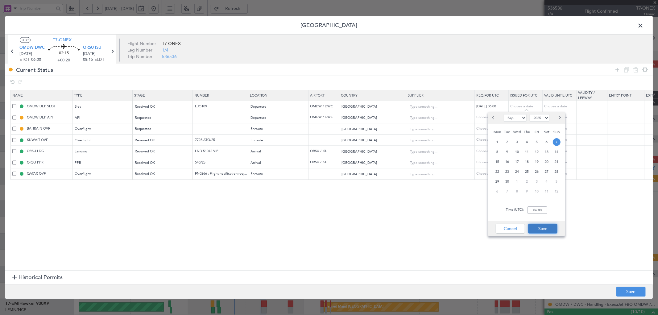
click at [548, 232] on button "Save" at bounding box center [542, 229] width 29 height 10
drag, startPoint x: 628, startPoint y: 291, endPoint x: 657, endPoint y: 247, distance: 52.5
click at [629, 291] on button "Save" at bounding box center [630, 292] width 29 height 10
type input "OMDW DEP SLOT 0600Z"
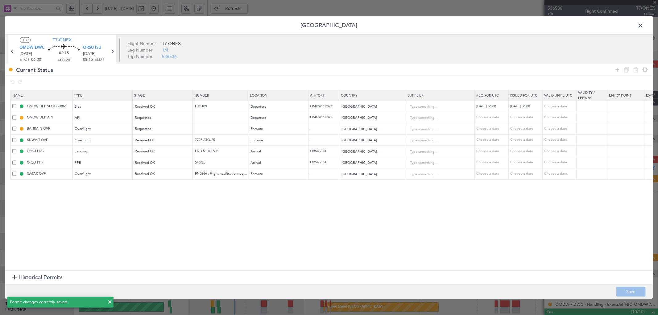
drag, startPoint x: 640, startPoint y: 24, endPoint x: 631, endPoint y: 27, distance: 9.3
click at [643, 24] on span at bounding box center [643, 27] width 0 height 12
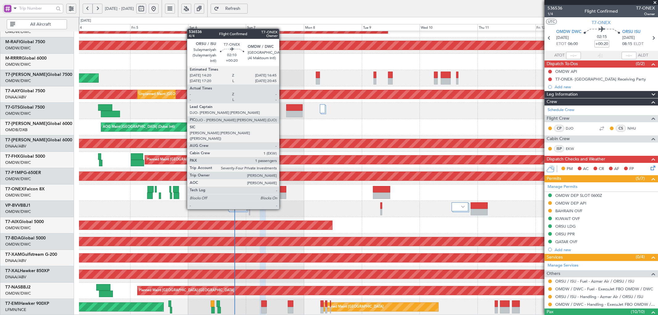
click at [282, 192] on div at bounding box center [283, 189] width 6 height 6
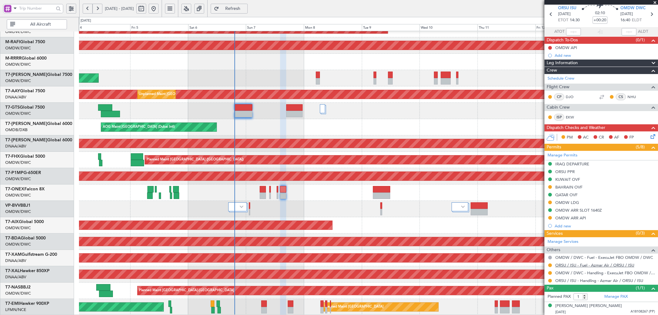
scroll to position [25, 0]
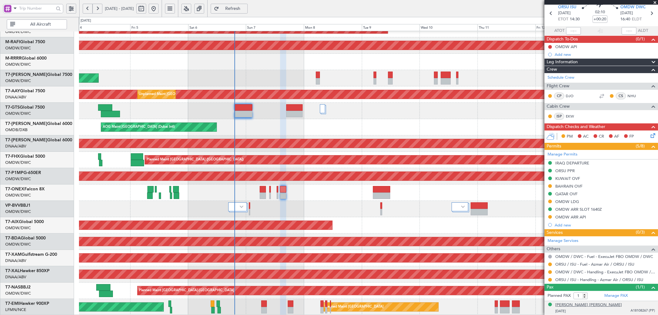
click at [597, 305] on div "[PERSON_NAME] [PERSON_NAME]" at bounding box center [588, 305] width 67 height 6
click at [244, 8] on span "Refresh" at bounding box center [232, 8] width 25 height 4
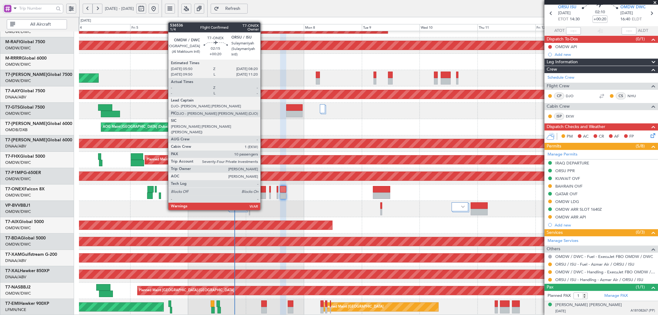
click at [263, 193] on div at bounding box center [263, 195] width 6 height 6
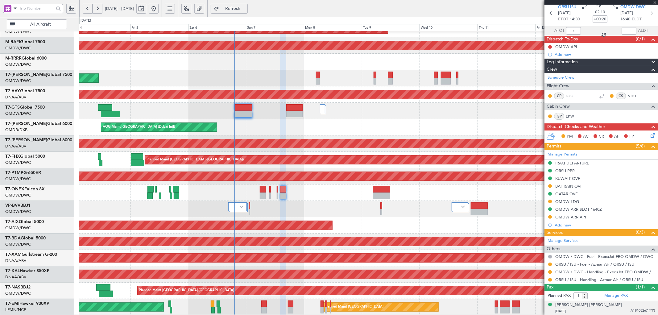
type input "10"
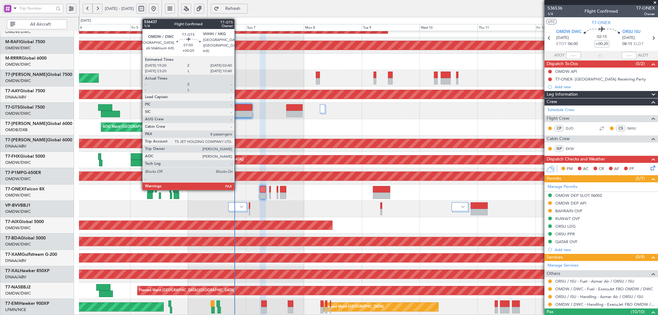
click at [237, 108] on div at bounding box center [243, 107] width 18 height 6
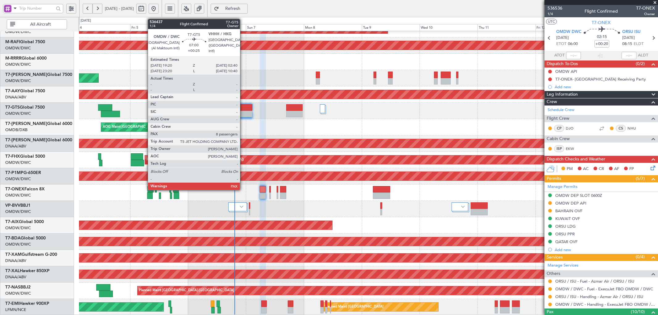
click at [243, 109] on div at bounding box center [243, 107] width 18 height 6
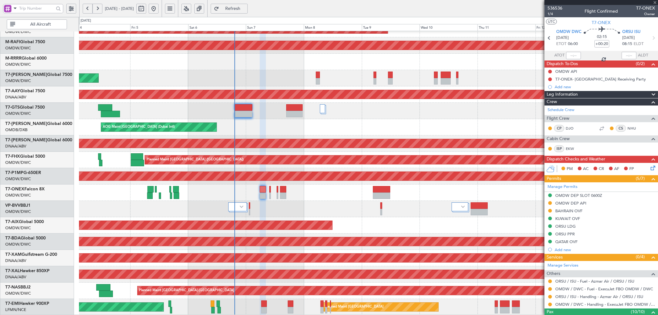
type input "+00:25"
type input "8"
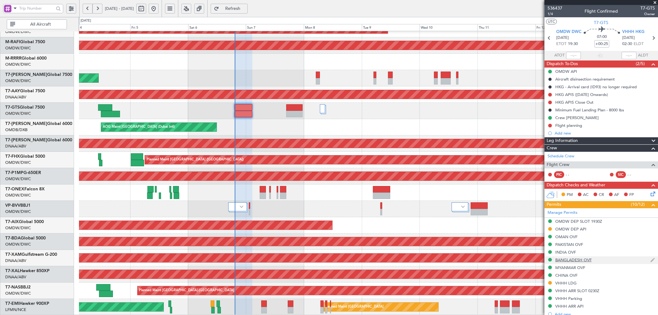
click at [572, 260] on div "BANGLADESH OVF" at bounding box center [573, 259] width 36 height 5
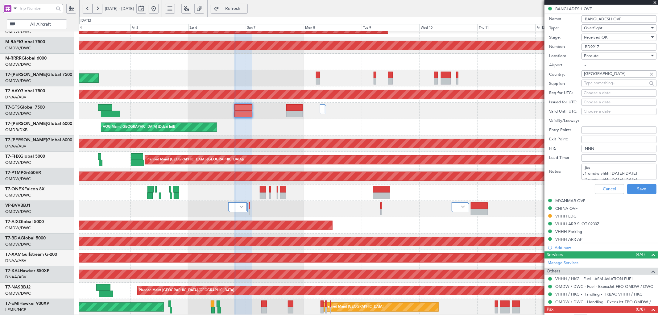
drag, startPoint x: 628, startPoint y: 175, endPoint x: 574, endPoint y: 170, distance: 54.2
click at [574, 170] on div "Notes: jbs v1 omdw vhhh 5-6 sep v2 omdw vhhh 6-7 sep" at bounding box center [602, 171] width 107 height 18
drag, startPoint x: 601, startPoint y: 190, endPoint x: 462, endPoint y: 190, distance: 139.7
click at [601, 190] on button "Cancel" at bounding box center [608, 189] width 29 height 10
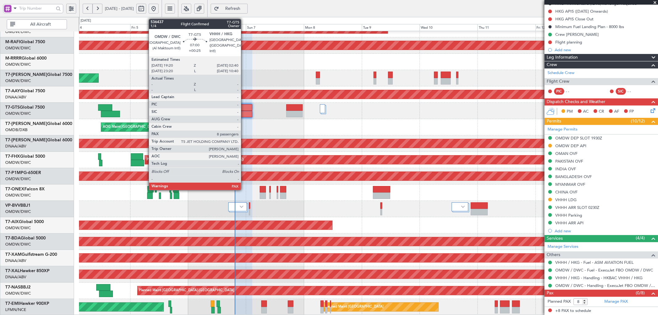
click at [244, 109] on div at bounding box center [243, 107] width 18 height 6
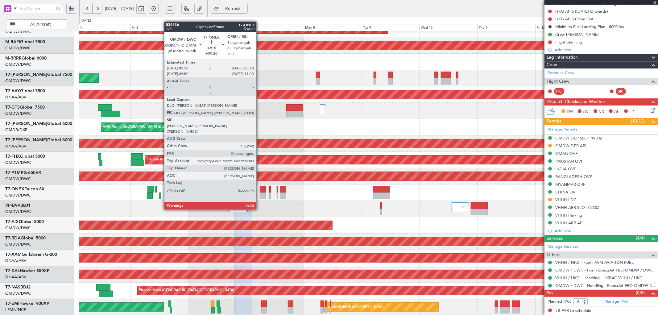
click at [260, 192] on div at bounding box center [263, 195] width 6 height 6
click at [261, 192] on div at bounding box center [263, 189] width 6 height 6
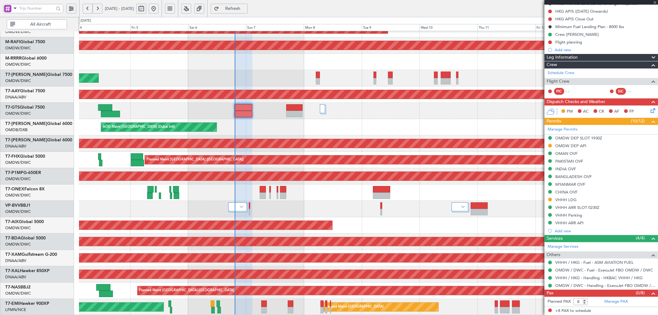
type input "+00:20"
type input "10"
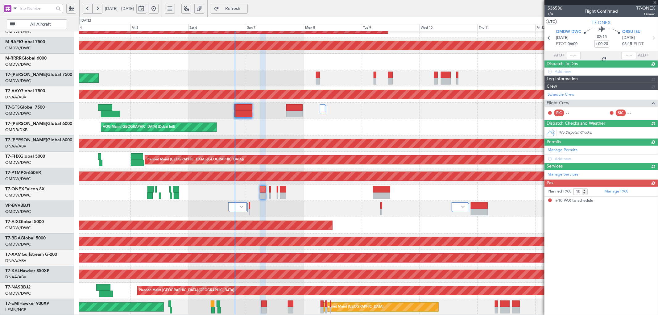
scroll to position [0, 0]
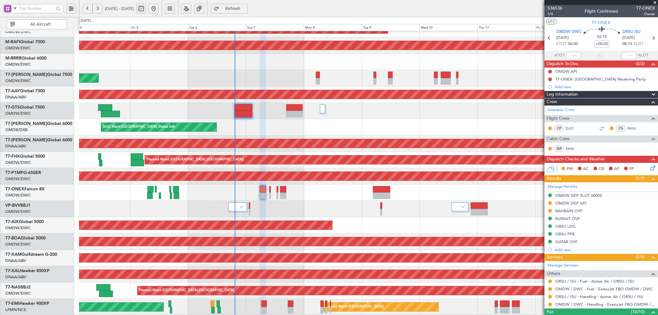
click at [244, 7] on span "Refresh" at bounding box center [232, 8] width 25 height 4
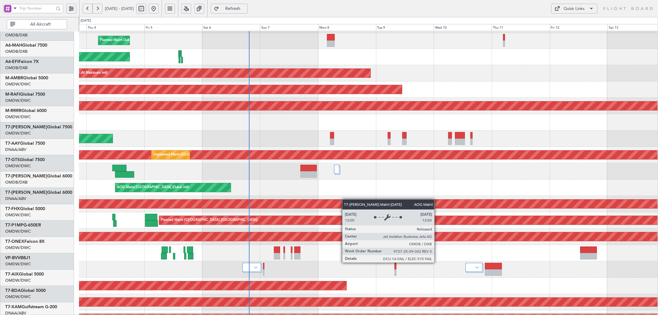
scroll to position [27, 0]
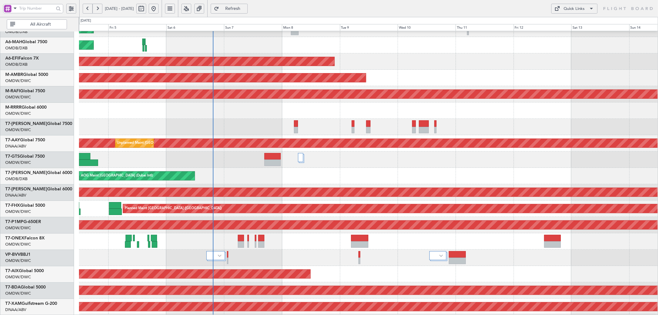
click at [196, 174] on div "AOG Maint [GEOGRAPHIC_DATA] (Dubai Intl) Planned Maint [GEOGRAPHIC_DATA] ([GEOG…" at bounding box center [368, 176] width 578 height 16
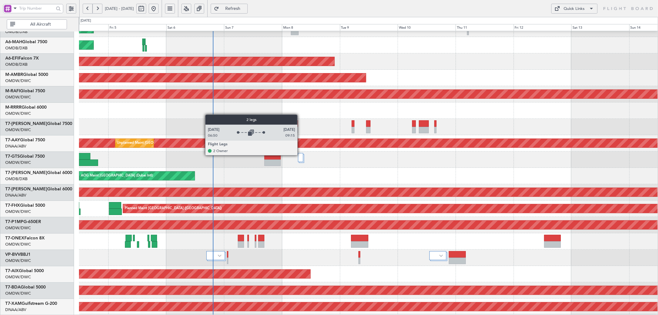
click at [300, 155] on div at bounding box center [300, 157] width 5 height 9
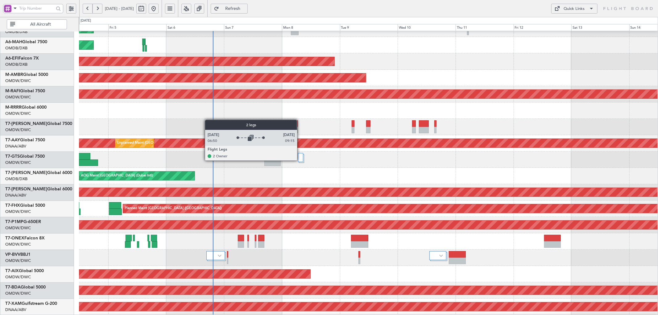
click at [300, 160] on div at bounding box center [300, 157] width 5 height 9
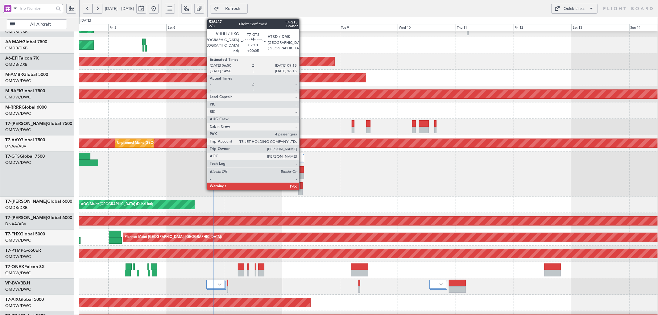
click at [302, 173] on div at bounding box center [300, 176] width 5 height 6
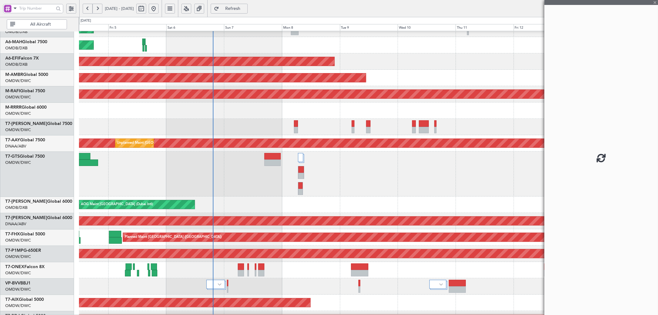
click at [302, 173] on div at bounding box center [300, 176] width 5 height 6
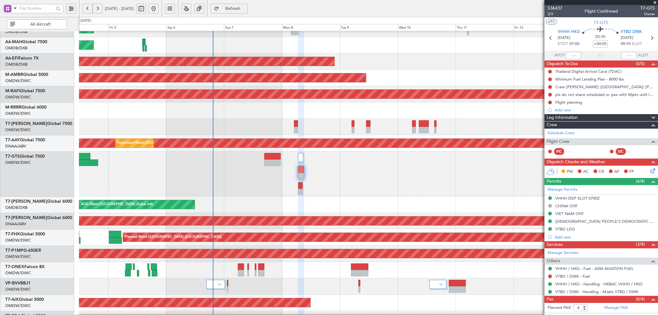
click at [245, 9] on span "Refresh" at bounding box center [232, 8] width 25 height 4
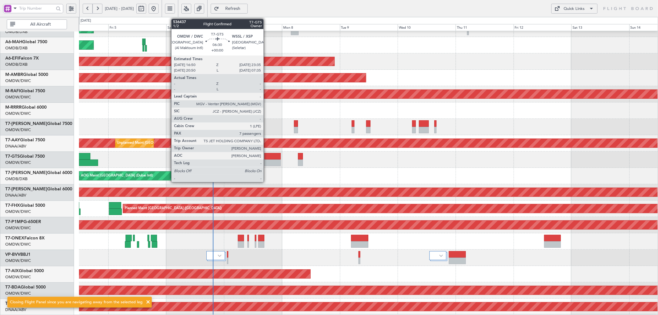
click at [266, 155] on div at bounding box center [272, 156] width 16 height 6
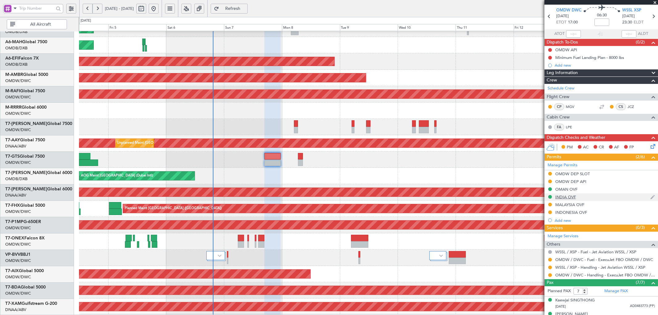
scroll to position [45, 0]
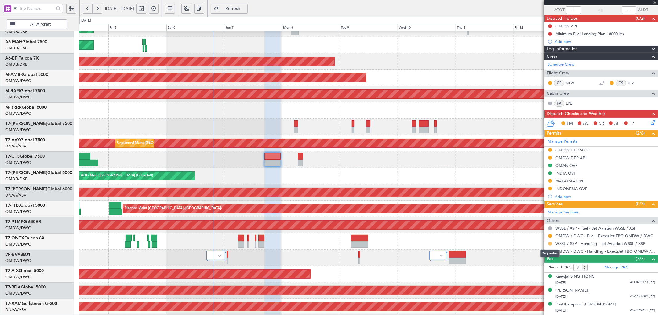
click at [551, 244] on button at bounding box center [550, 244] width 4 height 4
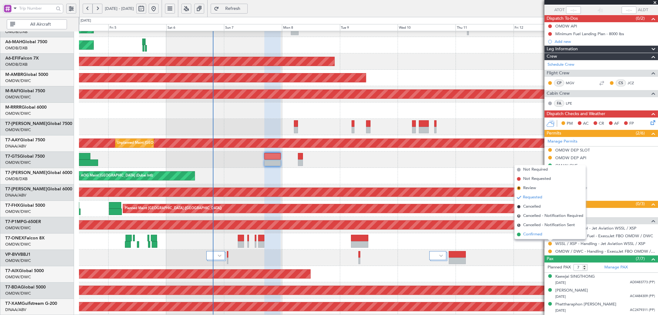
click at [529, 236] on span "Confirmed" at bounding box center [532, 234] width 19 height 6
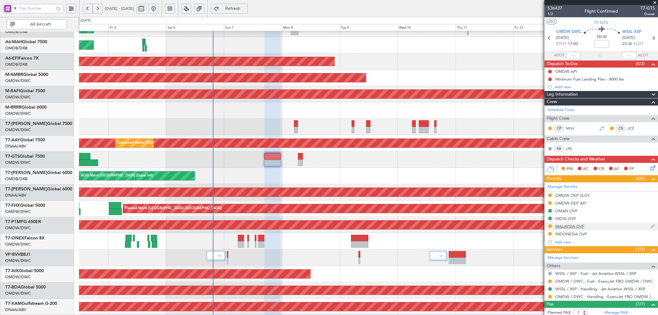
scroll to position [100, 0]
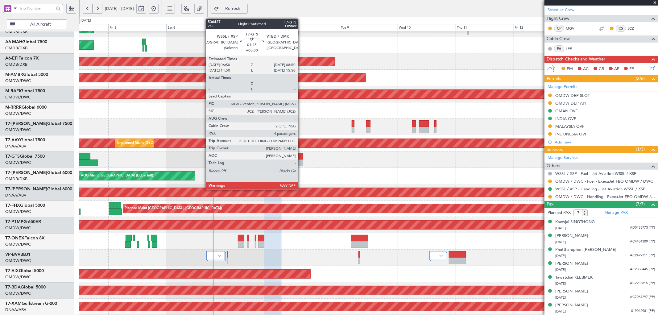
click at [301, 158] on div at bounding box center [300, 156] width 5 height 6
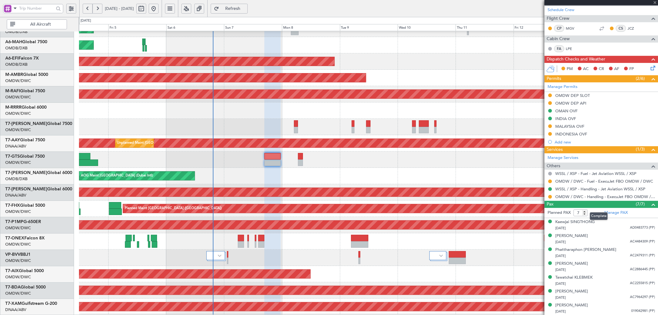
type input "4"
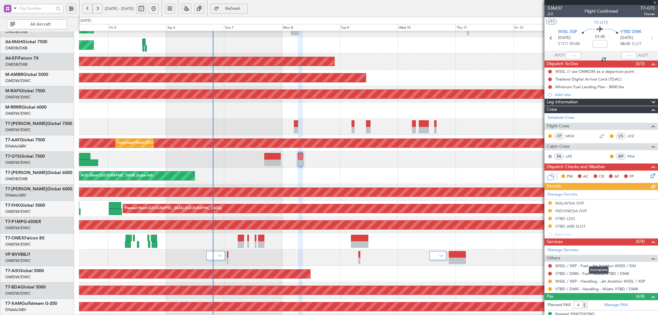
scroll to position [51, 0]
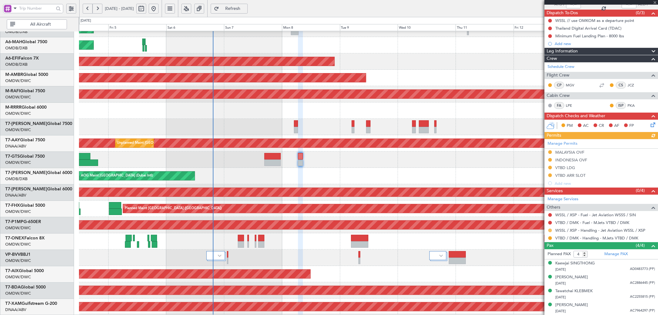
click at [549, 230] on button at bounding box center [550, 230] width 4 height 4
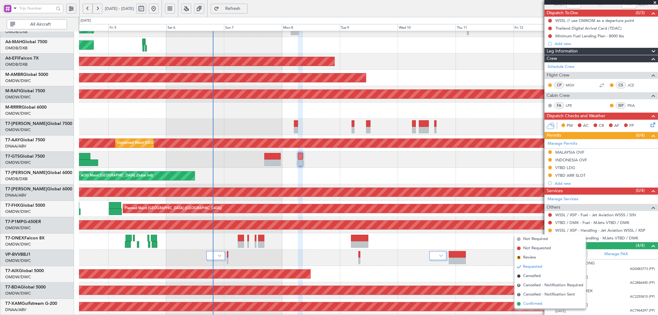
click at [516, 301] on li "Confirmed" at bounding box center [549, 303] width 71 height 9
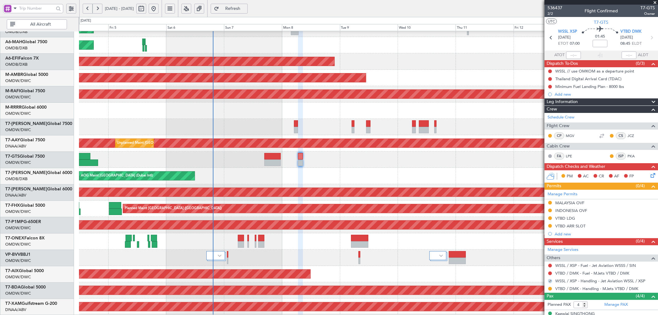
scroll to position [0, 0]
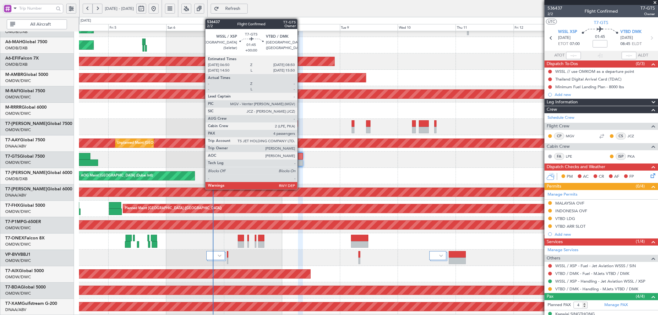
click at [300, 159] on div at bounding box center [300, 156] width 5 height 6
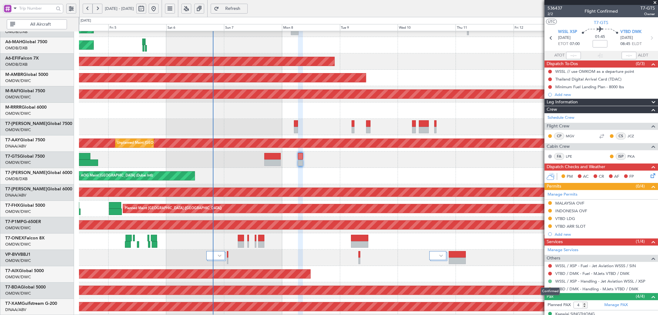
click at [548, 280] on button at bounding box center [550, 281] width 4 height 4
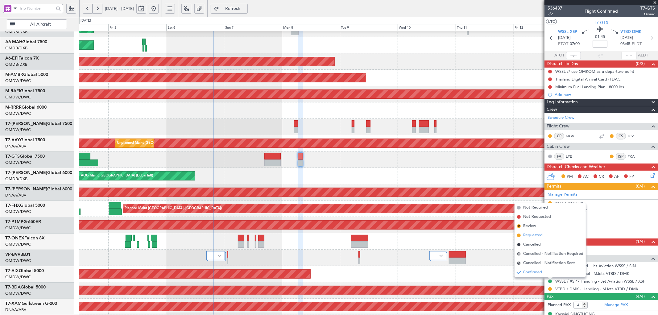
click at [528, 236] on span "Requested" at bounding box center [532, 235] width 19 height 6
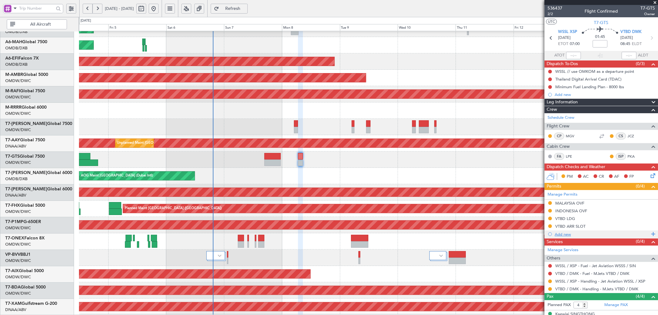
click at [562, 235] on div "Add new" at bounding box center [601, 234] width 95 height 5
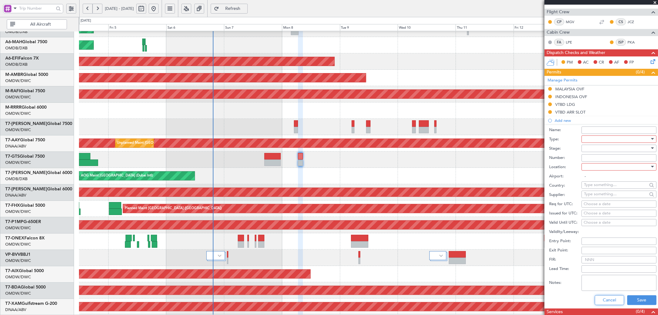
drag, startPoint x: 608, startPoint y: 299, endPoint x: 592, endPoint y: 225, distance: 76.0
click at [608, 298] on button "Cancel" at bounding box center [608, 300] width 29 height 10
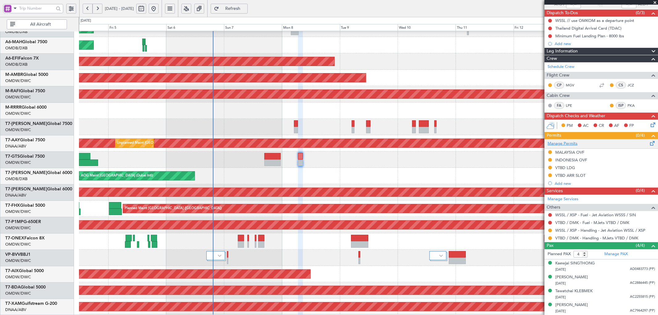
click at [571, 144] on link "Manage Permits" at bounding box center [562, 144] width 30 height 6
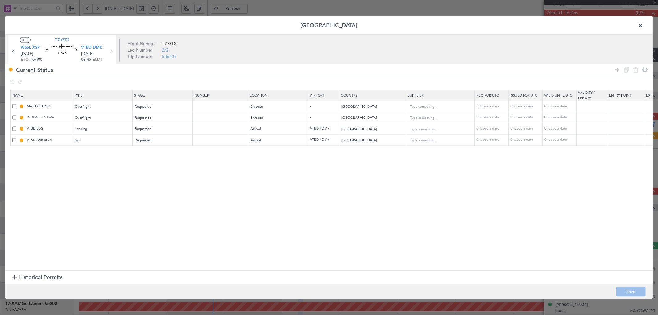
click at [41, 276] on span "Historical Permits" at bounding box center [40, 277] width 44 height 8
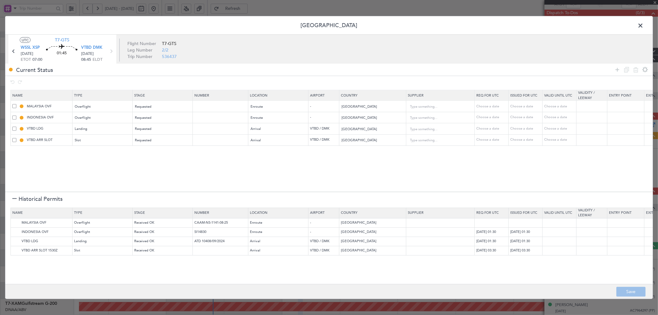
click at [41, 200] on span "Historical Permits" at bounding box center [40, 199] width 44 height 8
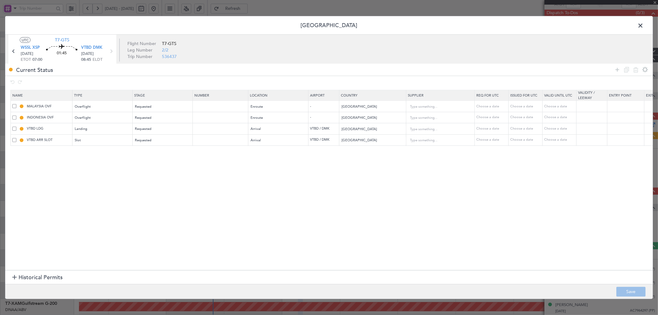
click at [116, 199] on section "Name Type Stage Number Location Airport Country Supplier Req For Utc Issued For…" at bounding box center [328, 179] width 647 height 182
click at [617, 69] on icon at bounding box center [616, 69] width 7 height 7
click at [103, 154] on div "Type" at bounding box center [100, 151] width 51 height 9
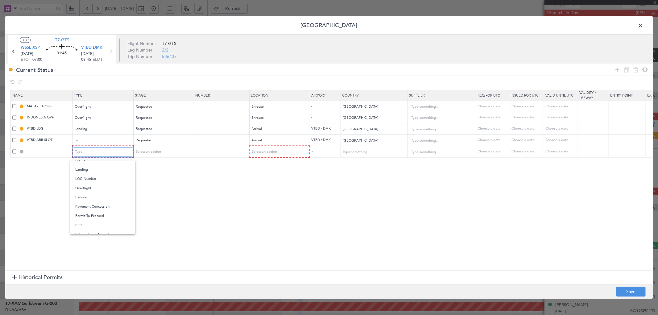
scroll to position [137, 0]
click at [91, 215] on span "Slot" at bounding box center [102, 213] width 55 height 9
click at [171, 151] on div "Select an option" at bounding box center [160, 151] width 51 height 9
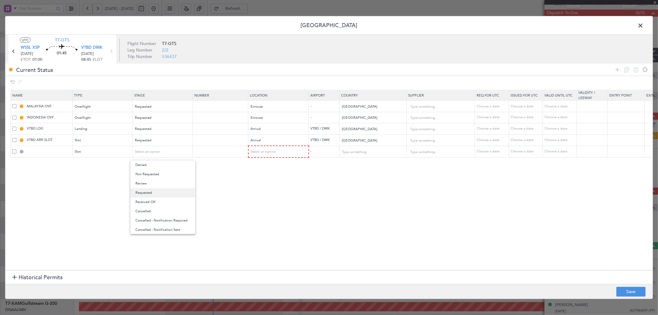
click at [151, 192] on span "Requested" at bounding box center [162, 192] width 55 height 9
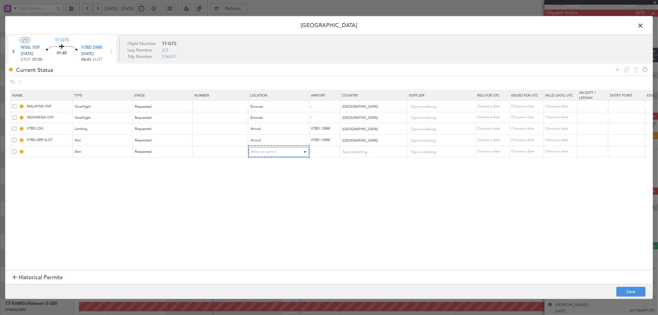
click at [262, 147] on div "Select an option" at bounding box center [276, 151] width 51 height 9
click at [266, 165] on span "Departure" at bounding box center [278, 164] width 55 height 9
click at [217, 197] on section "Name Type Stage Number Location Airport Country Supplier Req For Utc Issued For…" at bounding box center [328, 179] width 647 height 182
click at [489, 152] on div "Choose a date" at bounding box center [492, 151] width 32 height 5
select select "9"
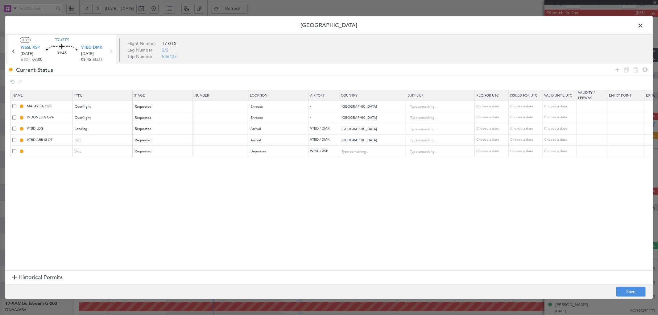
select select "2025"
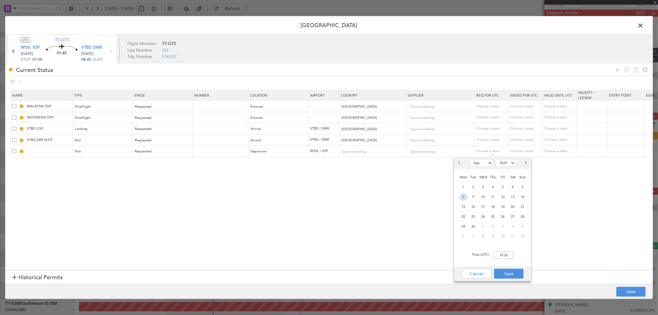
click at [464, 196] on span "8" at bounding box center [463, 197] width 8 height 8
click at [501, 254] on input "00:00" at bounding box center [503, 254] width 20 height 7
type input "15:00"
drag, startPoint x: 512, startPoint y: 273, endPoint x: 513, endPoint y: 267, distance: 6.2
click at [511, 270] on button "Save" at bounding box center [508, 274] width 29 height 10
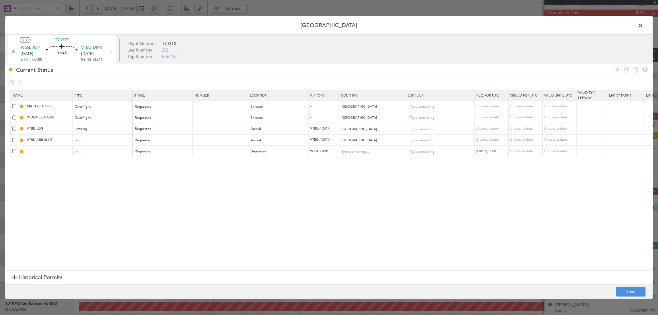
click at [524, 152] on div "Choose a date" at bounding box center [526, 151] width 32 height 5
select select "9"
select select "2025"
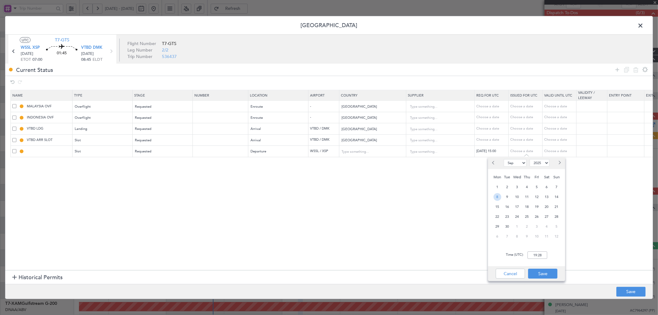
drag, startPoint x: 499, startPoint y: 196, endPoint x: 525, endPoint y: 238, distance: 49.8
click at [499, 196] on span "8" at bounding box center [497, 197] width 8 height 8
click at [532, 257] on input "00:00" at bounding box center [537, 254] width 20 height 7
type input "14:00"
click at [535, 272] on button "Save" at bounding box center [542, 274] width 29 height 10
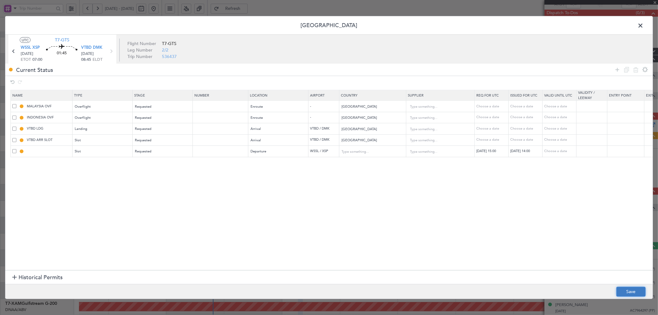
click at [631, 295] on button "Save" at bounding box center [630, 292] width 29 height 10
type input "WSSL DEP SLOT 1400Z"
type input "[GEOGRAPHIC_DATA]"
type input "NNN"
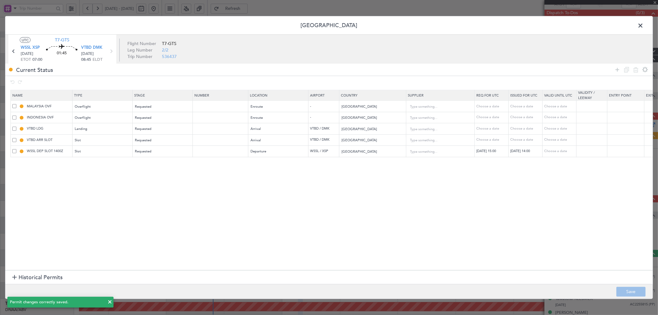
click at [643, 24] on span at bounding box center [643, 27] width 0 height 12
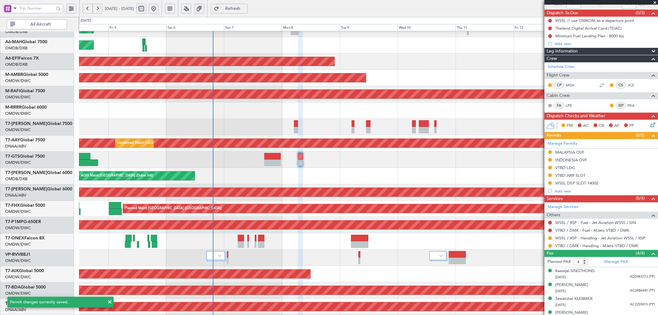
click at [411, 178] on div "AOG Maint [GEOGRAPHIC_DATA] (Dubai Intl) Planned Maint [GEOGRAPHIC_DATA] ([GEOG…" at bounding box center [368, 176] width 578 height 16
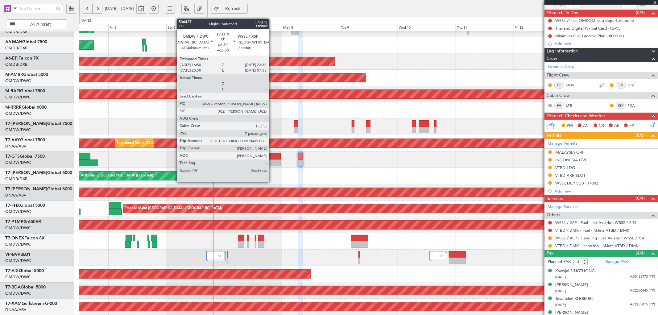
click at [272, 159] on div at bounding box center [272, 156] width 16 height 6
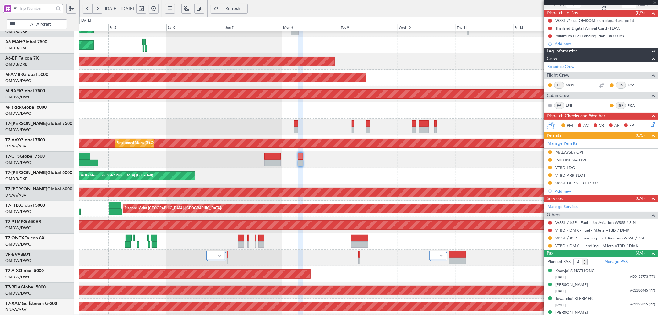
type input "7"
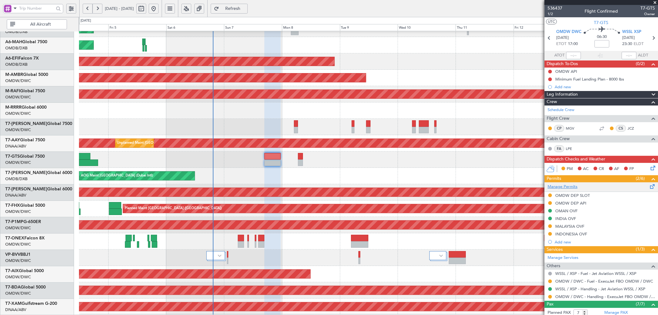
click at [566, 187] on link "Manage Permits" at bounding box center [562, 187] width 30 height 6
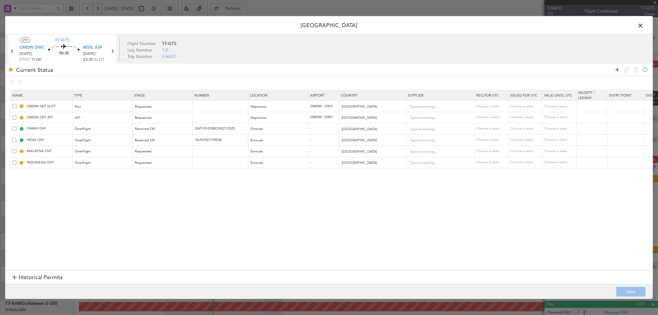
click at [617, 69] on icon at bounding box center [616, 69] width 7 height 7
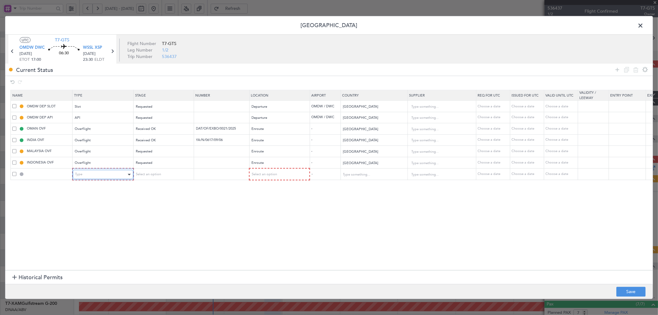
click at [97, 176] on div "Type" at bounding box center [100, 174] width 51 height 9
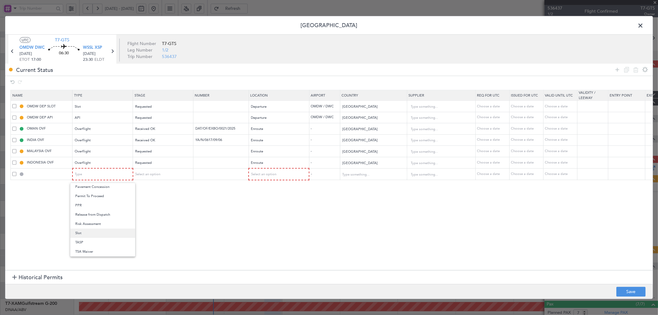
click at [87, 233] on span "Slot" at bounding box center [102, 232] width 55 height 9
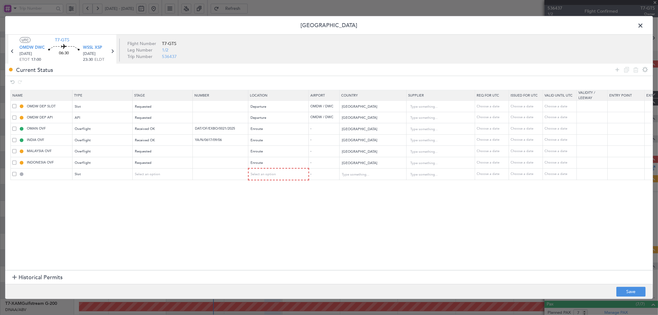
click at [152, 169] on mat-form-field "Select an option" at bounding box center [163, 174] width 60 height 11
click at [155, 175] on span "Select an option" at bounding box center [147, 174] width 25 height 5
click at [150, 223] on span "Received OK" at bounding box center [162, 224] width 55 height 9
click at [288, 173] on div "Select an option" at bounding box center [276, 174] width 51 height 9
click at [257, 204] on span "Arrival" at bounding box center [278, 205] width 55 height 9
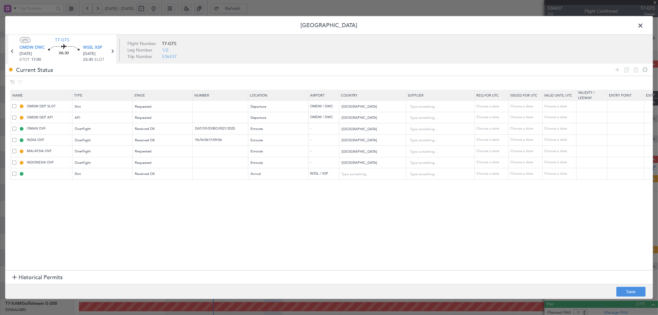
click at [492, 173] on div "Choose a date" at bounding box center [492, 173] width 32 height 5
select select "9"
select select "2025"
click at [526, 210] on span "7" at bounding box center [523, 210] width 8 height 8
type input "00:00"
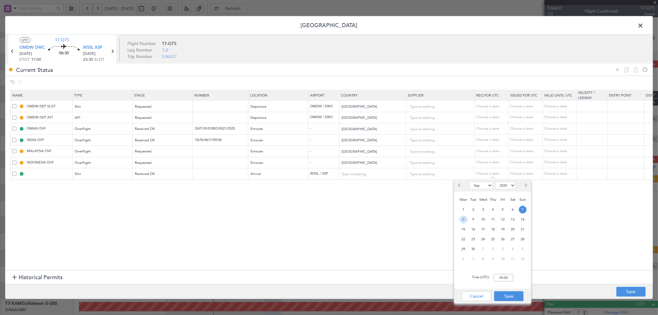
click at [462, 219] on span "8" at bounding box center [463, 220] width 8 height 8
click at [27, 37] on button "UTC" at bounding box center [25, 40] width 11 height 6
click at [112, 48] on icon at bounding box center [112, 51] width 8 height 8
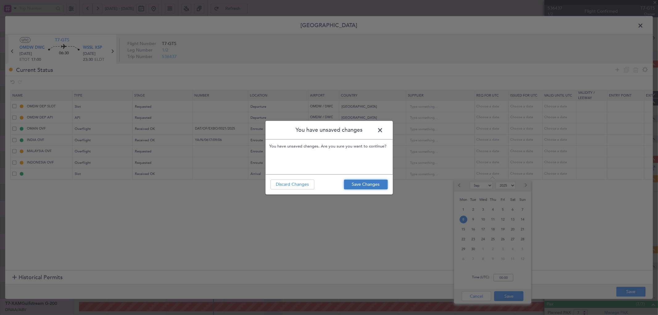
click at [368, 181] on button "Save Changes" at bounding box center [366, 184] width 44 height 10
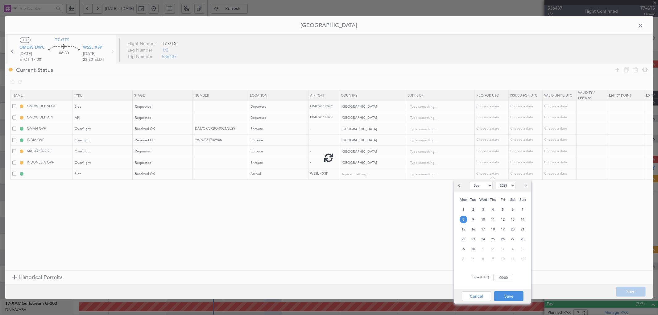
type input "WSSL ARR SLOT"
type input "Singapore"
type input "NNN"
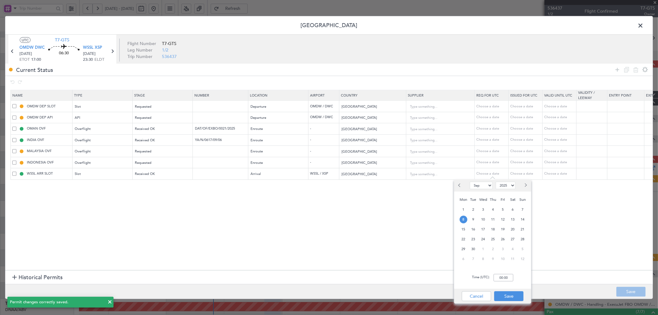
click at [269, 220] on section "Name Type Stage Number Location Airport Country Supplier Req For Utc Issued For…" at bounding box center [328, 179] width 647 height 182
click at [113, 50] on icon at bounding box center [112, 51] width 8 height 8
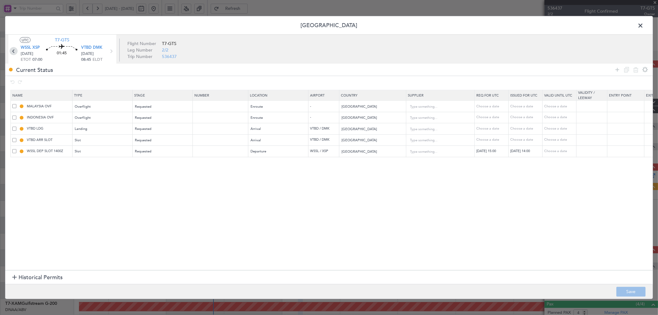
click at [15, 51] on icon at bounding box center [14, 51] width 8 height 8
type input "7"
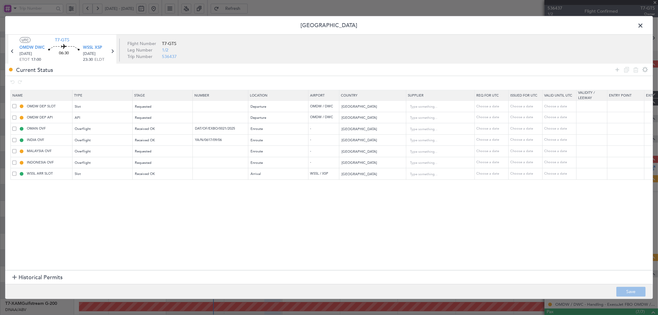
click at [485, 176] on div "Choose a date" at bounding box center [492, 173] width 32 height 5
select select "9"
select select "2025"
click at [524, 210] on span "7" at bounding box center [523, 210] width 8 height 8
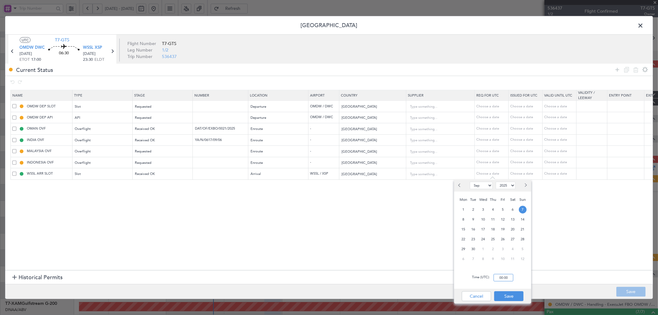
click at [500, 277] on input "00:00" at bounding box center [503, 277] width 20 height 7
type input "23:30"
click at [504, 295] on button "Save" at bounding box center [508, 296] width 29 height 10
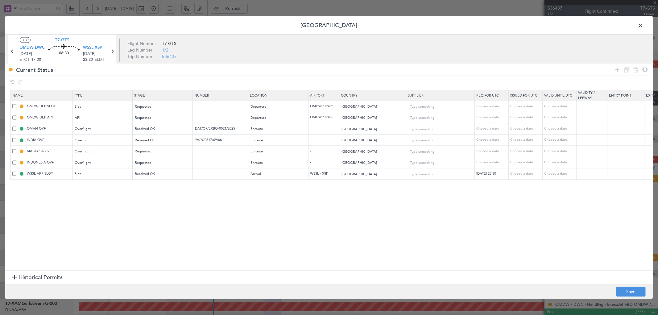
click at [528, 176] on div "Choose a date" at bounding box center [526, 173] width 32 height 5
select select "9"
select select "2025"
click at [557, 207] on span "7" at bounding box center [557, 210] width 8 height 8
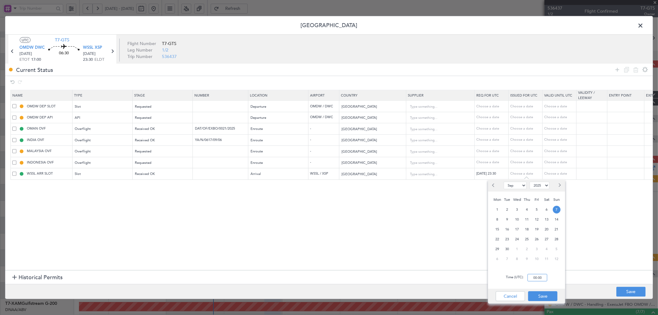
click at [541, 279] on input "00:00" at bounding box center [537, 277] width 20 height 7
type input "23:30"
click at [546, 296] on button "Save" at bounding box center [542, 296] width 29 height 10
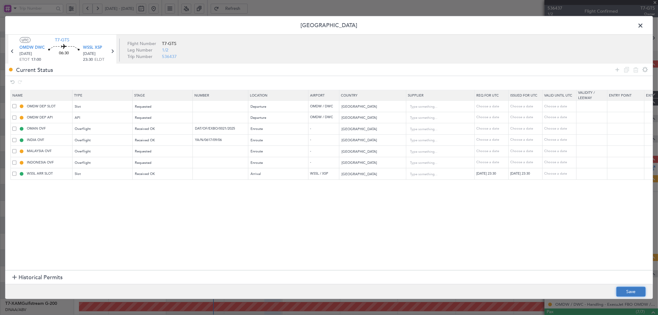
click at [630, 287] on button "Save" at bounding box center [630, 292] width 29 height 10
type input "WSSL ARR SLOT 2330Z"
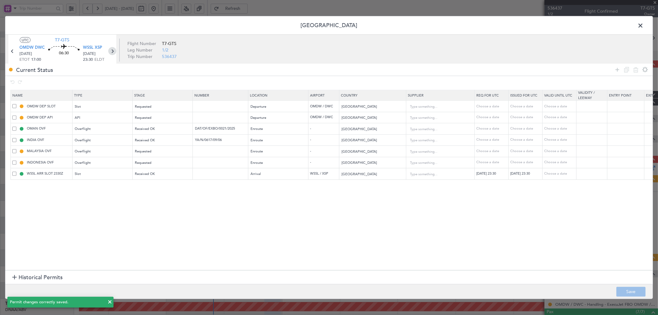
click at [113, 47] on icon at bounding box center [112, 51] width 8 height 8
type input "4"
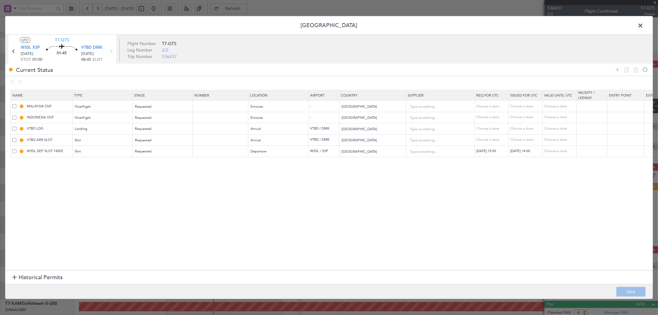
click at [486, 153] on div "08/09/2025 15:00" at bounding box center [492, 151] width 32 height 5
select select "9"
select select "2025"
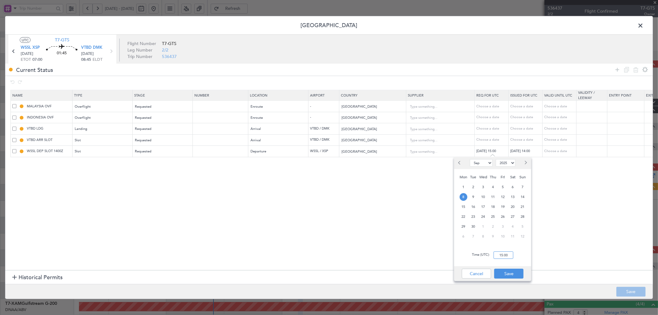
click at [503, 258] on input "15:00" at bounding box center [503, 254] width 20 height 7
type input "07:00"
click at [508, 273] on button "Save" at bounding box center [508, 274] width 29 height 10
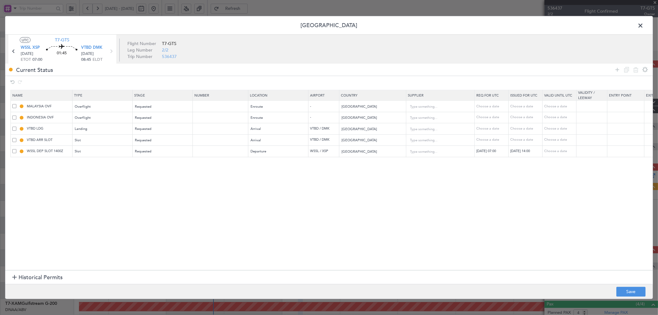
click at [529, 149] on div "08/09/2025 14:00" at bounding box center [526, 151] width 32 height 5
select select "9"
select select "2025"
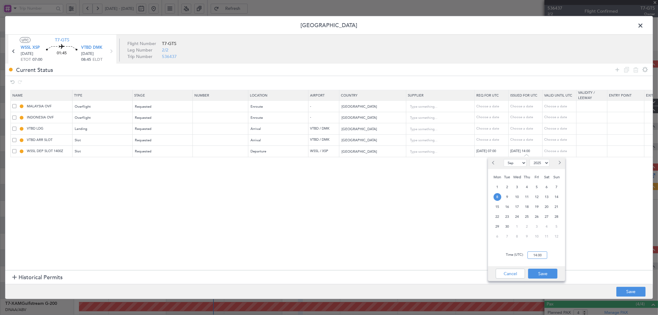
click at [536, 254] on input "14:00" at bounding box center [537, 254] width 20 height 7
type input "06:00"
click at [545, 274] on button "Save" at bounding box center [542, 274] width 29 height 10
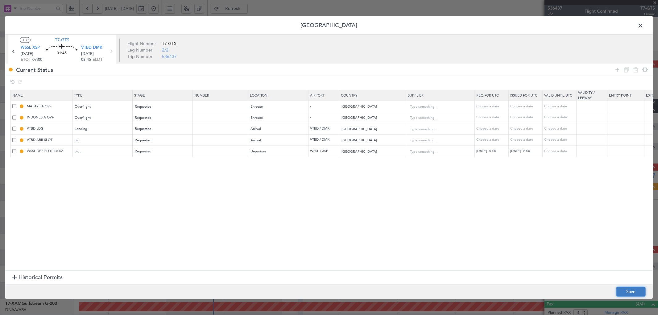
click at [628, 293] on button "Save" at bounding box center [630, 292] width 29 height 10
type input "WSSL DEP SLOT 0600Z"
click at [643, 22] on span at bounding box center [643, 27] width 0 height 12
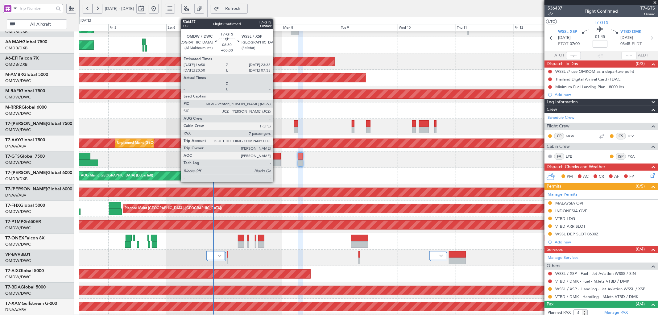
click at [276, 157] on div at bounding box center [272, 156] width 16 height 6
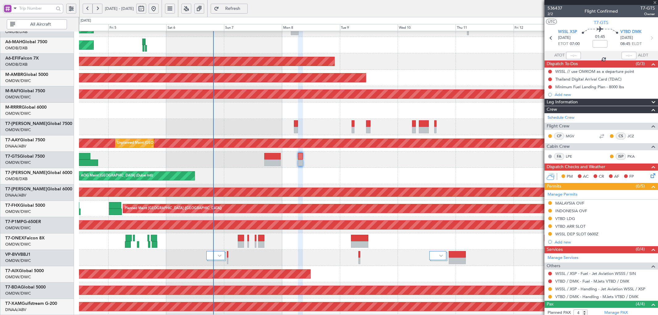
type input "7"
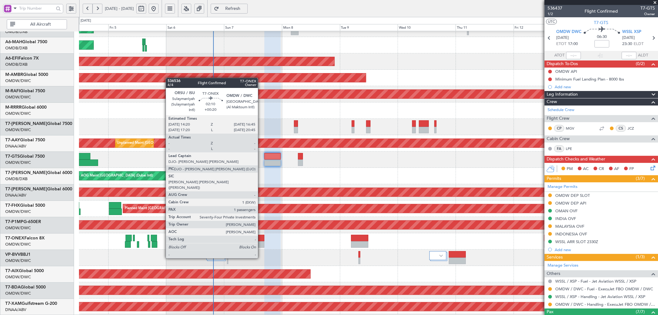
click at [261, 241] on div at bounding box center [261, 238] width 6 height 6
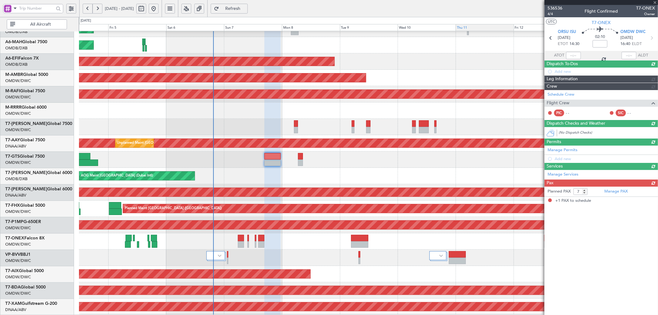
type input "+00:20"
type input "1"
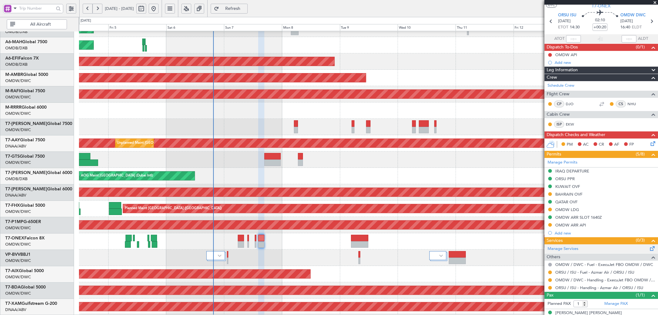
scroll to position [25, 0]
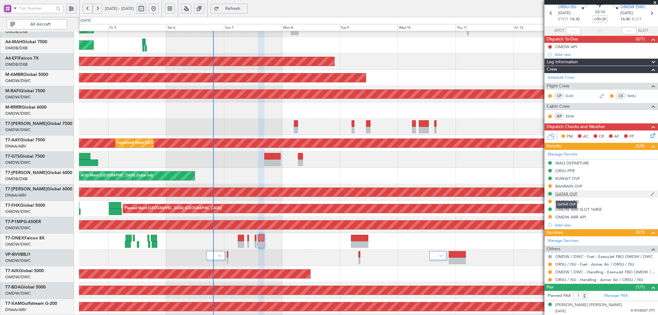
click at [568, 195] on div "QATAR OVF" at bounding box center [566, 193] width 22 height 5
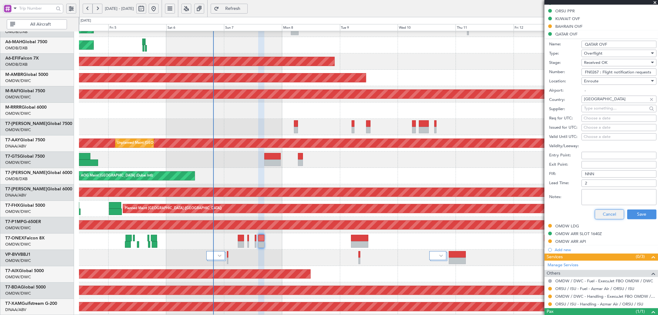
click at [608, 214] on button "Cancel" at bounding box center [608, 214] width 29 height 10
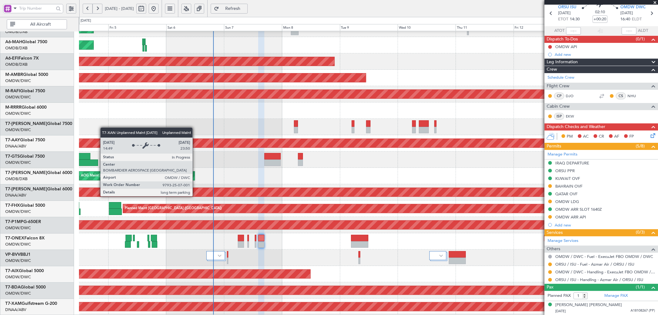
click at [195, 190] on div "Unplanned Maint [GEOGRAPHIC_DATA] (Al Maktoum Intl)" at bounding box center [368, 192] width 1734 height 9
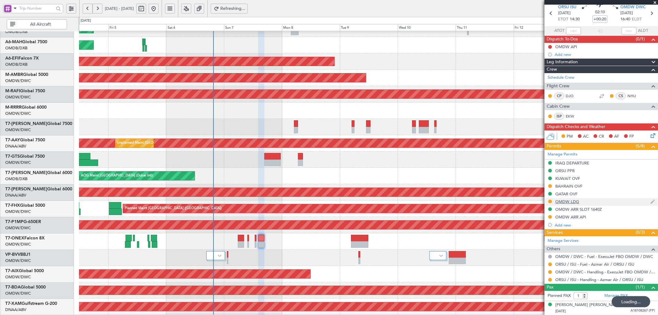
click at [563, 201] on div "Manage Permits IRAQ DEPARTURE ORSU PPR KUWAIT OVF BAHRAIN OVF QATAR OVF OMDW LD…" at bounding box center [600, 189] width 113 height 79
click at [561, 201] on div "QATAR OVF" at bounding box center [566, 205] width 21 height 8
click at [571, 203] on div "OMDW LDG" at bounding box center [567, 201] width 24 height 5
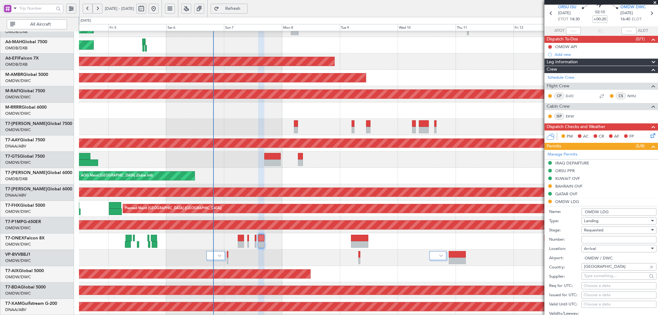
click at [593, 238] on input "Number:" at bounding box center [618, 239] width 75 height 7
paste input "LP/2025/12226"
type input "LP/2025/12226"
click at [594, 231] on span "Requested" at bounding box center [593, 230] width 19 height 6
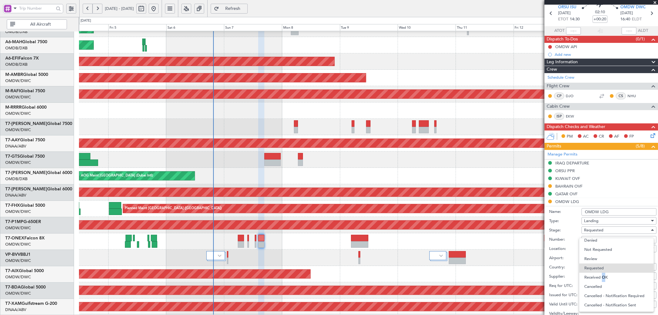
click at [602, 273] on span "Received OK" at bounding box center [616, 277] width 64 height 9
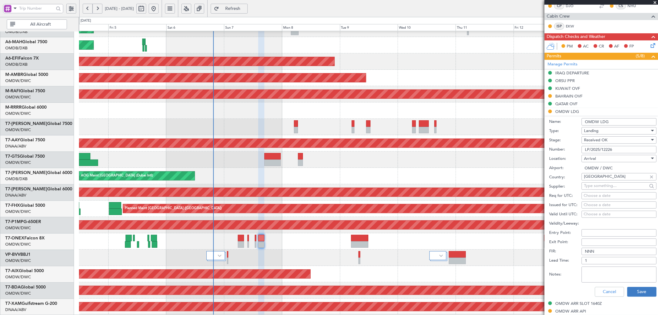
scroll to position [116, 0]
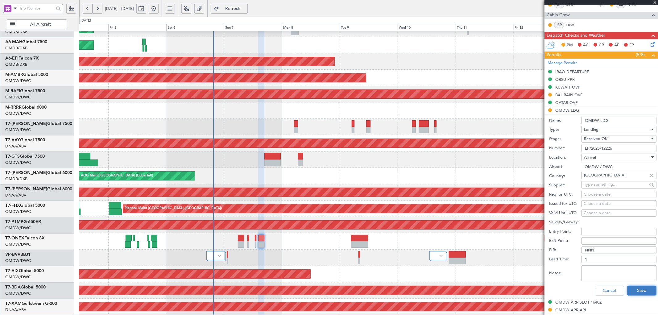
click at [633, 287] on button "Save" at bounding box center [641, 291] width 29 height 10
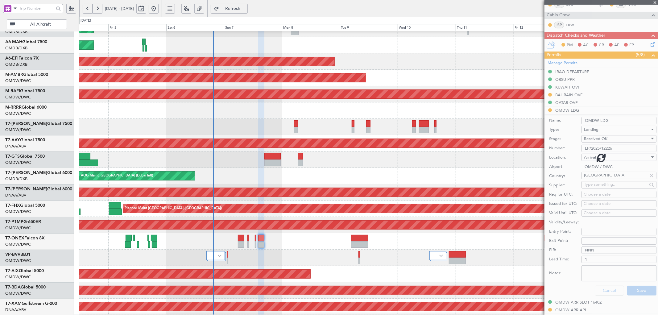
scroll to position [25, 0]
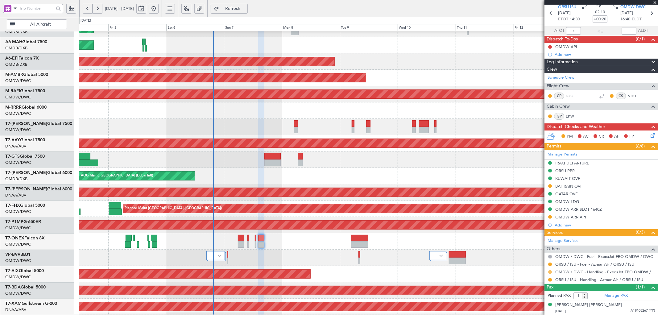
click at [550, 272] on button at bounding box center [550, 272] width 4 height 4
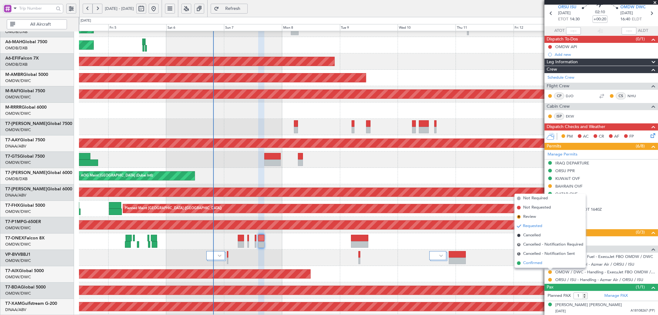
click at [525, 265] on span "Confirmed" at bounding box center [532, 263] width 19 height 6
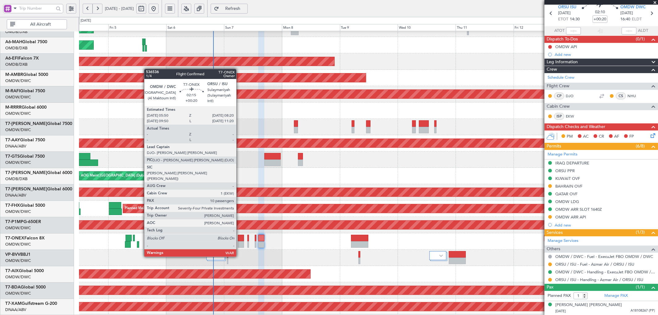
click at [239, 239] on div at bounding box center [241, 238] width 6 height 6
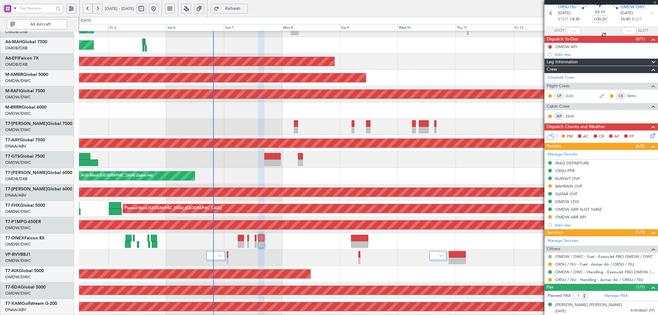
type input "10"
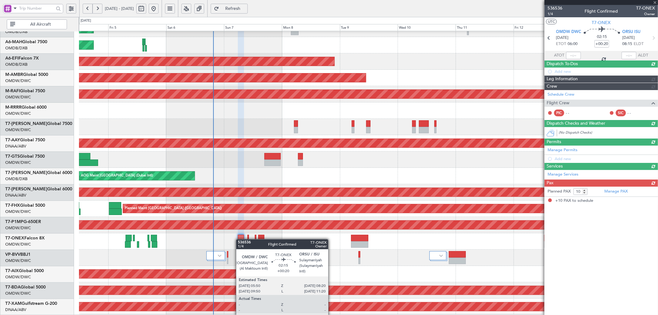
scroll to position [0, 0]
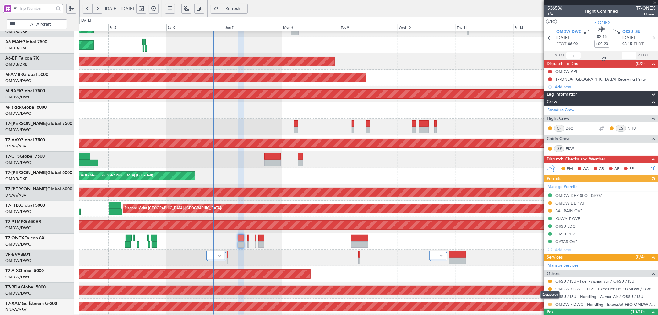
click at [550, 305] on button at bounding box center [550, 304] width 4 height 4
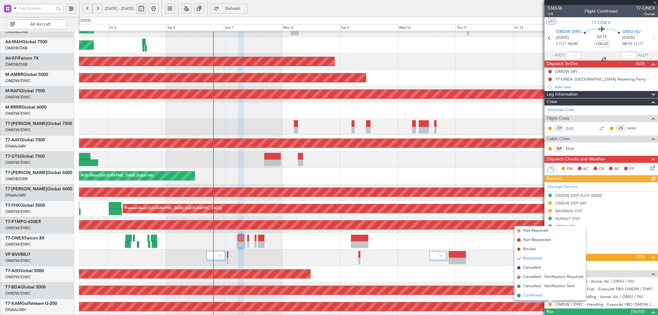
click at [532, 295] on span "Confirmed" at bounding box center [532, 295] width 19 height 6
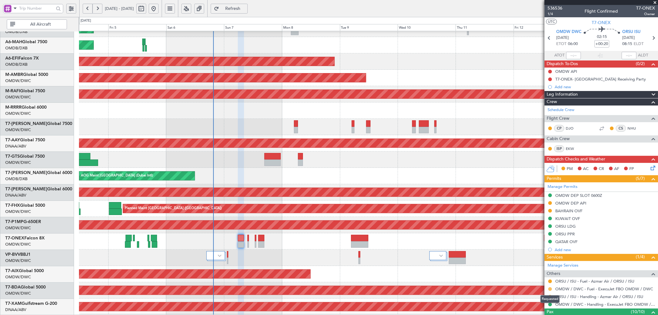
click at [549, 289] on button at bounding box center [550, 289] width 4 height 4
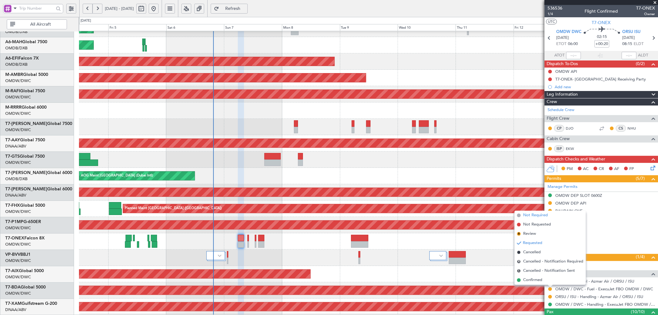
click at [523, 214] on span "Not Required" at bounding box center [535, 215] width 25 height 6
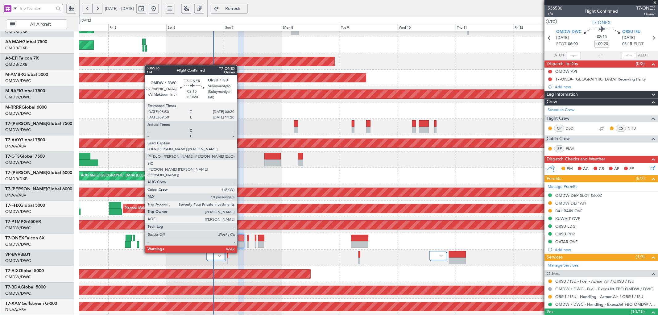
click at [240, 236] on div at bounding box center [241, 238] width 6 height 6
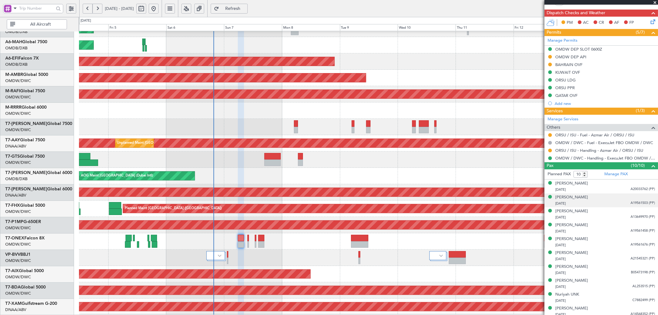
scroll to position [149, 0]
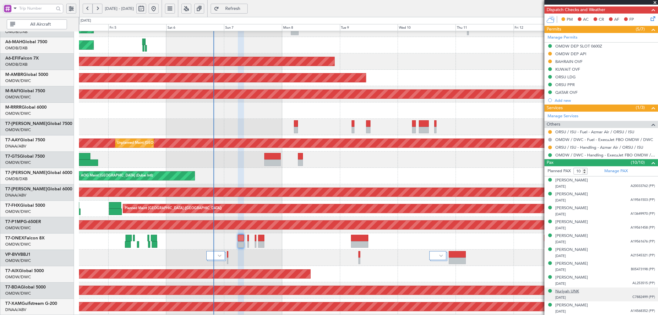
click at [569, 292] on div "Nuriyah UNK" at bounding box center [567, 291] width 24 height 6
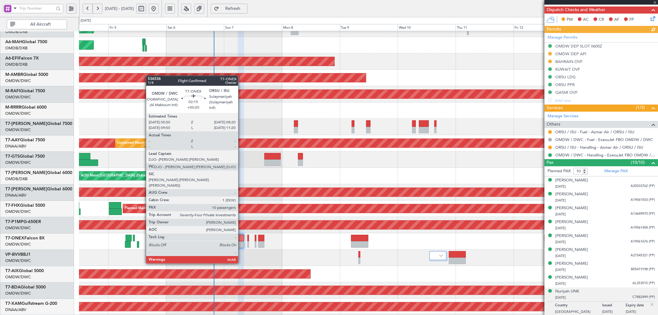
click at [241, 246] on div at bounding box center [241, 244] width 6 height 6
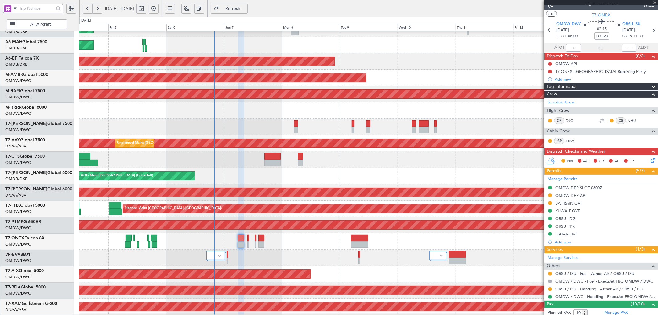
scroll to position [0, 0]
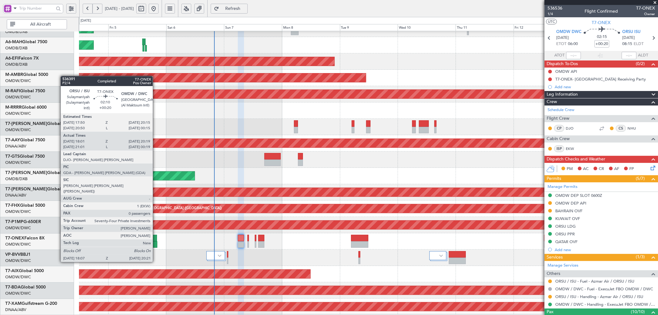
click at [156, 239] on div at bounding box center [154, 238] width 6 height 6
click at [156, 238] on div at bounding box center [154, 238] width 6 height 6
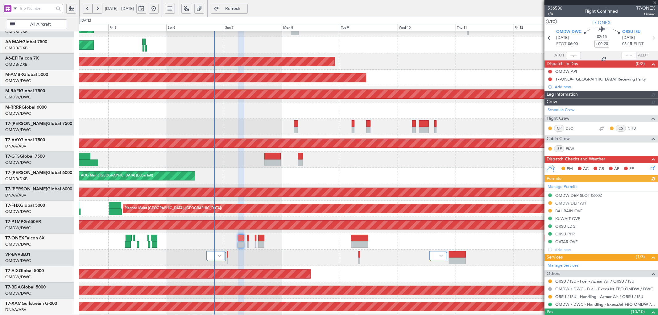
type input "[PERSON_NAME] (ANI)"
type input "7226"
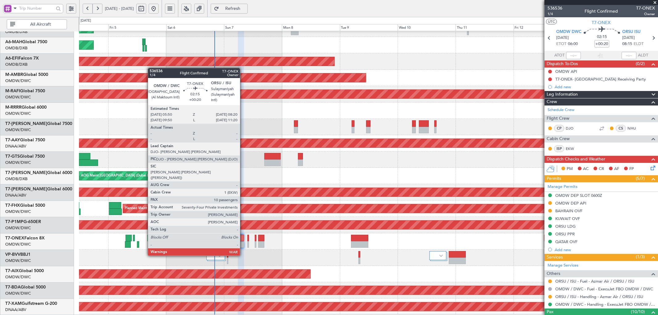
click at [243, 238] on div at bounding box center [241, 238] width 6 height 6
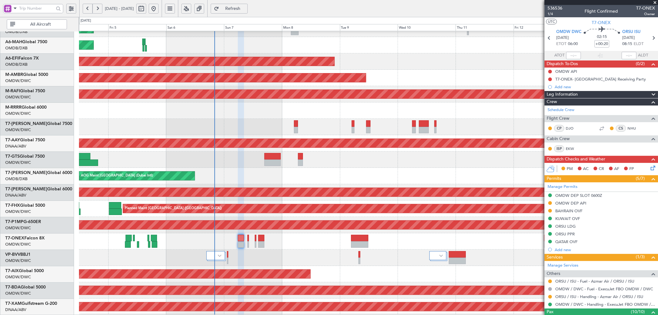
type input "[PERSON_NAME] (ANI)"
type input "7226"
type input "[PERSON_NAME] (ANI)"
type input "7226"
drag, startPoint x: 245, startPoint y: 6, endPoint x: 213, endPoint y: 7, distance: 31.8
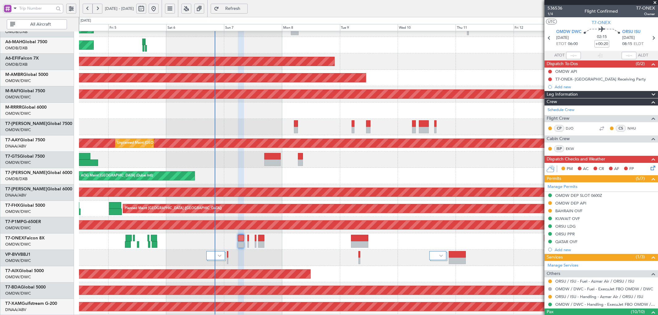
click at [244, 6] on button "Refresh" at bounding box center [229, 9] width 37 height 10
click at [549, 78] on button at bounding box center [550, 79] width 4 height 4
click at [545, 106] on span "Completed" at bounding box center [552, 106] width 20 height 6
click at [549, 70] on button at bounding box center [550, 72] width 4 height 4
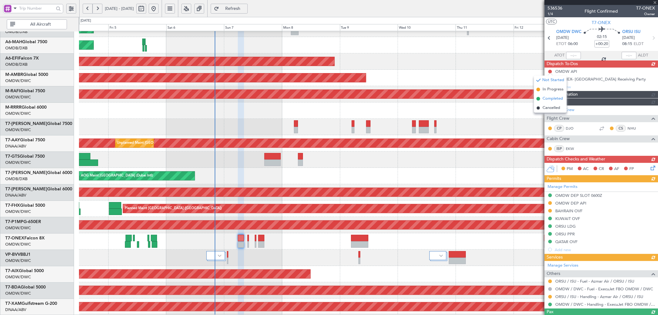
click at [542, 100] on span "Completed" at bounding box center [552, 99] width 20 height 6
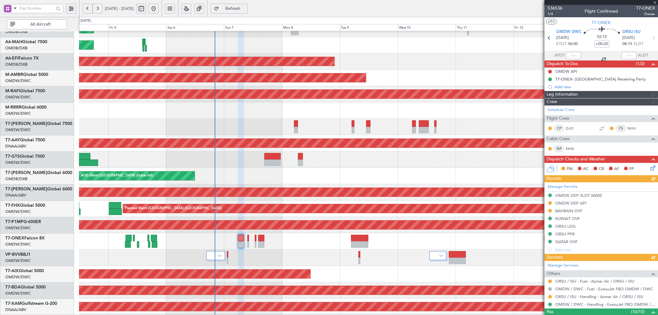
type input "[PERSON_NAME] (ANI)"
type input "7226"
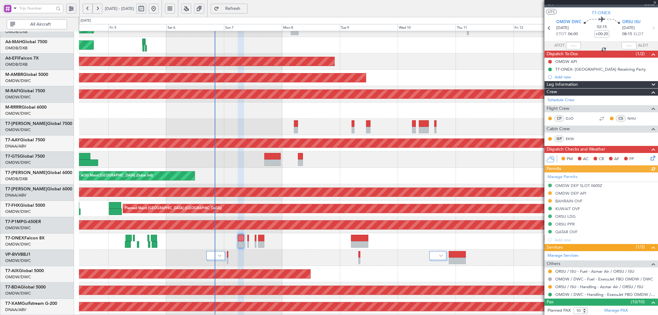
scroll to position [23, 0]
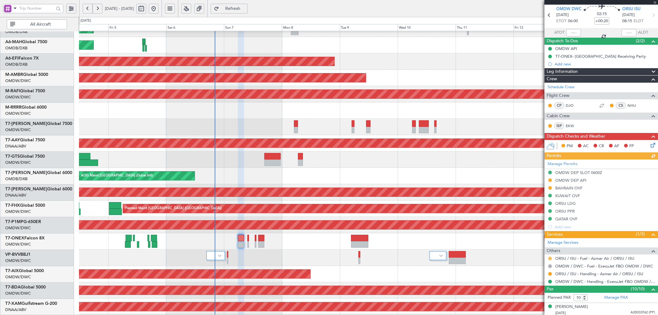
click at [550, 257] on button at bounding box center [550, 259] width 4 height 4
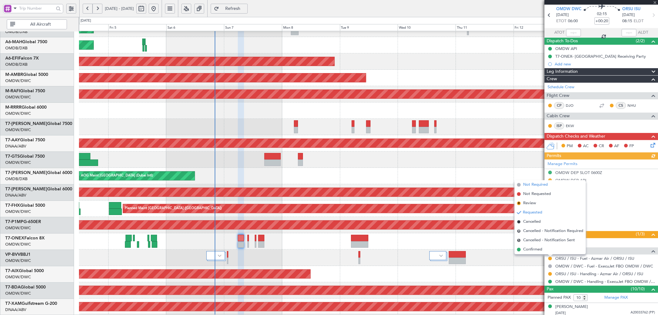
click at [526, 185] on span "Not Required" at bounding box center [535, 185] width 25 height 6
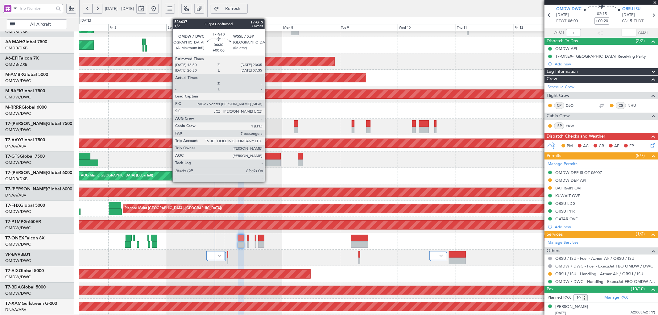
click at [268, 158] on div at bounding box center [272, 156] width 16 height 6
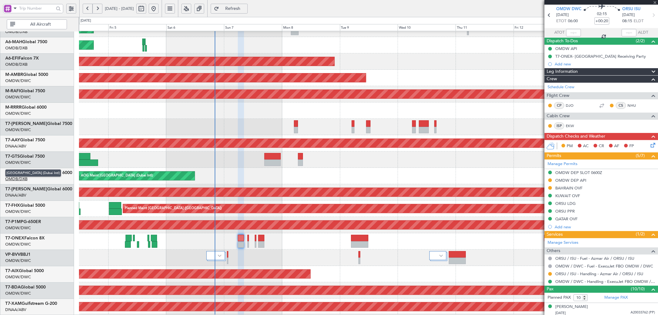
type input "7"
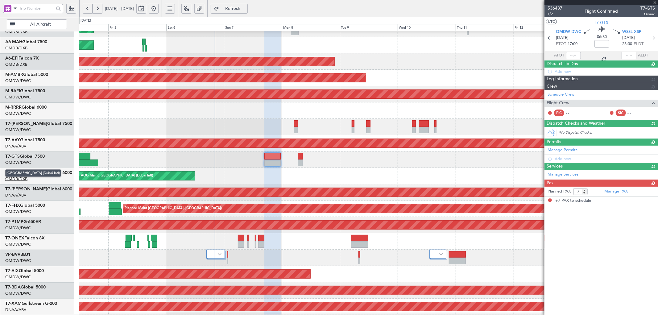
scroll to position [0, 0]
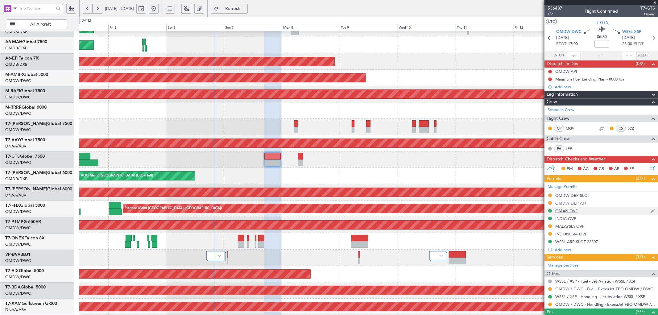
click at [564, 208] on div "OMAN OVF" at bounding box center [566, 210] width 22 height 5
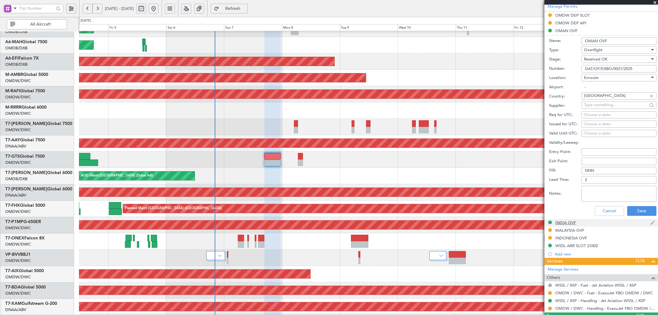
scroll to position [183, 0]
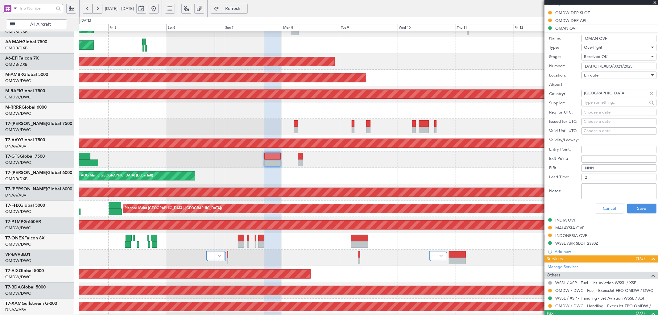
click at [590, 192] on textarea "Notes:" at bounding box center [618, 191] width 75 height 16
paste textarea "jbs v1 omdw vhhh 5-6 sep v2 omdw vhhh 6-7 sep"
drag, startPoint x: 586, startPoint y: 196, endPoint x: 582, endPoint y: 196, distance: 4.6
click at [582, 196] on textarea "jbs v1 omdw vhhh 5-6 sep v2 omdw vhhh 6-7 sep" at bounding box center [618, 191] width 75 height 16
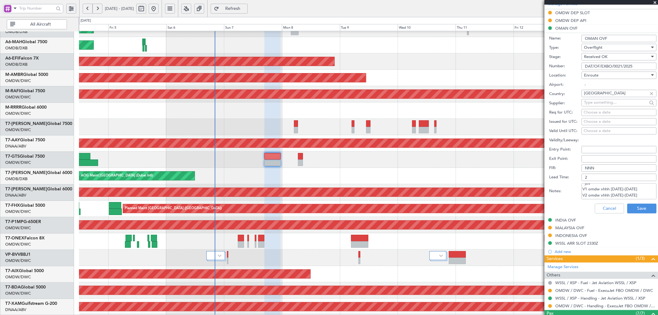
drag, startPoint x: 624, startPoint y: 195, endPoint x: 593, endPoint y: 190, distance: 32.3
click at [588, 190] on textarea "jbs V1 omdw vhhh 5-6 sep V2 omdw vhhh 6-7 sep" at bounding box center [618, 191] width 75 height 16
click at [598, 192] on textarea "jbs V1 omdw vhhh 5-6 sep V2 omdw vhhh 6-7 sep" at bounding box center [618, 191] width 75 height 16
drag, startPoint x: 593, startPoint y: 191, endPoint x: 590, endPoint y: 187, distance: 4.8
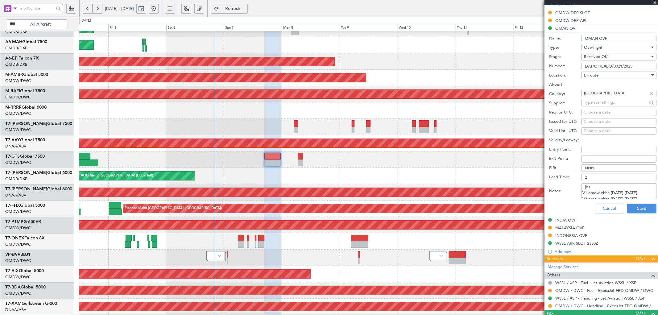
click at [588, 189] on textarea "jbs V1 omdw vhhh 5-6 sep V2 omdw vhhh 6-7 sep" at bounding box center [618, 191] width 75 height 16
click at [592, 186] on textarea "jbs V1 omdw vhhh 5-6 sep V2 omdw vhhh 6-7 sep" at bounding box center [618, 191] width 75 height 16
click at [587, 191] on textarea "jbs V1 omdw vhhh 5-6 sep V2 omdw vhhh 6-7 sep" at bounding box center [618, 191] width 75 height 16
drag, startPoint x: 590, startPoint y: 187, endPoint x: 582, endPoint y: 187, distance: 7.4
click at [582, 187] on textarea "jbs V1 omdw vhhh 5-6 sep V2 omdw vhhh 6-7 sep" at bounding box center [618, 191] width 75 height 16
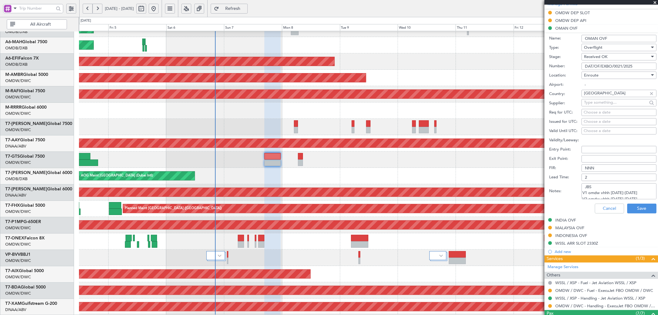
click at [587, 194] on textarea "JBS V1 omdw vhhh 5-6 sep V2 omdw vhhh 6-7 sep" at bounding box center [618, 191] width 75 height 16
click at [590, 196] on textarea "JBS V1 OMDW VHHH 5-6 SEP V2 omdw vhhh 6-7 sep" at bounding box center [618, 191] width 75 height 16
type textarea "JBS V1 OMDW VHHH 5-6 SEP V2 OMDW VHHH 6-7 SEP V3 OMDW WSSL 07 SEP"
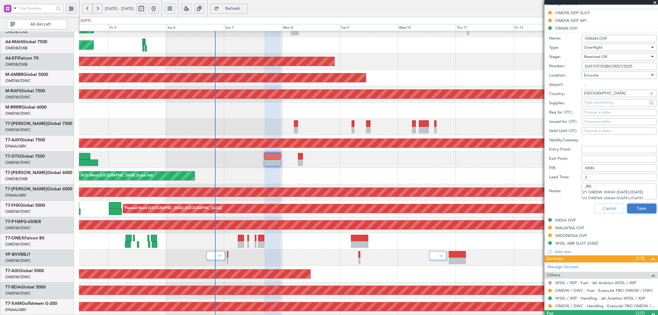
click at [633, 210] on button "Save" at bounding box center [641, 208] width 29 height 10
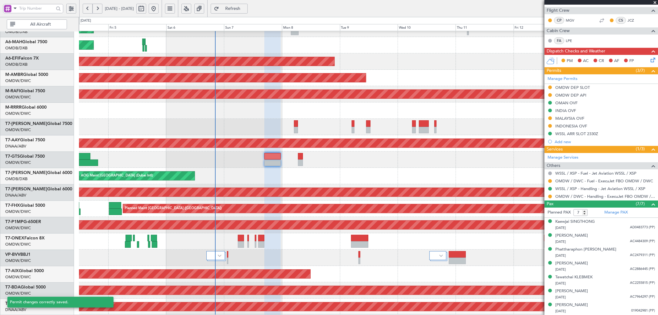
scroll to position [108, 0]
click at [569, 111] on div "INDIA OVF" at bounding box center [565, 110] width 21 height 5
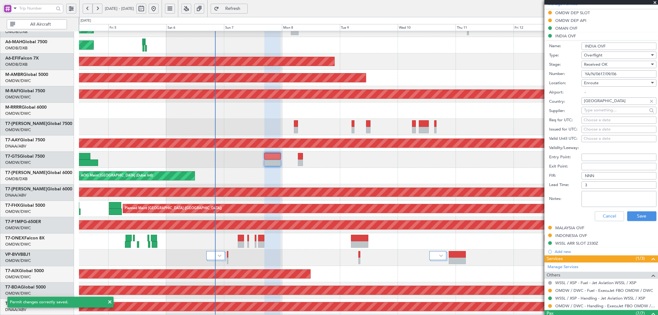
click at [597, 203] on textarea "Notes:" at bounding box center [618, 199] width 75 height 16
paste textarea "JBS V1 OMDW VHHH 5-6 SEP V2 OMDW VHHH 6-7 SEP V3 OMDW WSSL 07 SEP"
drag, startPoint x: 580, startPoint y: 195, endPoint x: 573, endPoint y: 195, distance: 7.1
click at [573, 195] on div "Notes: JBS V1 OMDW VHHH 5-6 SEP V2 OMDW VHHH 6-7 SEP V3 OMDW WSSL 07 SEP" at bounding box center [602, 199] width 107 height 18
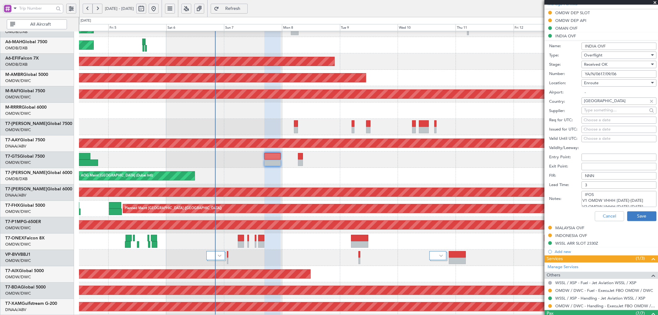
type textarea "IFOS V1 OMDW VHHH 5-6 SEP V2 OMDW VHHH 6-7 SEP V3 OMDW WSSL 07 SEP"
click at [628, 213] on button "Save" at bounding box center [641, 216] width 29 height 10
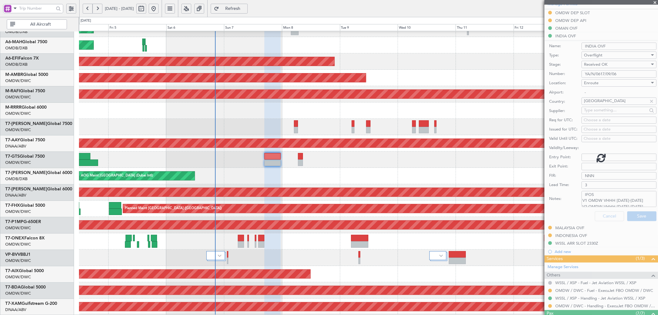
scroll to position [108, 0]
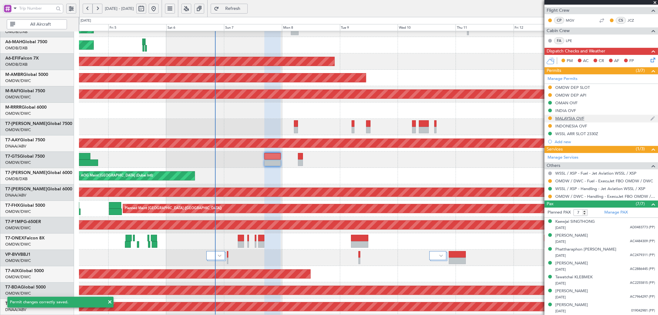
click at [560, 116] on div "MALAYSIA OVF" at bounding box center [569, 118] width 29 height 5
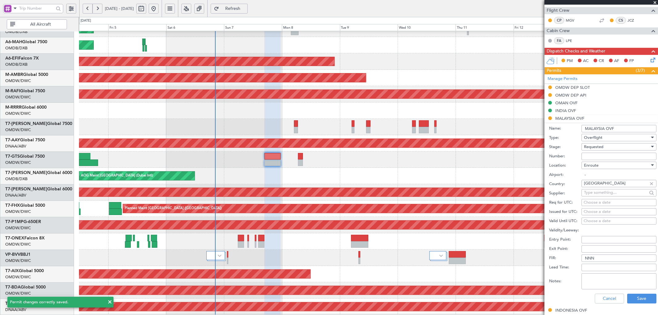
scroll to position [183, 0]
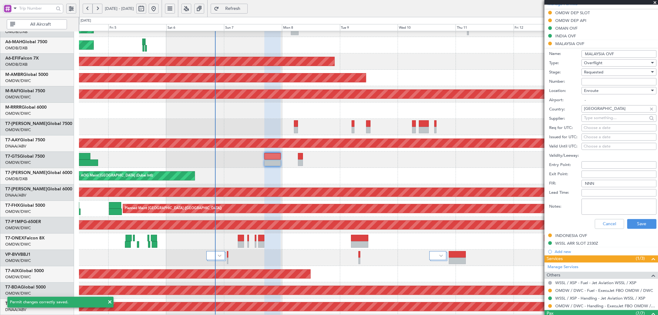
click at [593, 204] on textarea "Notes:" at bounding box center [618, 207] width 75 height 16
paste textarea "JBS V1 OMDW VHHH 5-6 SEP V2 OMDW VHHH 6-7 SEP V3 OMDW WSSL 07 SEP"
type textarea "JBS V1 OMDW VHHH 5-6 SEP V2 OMDW VHHH 6-7 SEP V3 OMDW WSSL 07 SEP"
click at [636, 221] on button "Save" at bounding box center [641, 224] width 29 height 10
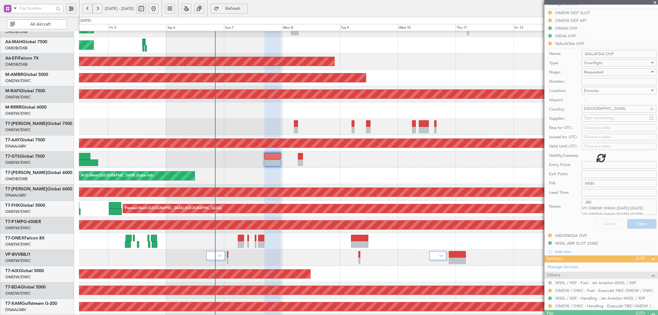
scroll to position [108, 0]
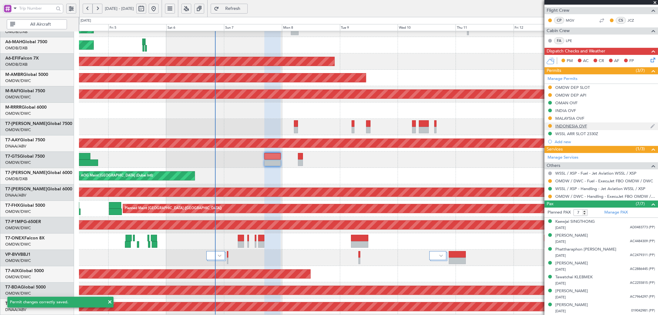
click at [563, 126] on div "INDONESIA OVF" at bounding box center [571, 125] width 32 height 5
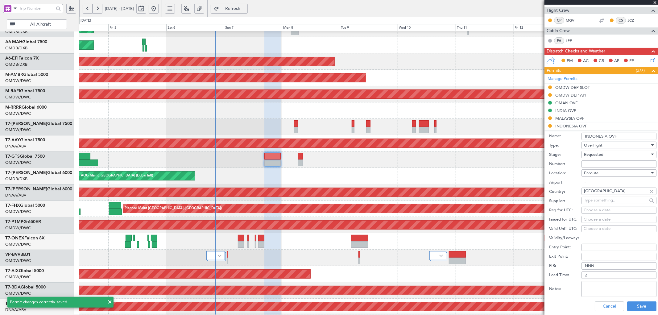
scroll to position [183, 0]
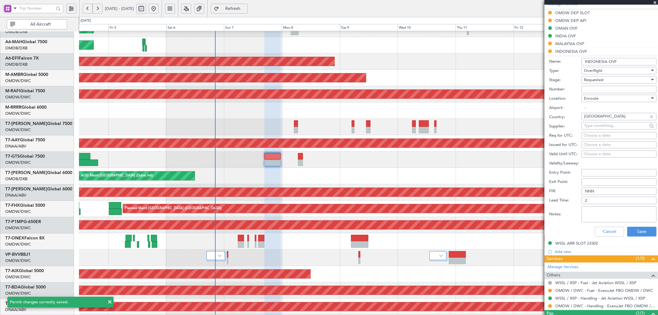
click at [601, 213] on textarea "Notes:" at bounding box center [618, 214] width 75 height 16
paste textarea "JBS V1 OMDW VHHH 5-6 SEP V2 OMDW VHHH 6-7 SEP V3 OMDW WSSL 07 SEP"
type textarea "JBS V1 OMDW VHHH 5-6 SEP V2 OMDW VHHH 6-7 SEP V3 OMDW WSSL 07 SEP"
click at [630, 229] on button "Save" at bounding box center [641, 232] width 29 height 10
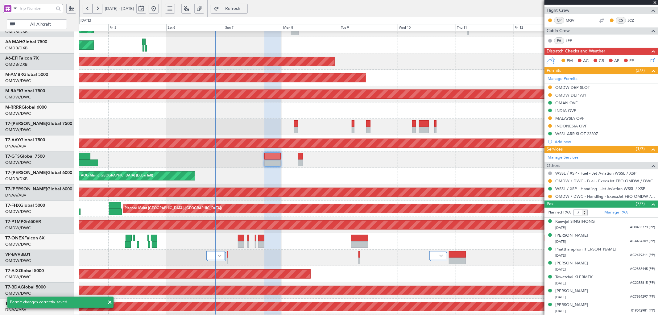
scroll to position [108, 0]
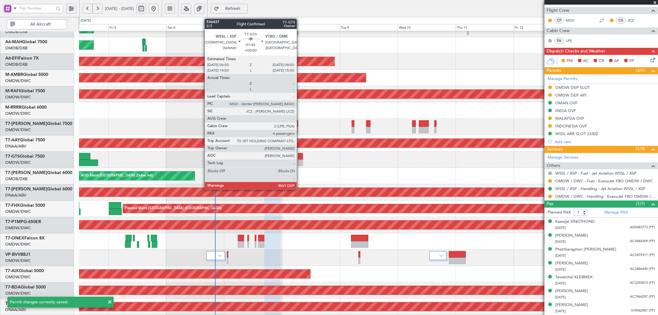
click at [300, 161] on div at bounding box center [300, 162] width 5 height 6
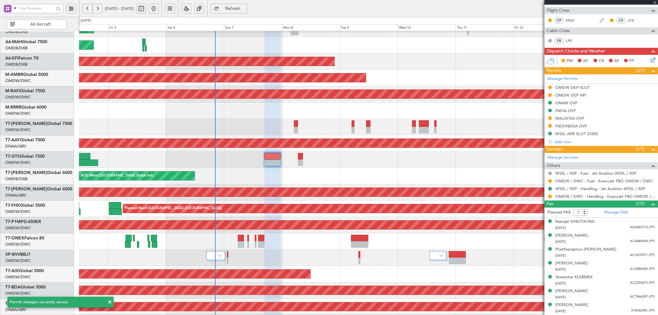
type input "4"
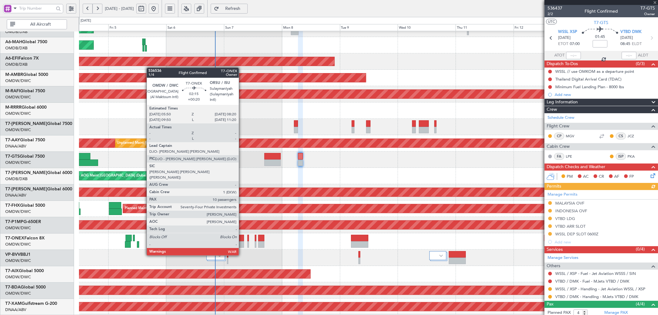
click at [242, 238] on div at bounding box center [241, 238] width 6 height 6
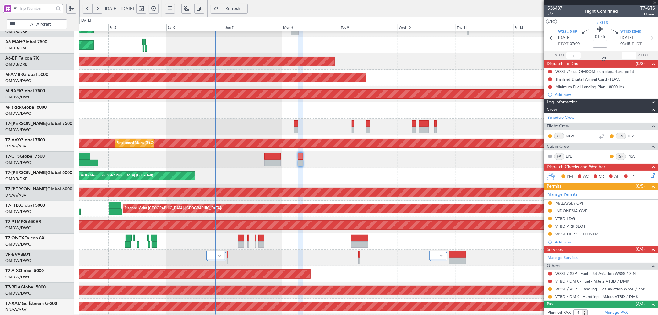
type input "+00:20"
type input "10"
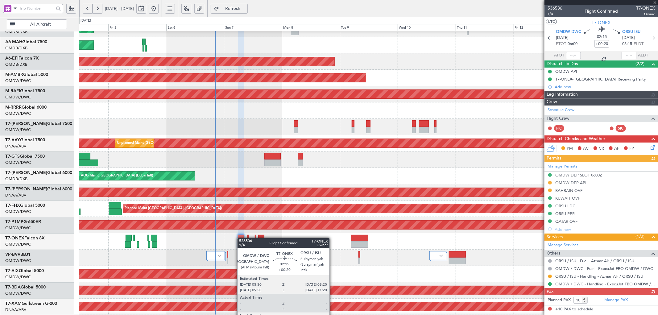
type input "[PERSON_NAME] (ANI)"
type input "7226"
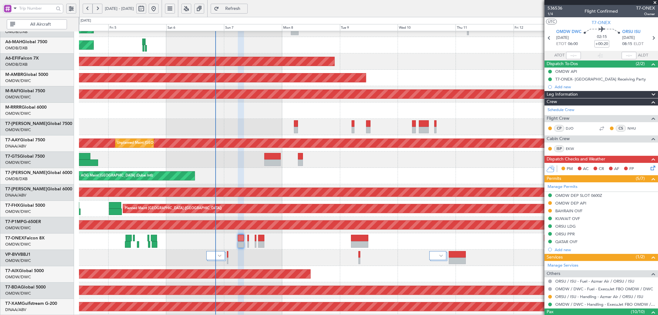
type input "[PERSON_NAME] (ANI)"
type input "7226"
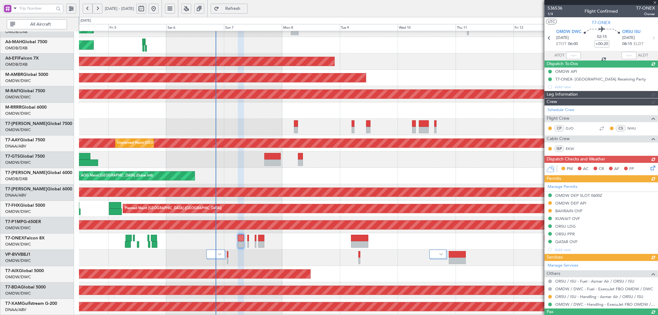
type input "[PERSON_NAME] (ANI)"
type input "7226"
type input "[PERSON_NAME] (ANI)"
type input "7226"
type input "[PERSON_NAME] (ANI)"
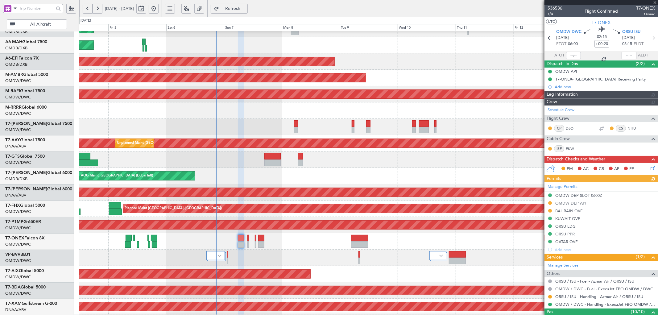
type input "7226"
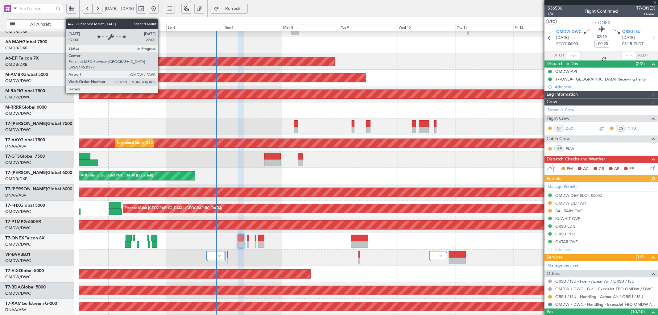
type input "[PERSON_NAME] (ANI)"
type input "7226"
type input "[PERSON_NAME] (ANI)"
type input "7226"
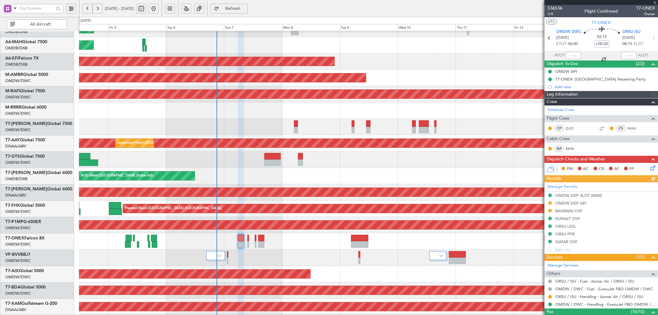
type input "[PERSON_NAME] (ANI)"
type input "7226"
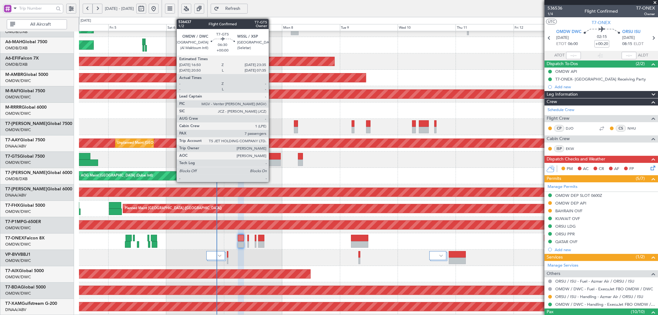
click at [272, 157] on div at bounding box center [272, 156] width 16 height 6
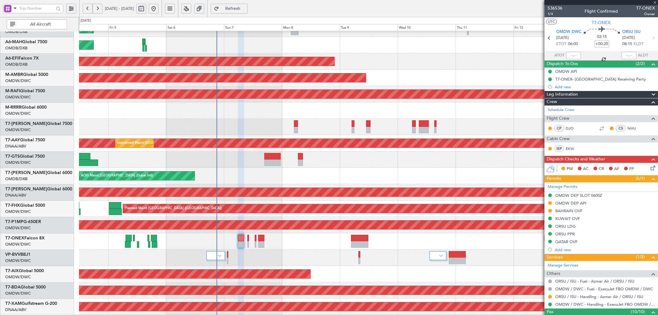
type input "7"
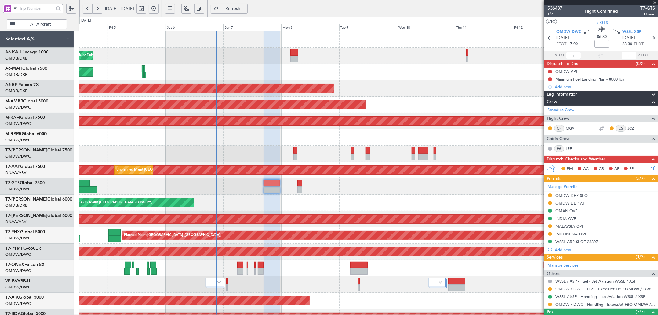
click at [243, 203] on div "Planned Maint Dubai (Al Maktoum Intl) Planned Maint Dubai (Dubai Intl) Planned …" at bounding box center [368, 211] width 578 height 360
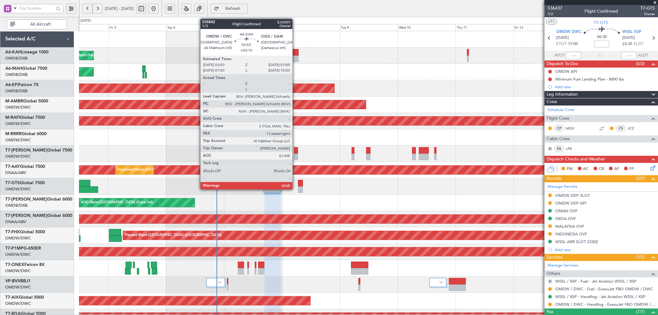
click at [295, 54] on div at bounding box center [295, 52] width 8 height 6
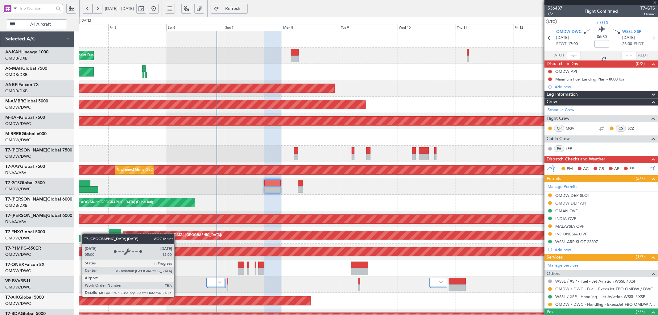
type input "+00:10"
type input "12"
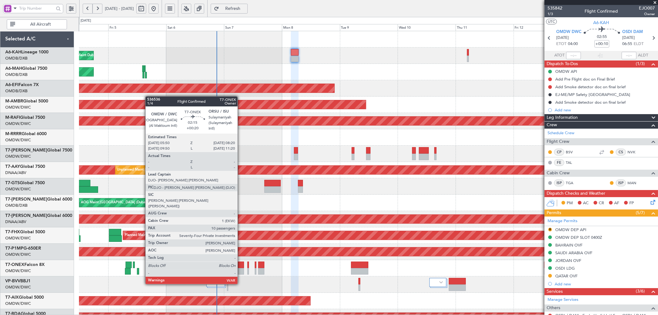
click at [240, 267] on div at bounding box center [241, 264] width 6 height 6
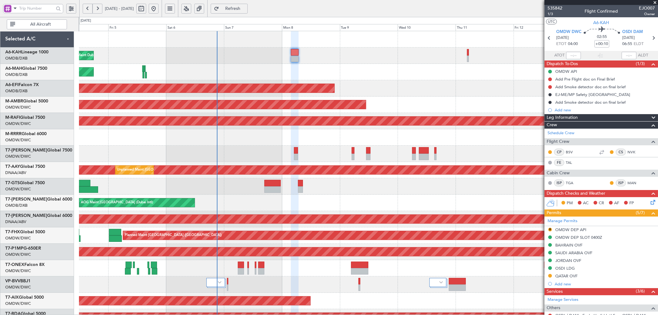
click at [249, 264] on div "Planned Maint Nurnberg" at bounding box center [368, 268] width 578 height 16
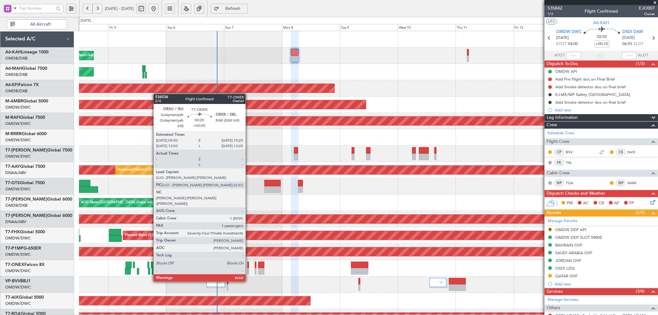
click at [249, 264] on div at bounding box center [248, 264] width 2 height 6
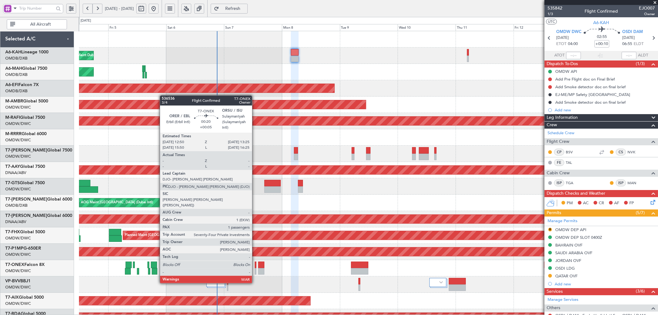
click at [255, 266] on div at bounding box center [256, 264] width 2 height 6
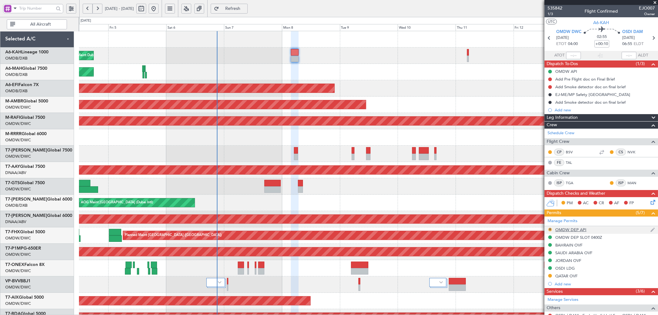
click at [550, 230] on button "R" at bounding box center [550, 230] width 4 height 4
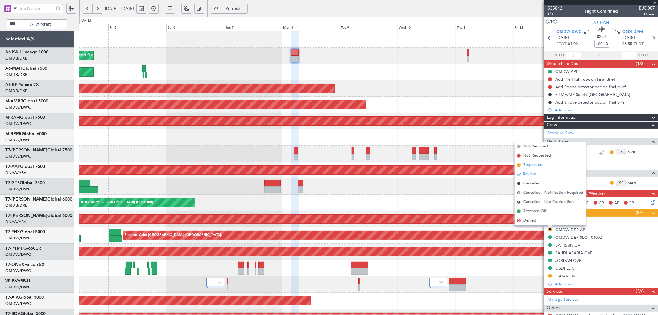
click at [529, 164] on span "Requested" at bounding box center [532, 165] width 19 height 6
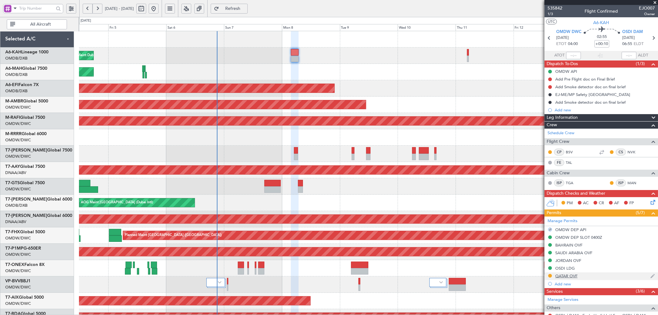
click at [559, 275] on div "QATAR OVF" at bounding box center [566, 275] width 22 height 5
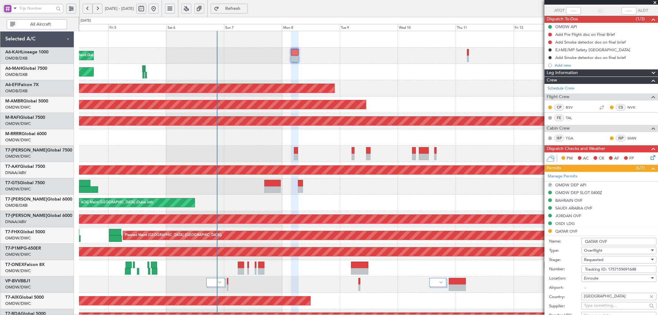
scroll to position [45, 0]
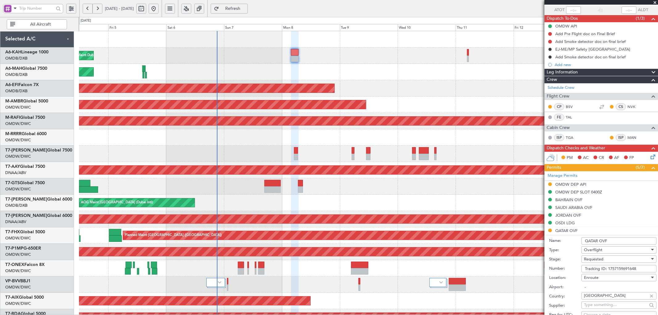
click at [594, 257] on span "Requested" at bounding box center [593, 259] width 19 height 6
click at [595, 307] on span "Received OK" at bounding box center [616, 308] width 64 height 9
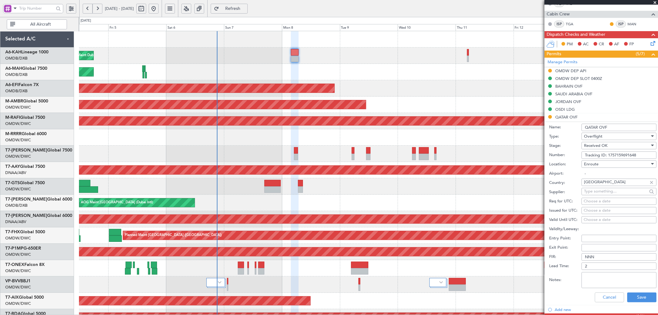
scroll to position [160, 0]
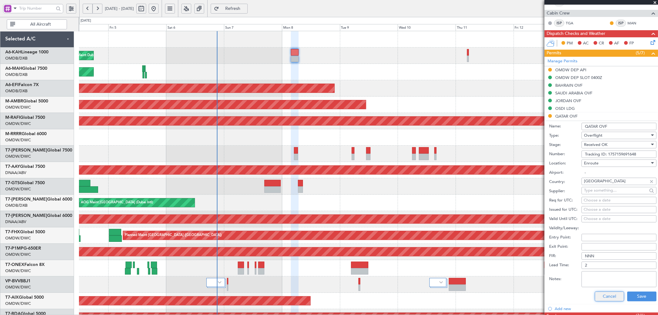
click at [597, 296] on button "Cancel" at bounding box center [608, 296] width 29 height 10
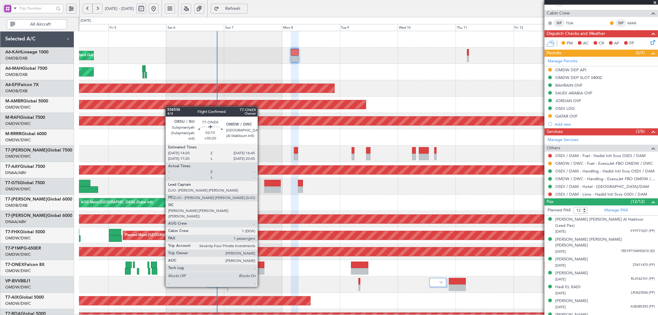
click at [261, 269] on div at bounding box center [261, 271] width 6 height 6
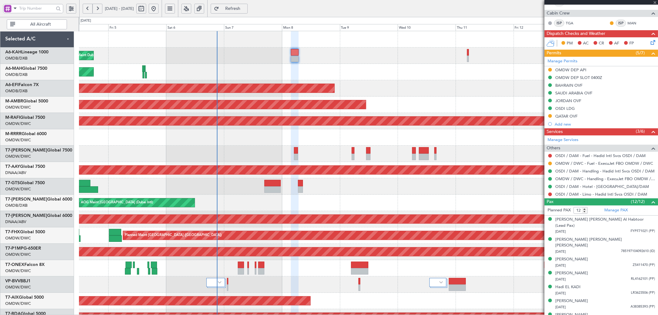
type input "+00:20"
type input "1"
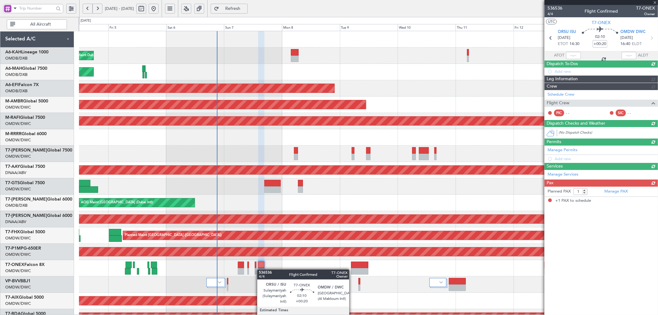
scroll to position [0, 0]
type input "[PERSON_NAME] (ANI)"
type input "7228"
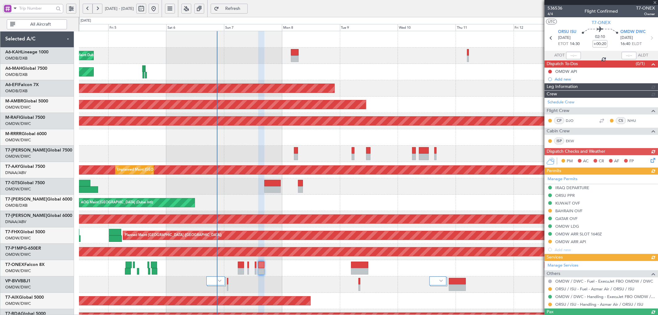
type input "[PERSON_NAME] (ANI)"
type input "7228"
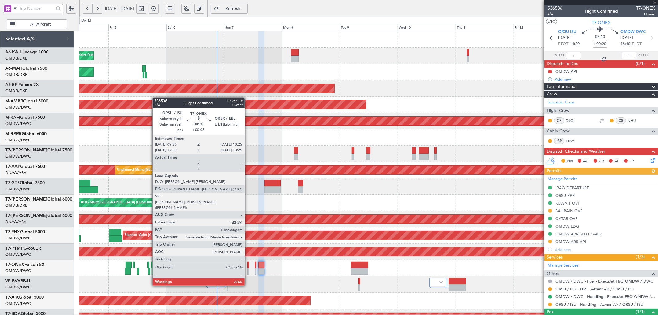
click at [248, 268] on div at bounding box center [248, 271] width 2 height 6
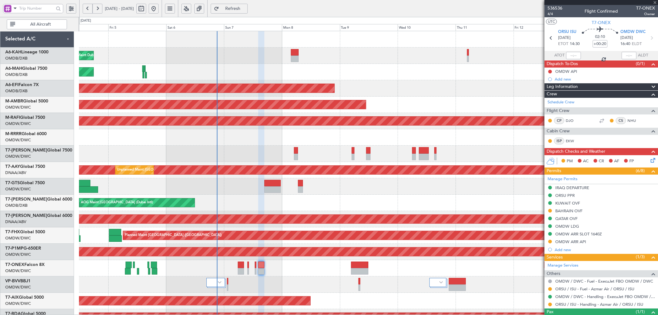
type input "+00:05"
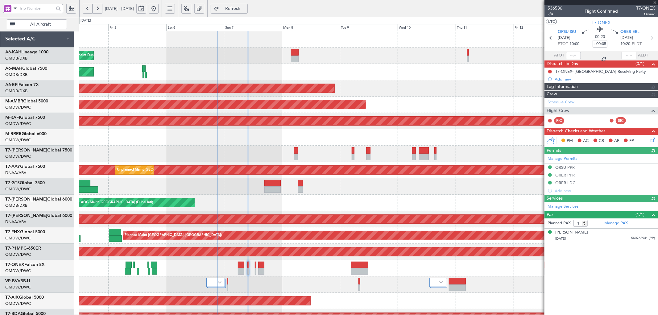
type input "[PERSON_NAME] (ANI)"
type input "7226"
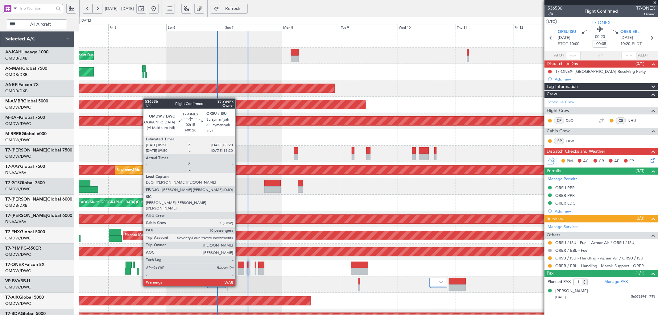
click at [238, 269] on div at bounding box center [241, 271] width 6 height 6
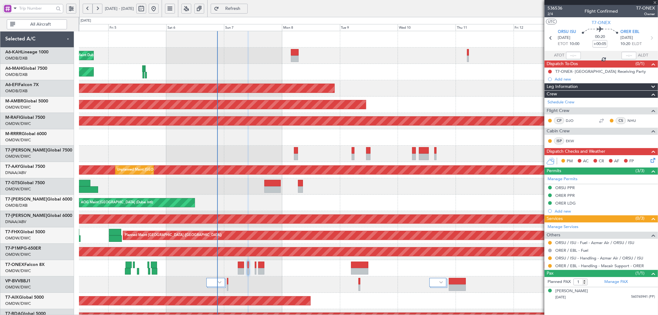
type input "+00:20"
type input "10"
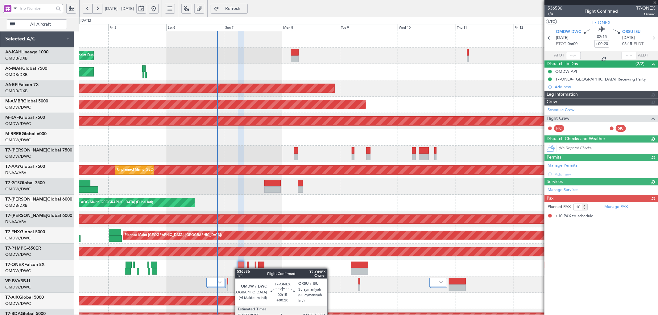
type input "[PERSON_NAME] (ANI)"
type input "7225"
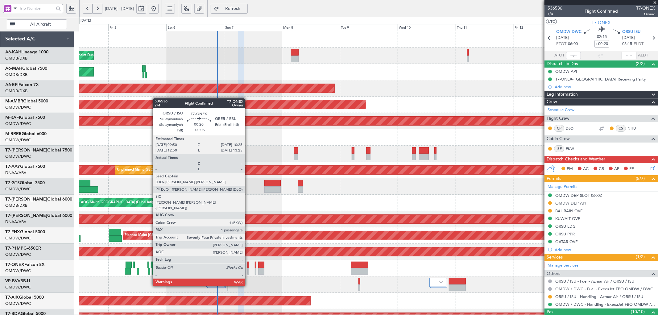
click at [248, 269] on div at bounding box center [248, 271] width 2 height 6
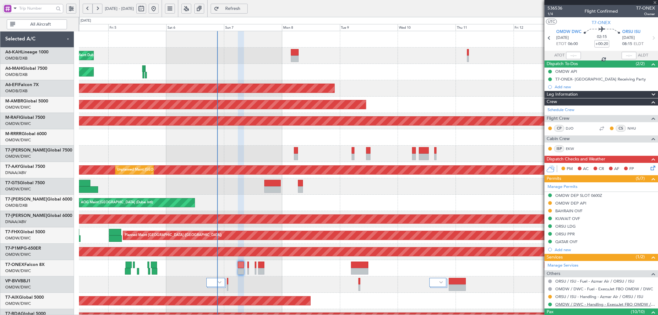
type input "+00:05"
type input "1"
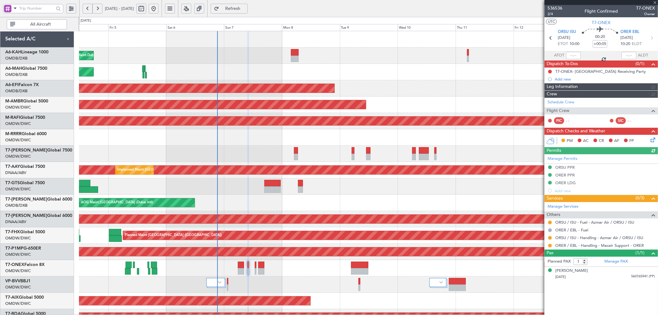
type input "[PERSON_NAME] (ANI)"
type input "7226"
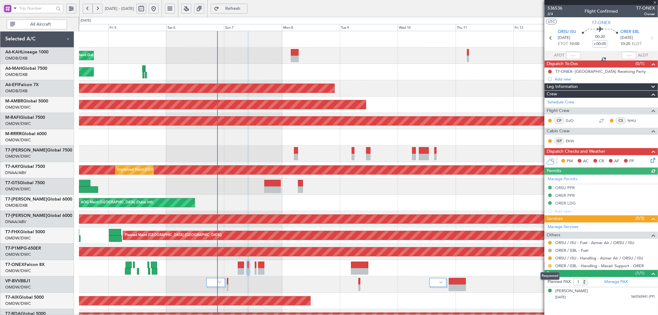
click at [550, 266] on button at bounding box center [550, 266] width 4 height 4
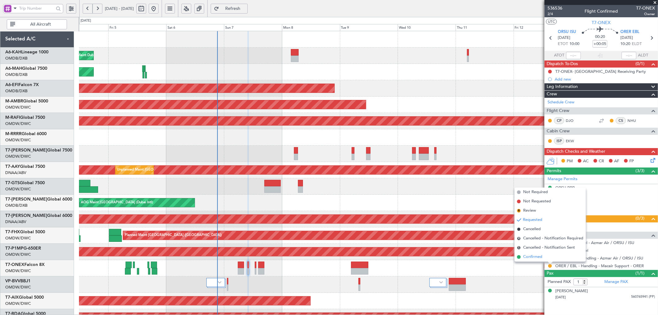
click at [526, 256] on span "Confirmed" at bounding box center [532, 257] width 19 height 6
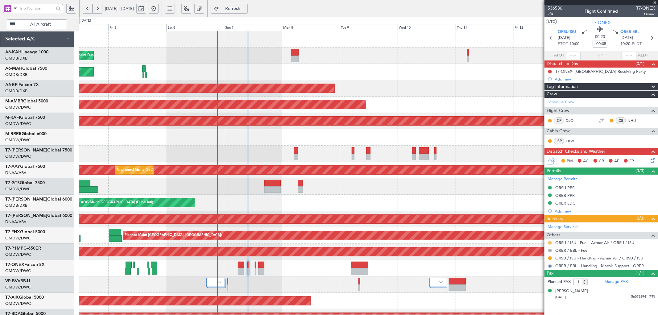
click at [550, 243] on button at bounding box center [550, 243] width 4 height 4
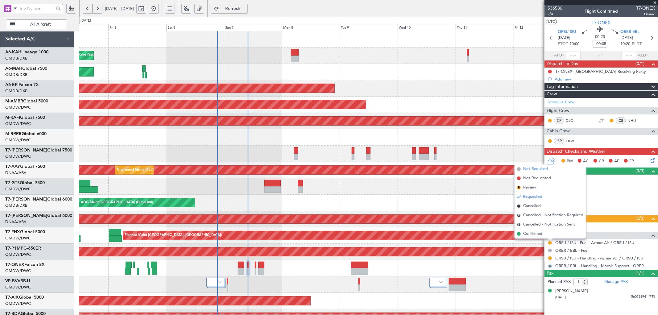
click at [538, 172] on li "Not Required" at bounding box center [549, 168] width 71 height 9
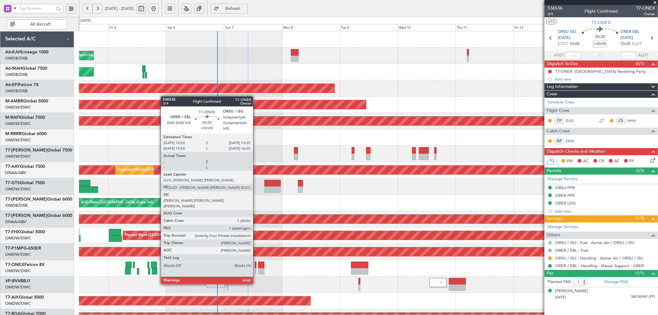
click at [256, 267] on div at bounding box center [256, 264] width 2 height 6
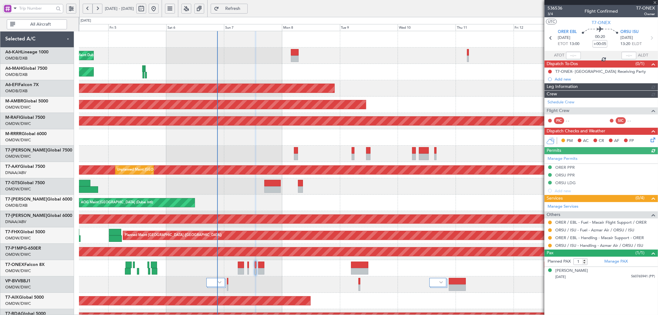
type input "[PERSON_NAME] (ANI)"
type input "7227"
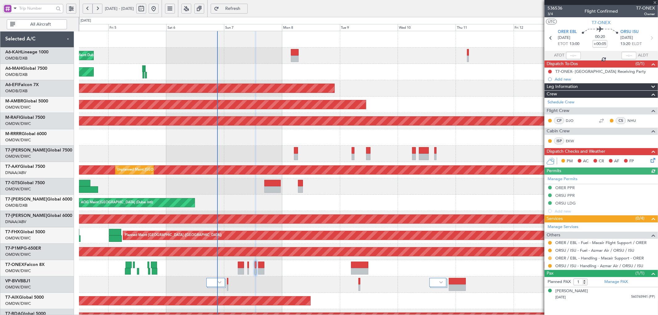
click at [549, 258] on button at bounding box center [550, 258] width 4 height 4
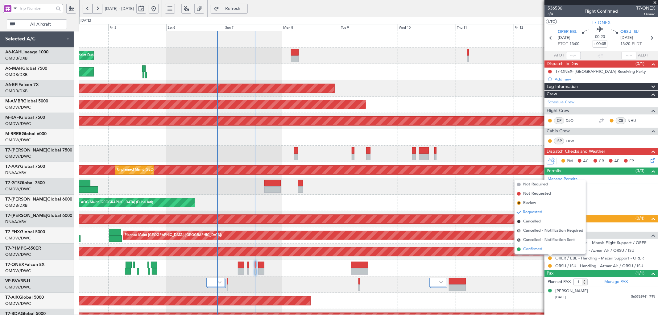
click at [535, 249] on span "Confirmed" at bounding box center [532, 249] width 19 height 6
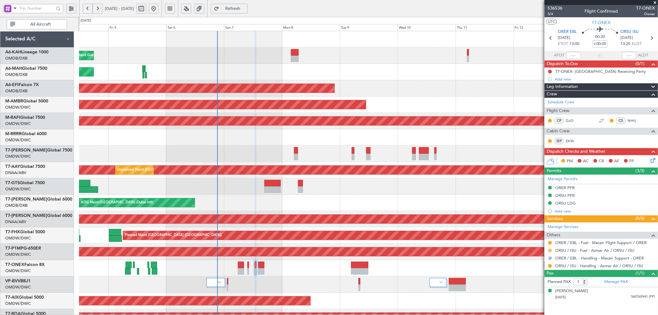
click at [549, 249] on button at bounding box center [550, 251] width 4 height 4
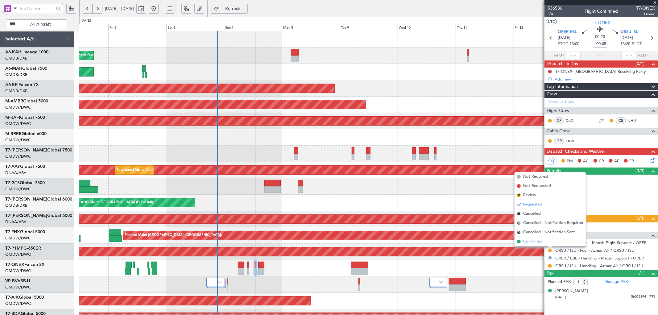
click at [535, 242] on span "Confirmed" at bounding box center [532, 241] width 19 height 6
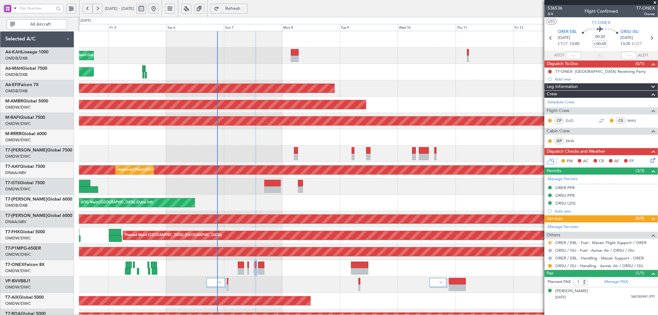
click at [548, 243] on button at bounding box center [550, 243] width 4 height 4
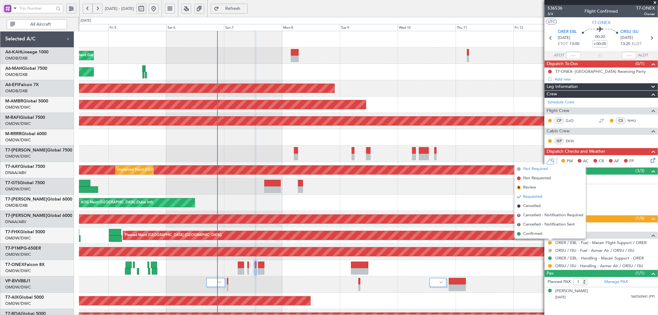
click at [517, 168] on span at bounding box center [519, 169] width 4 height 4
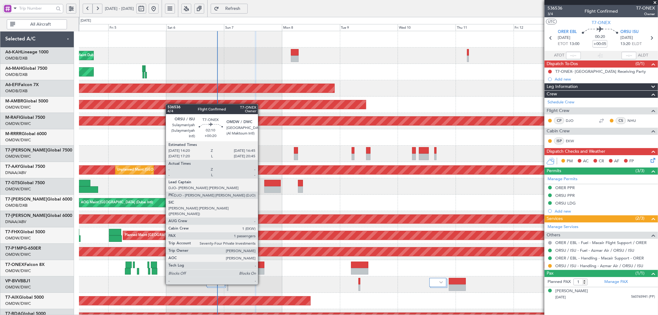
click at [261, 267] on div at bounding box center [261, 264] width 6 height 6
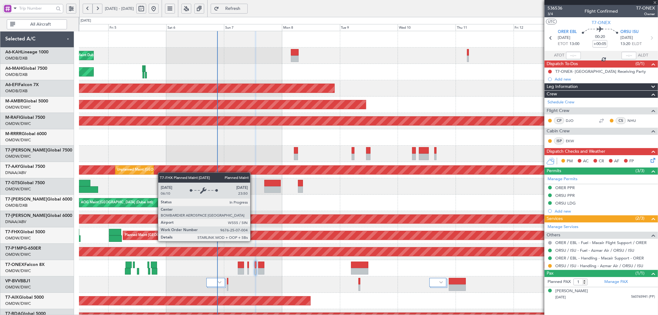
type input "+00:20"
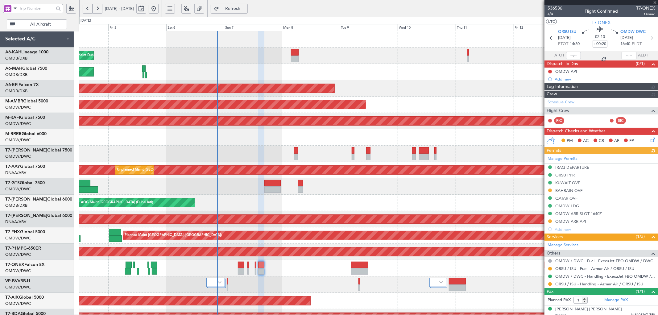
type input "[PERSON_NAME] (ANI)"
type input "7228"
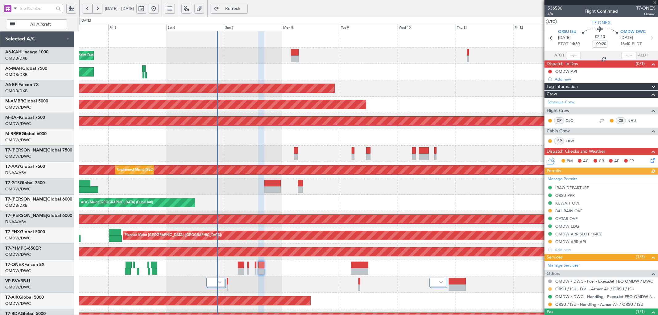
click at [550, 289] on button at bounding box center [550, 289] width 4 height 4
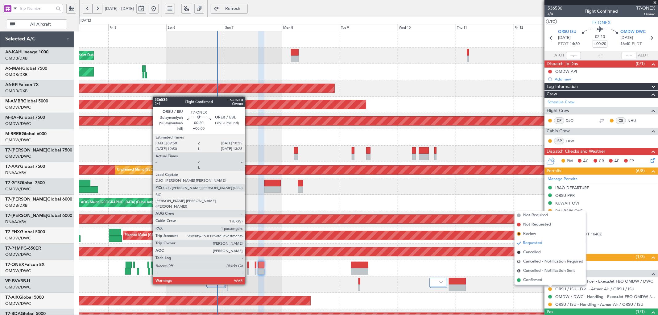
click at [248, 267] on div at bounding box center [248, 264] width 2 height 6
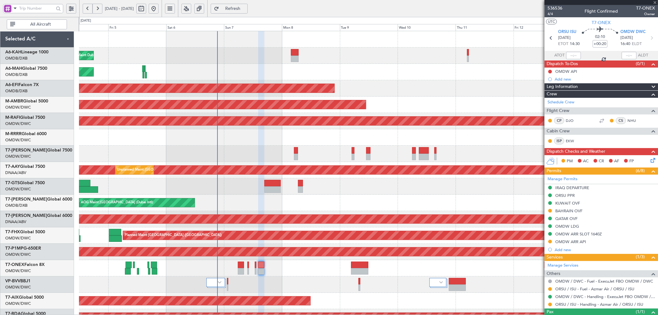
type input "+00:05"
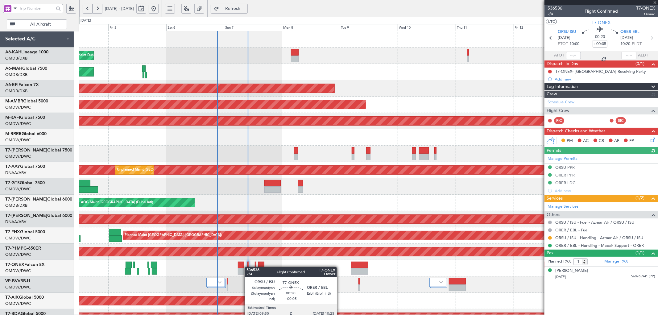
type input "[PERSON_NAME] (ANI)"
type input "7226"
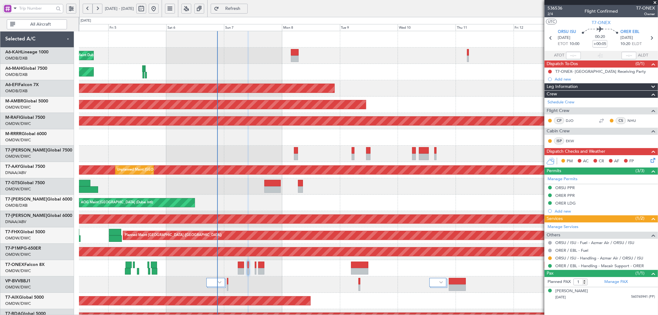
click at [190, 278] on div "Planned Maint Dubai (Al Maktoum Intl)" at bounding box center [368, 284] width 578 height 16
click at [549, 70] on button at bounding box center [550, 72] width 4 height 4
type input "[PERSON_NAME] (ANI)"
type input "7226"
click at [550, 72] on button at bounding box center [550, 72] width 4 height 4
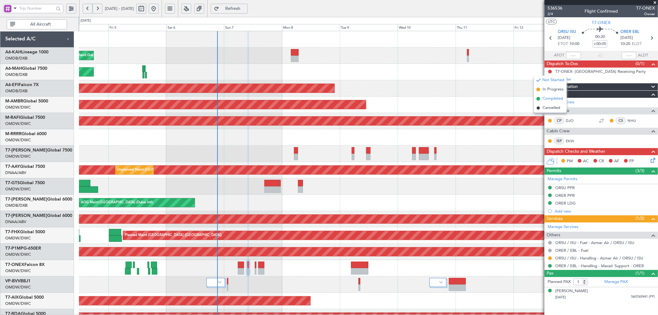
click at [543, 97] on span "Completed" at bounding box center [552, 99] width 20 height 6
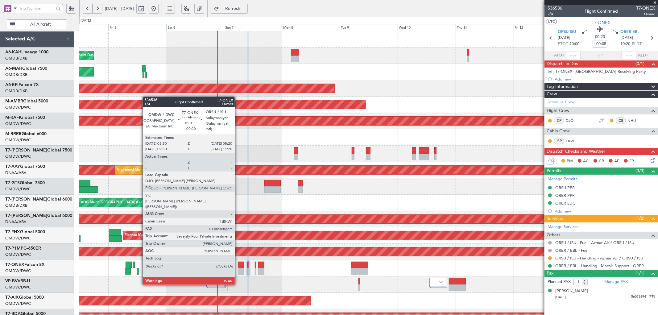
click at [238, 267] on div at bounding box center [241, 264] width 6 height 6
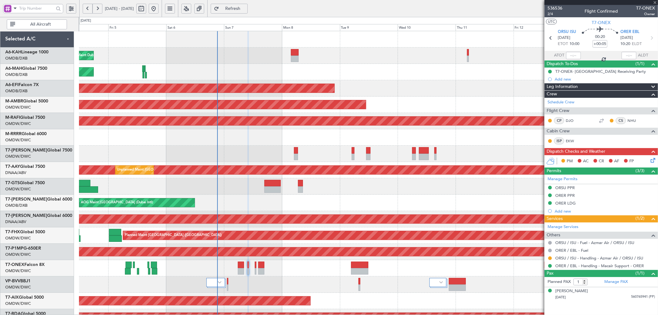
type input "+00:20"
type input "10"
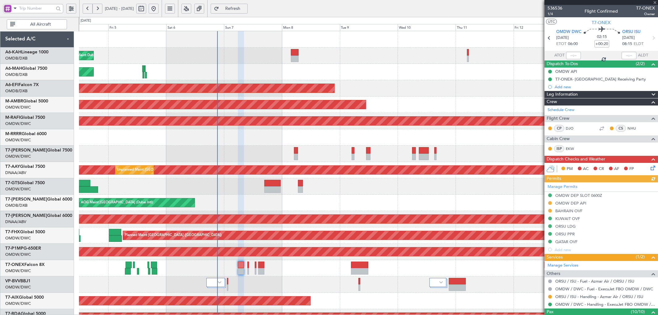
type input "[PERSON_NAME] (ANI)"
type input "7225"
click at [649, 168] on icon at bounding box center [651, 166] width 5 height 5
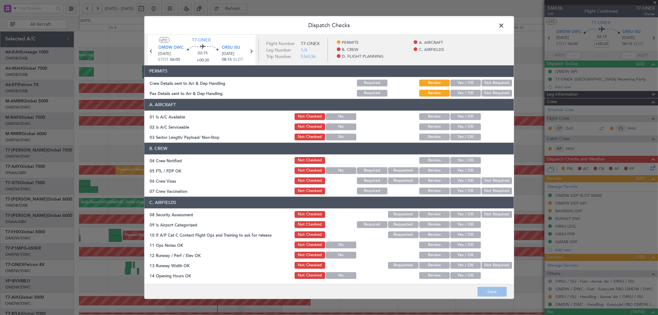
click at [458, 80] on button "Yes / OK" at bounding box center [465, 82] width 31 height 7
drag, startPoint x: 459, startPoint y: 91, endPoint x: 459, endPoint y: 96, distance: 4.6
click at [459, 91] on button "Yes / OK" at bounding box center [465, 92] width 31 height 7
drag, startPoint x: 458, startPoint y: 117, endPoint x: 461, endPoint y: 129, distance: 12.1
click at [458, 119] on button "Yes / OK" at bounding box center [465, 116] width 31 height 7
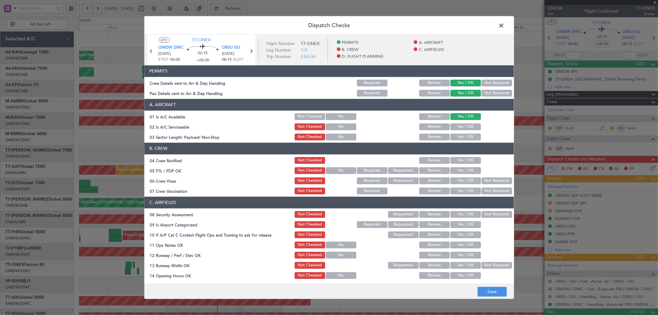
click at [461, 129] on button "Yes / OK" at bounding box center [465, 126] width 31 height 7
click at [460, 136] on button "Yes / OK" at bounding box center [465, 136] width 31 height 7
click at [458, 159] on button "Yes / OK" at bounding box center [465, 160] width 31 height 7
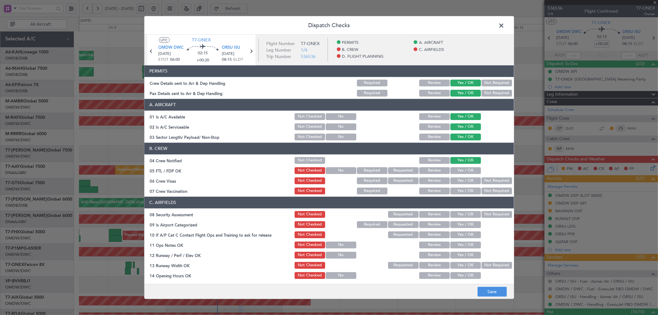
click at [455, 168] on button "Yes / OK" at bounding box center [465, 170] width 31 height 7
click at [457, 180] on button "Yes / OK" at bounding box center [465, 180] width 31 height 7
click at [489, 190] on button "Not Required" at bounding box center [496, 190] width 31 height 7
drag, startPoint x: 453, startPoint y: 214, endPoint x: 453, endPoint y: 224, distance: 9.9
click at [453, 217] on div "Yes / OK" at bounding box center [464, 214] width 31 height 9
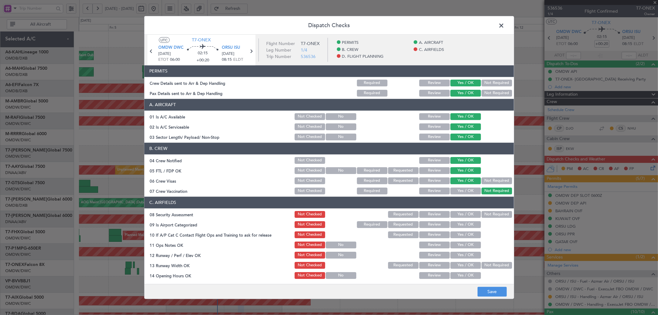
click at [454, 228] on div "Yes / OK" at bounding box center [464, 224] width 31 height 9
click at [455, 223] on button "Yes / OK" at bounding box center [465, 224] width 31 height 7
click at [456, 217] on button "Yes / OK" at bounding box center [465, 214] width 31 height 7
click at [454, 236] on button "Yes / OK" at bounding box center [465, 234] width 31 height 7
drag, startPoint x: 455, startPoint y: 243, endPoint x: 454, endPoint y: 252, distance: 9.3
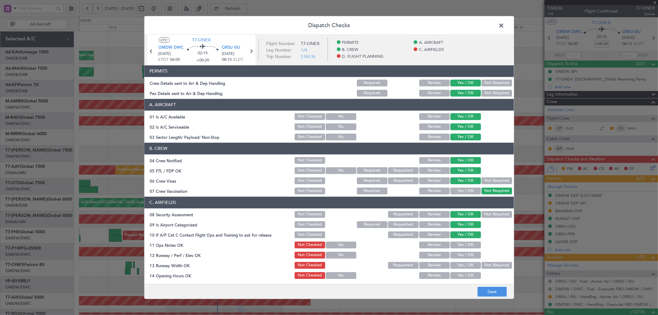
click at [456, 244] on button "Yes / OK" at bounding box center [465, 244] width 31 height 7
drag, startPoint x: 454, startPoint y: 251, endPoint x: 455, endPoint y: 260, distance: 8.9
click at [454, 252] on button "Yes / OK" at bounding box center [465, 254] width 31 height 7
click at [456, 263] on div "Yes / OK" at bounding box center [464, 265] width 31 height 9
click at [455, 273] on button "Yes / OK" at bounding box center [465, 275] width 31 height 7
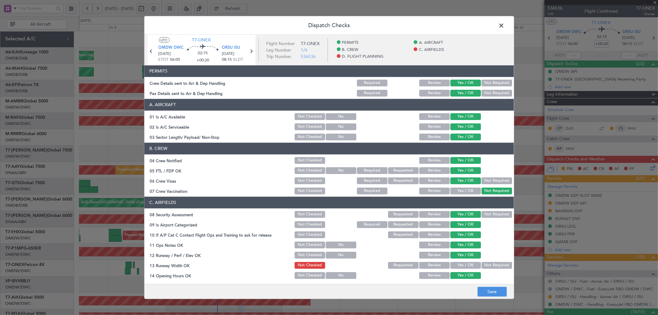
click at [455, 264] on button "Yes / OK" at bounding box center [465, 264] width 31 height 7
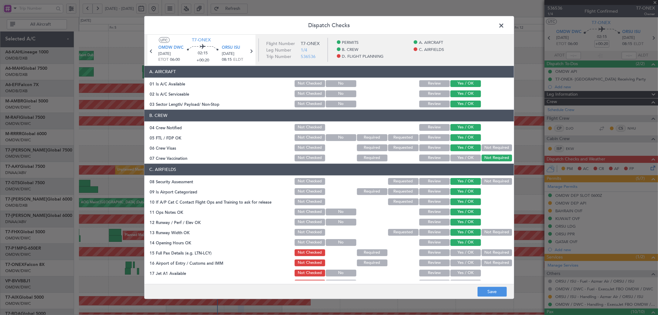
scroll to position [45, 0]
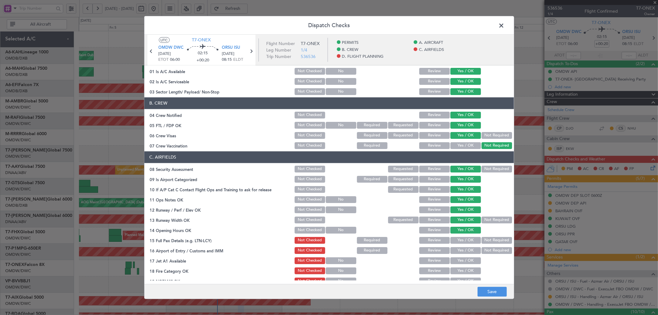
click at [455, 238] on button "Yes / OK" at bounding box center [465, 239] width 31 height 7
drag, startPoint x: 455, startPoint y: 250, endPoint x: 455, endPoint y: 254, distance: 4.0
click at [455, 250] on button "Yes / OK" at bounding box center [465, 250] width 31 height 7
drag, startPoint x: 457, startPoint y: 258, endPoint x: 454, endPoint y: 272, distance: 14.1
click at [457, 259] on button "Yes / OK" at bounding box center [465, 260] width 31 height 7
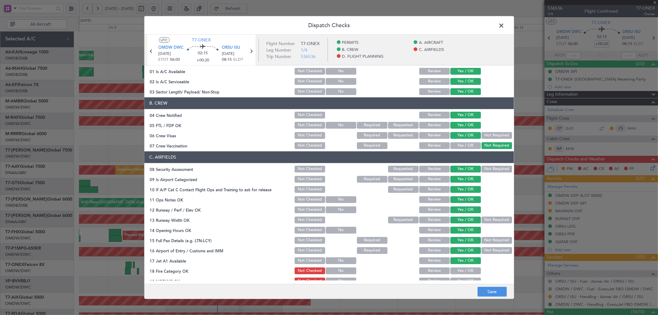
click at [454, 271] on button "Yes / OK" at bounding box center [465, 270] width 31 height 7
click at [456, 278] on button "Yes / OK" at bounding box center [465, 280] width 31 height 7
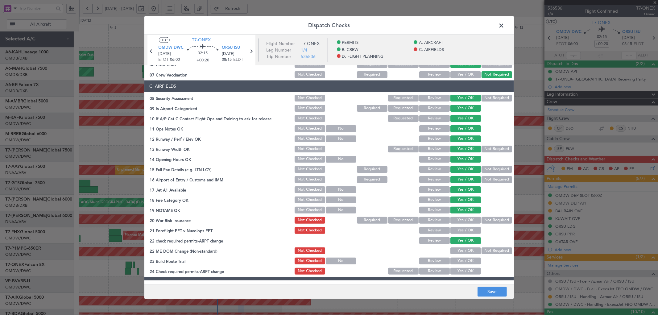
scroll to position [137, 0]
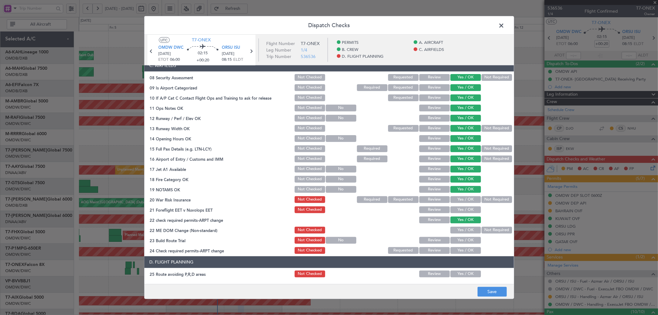
drag, startPoint x: 483, startPoint y: 196, endPoint x: 476, endPoint y: 202, distance: 8.7
click at [483, 197] on button "Not Required" at bounding box center [496, 199] width 31 height 7
drag, startPoint x: 462, startPoint y: 210, endPoint x: 463, endPoint y: 220, distance: 9.9
click at [462, 210] on button "Yes / OK" at bounding box center [465, 209] width 31 height 7
click at [465, 228] on button "Yes / OK" at bounding box center [465, 229] width 31 height 7
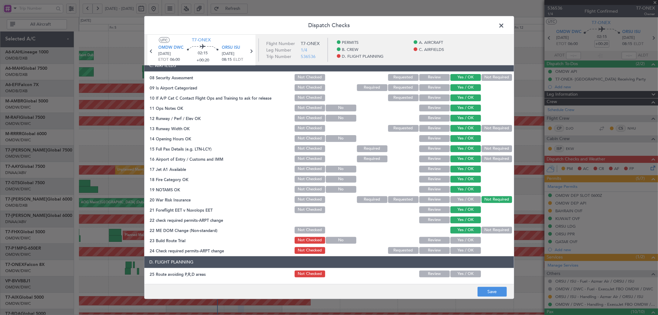
drag, startPoint x: 462, startPoint y: 239, endPoint x: 462, endPoint y: 250, distance: 11.1
click at [462, 242] on button "Yes / OK" at bounding box center [465, 239] width 31 height 7
click at [462, 250] on button "Yes / OK" at bounding box center [465, 250] width 31 height 7
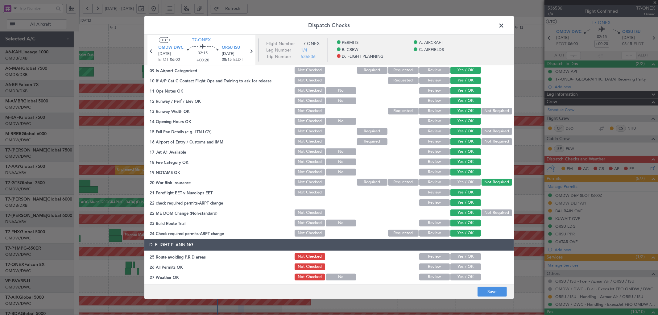
scroll to position [183, 0]
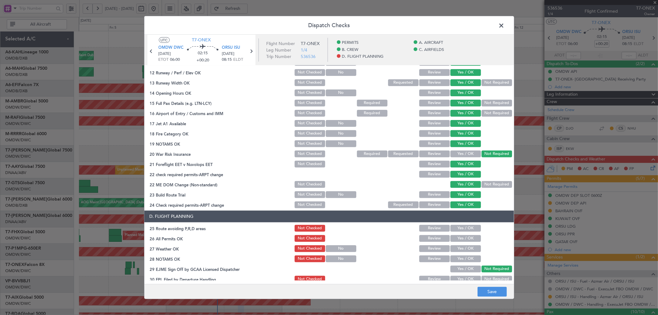
click at [461, 229] on button "Yes / OK" at bounding box center [465, 227] width 31 height 7
click at [461, 239] on button "Yes / OK" at bounding box center [465, 238] width 31 height 7
click at [437, 238] on button "Review" at bounding box center [434, 238] width 31 height 7
click at [456, 247] on button "Yes / OK" at bounding box center [465, 248] width 31 height 7
click at [458, 259] on button "Yes / OK" at bounding box center [465, 258] width 31 height 7
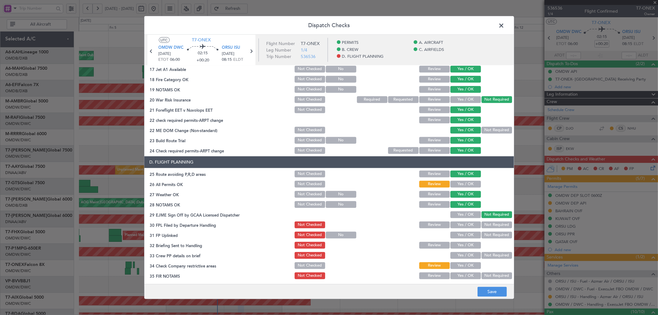
scroll to position [238, 0]
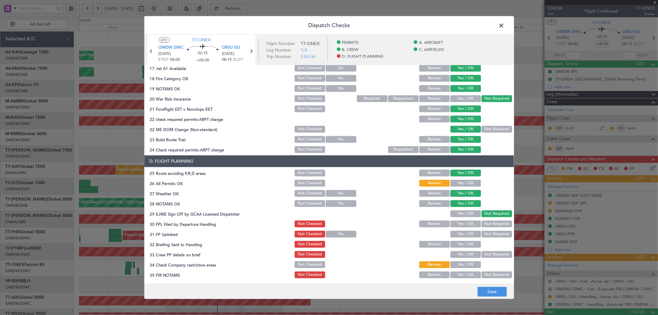
click at [471, 211] on button "Yes / OK" at bounding box center [465, 213] width 31 height 7
click at [469, 224] on button "Yes / OK" at bounding box center [465, 223] width 31 height 7
click at [432, 223] on button "Review" at bounding box center [434, 223] width 31 height 7
click at [457, 233] on button "Yes / OK" at bounding box center [465, 233] width 31 height 7
click at [457, 240] on div "Yes / OK" at bounding box center [464, 244] width 31 height 9
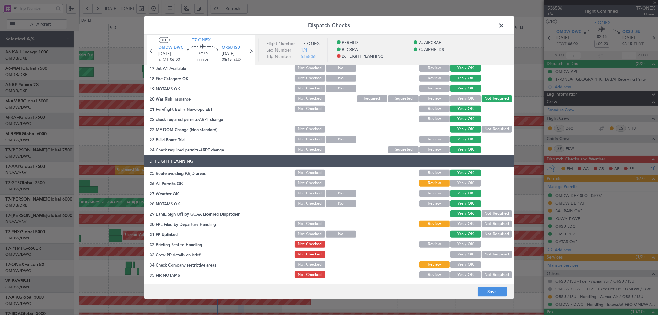
click at [461, 243] on button "Yes / OK" at bounding box center [465, 243] width 31 height 7
drag, startPoint x: 461, startPoint y: 253, endPoint x: 460, endPoint y: 264, distance: 10.2
click at [461, 256] on button "Yes / OK" at bounding box center [465, 254] width 31 height 7
drag, startPoint x: 460, startPoint y: 264, endPoint x: 462, endPoint y: 269, distance: 5.7
click at [460, 264] on button "Yes / OK" at bounding box center [465, 264] width 31 height 7
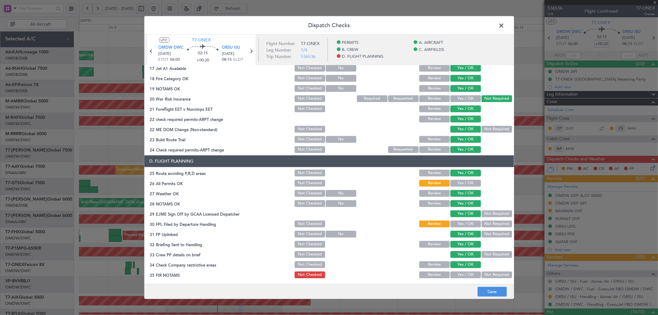
click at [462, 273] on button "Yes / OK" at bounding box center [465, 274] width 31 height 7
click at [489, 291] on button "Save" at bounding box center [491, 292] width 29 height 10
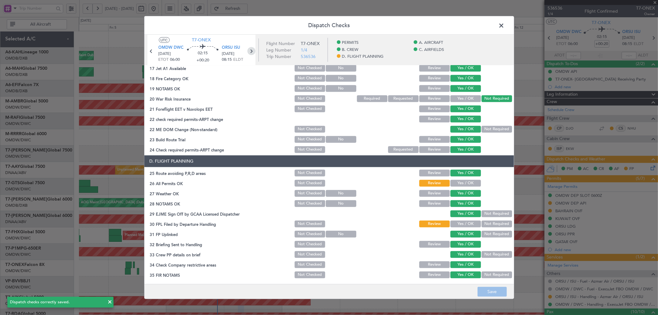
click at [253, 48] on icon at bounding box center [251, 51] width 8 height 8
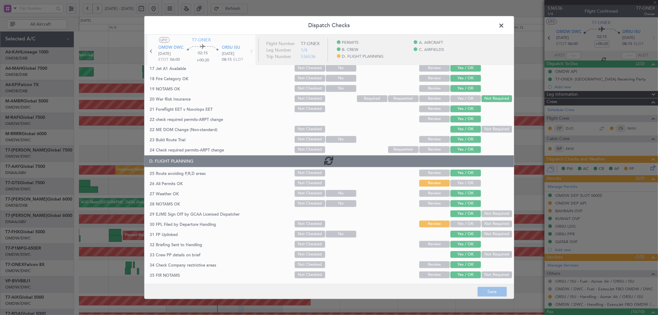
type input "+00:05"
type input "1"
type input "+00:05"
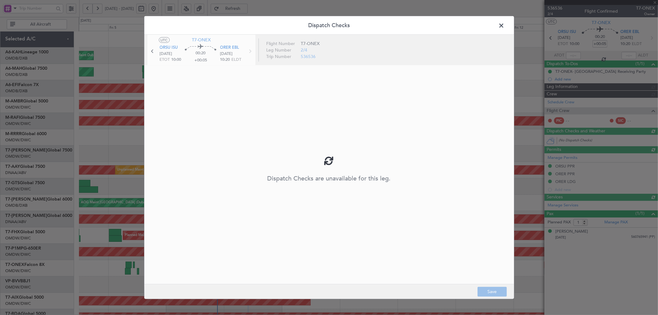
type input "[PERSON_NAME] (ANI)"
type input "7226"
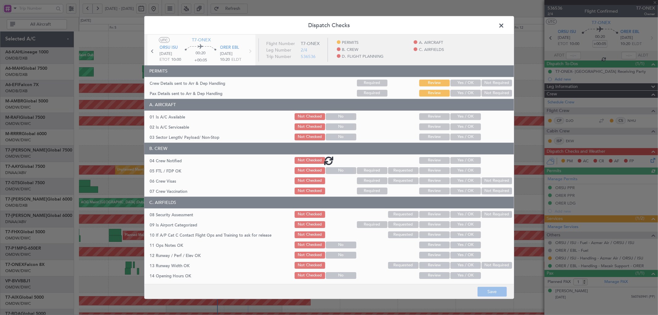
click at [459, 82] on div at bounding box center [328, 161] width 369 height 252
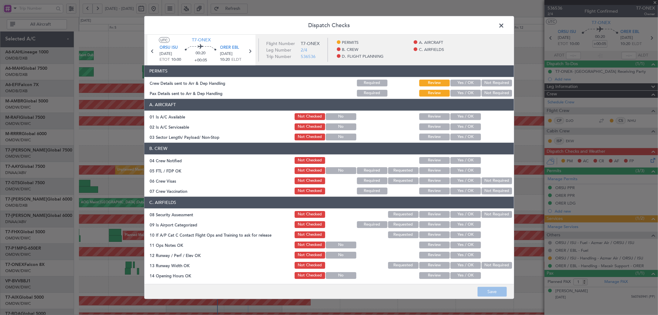
drag, startPoint x: 461, startPoint y: 81, endPoint x: 463, endPoint y: 96, distance: 15.2
click at [462, 81] on button "Yes / OK" at bounding box center [465, 82] width 31 height 7
click at [462, 91] on button "Yes / OK" at bounding box center [465, 92] width 31 height 7
click at [462, 117] on button "Yes / OK" at bounding box center [465, 116] width 31 height 7
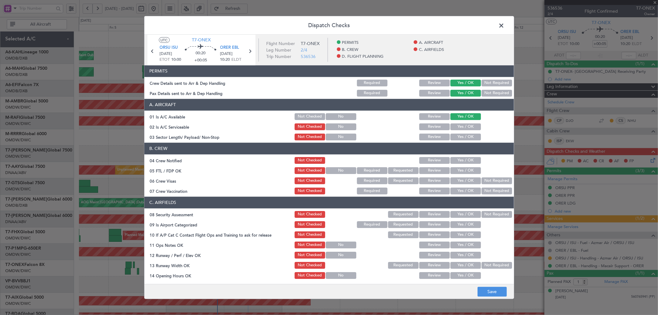
click at [461, 127] on button "Yes / OK" at bounding box center [465, 126] width 31 height 7
drag, startPoint x: 462, startPoint y: 135, endPoint x: 462, endPoint y: 151, distance: 16.6
click at [462, 135] on button "Yes / OK" at bounding box center [465, 136] width 31 height 7
drag, startPoint x: 462, startPoint y: 153, endPoint x: 462, endPoint y: 165, distance: 12.1
click at [462, 158] on section "B. CREW 04 Crew Notified Not Checked Review Yes / OK 05 FTL / FDP OK Not Checke…" at bounding box center [328, 168] width 369 height 52
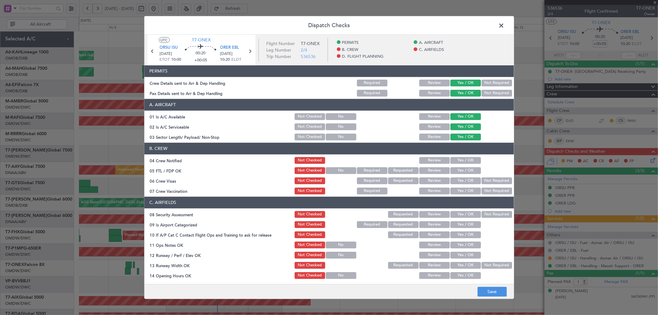
drag, startPoint x: 462, startPoint y: 160, endPoint x: 461, endPoint y: 176, distance: 16.7
click at [462, 161] on button "Yes / OK" at bounding box center [465, 160] width 31 height 7
click at [460, 172] on button "Yes / OK" at bounding box center [465, 170] width 31 height 7
click at [461, 182] on button "Yes / OK" at bounding box center [465, 180] width 31 height 7
click at [462, 190] on button "Yes / OK" at bounding box center [465, 190] width 31 height 7
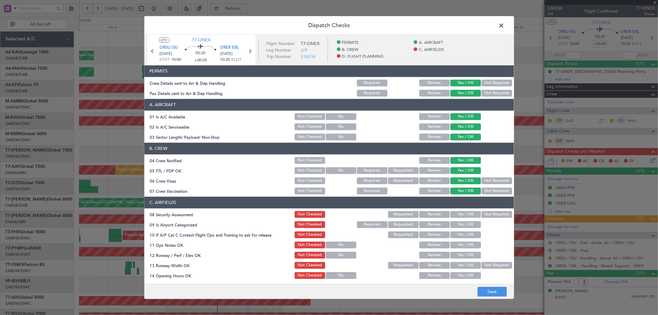
drag, startPoint x: 463, startPoint y: 212, endPoint x: 470, endPoint y: 216, distance: 8.0
click at [463, 212] on button "Yes / OK" at bounding box center [465, 214] width 31 height 7
click at [501, 191] on button "Not Required" at bounding box center [496, 190] width 31 height 7
click at [460, 220] on div "Yes / OK" at bounding box center [464, 224] width 31 height 9
click at [459, 221] on button "Yes / OK" at bounding box center [465, 224] width 31 height 7
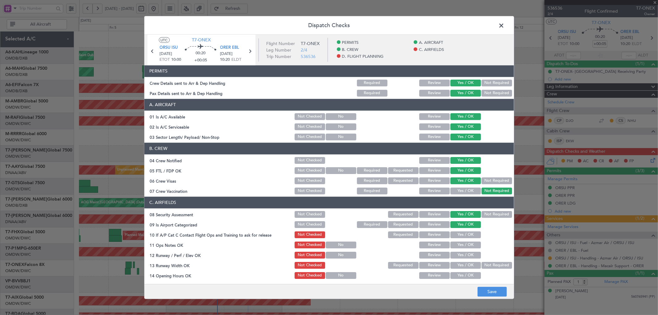
drag, startPoint x: 460, startPoint y: 231, endPoint x: 462, endPoint y: 238, distance: 6.7
click at [461, 233] on button "Yes / OK" at bounding box center [465, 234] width 31 height 7
click at [462, 242] on button "Yes / OK" at bounding box center [465, 244] width 31 height 7
drag, startPoint x: 460, startPoint y: 249, endPoint x: 460, endPoint y: 256, distance: 7.1
click at [460, 252] on section "C. AIRFIELDS 08 Security Assessment Not Checked Requested Review Yes / OK Not R…" at bounding box center [328, 293] width 369 height 195
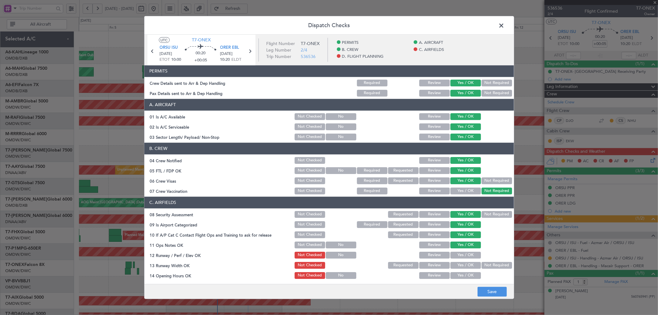
click at [458, 264] on button "Yes / OK" at bounding box center [465, 264] width 31 height 7
click at [458, 270] on section "C. AIRFIELDS 08 Security Assessment Not Checked Requested Review Yes / OK Not R…" at bounding box center [328, 293] width 369 height 195
click at [459, 252] on button "Yes / OK" at bounding box center [465, 254] width 31 height 7
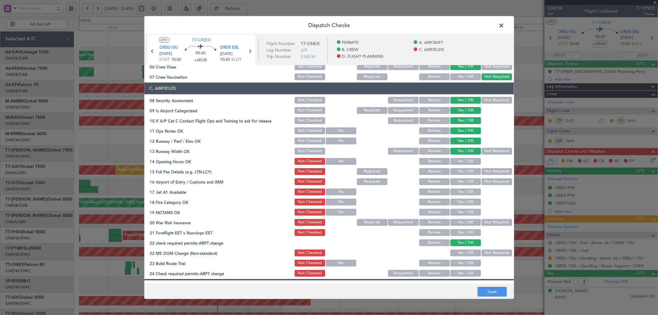
drag, startPoint x: 463, startPoint y: 159, endPoint x: 463, endPoint y: 170, distance: 10.8
click at [463, 161] on button "Yes / OK" at bounding box center [465, 161] width 31 height 7
click at [463, 174] on div "Yes / OK" at bounding box center [464, 171] width 31 height 9
click at [464, 180] on button "Yes / OK" at bounding box center [465, 181] width 31 height 7
click at [463, 170] on button "Yes / OK" at bounding box center [465, 171] width 31 height 7
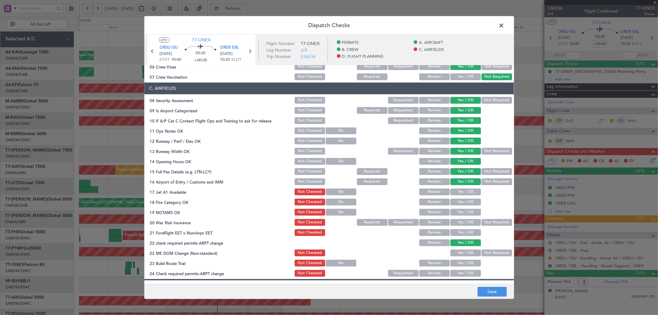
click at [467, 194] on button "Yes / OK" at bounding box center [465, 191] width 31 height 7
drag, startPoint x: 463, startPoint y: 202, endPoint x: 466, endPoint y: 211, distance: 8.9
click at [463, 203] on button "Yes / OK" at bounding box center [465, 201] width 31 height 7
drag, startPoint x: 466, startPoint y: 211, endPoint x: 480, endPoint y: 217, distance: 15.5
click at [466, 212] on button "Yes / OK" at bounding box center [465, 211] width 31 height 7
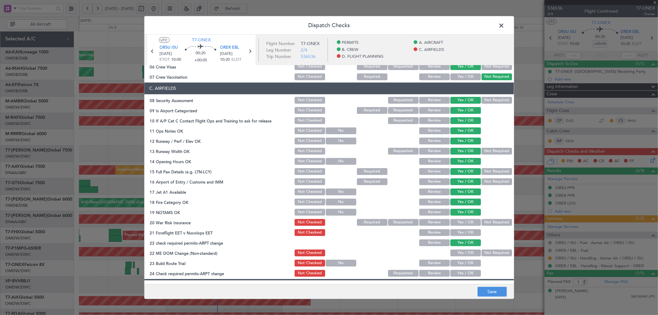
click at [498, 220] on button "Not Required" at bounding box center [496, 222] width 31 height 7
drag, startPoint x: 454, startPoint y: 232, endPoint x: 453, endPoint y: 249, distance: 16.4
click at [454, 233] on button "Yes / OK" at bounding box center [465, 232] width 31 height 7
click at [454, 254] on button "Yes / OK" at bounding box center [465, 252] width 31 height 7
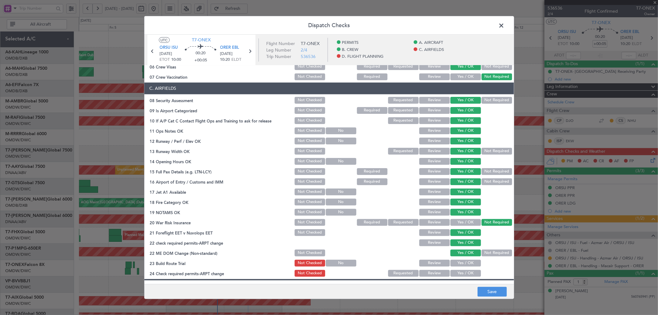
drag, startPoint x: 458, startPoint y: 263, endPoint x: 457, endPoint y: 270, distance: 7.4
click at [458, 265] on button "Yes / OK" at bounding box center [465, 262] width 31 height 7
click at [457, 272] on button "Yes / OK" at bounding box center [465, 272] width 31 height 7
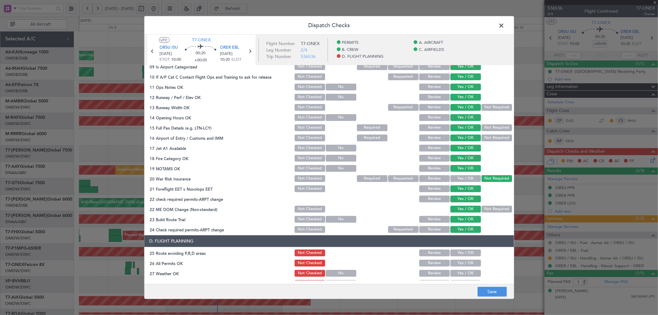
scroll to position [160, 0]
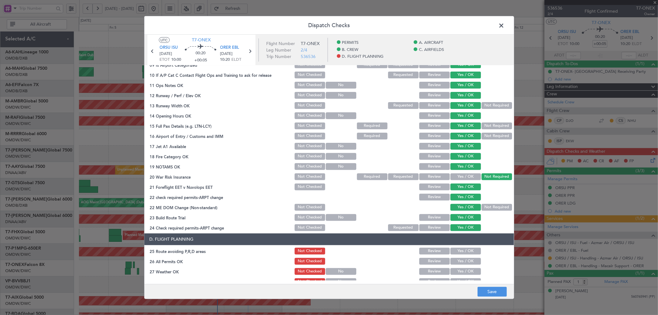
click at [461, 249] on button "Yes / OK" at bounding box center [465, 250] width 31 height 7
click at [455, 261] on button "Yes / OK" at bounding box center [465, 260] width 31 height 7
click at [457, 271] on button "Yes / OK" at bounding box center [465, 271] width 31 height 7
click at [458, 277] on div "Yes / OK" at bounding box center [464, 281] width 31 height 9
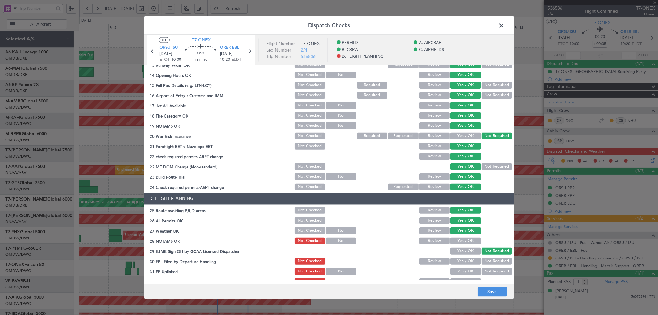
scroll to position [228, 0]
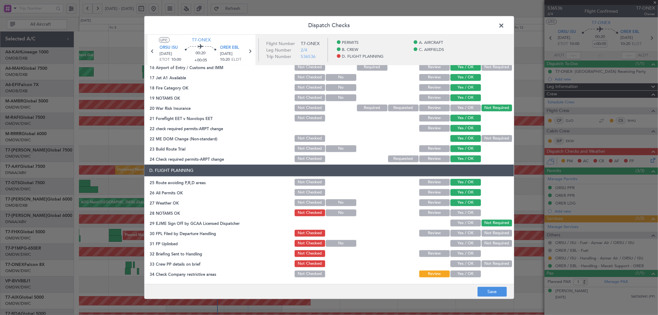
click at [460, 213] on button "Yes / OK" at bounding box center [465, 212] width 31 height 7
click at [460, 229] on button "Yes / OK" at bounding box center [465, 232] width 31 height 7
click at [461, 220] on button "Yes / OK" at bounding box center [465, 222] width 31 height 7
drag, startPoint x: 461, startPoint y: 241, endPoint x: 461, endPoint y: 248, distance: 7.4
click at [461, 243] on button "Yes / OK" at bounding box center [465, 243] width 31 height 7
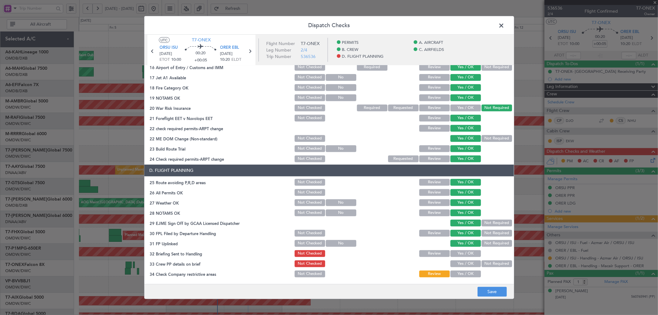
drag, startPoint x: 461, startPoint y: 250, endPoint x: 461, endPoint y: 253, distance: 3.4
click at [461, 252] on button "Yes / OK" at bounding box center [465, 253] width 31 height 7
click at [460, 258] on section "D. FLIGHT PLANNING 25 Route avoiding P,R,D areas Not Checked Review Yes / OK 26…" at bounding box center [328, 226] width 369 height 124
click at [458, 263] on button "Yes / OK" at bounding box center [465, 263] width 31 height 7
click at [458, 272] on button "Yes / OK" at bounding box center [465, 273] width 31 height 7
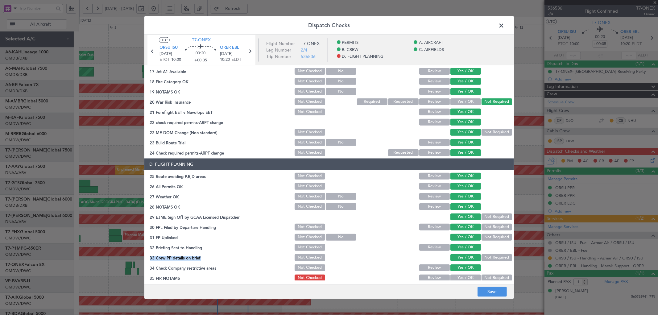
scroll to position [238, 0]
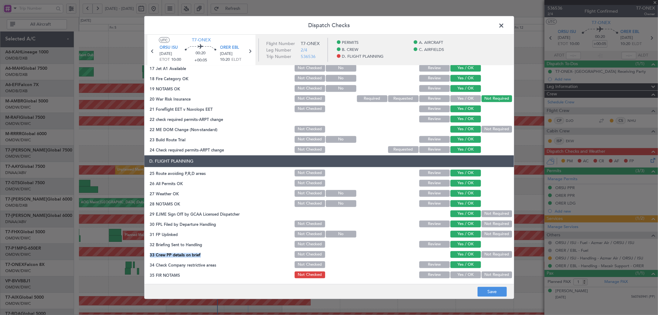
click at [457, 275] on button "Yes / OK" at bounding box center [465, 274] width 31 height 7
click at [489, 291] on button "Save" at bounding box center [491, 292] width 29 height 10
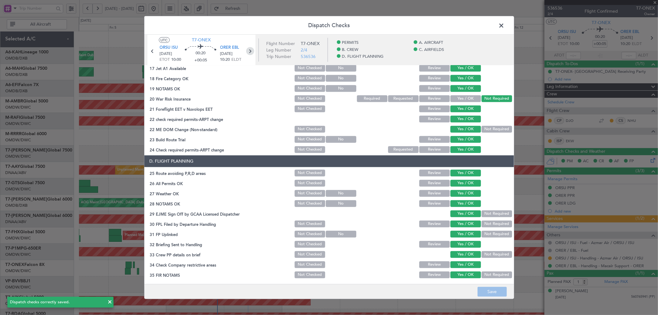
click at [252, 50] on icon at bounding box center [250, 51] width 8 height 8
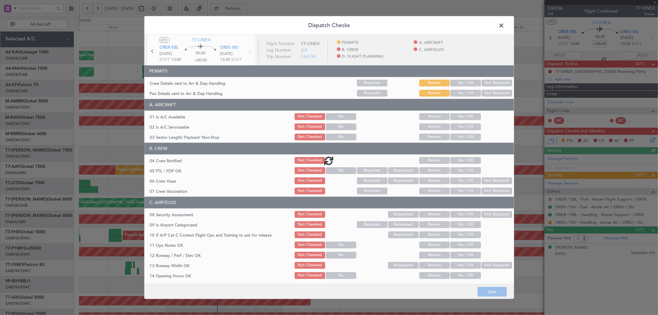
type input "[PERSON_NAME] (ANI)"
type input "7227"
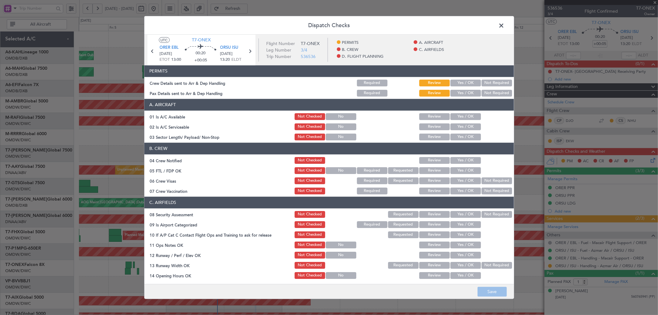
click at [464, 81] on button "Yes / OK" at bounding box center [465, 82] width 31 height 7
click at [462, 93] on button "Yes / OK" at bounding box center [465, 92] width 31 height 7
click at [460, 118] on button "Yes / OK" at bounding box center [465, 116] width 31 height 7
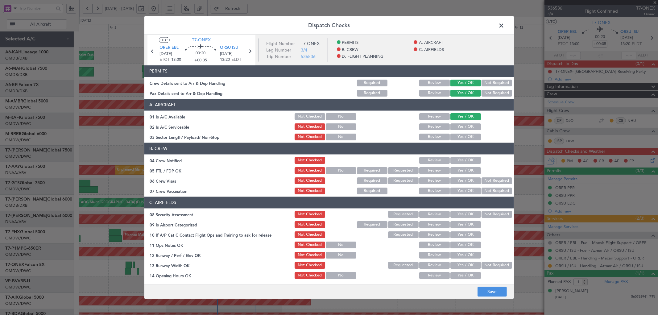
click at [458, 127] on button "Yes / OK" at bounding box center [465, 126] width 31 height 7
click at [455, 139] on button "Yes / OK" at bounding box center [465, 136] width 31 height 7
drag, startPoint x: 463, startPoint y: 158, endPoint x: 458, endPoint y: 168, distance: 11.6
click at [463, 159] on button "Yes / OK" at bounding box center [465, 160] width 31 height 7
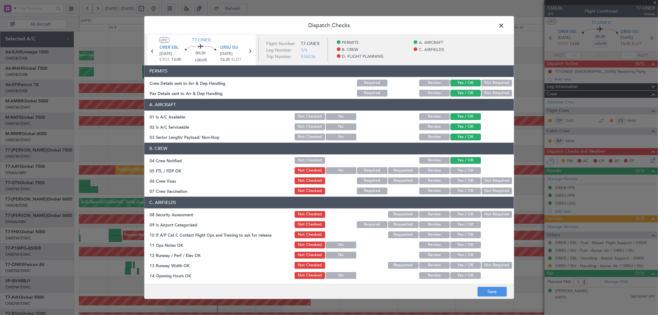
drag, startPoint x: 456, startPoint y: 170, endPoint x: 462, endPoint y: 183, distance: 14.6
click at [456, 170] on button "Yes / OK" at bounding box center [465, 170] width 31 height 7
click at [460, 179] on button "Yes / OK" at bounding box center [465, 180] width 31 height 7
drag, startPoint x: 488, startPoint y: 190, endPoint x: 461, endPoint y: 208, distance: 32.7
click at [487, 191] on button "Not Required" at bounding box center [496, 190] width 31 height 7
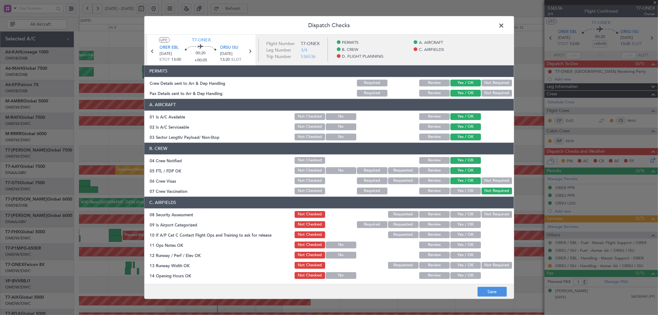
click at [462, 211] on button "Yes / OK" at bounding box center [465, 214] width 31 height 7
click at [462, 223] on button "Yes / OK" at bounding box center [465, 224] width 31 height 7
drag, startPoint x: 461, startPoint y: 232, endPoint x: 461, endPoint y: 236, distance: 4.3
click at [461, 233] on button "Yes / OK" at bounding box center [465, 234] width 31 height 7
drag, startPoint x: 460, startPoint y: 243, endPoint x: 460, endPoint y: 247, distance: 4.0
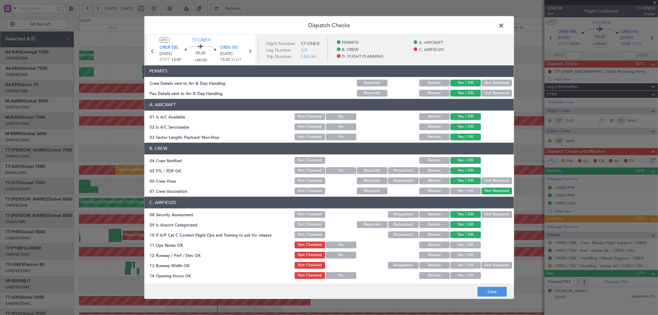
click at [460, 245] on button "Yes / OK" at bounding box center [465, 244] width 31 height 7
click at [460, 252] on button "Yes / OK" at bounding box center [465, 254] width 31 height 7
click at [458, 265] on button "Yes / OK" at bounding box center [465, 264] width 31 height 7
click at [458, 273] on button "Yes / OK" at bounding box center [465, 275] width 31 height 7
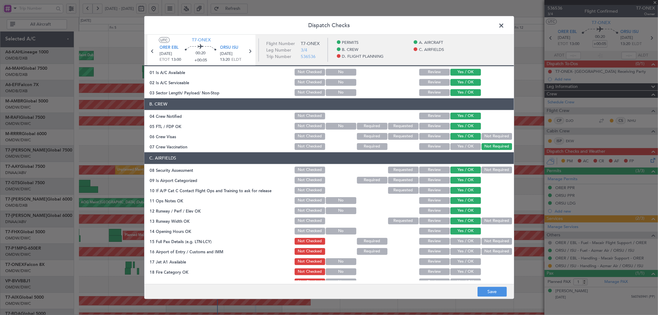
scroll to position [45, 0]
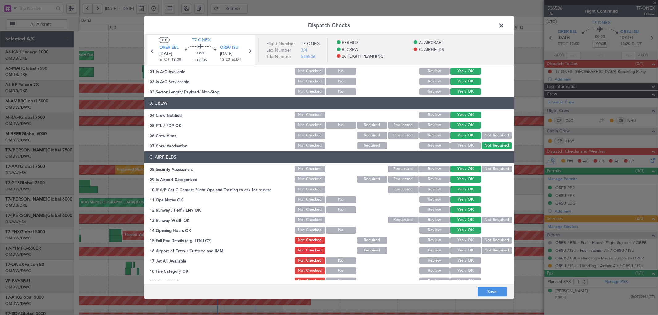
click at [458, 240] on button "Yes / OK" at bounding box center [465, 239] width 31 height 7
click at [459, 252] on button "Yes / OK" at bounding box center [465, 250] width 31 height 7
click at [459, 264] on div "Yes / OK" at bounding box center [464, 260] width 31 height 9
drag, startPoint x: 458, startPoint y: 257, endPoint x: 455, endPoint y: 271, distance: 13.5
click at [458, 260] on button "Yes / OK" at bounding box center [465, 260] width 31 height 7
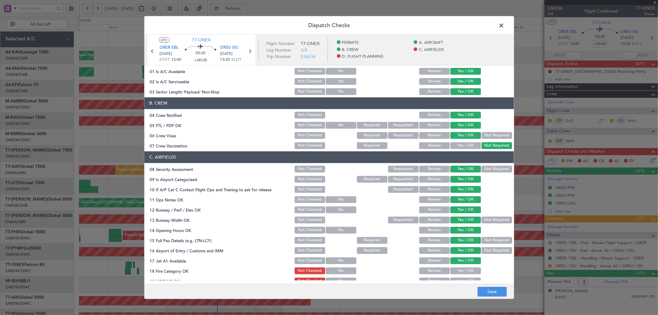
click at [455, 271] on button "Yes / OK" at bounding box center [465, 270] width 31 height 7
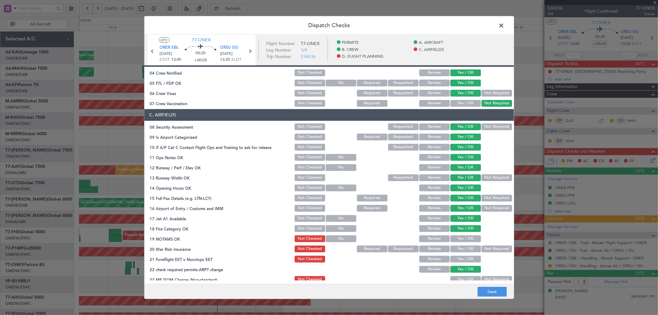
scroll to position [91, 0]
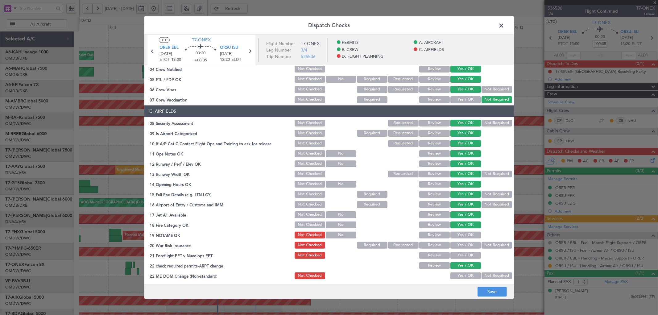
drag, startPoint x: 460, startPoint y: 236, endPoint x: 485, endPoint y: 242, distance: 26.3
click at [459, 236] on button "Yes / OK" at bounding box center [465, 234] width 31 height 7
click at [487, 244] on button "Not Required" at bounding box center [496, 244] width 31 height 7
click at [467, 257] on button "Yes / OK" at bounding box center [465, 255] width 31 height 7
click at [458, 275] on button "Yes / OK" at bounding box center [465, 275] width 31 height 7
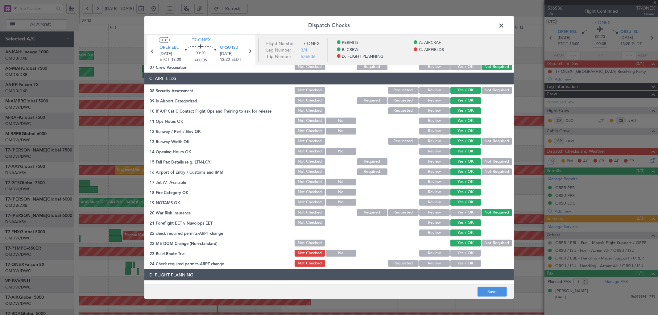
scroll to position [114, 0]
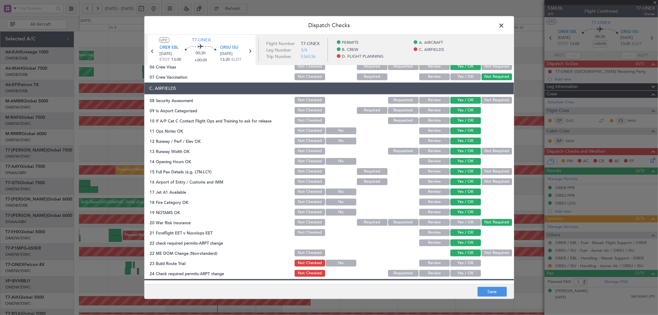
drag, startPoint x: 460, startPoint y: 261, endPoint x: 460, endPoint y: 273, distance: 11.4
click at [460, 261] on button "Yes / OK" at bounding box center [465, 262] width 31 height 7
click at [460, 275] on button "Yes / OK" at bounding box center [465, 272] width 31 height 7
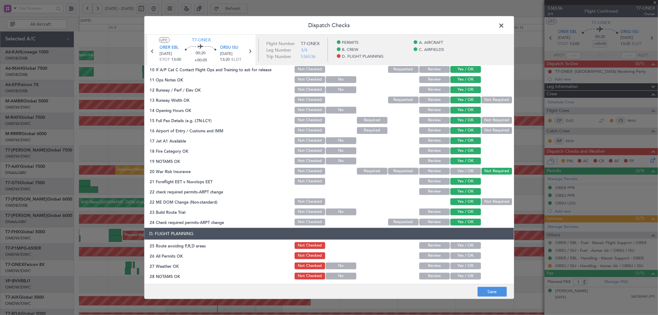
scroll to position [238, 0]
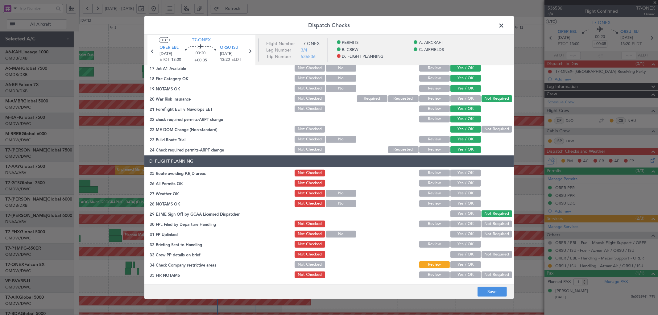
click at [455, 176] on div "Yes / OK" at bounding box center [464, 172] width 31 height 9
click at [454, 184] on button "Yes / OK" at bounding box center [465, 182] width 31 height 7
click at [456, 172] on button "Yes / OK" at bounding box center [465, 172] width 31 height 7
click at [457, 195] on button "Yes / OK" at bounding box center [465, 193] width 31 height 7
drag, startPoint x: 457, startPoint y: 202, endPoint x: 457, endPoint y: 207, distance: 5.2
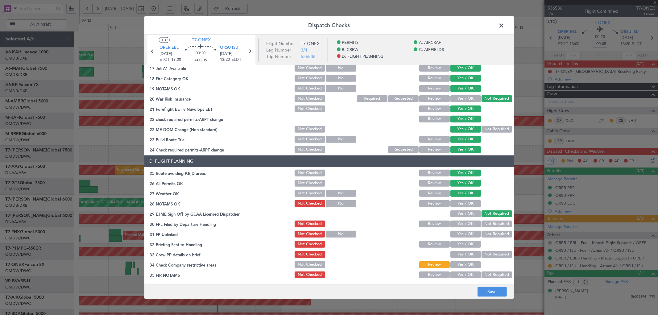
click at [457, 203] on button "Yes / OK" at bounding box center [465, 203] width 31 height 7
drag, startPoint x: 458, startPoint y: 213, endPoint x: 460, endPoint y: 225, distance: 11.9
click at [458, 214] on button "Yes / OK" at bounding box center [465, 213] width 31 height 7
drag, startPoint x: 460, startPoint y: 225, endPoint x: 460, endPoint y: 230, distance: 4.9
click at [460, 226] on button "Yes / OK" at bounding box center [465, 223] width 31 height 7
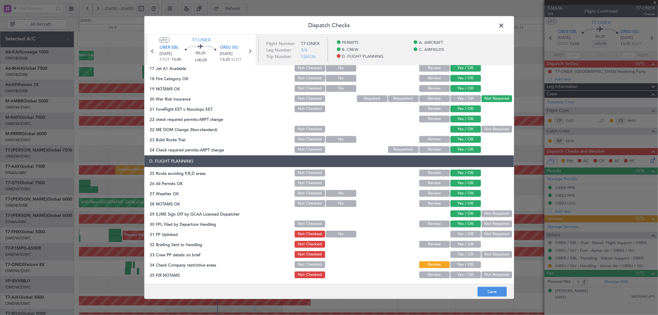
drag, startPoint x: 460, startPoint y: 232, endPoint x: 457, endPoint y: 249, distance: 16.3
click at [460, 233] on button "Yes / OK" at bounding box center [465, 233] width 31 height 7
click at [457, 248] on section "D. FLIGHT PLANNING 25 Route avoiding P,R,D areas Not Checked Review Yes / OK 26…" at bounding box center [328, 217] width 369 height 124
drag, startPoint x: 457, startPoint y: 242, endPoint x: 457, endPoint y: 249, distance: 7.4
click at [457, 242] on button "Yes / OK" at bounding box center [465, 243] width 31 height 7
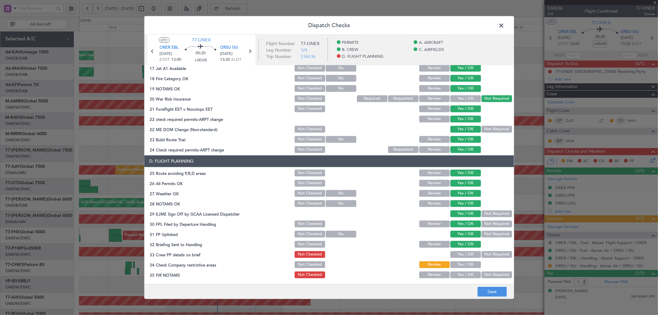
drag, startPoint x: 457, startPoint y: 250, endPoint x: 457, endPoint y: 260, distance: 9.9
click at [457, 251] on button "Yes / OK" at bounding box center [465, 254] width 31 height 7
drag, startPoint x: 458, startPoint y: 263, endPoint x: 458, endPoint y: 272, distance: 8.3
click at [458, 265] on button "Yes / OK" at bounding box center [465, 264] width 31 height 7
click at [458, 272] on button "Yes / OK" at bounding box center [465, 274] width 31 height 7
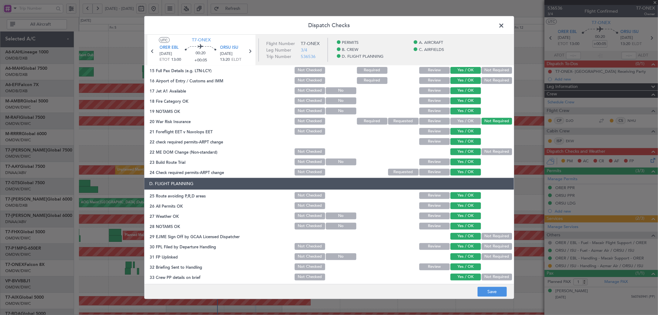
scroll to position [215, 0]
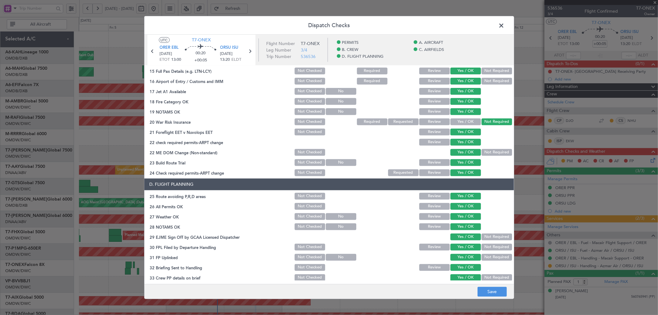
click at [491, 285] on footer "Save" at bounding box center [328, 291] width 369 height 15
click at [492, 290] on button "Save" at bounding box center [491, 292] width 29 height 10
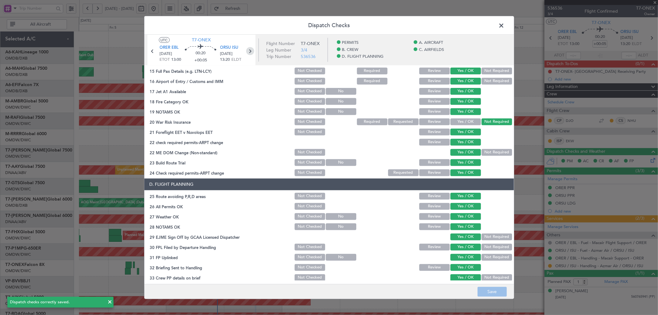
click at [250, 54] on icon at bounding box center [250, 51] width 8 height 8
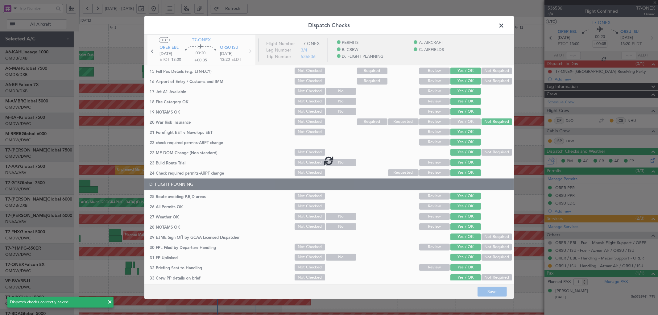
type input "+00:20"
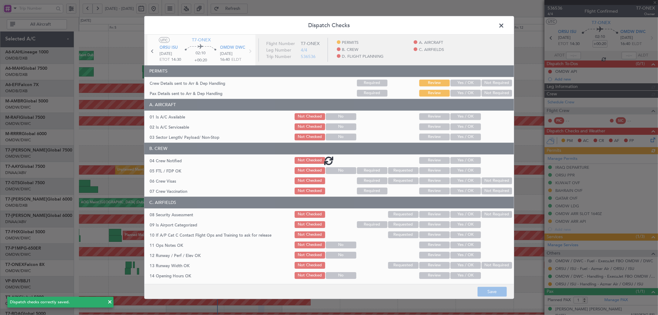
type input "[PERSON_NAME] (ANI)"
type input "7228"
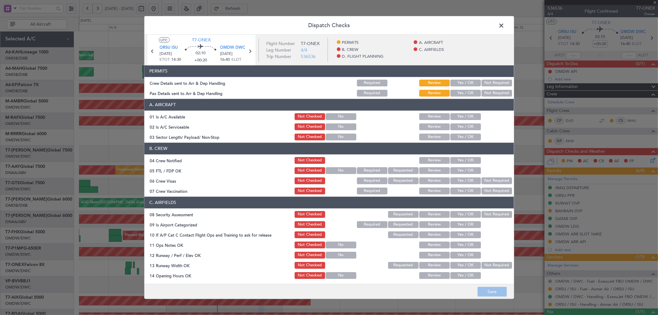
click at [458, 82] on button "Yes / OK" at bounding box center [465, 82] width 31 height 7
click at [458, 85] on button "Yes / OK" at bounding box center [465, 82] width 31 height 7
click at [458, 90] on button "Yes / OK" at bounding box center [465, 92] width 31 height 7
drag, startPoint x: 458, startPoint y: 117, endPoint x: 461, endPoint y: 124, distance: 7.4
click at [460, 118] on button "Yes / OK" at bounding box center [465, 116] width 31 height 7
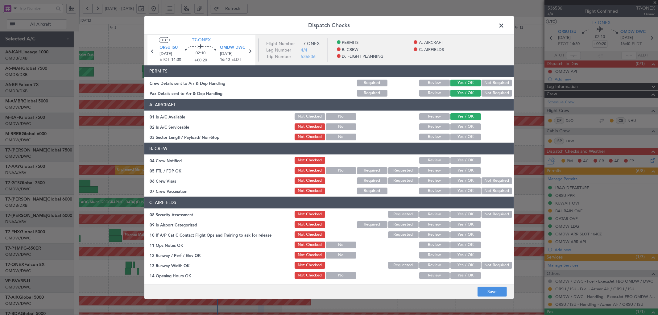
click at [462, 126] on button "Yes / OK" at bounding box center [465, 126] width 31 height 7
click at [460, 138] on button "Yes / OK" at bounding box center [465, 136] width 31 height 7
click at [452, 158] on button "Yes / OK" at bounding box center [465, 160] width 31 height 7
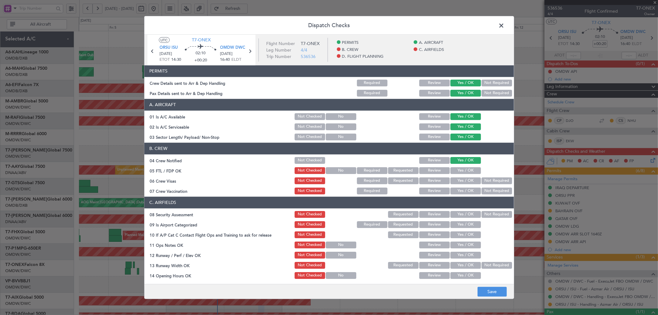
click at [454, 167] on button "Yes / OK" at bounding box center [465, 170] width 31 height 7
drag, startPoint x: 470, startPoint y: 180, endPoint x: 472, endPoint y: 184, distance: 4.4
click at [470, 180] on button "Yes / OK" at bounding box center [465, 180] width 31 height 7
click at [486, 191] on button "Not Required" at bounding box center [496, 190] width 31 height 7
click at [464, 209] on section "C. AIRFIELDS 08 Security Assessment Not Checked Requested Review Yes / OK Not R…" at bounding box center [328, 293] width 369 height 195
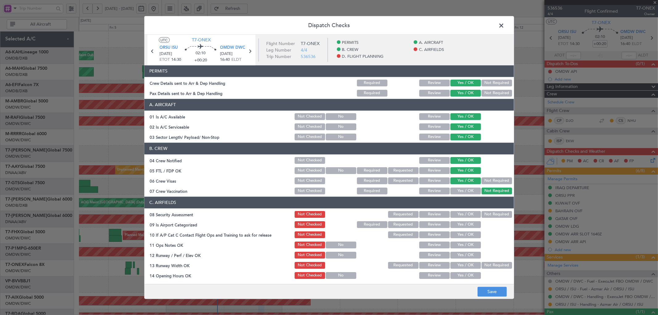
drag, startPoint x: 464, startPoint y: 214, endPoint x: 464, endPoint y: 223, distance: 9.2
click at [464, 214] on button "Yes / OK" at bounding box center [465, 214] width 31 height 7
click at [463, 225] on button "Yes / OK" at bounding box center [465, 224] width 31 height 7
click at [462, 234] on button "Yes / OK" at bounding box center [465, 234] width 31 height 7
drag, startPoint x: 464, startPoint y: 247, endPoint x: 462, endPoint y: 252, distance: 6.1
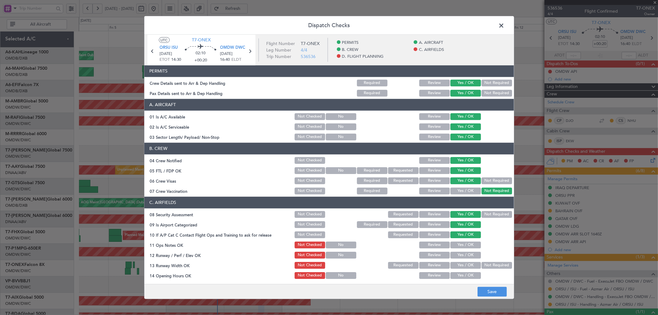
click at [464, 247] on button "Yes / OK" at bounding box center [465, 244] width 31 height 7
drag, startPoint x: 462, startPoint y: 253, endPoint x: 462, endPoint y: 257, distance: 3.4
click at [462, 254] on button "Yes / OK" at bounding box center [465, 254] width 31 height 7
click at [462, 265] on button "Yes / OK" at bounding box center [465, 264] width 31 height 7
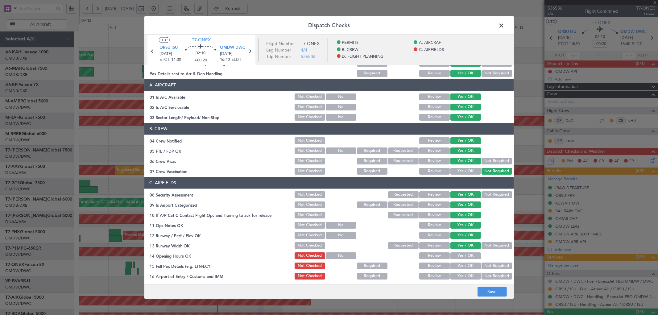
scroll to position [68, 0]
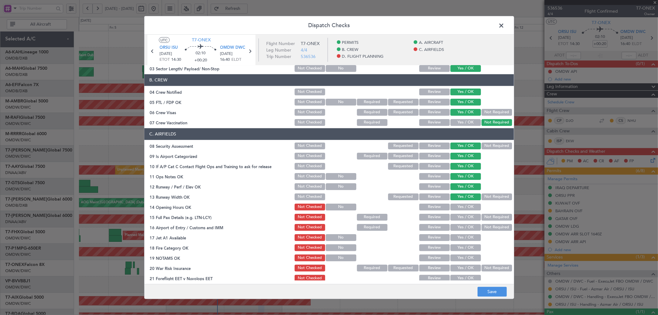
click at [458, 205] on button "Yes / OK" at bounding box center [465, 206] width 31 height 7
drag, startPoint x: 457, startPoint y: 213, endPoint x: 457, endPoint y: 226, distance: 13.0
click at [457, 214] on button "Yes / OK" at bounding box center [465, 216] width 31 height 7
drag, startPoint x: 457, startPoint y: 226, endPoint x: 458, endPoint y: 233, distance: 7.1
click at [457, 227] on button "Yes / OK" at bounding box center [465, 227] width 31 height 7
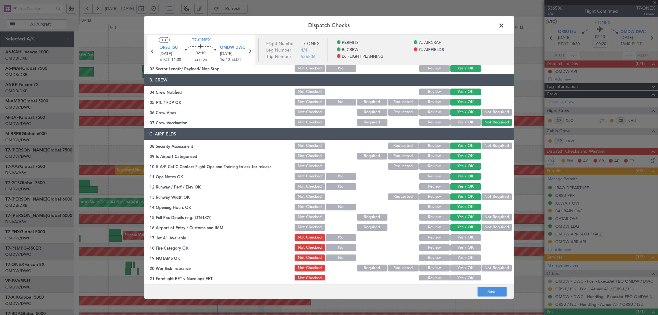
drag, startPoint x: 458, startPoint y: 233, endPoint x: 458, endPoint y: 245, distance: 11.4
click at [458, 234] on button "Yes / OK" at bounding box center [465, 237] width 31 height 7
click at [459, 246] on button "Yes / OK" at bounding box center [465, 247] width 31 height 7
click at [459, 258] on button "Yes / OK" at bounding box center [465, 257] width 31 height 7
click at [481, 267] on button "Not Required" at bounding box center [496, 267] width 31 height 7
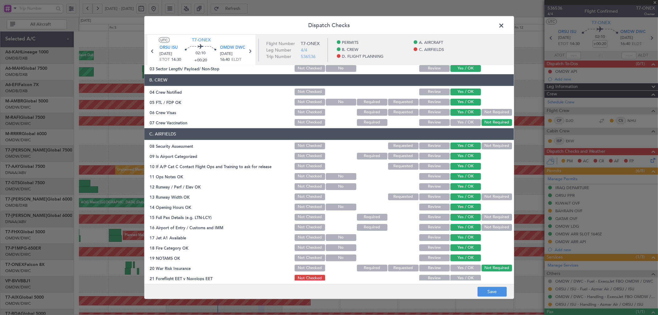
click at [465, 277] on button "Yes / OK" at bounding box center [465, 277] width 31 height 7
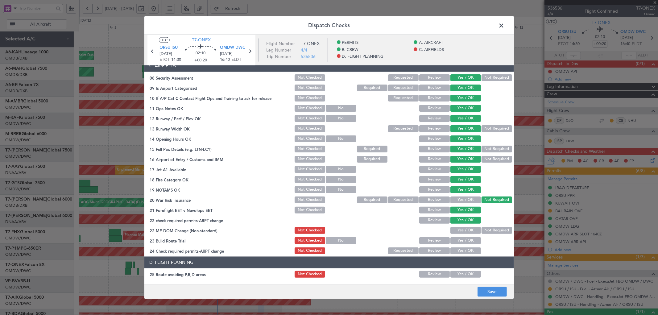
scroll to position [137, 0]
click at [457, 224] on section "C. AIRFIELDS 08 Security Assessment Not Checked Requested Review Yes / OK Not R…" at bounding box center [328, 157] width 369 height 195
drag, startPoint x: 457, startPoint y: 232, endPoint x: 457, endPoint y: 239, distance: 7.4
click at [457, 232] on button "Yes / OK" at bounding box center [465, 229] width 31 height 7
drag, startPoint x: 457, startPoint y: 239, endPoint x: 457, endPoint y: 246, distance: 6.8
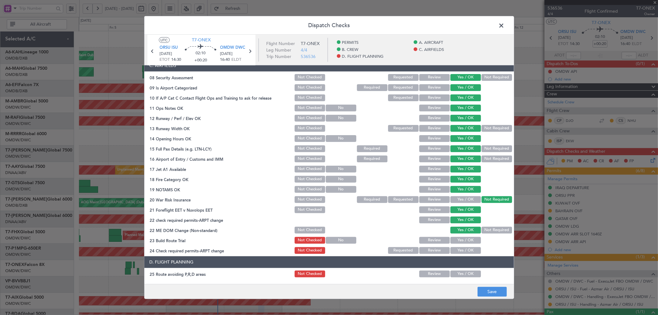
click at [457, 241] on button "Yes / OK" at bounding box center [465, 239] width 31 height 7
click at [457, 247] on button "Yes / OK" at bounding box center [465, 250] width 31 height 7
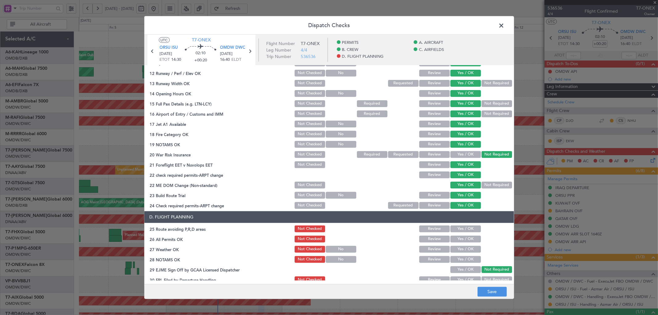
scroll to position [238, 0]
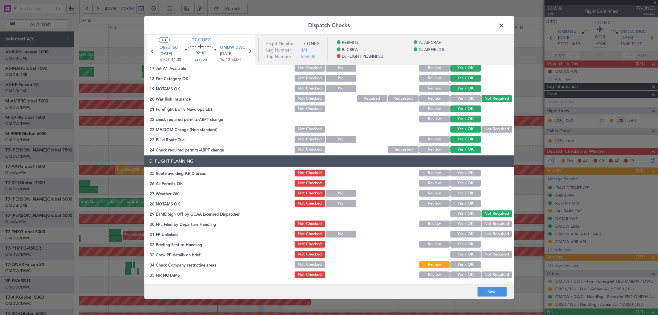
click at [459, 174] on button "Yes / OK" at bounding box center [465, 172] width 31 height 7
drag, startPoint x: 458, startPoint y: 182, endPoint x: 458, endPoint y: 195, distance: 13.3
click at [458, 183] on button "Yes / OK" at bounding box center [465, 182] width 31 height 7
click at [458, 195] on button "Yes / OK" at bounding box center [465, 193] width 31 height 7
click at [457, 206] on button "Yes / OK" at bounding box center [465, 203] width 31 height 7
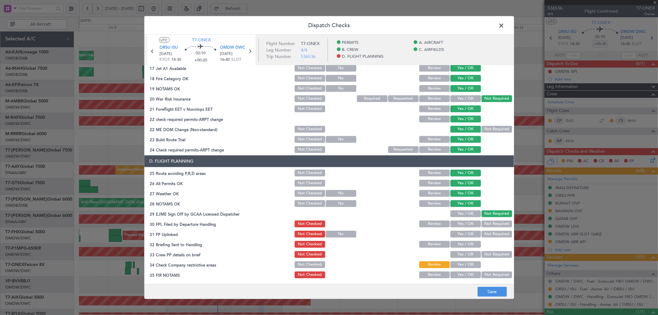
drag, startPoint x: 458, startPoint y: 214, endPoint x: 458, endPoint y: 218, distance: 4.0
click at [458, 214] on button "Yes / OK" at bounding box center [465, 213] width 31 height 7
click at [459, 224] on button "Yes / OK" at bounding box center [465, 223] width 31 height 7
drag, startPoint x: 457, startPoint y: 236, endPoint x: 458, endPoint y: 239, distance: 3.3
click at [457, 238] on section "D. FLIGHT PLANNING 25 Route avoiding P,R,D areas Not Checked Review Yes / OK 26…" at bounding box center [328, 217] width 369 height 124
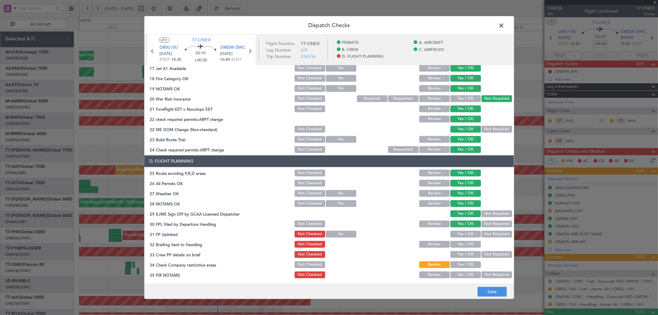
click at [463, 248] on div "Yes / OK" at bounding box center [464, 244] width 31 height 9
click at [462, 244] on button "Yes / OK" at bounding box center [465, 243] width 31 height 7
click at [435, 183] on button "Review" at bounding box center [434, 182] width 31 height 7
click at [432, 223] on button "Review" at bounding box center [434, 223] width 31 height 7
click at [432, 245] on button "Review" at bounding box center [434, 243] width 31 height 7
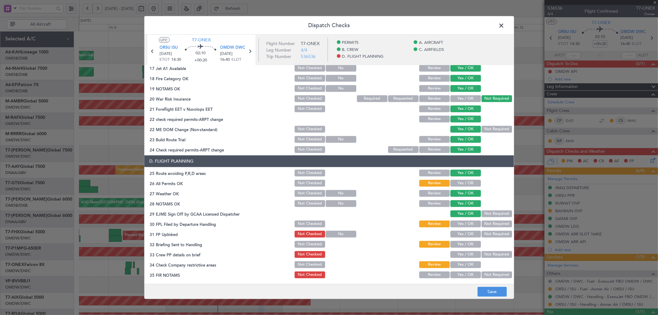
click at [450, 254] on button "Yes / OK" at bounding box center [465, 254] width 31 height 7
click at [457, 272] on button "Yes / OK" at bounding box center [465, 274] width 31 height 7
click at [462, 245] on button "Yes / OK" at bounding box center [465, 243] width 31 height 7
click at [469, 266] on button "Yes / OK" at bounding box center [465, 264] width 31 height 7
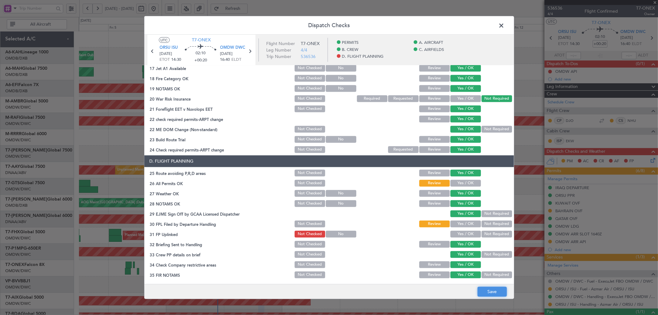
click at [503, 290] on button "Save" at bounding box center [491, 292] width 29 height 10
click at [457, 232] on button "Yes / OK" at bounding box center [465, 233] width 31 height 7
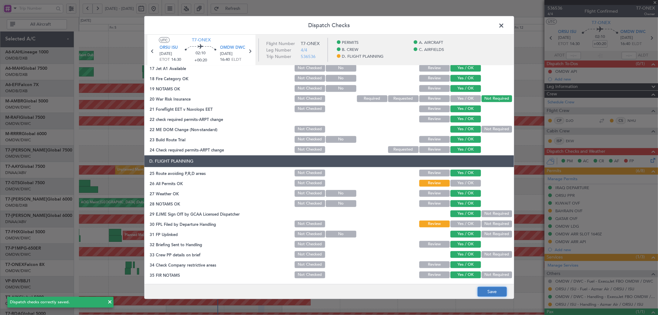
click at [487, 292] on button "Save" at bounding box center [491, 292] width 29 height 10
click at [504, 21] on span at bounding box center [504, 27] width 0 height 12
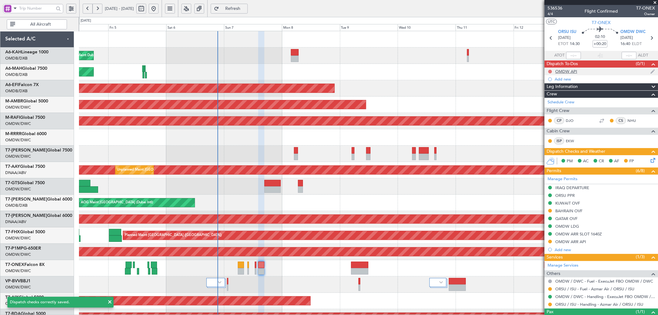
click at [548, 71] on button at bounding box center [550, 72] width 4 height 4
click at [544, 98] on span "Completed" at bounding box center [552, 99] width 20 height 6
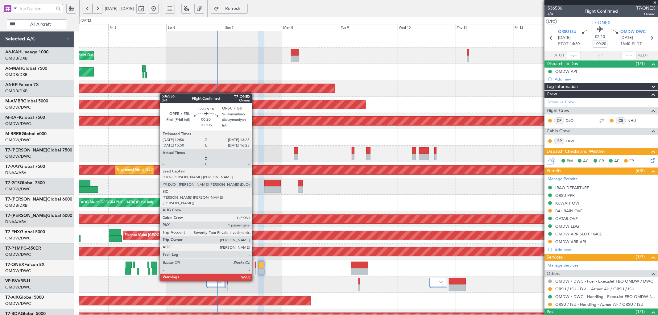
click at [255, 263] on div at bounding box center [256, 264] width 2 height 6
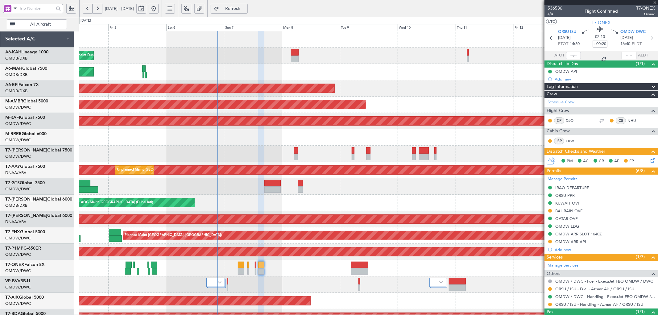
type input "+00:05"
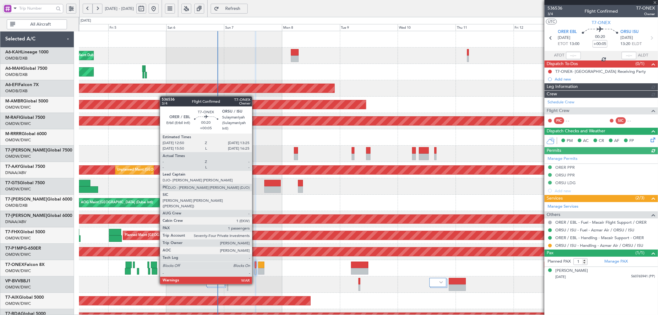
type input "[PERSON_NAME] (ANI)"
type input "7227"
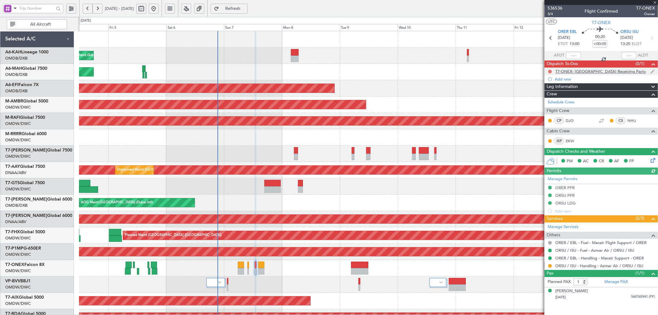
click at [550, 72] on button at bounding box center [550, 72] width 4 height 4
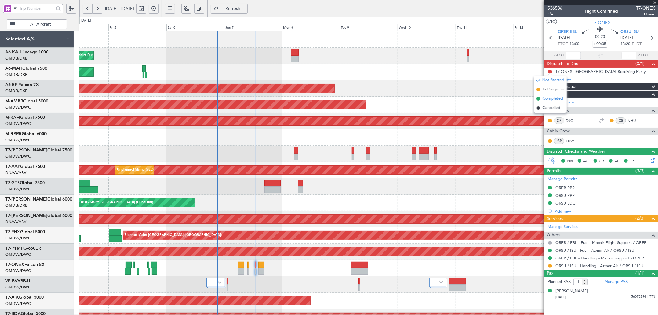
click at [547, 98] on span "Completed" at bounding box center [552, 99] width 20 height 6
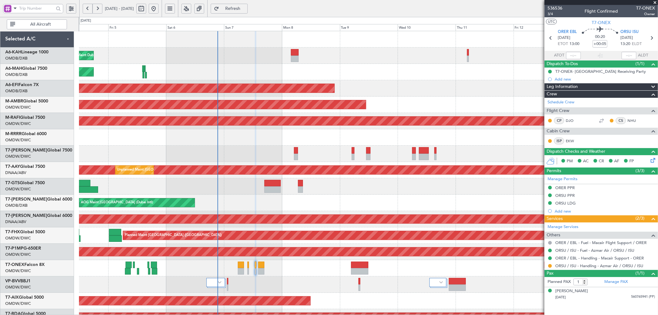
click at [245, 10] on span "Refresh" at bounding box center [232, 8] width 25 height 4
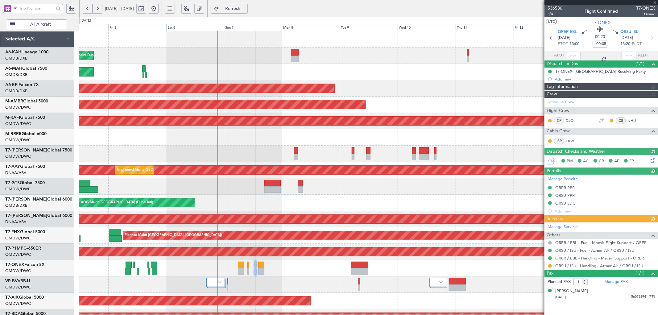
type input "[PERSON_NAME] (ANI)"
type input "7227"
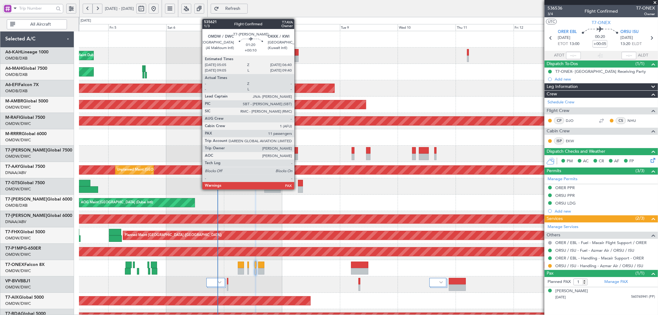
click at [297, 152] on div at bounding box center [296, 150] width 4 height 6
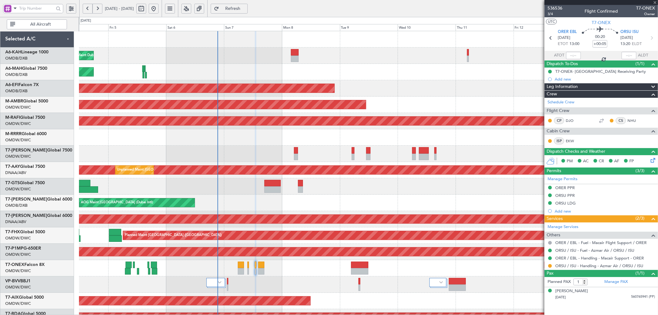
type input "+00:10"
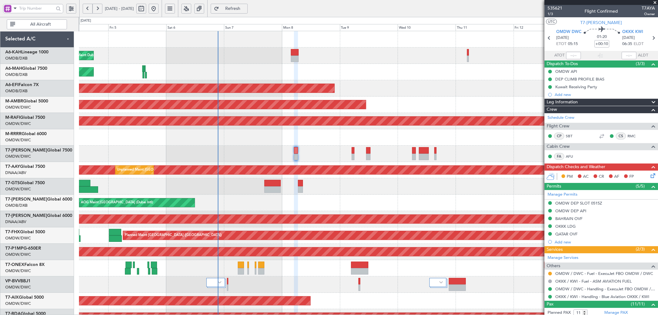
click at [655, 2] on span at bounding box center [654, 3] width 6 height 6
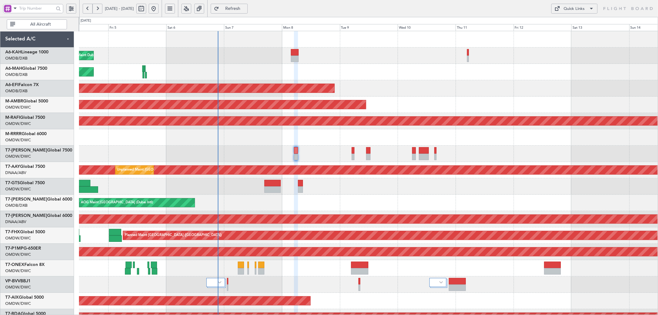
type input "0"
